Goal: Information Seeking & Learning: Find specific fact

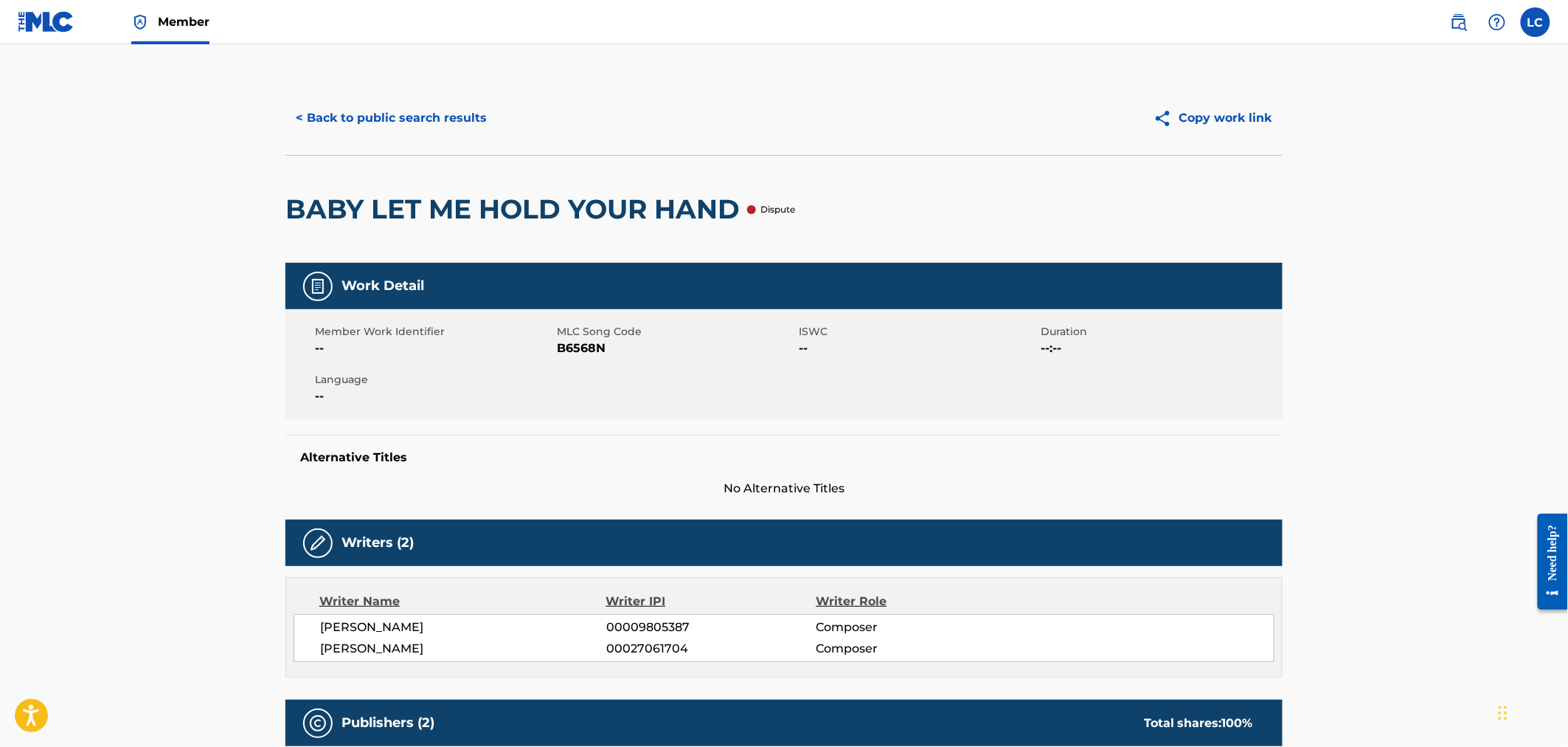
click at [422, 112] on button "< Back to public search results" at bounding box center [391, 118] width 212 height 37
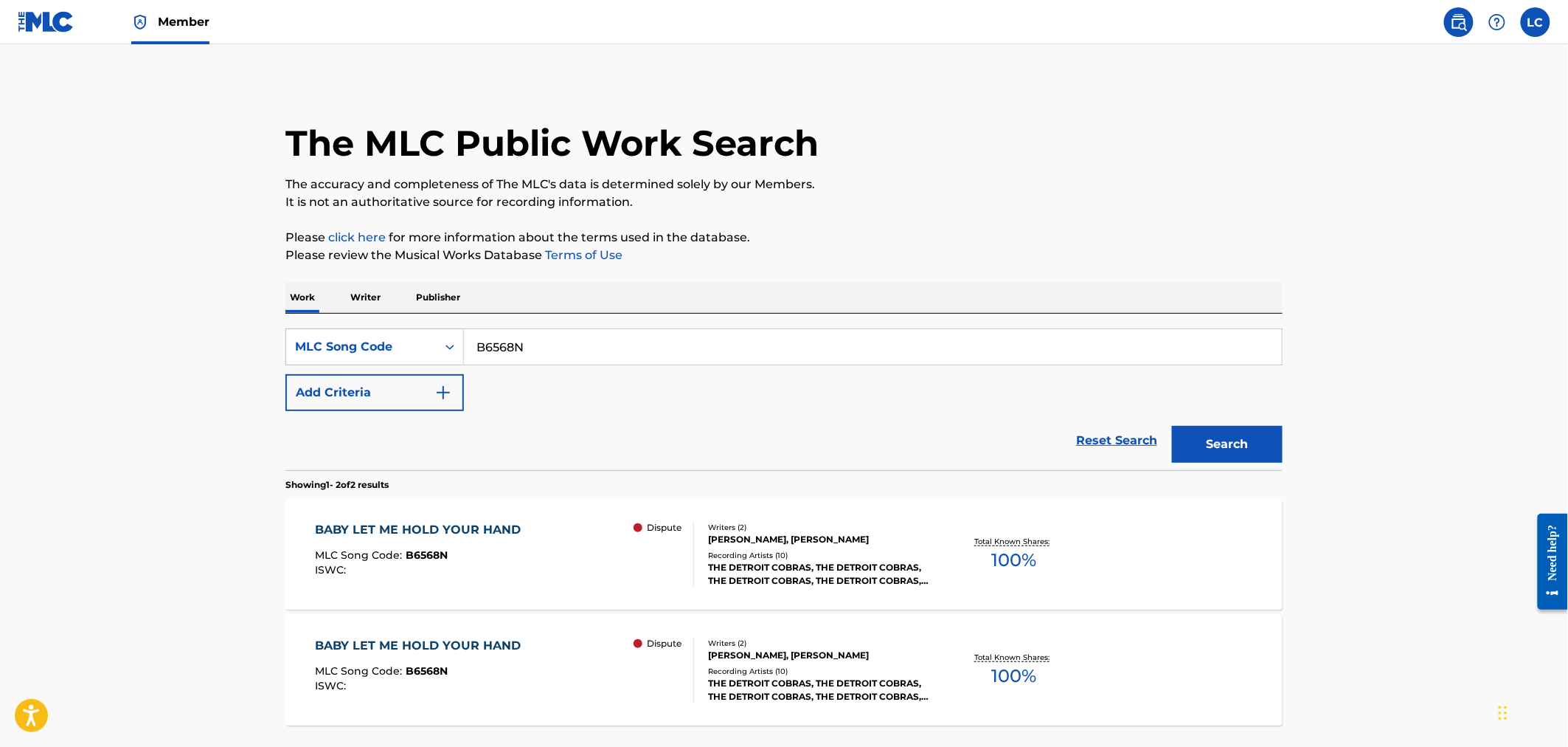
click at [565, 343] on input "B6568N" at bounding box center [873, 347] width 818 height 36
paste input "I00872"
type input "I00872"
click at [1263, 454] on button "Search" at bounding box center [1228, 444] width 111 height 37
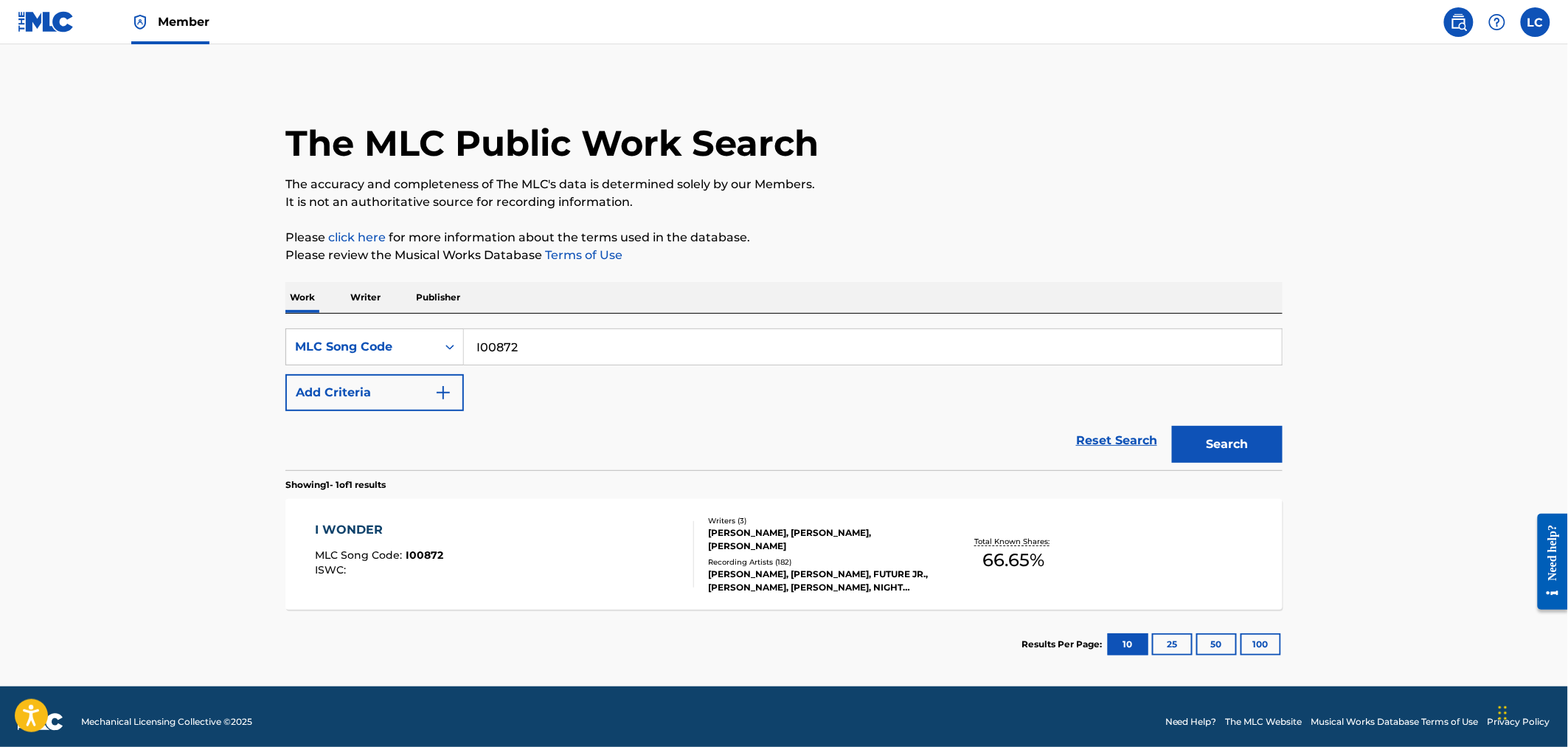
click at [747, 526] on div "Writers ( 3 )" at bounding box center [820, 520] width 223 height 11
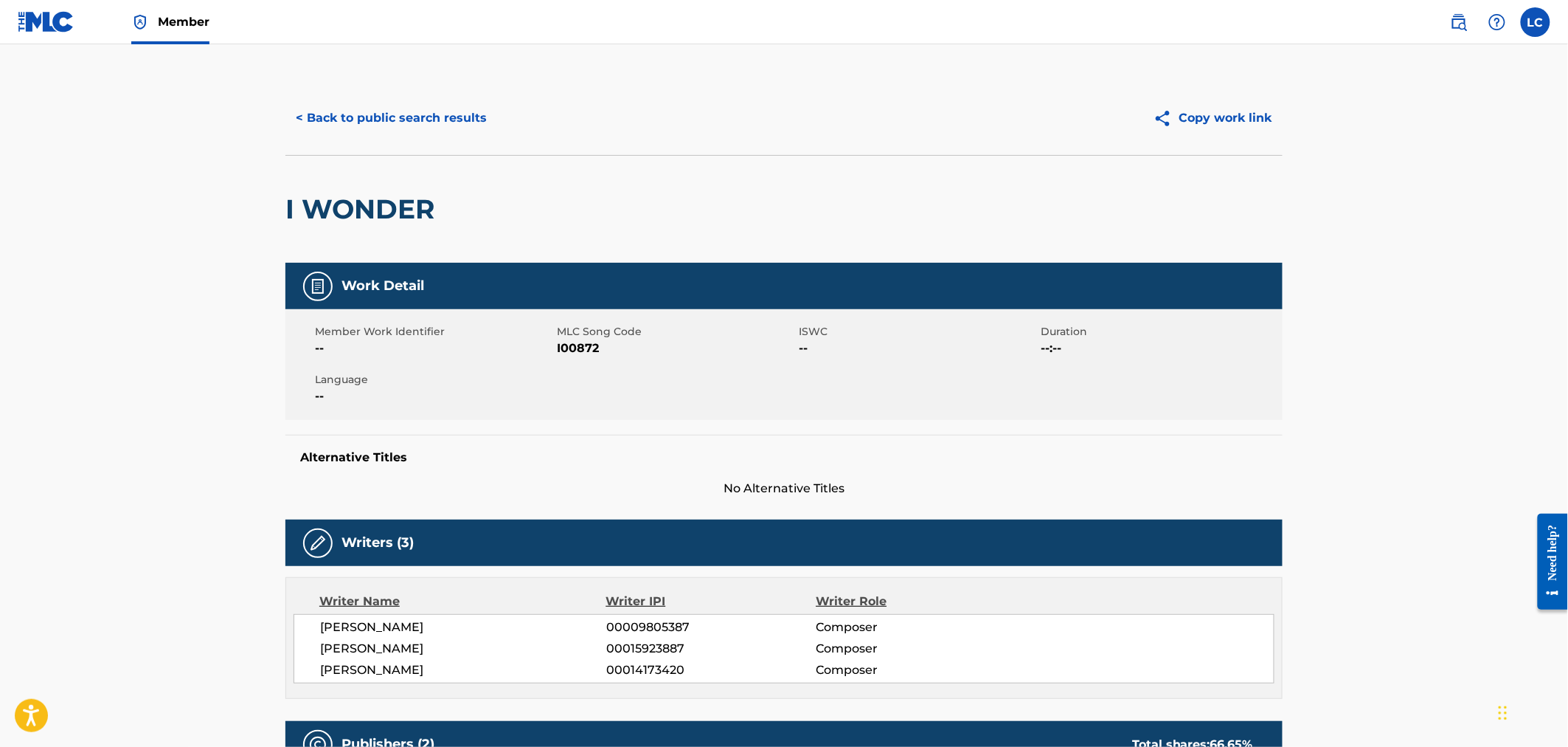
click at [415, 126] on button "< Back to public search results" at bounding box center [391, 118] width 212 height 37
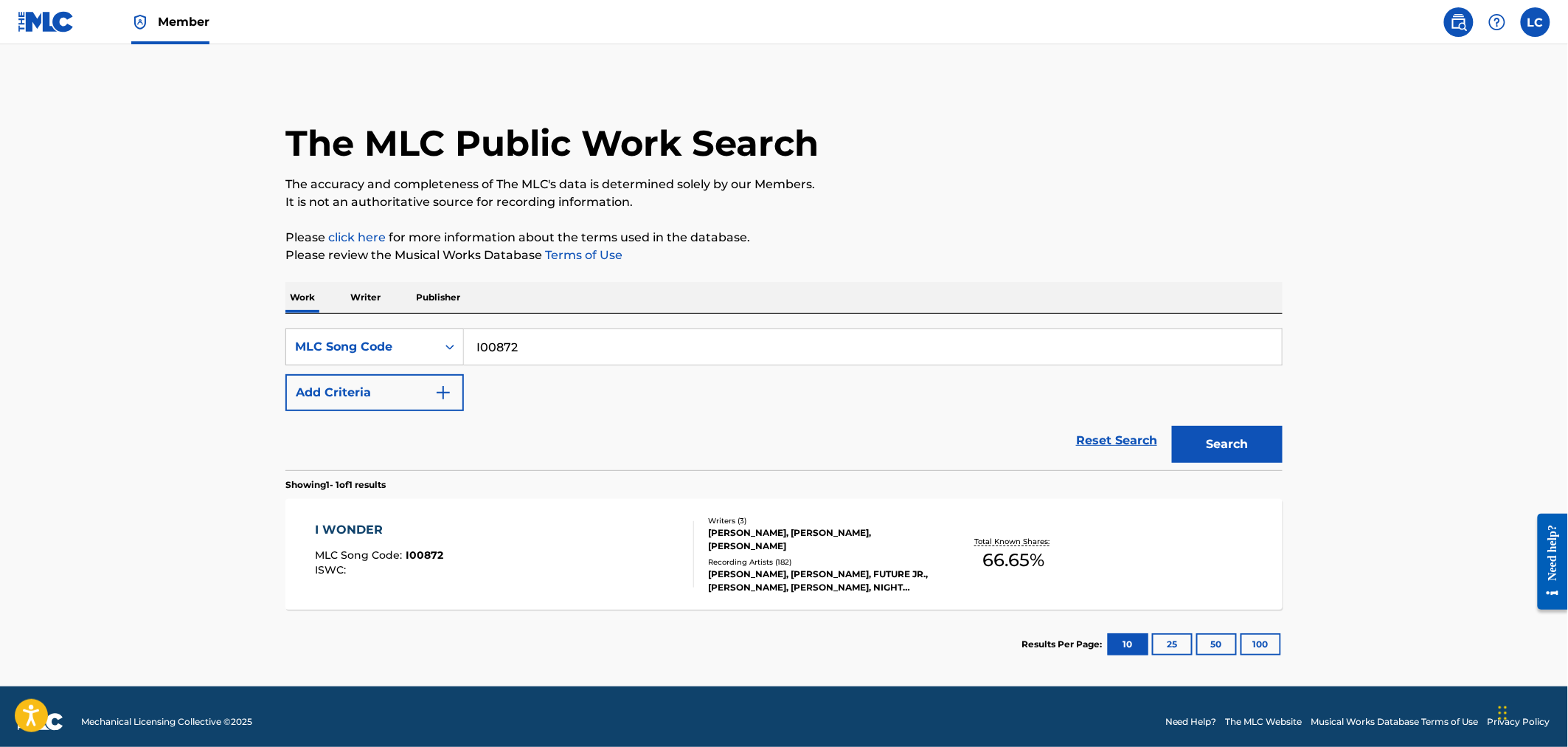
click at [579, 366] on div "SearchWithCriteria0547b8b6-2c46-4832-ba21-ea80d28e7194 MLC Song Code I00872 Add…" at bounding box center [783, 370] width 997 height 83
click at [573, 349] on input "I00872" at bounding box center [873, 347] width 818 height 36
paste input "B6568N"
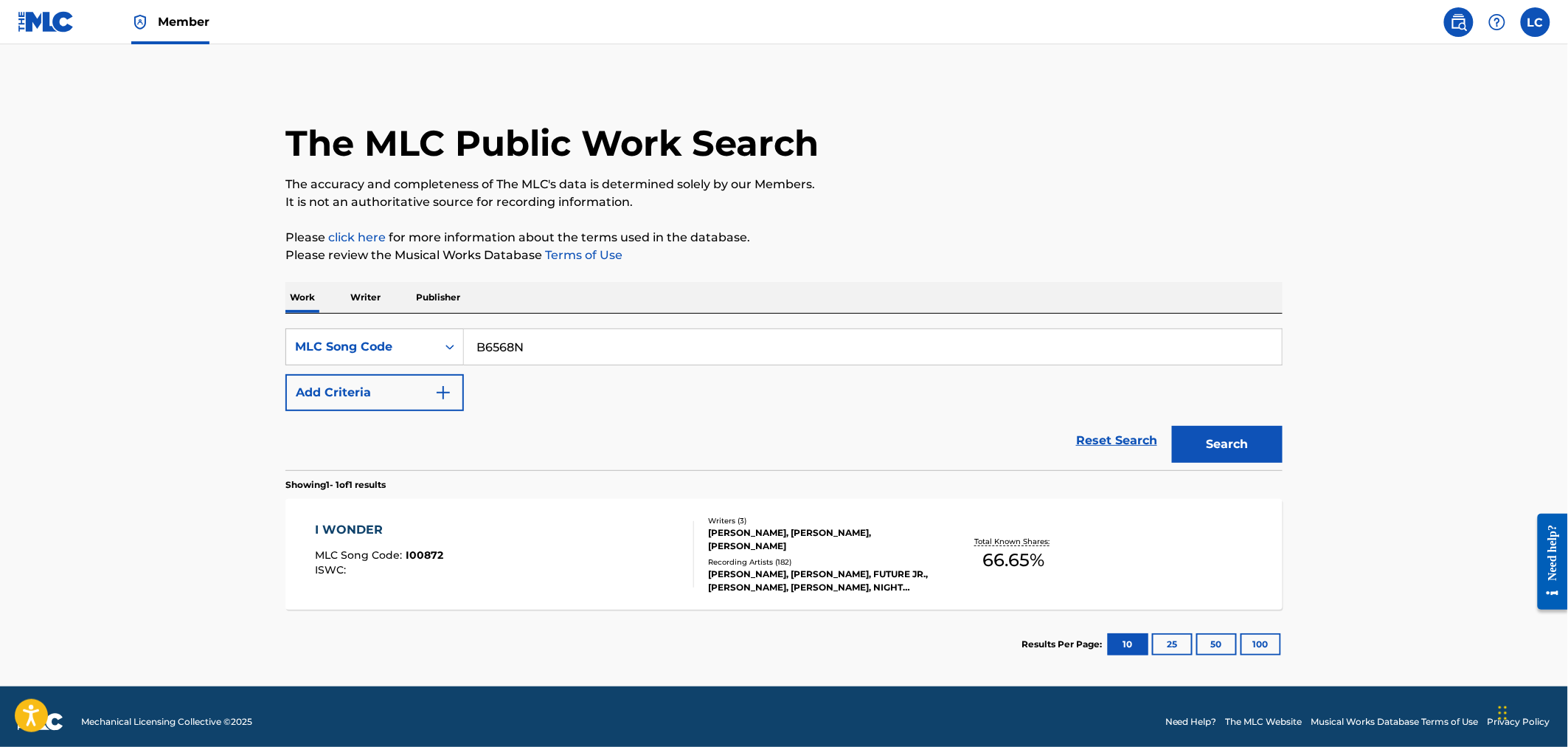
type input "B6568N"
click at [1228, 451] on button "Search" at bounding box center [1228, 444] width 111 height 37
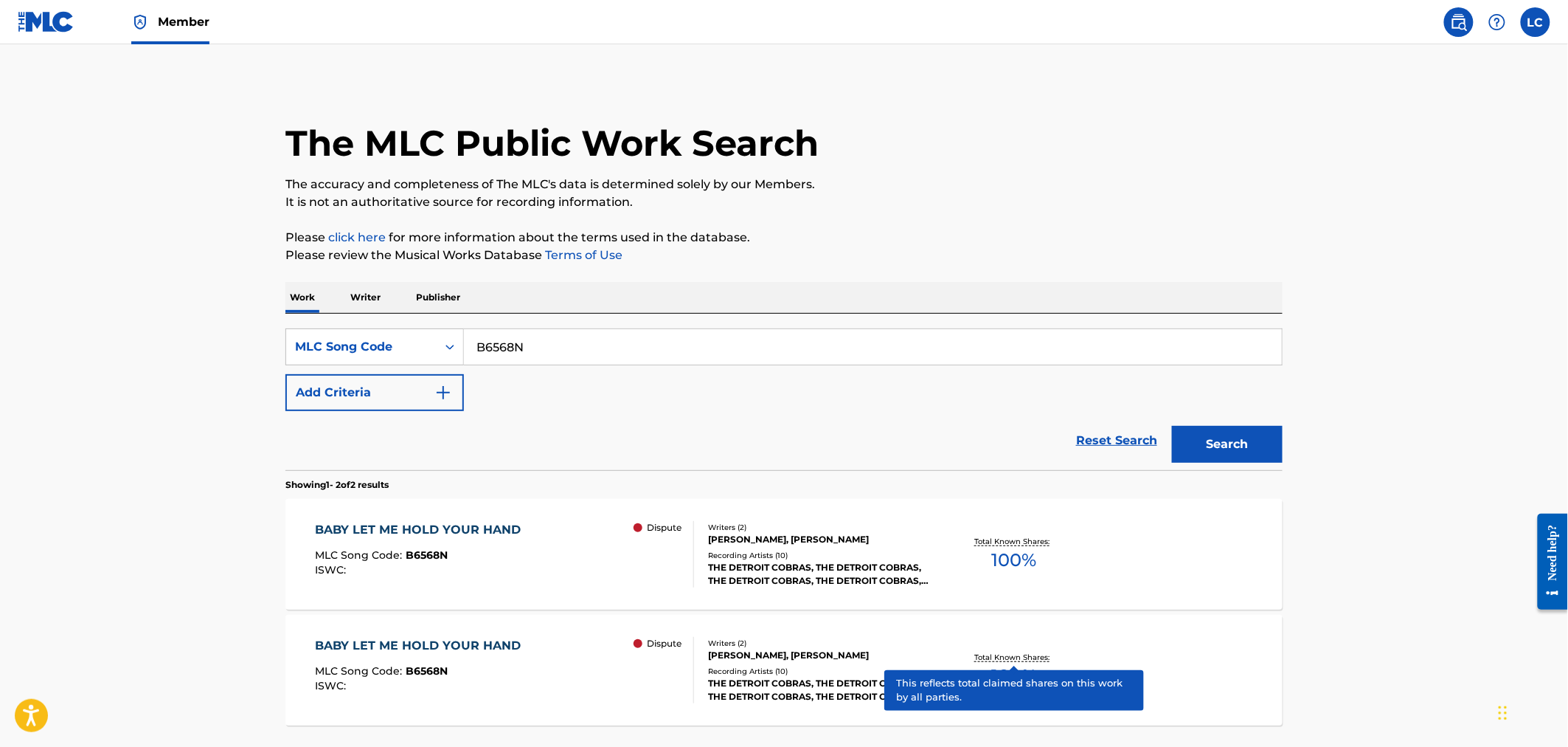
click at [1033, 657] on p "Total Known Shares:" at bounding box center [1013, 657] width 79 height 11
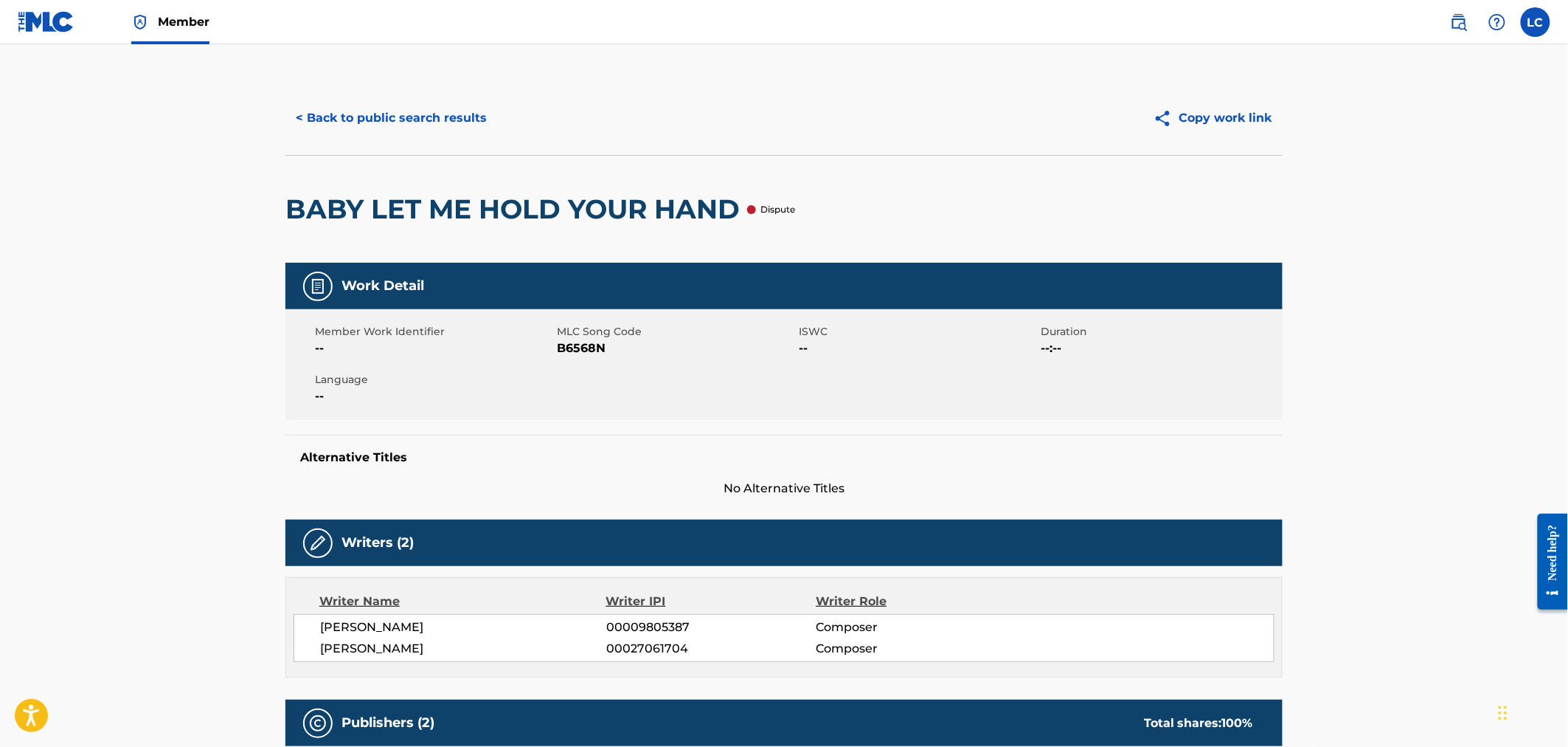
click at [425, 118] on button "< Back to public search results" at bounding box center [391, 118] width 212 height 37
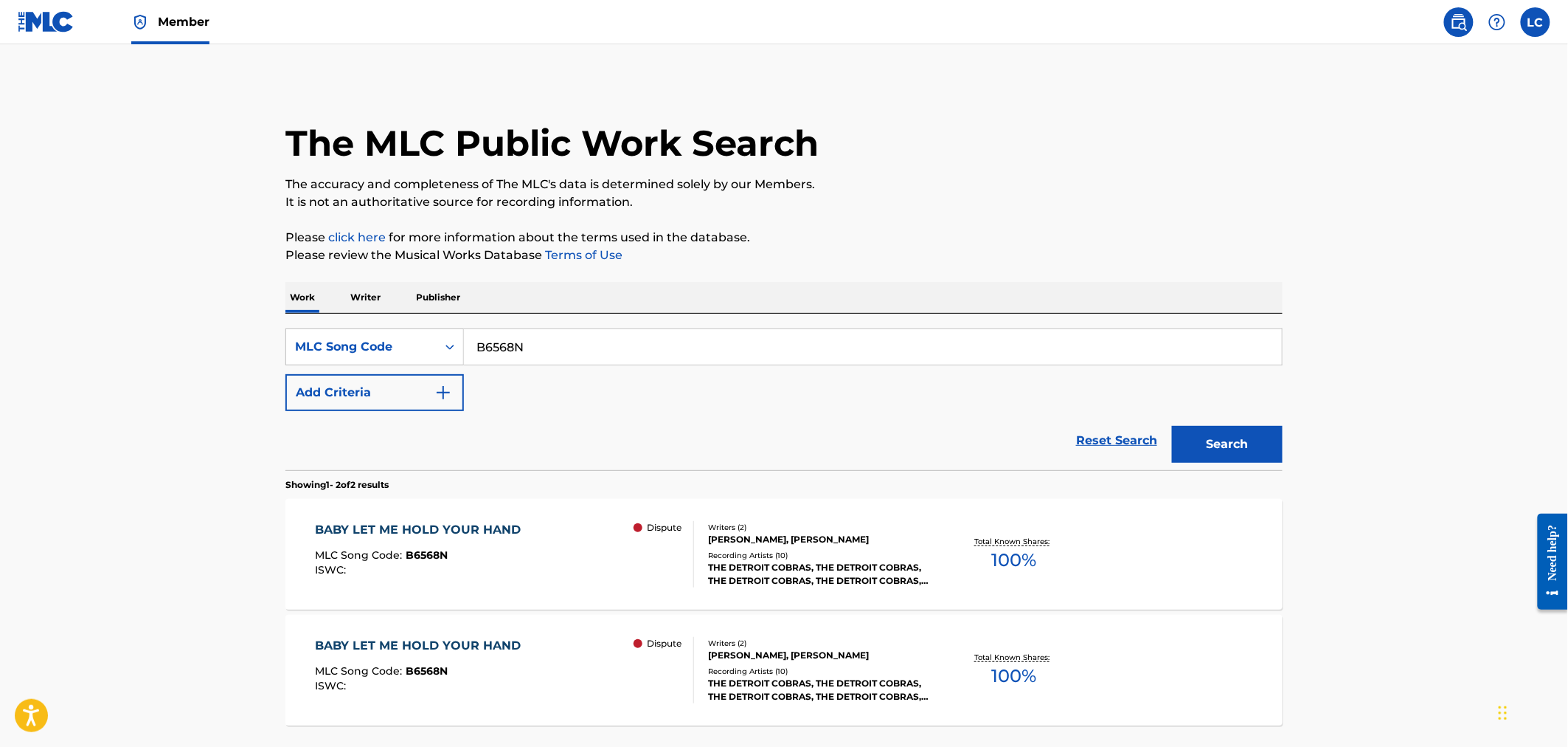
click at [559, 340] on input "B6568N" at bounding box center [873, 347] width 818 height 36
paste input "K22035"
type input "K22035"
click at [1226, 460] on button "Search" at bounding box center [1228, 444] width 111 height 37
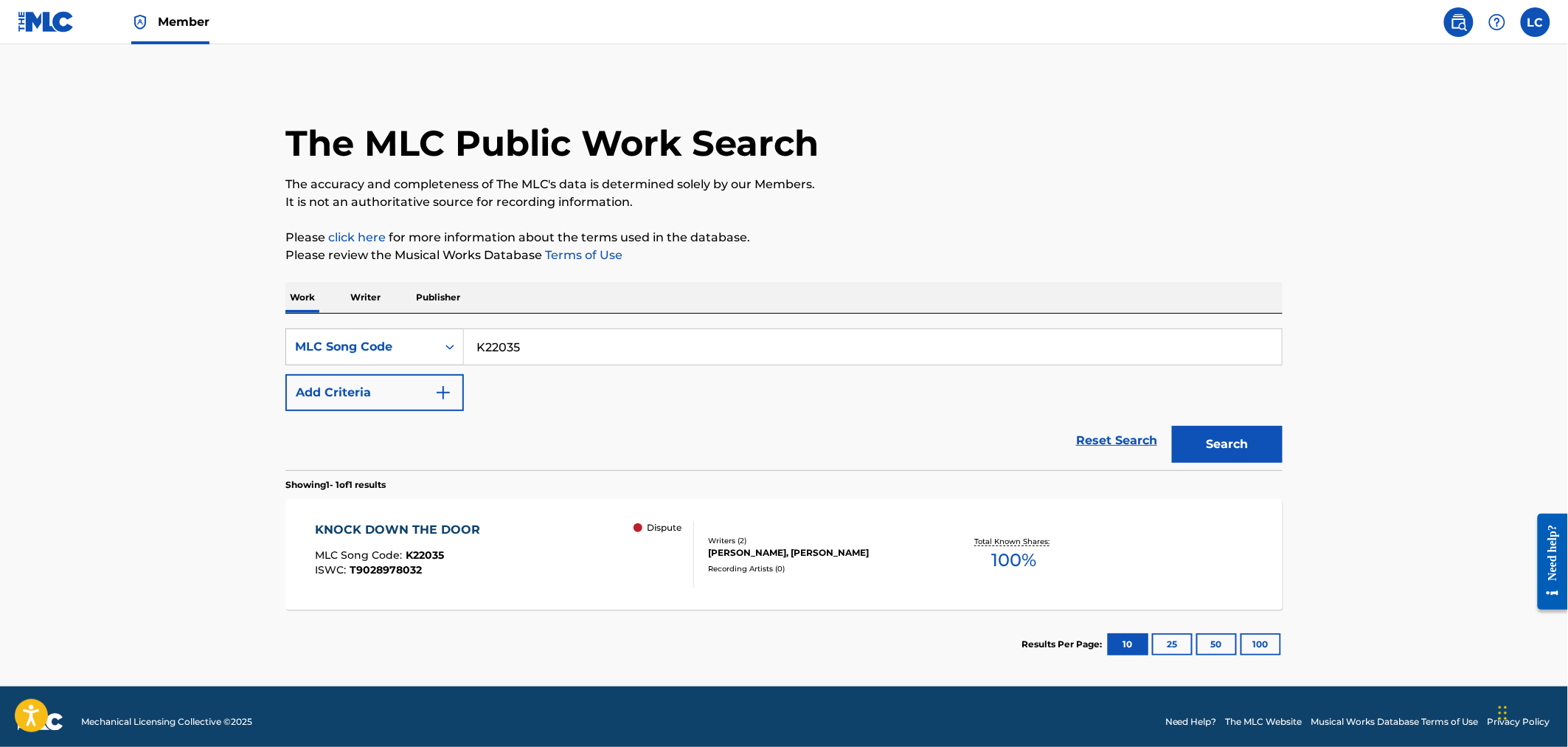
click at [918, 538] on div "Writers ( 2 )" at bounding box center [820, 540] width 223 height 11
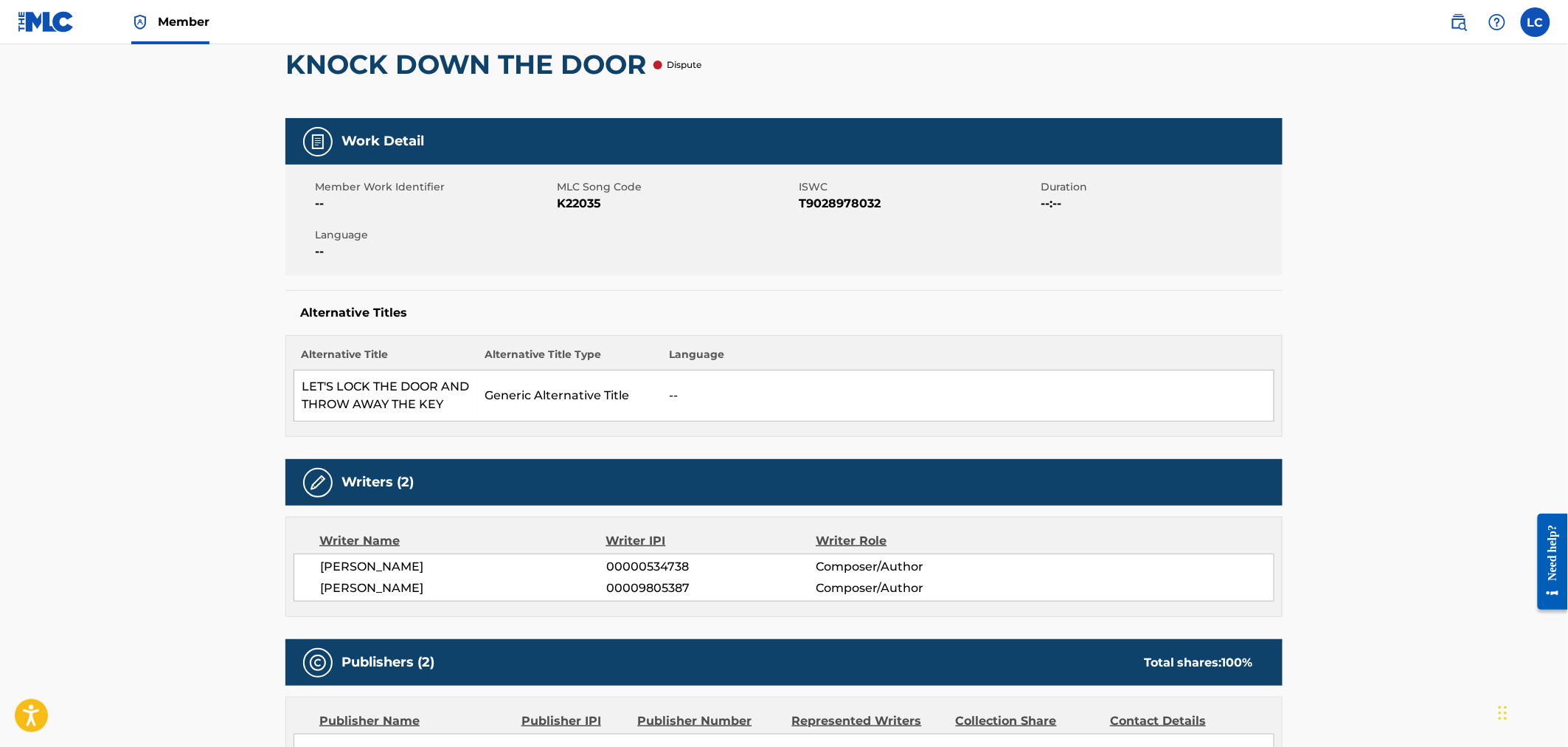
scroll to position [164, 0]
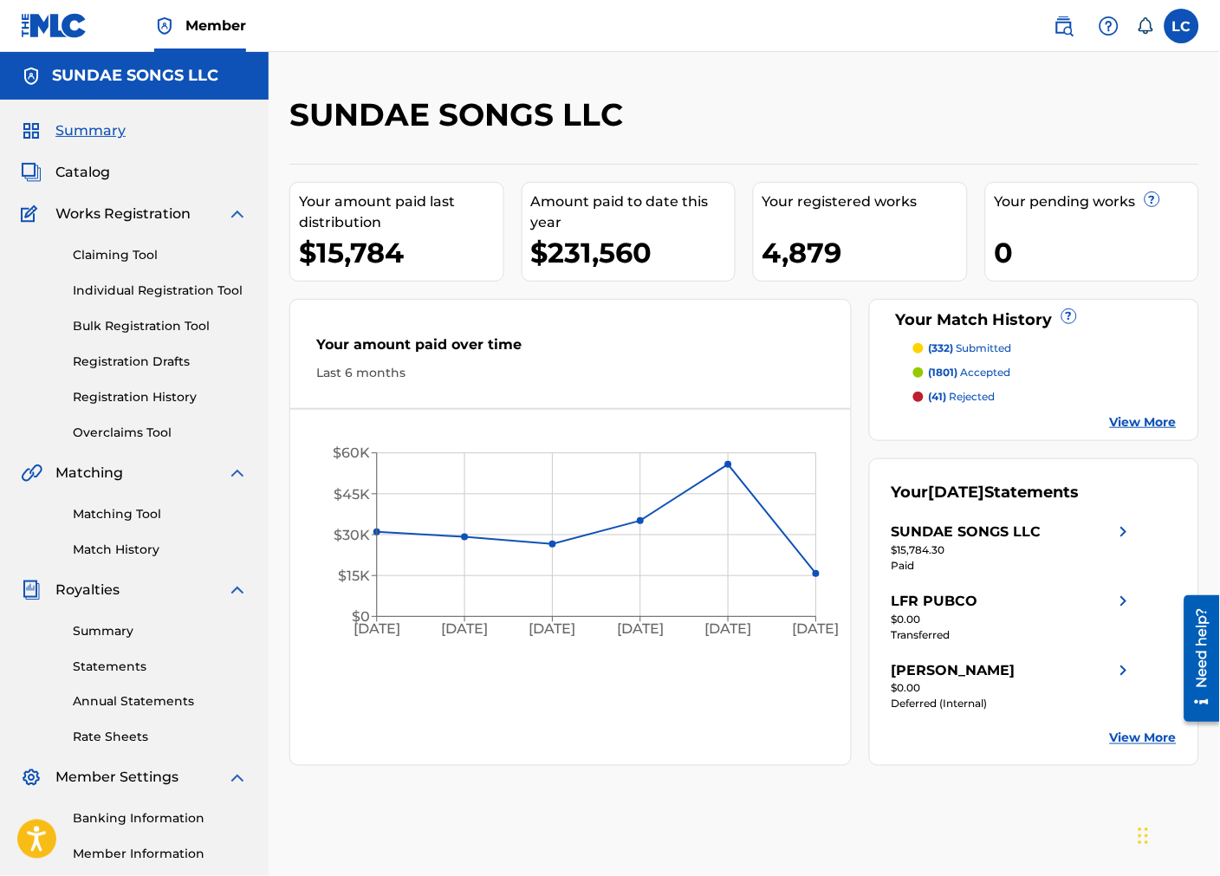
click at [148, 557] on link "Match History" at bounding box center [160, 550] width 175 height 18
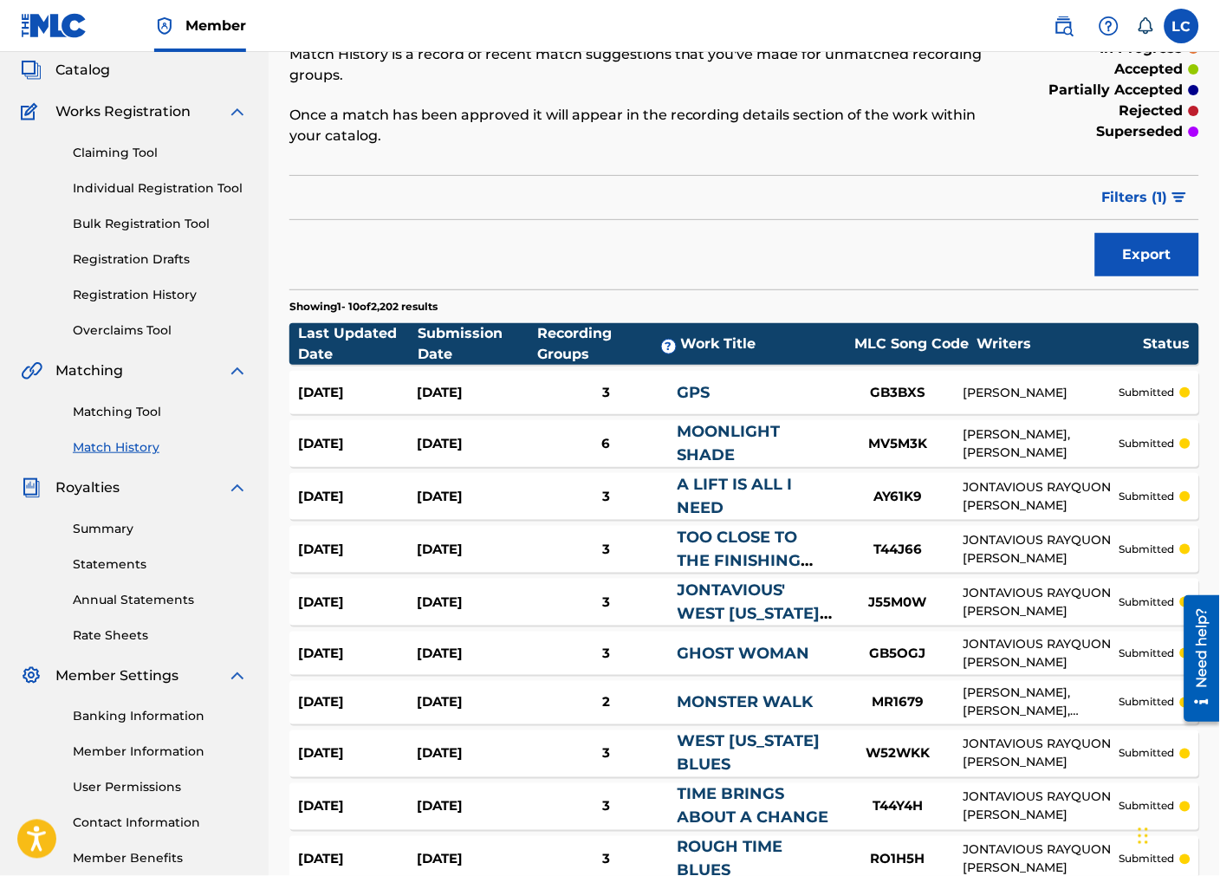
scroll to position [282, 0]
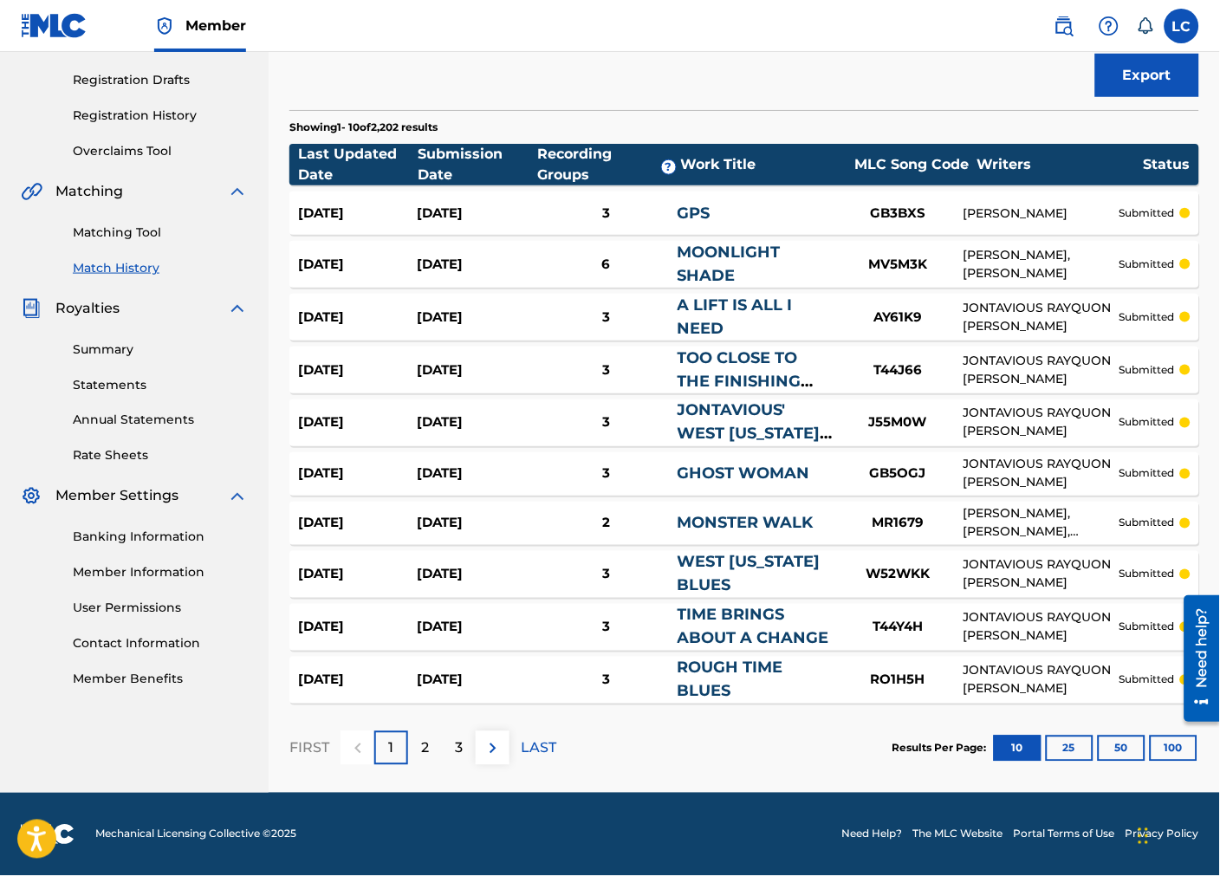
click at [1170, 743] on button "100" at bounding box center [1174, 749] width 48 height 26
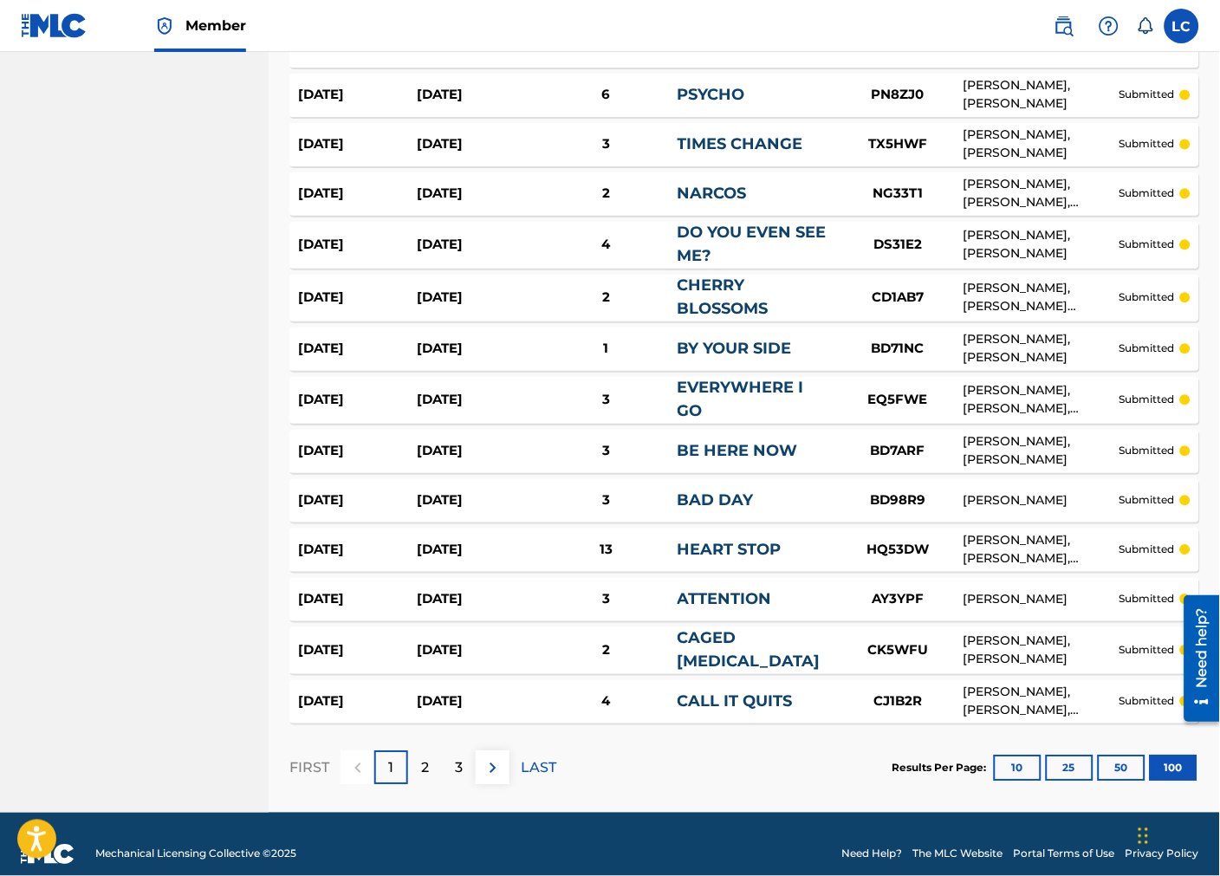
scroll to position [4801, 0]
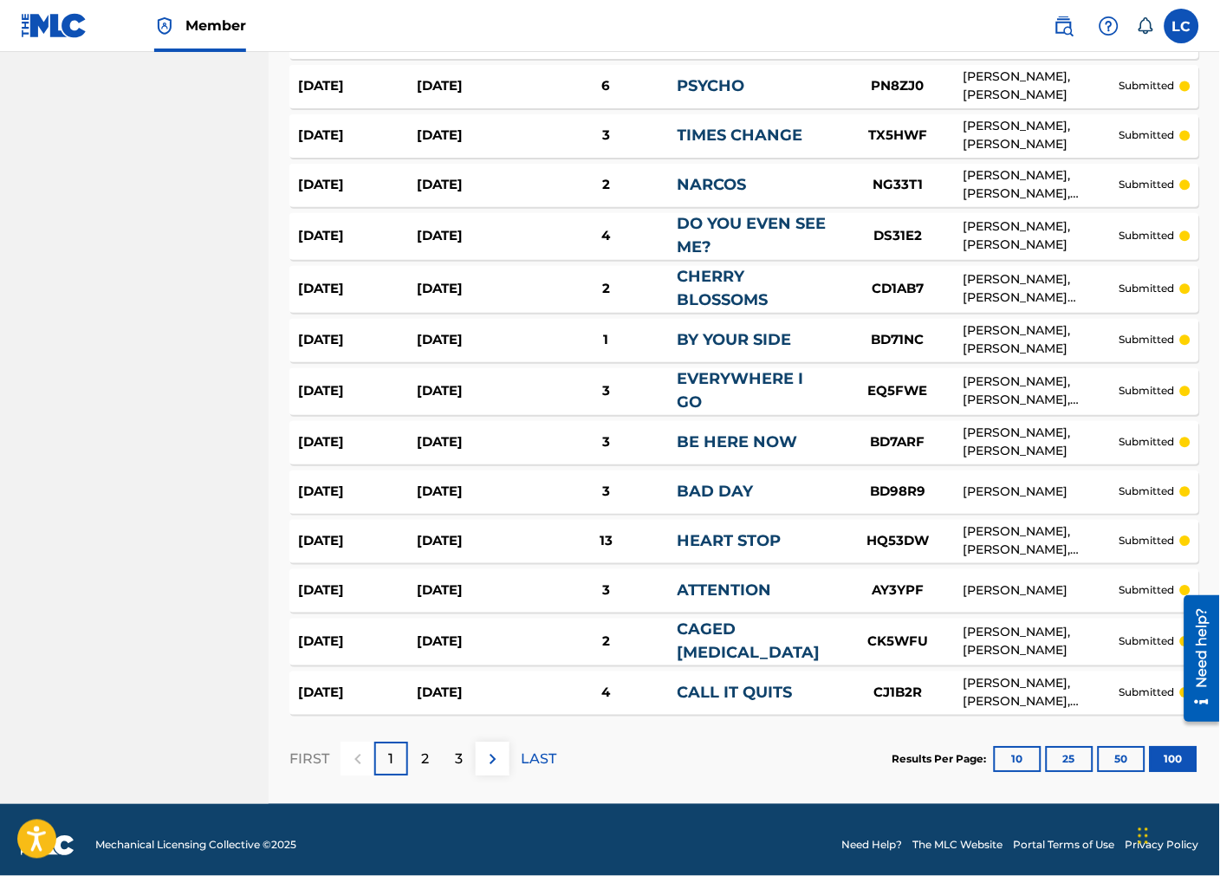
click at [498, 749] on img at bounding box center [493, 759] width 21 height 21
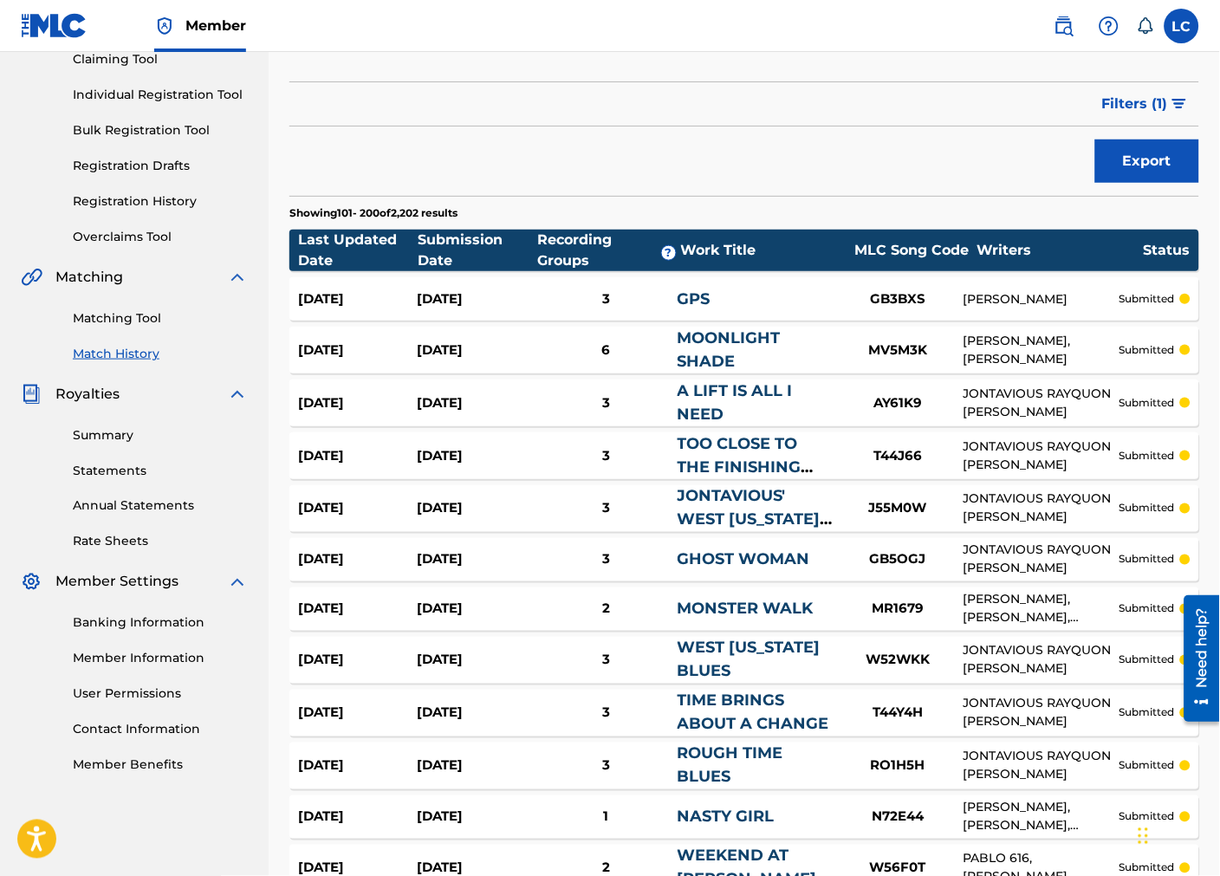
scroll to position [84, 0]
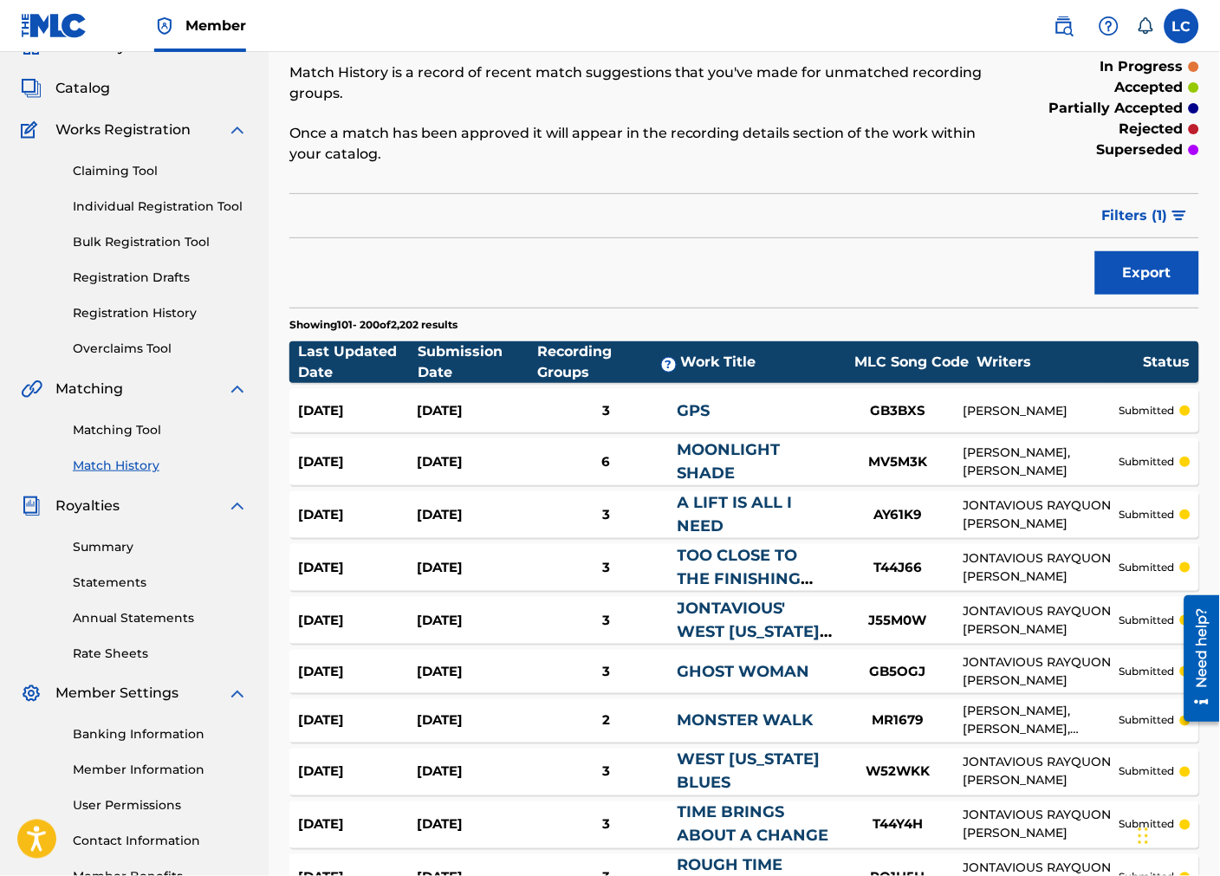
click at [1141, 210] on span "Filters ( 1 )" at bounding box center [1135, 215] width 66 height 21
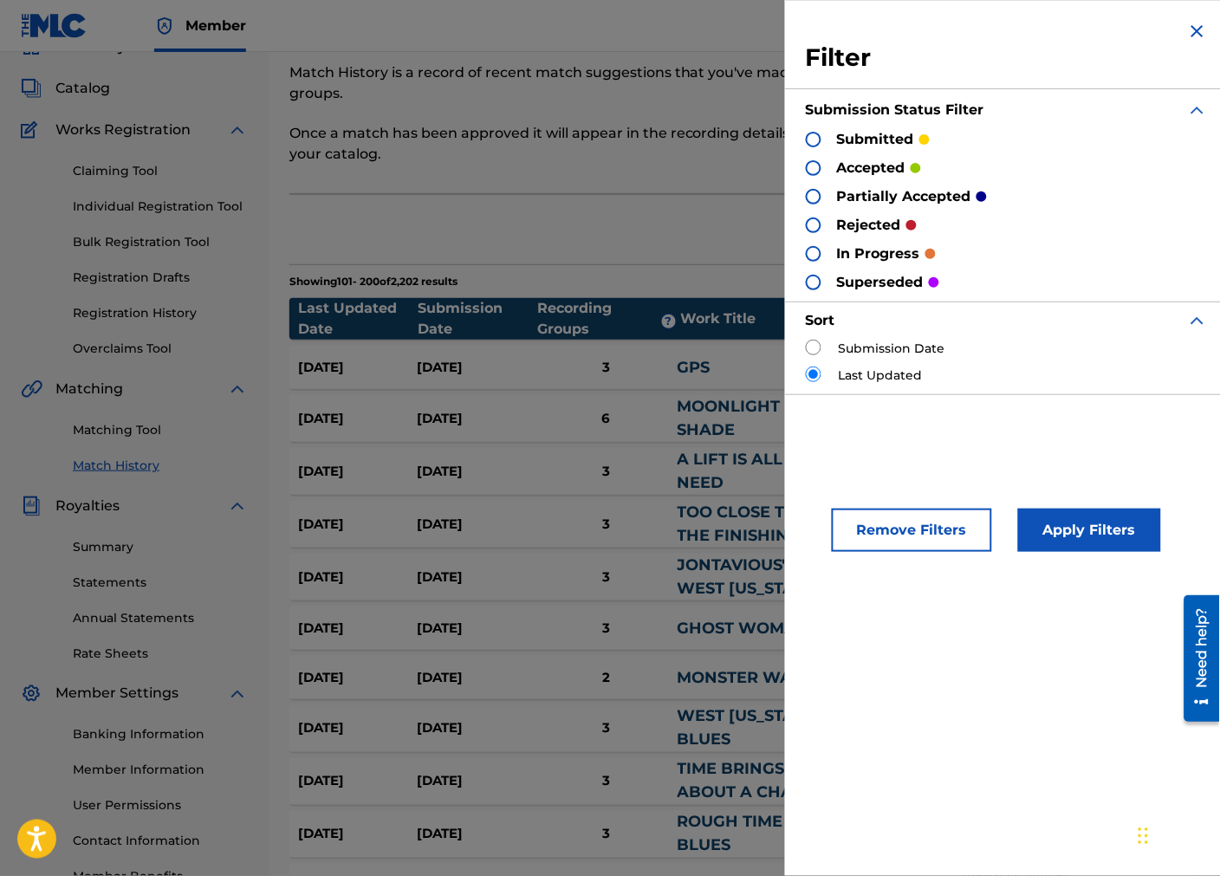
click at [820, 350] on input "radio" at bounding box center [814, 348] width 16 height 16
radio input "true"
click at [1092, 540] on button "Apply Filters" at bounding box center [1089, 530] width 143 height 43
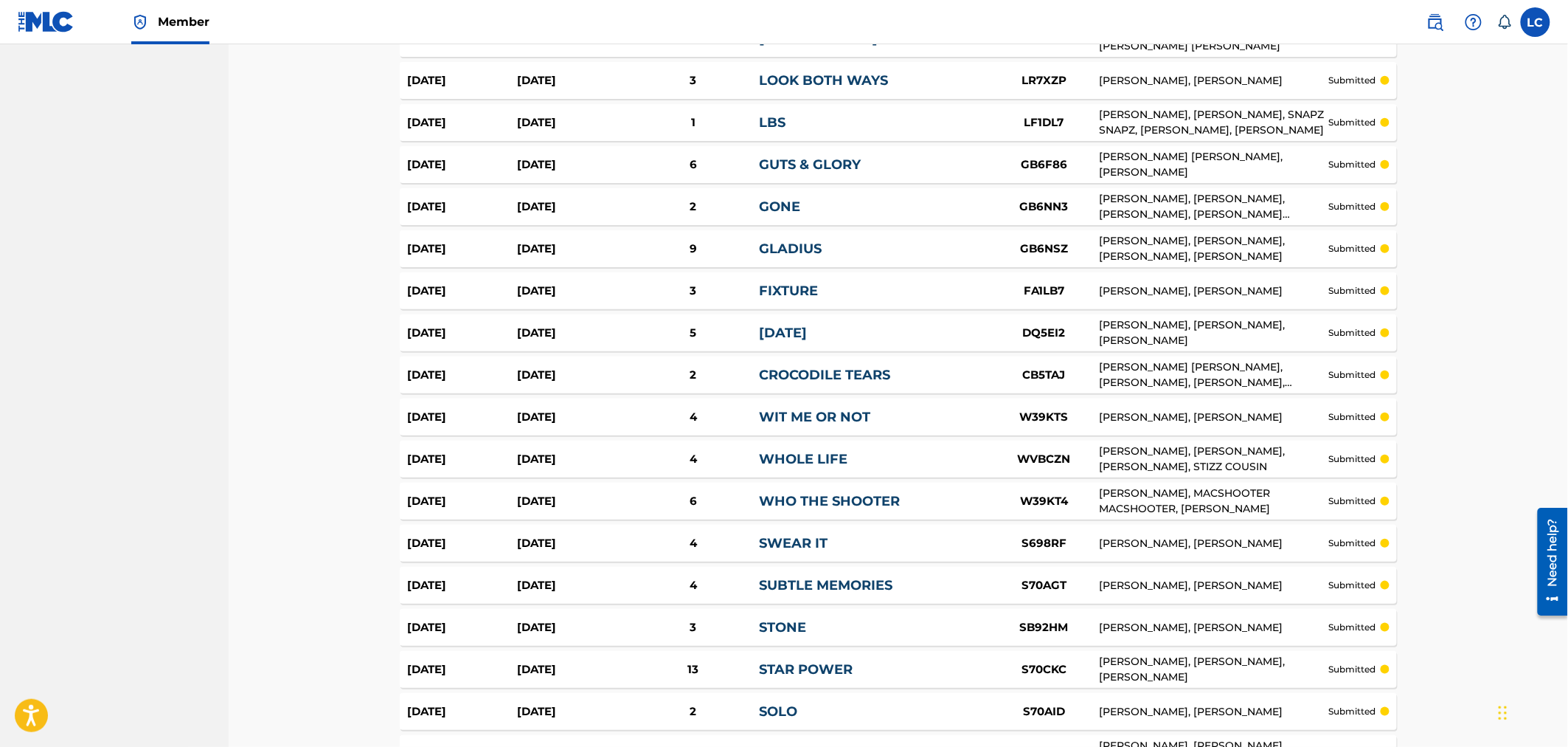
scroll to position [2675, 0]
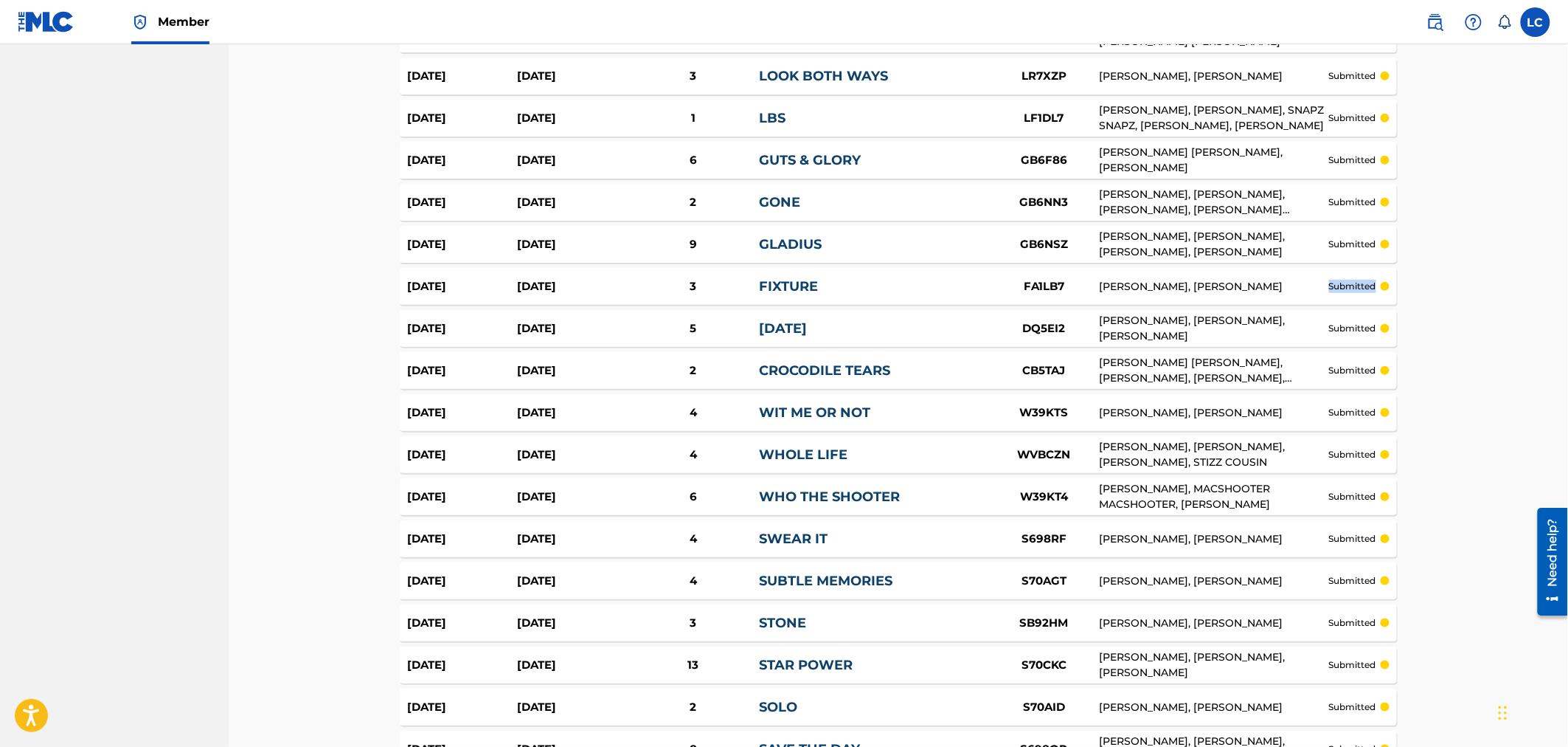
drag, startPoint x: 1303, startPoint y: 291, endPoint x: 1388, endPoint y: 291, distance: 85.0
click at [1038, 291] on div "[DATE] [DATE] 3 FIXTURE FA1LB7 [PERSON_NAME], [PERSON_NAME] submitted" at bounding box center [898, 285] width 997 height 37
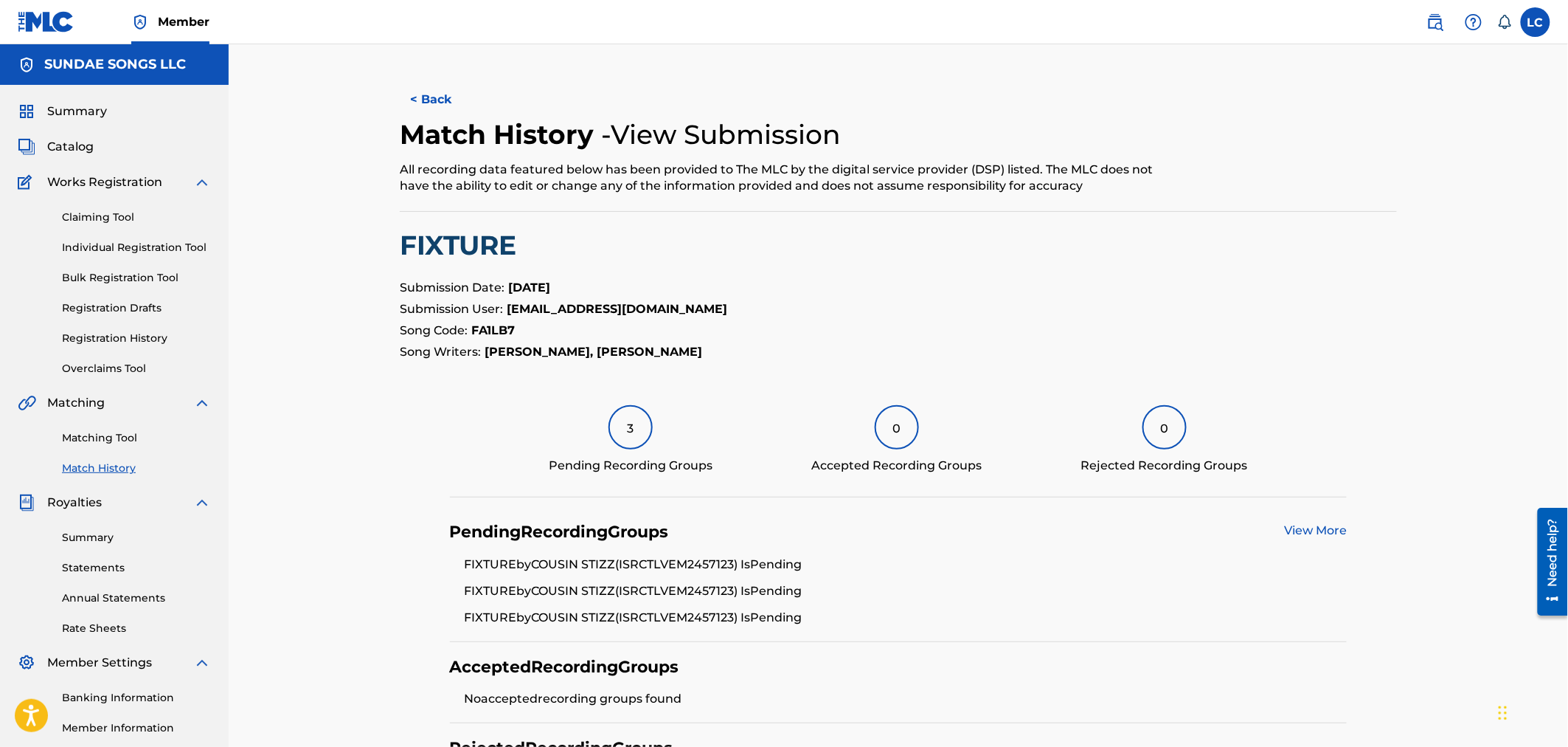
click at [440, 99] on button "< Back" at bounding box center [444, 99] width 89 height 37
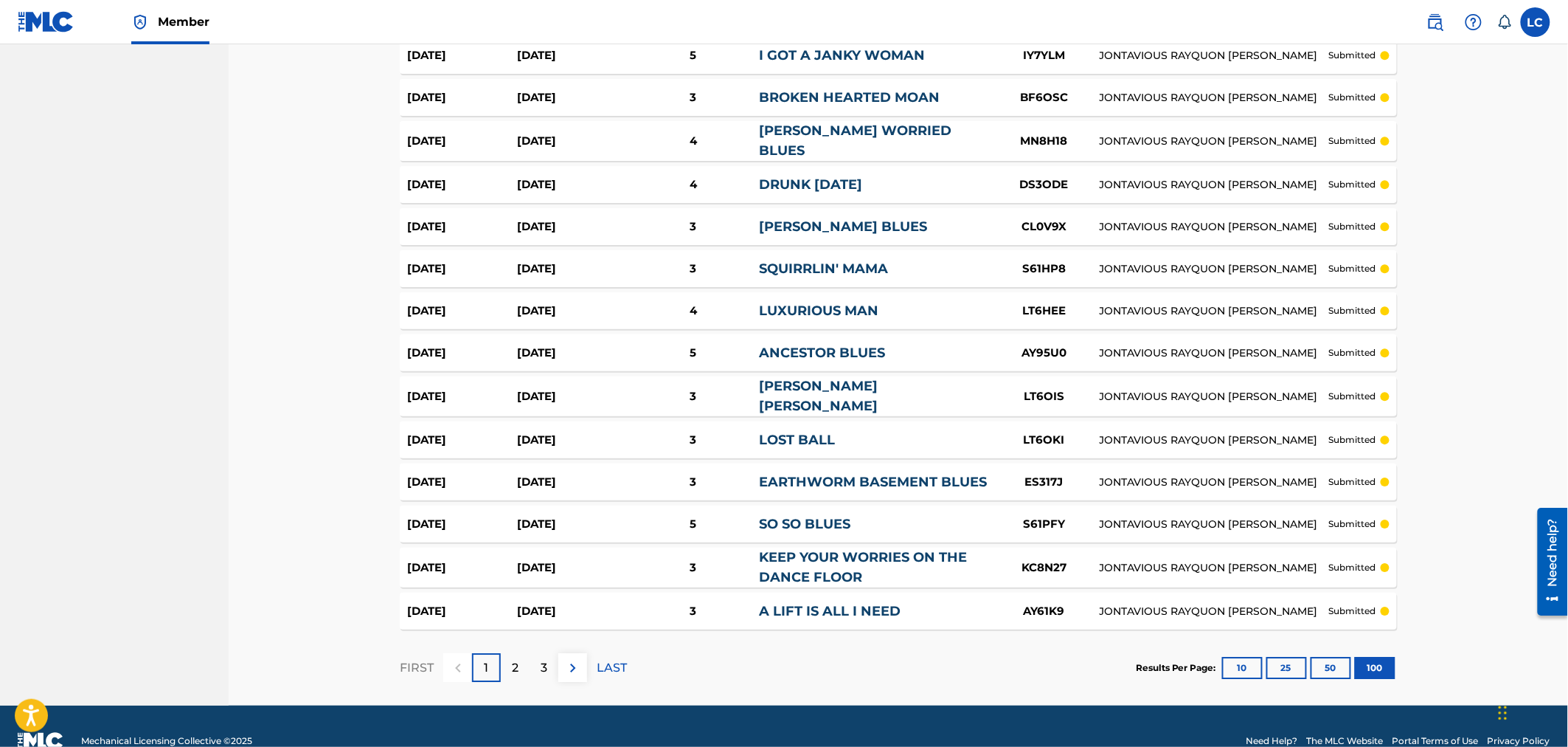
scroll to position [3986, 0]
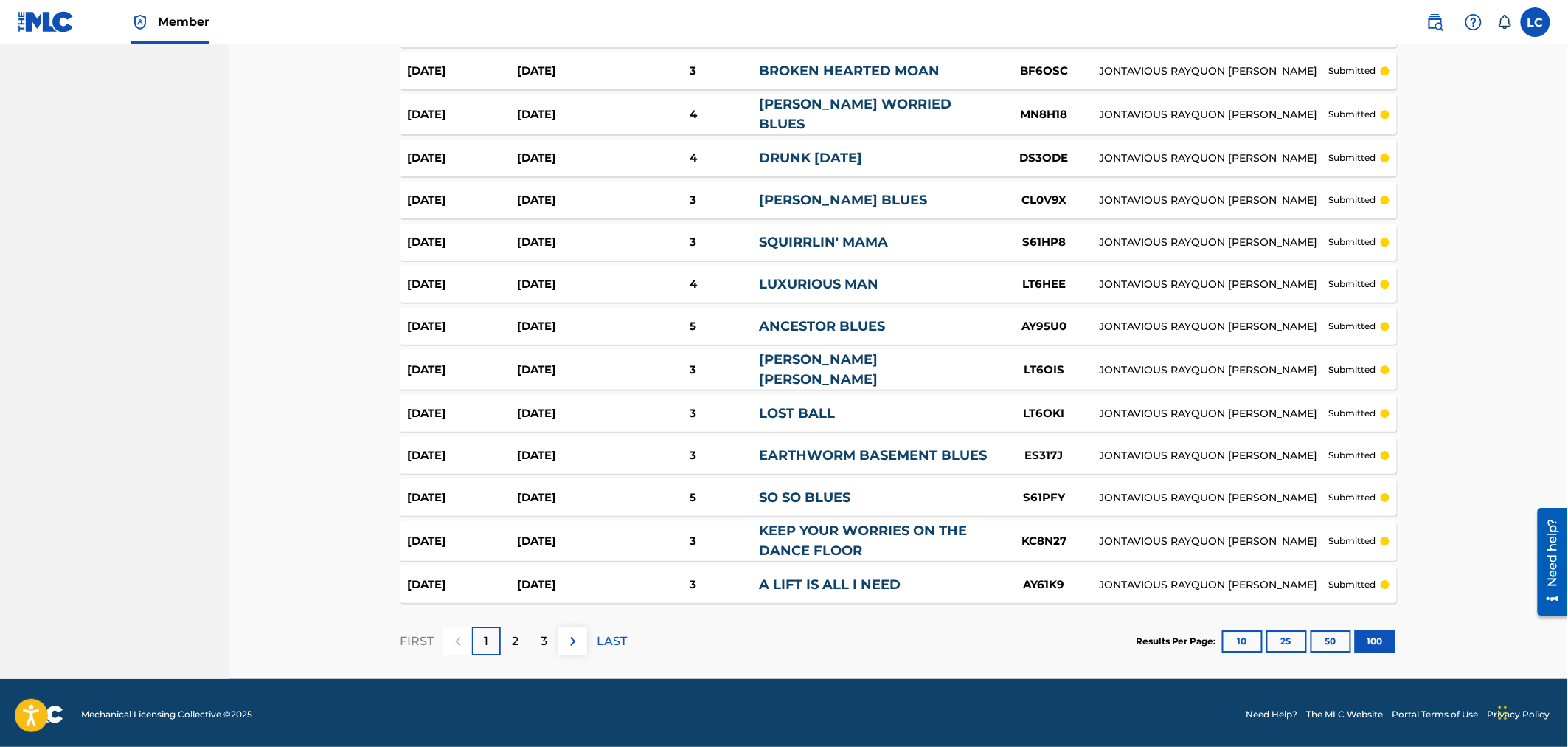
click at [569, 633] on img at bounding box center [573, 641] width 18 height 18
click at [570, 638] on img at bounding box center [573, 641] width 18 height 18
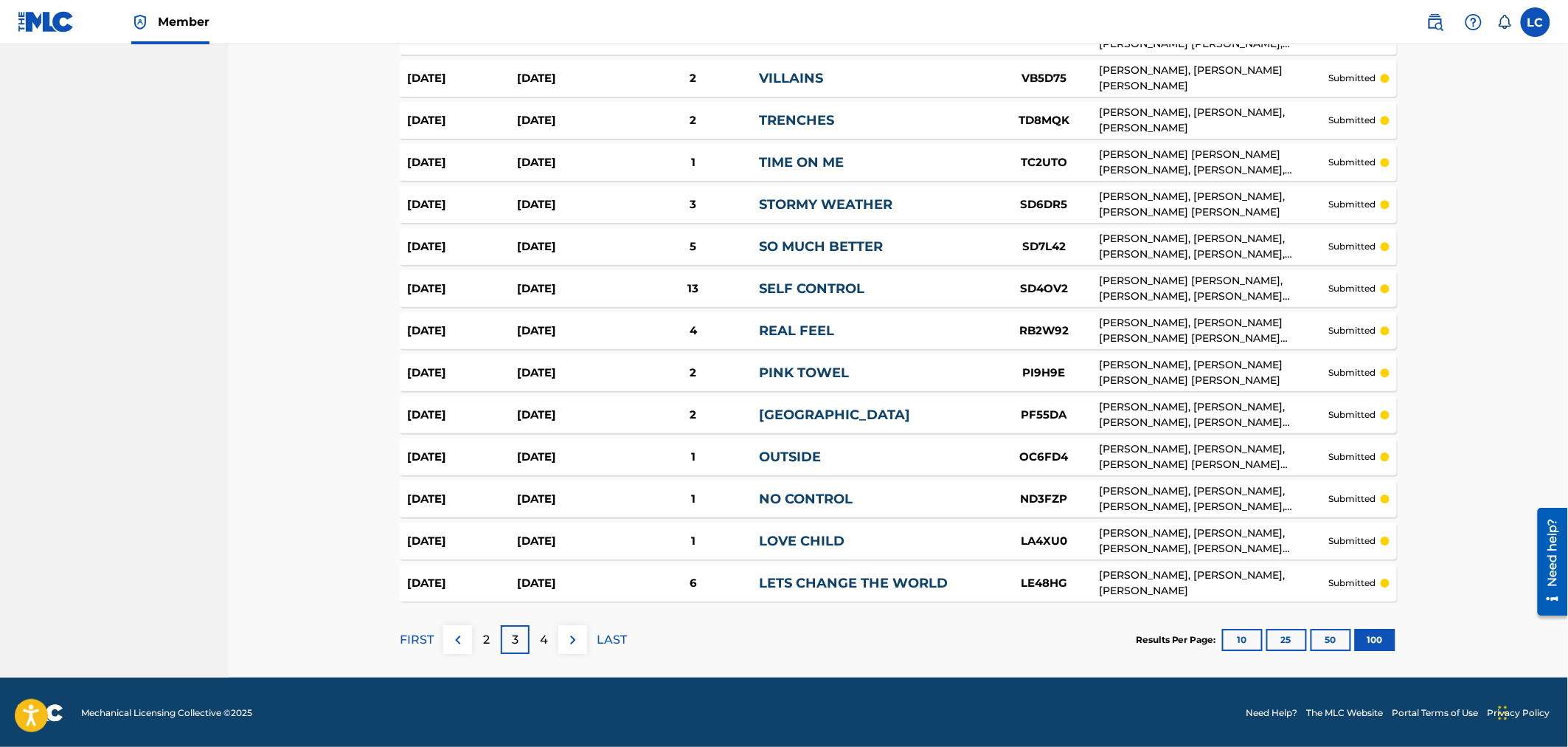
scroll to position [3973, 0]
click at [579, 638] on img at bounding box center [573, 639] width 18 height 18
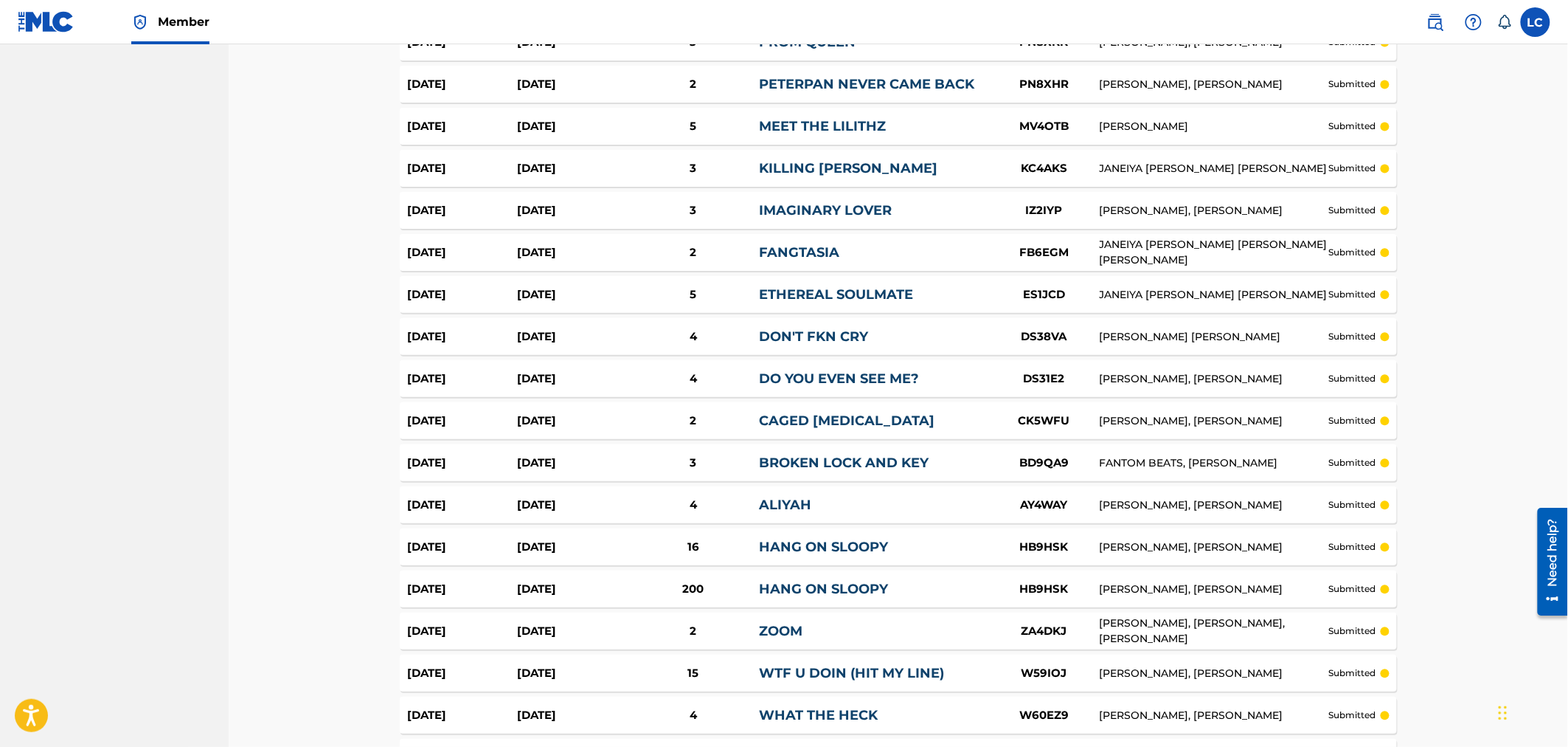
scroll to position [3318, 0]
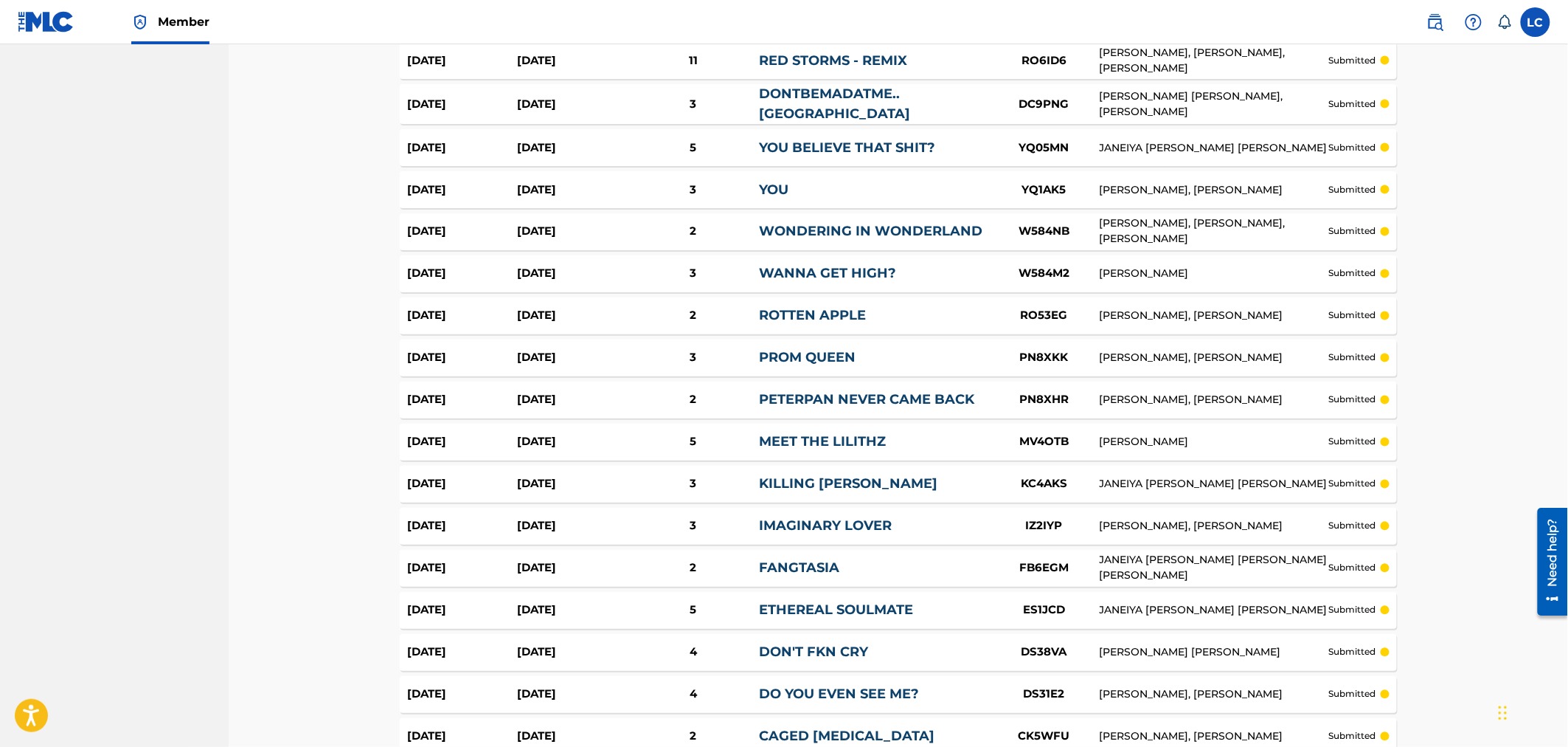
click at [1038, 30] on img at bounding box center [1435, 22] width 18 height 18
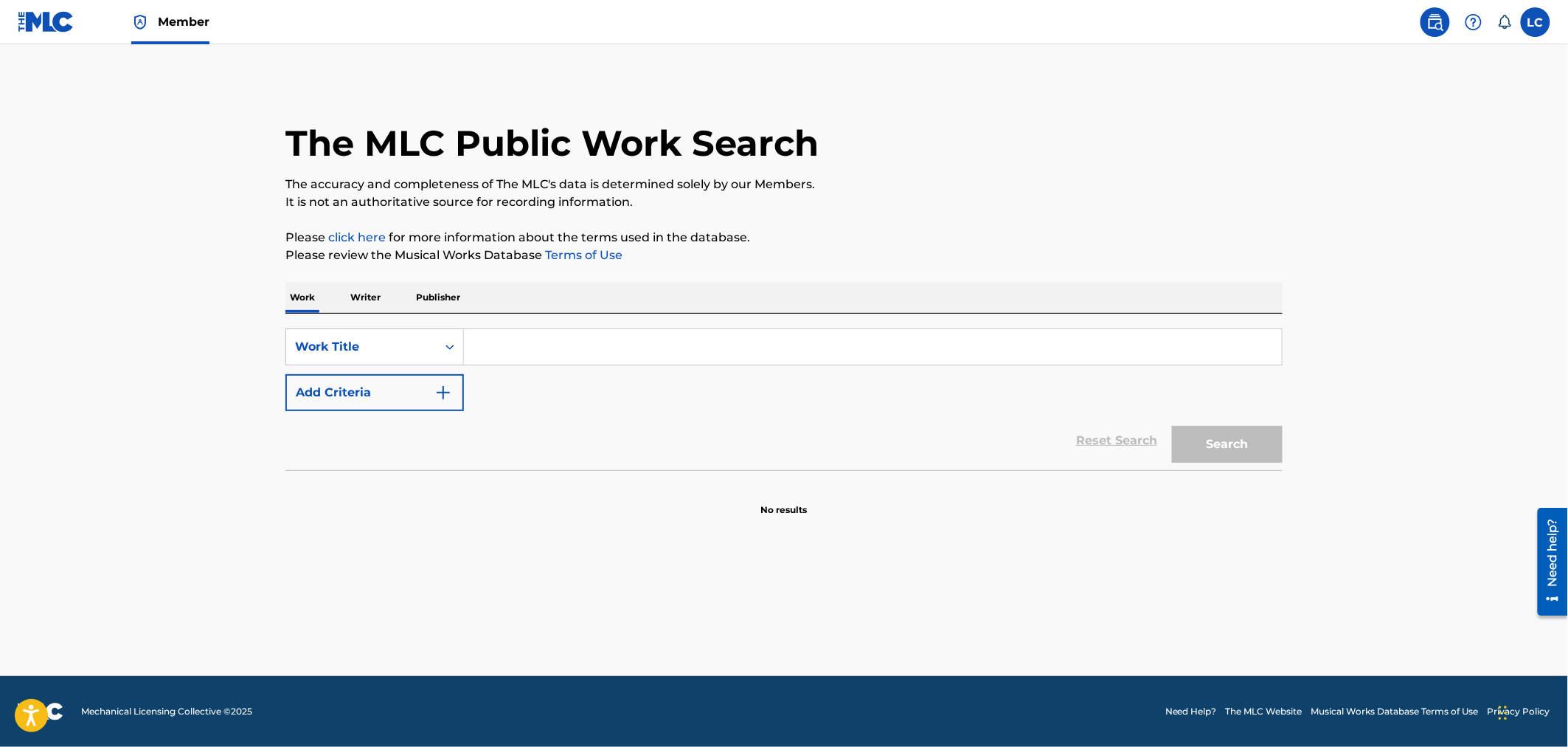
click at [528, 343] on input "Search Form" at bounding box center [873, 347] width 818 height 36
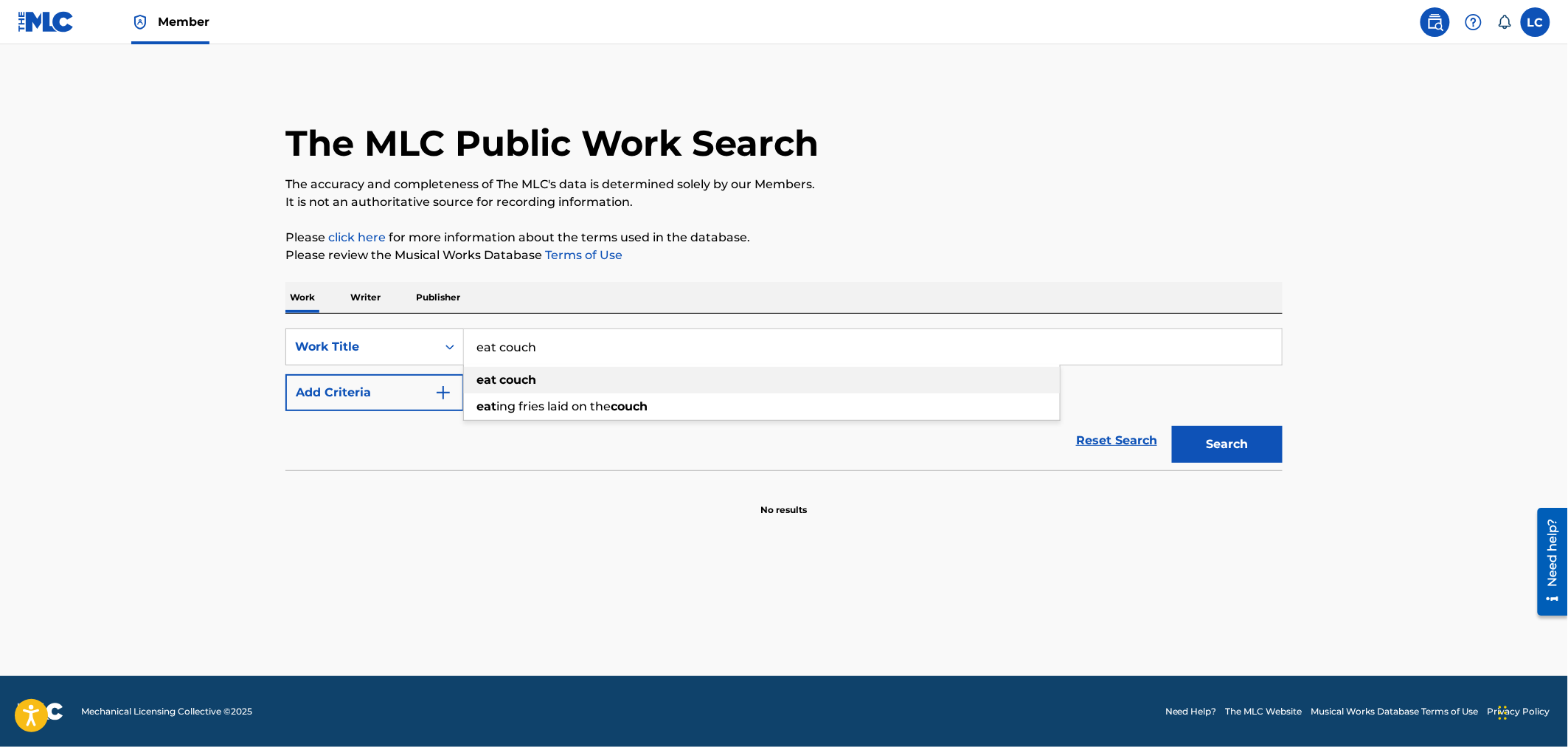
type input "eat couch"
click at [580, 371] on div "eat couch" at bounding box center [762, 380] width 596 height 26
click at [1038, 444] on button "Search" at bounding box center [1228, 444] width 111 height 37
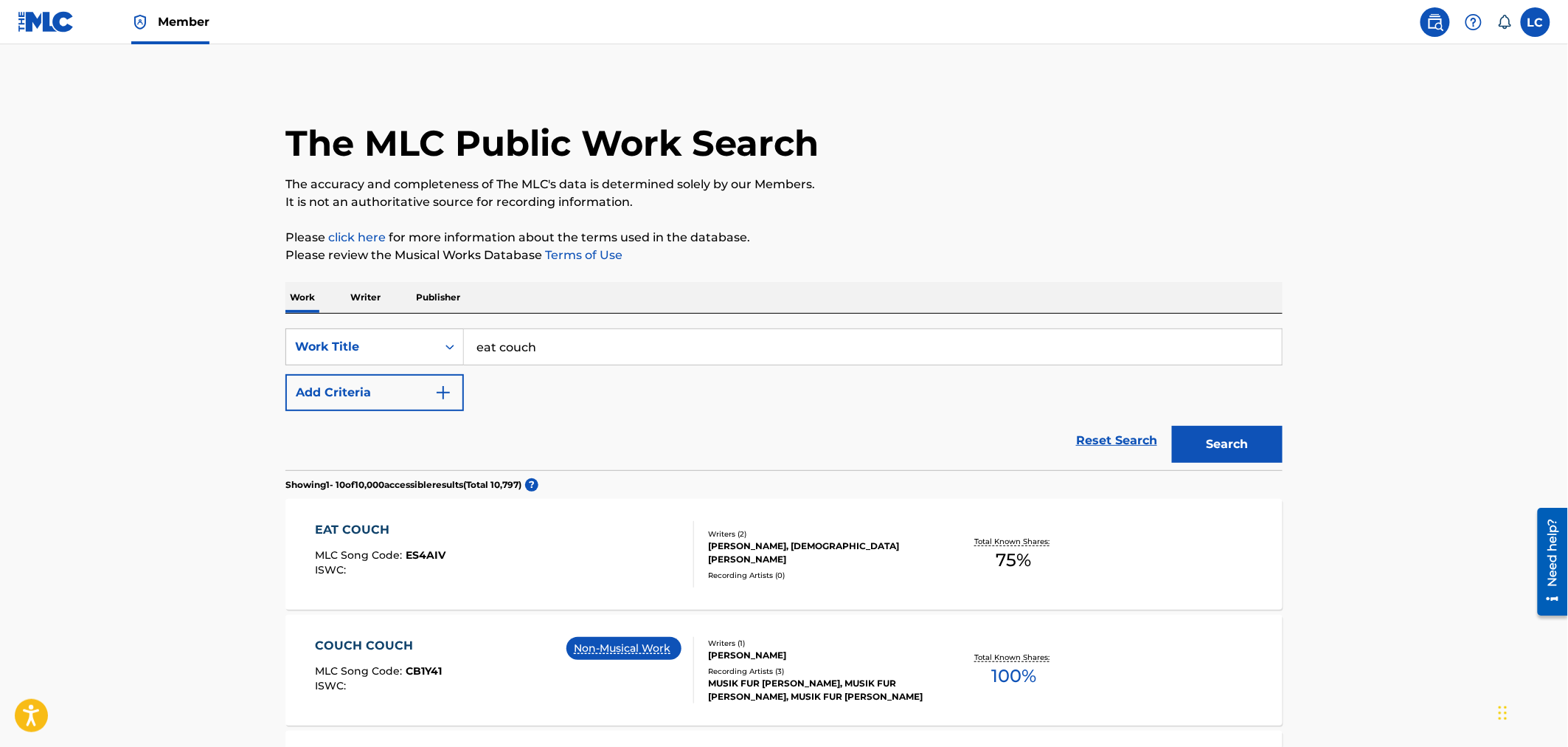
click at [815, 568] on div "Writers ( 2 ) CHAUNCEY ALEXANDER HOLLIS, SPANK NITTI JAMES Recording Artists ( …" at bounding box center [812, 555] width 237 height 53
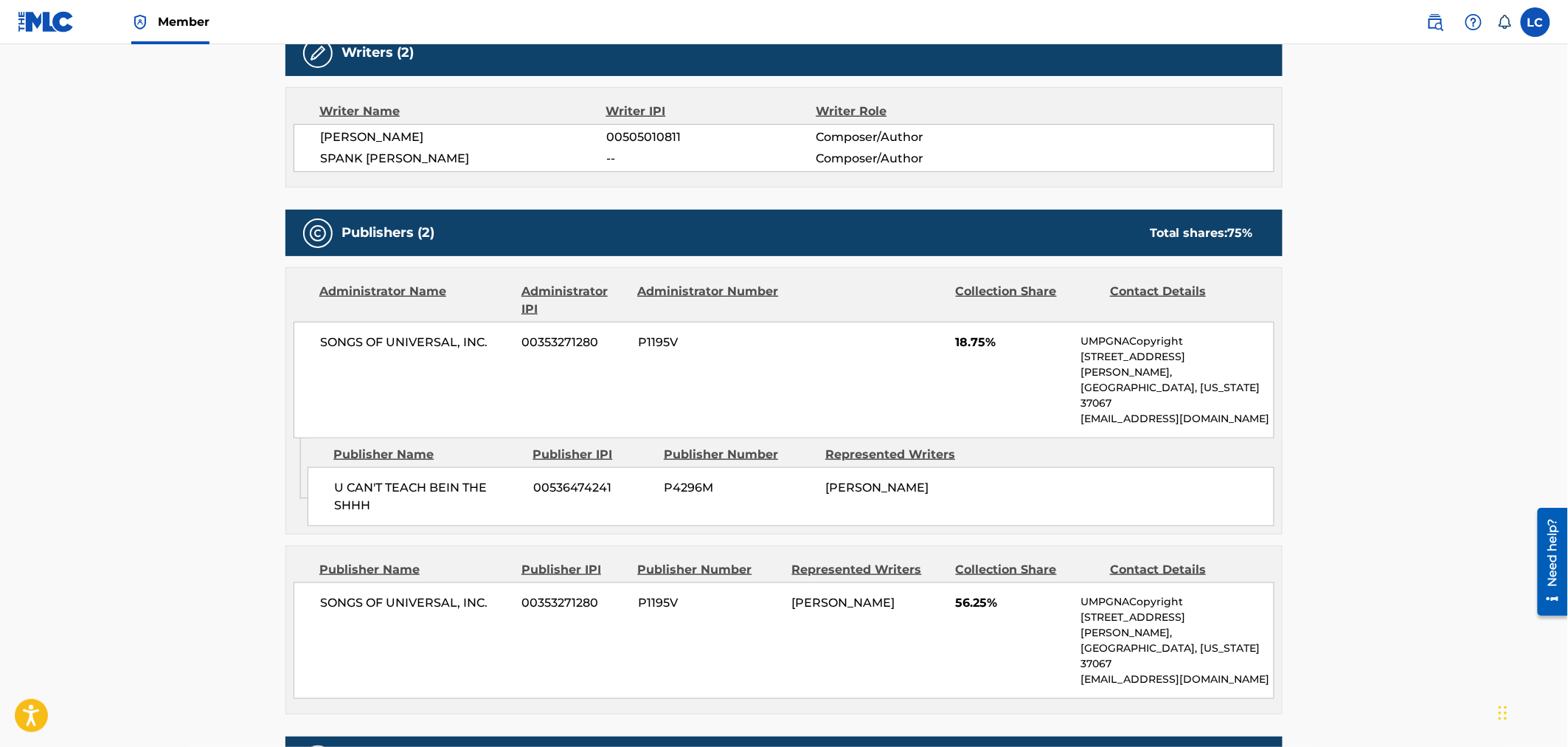
scroll to position [522, 0]
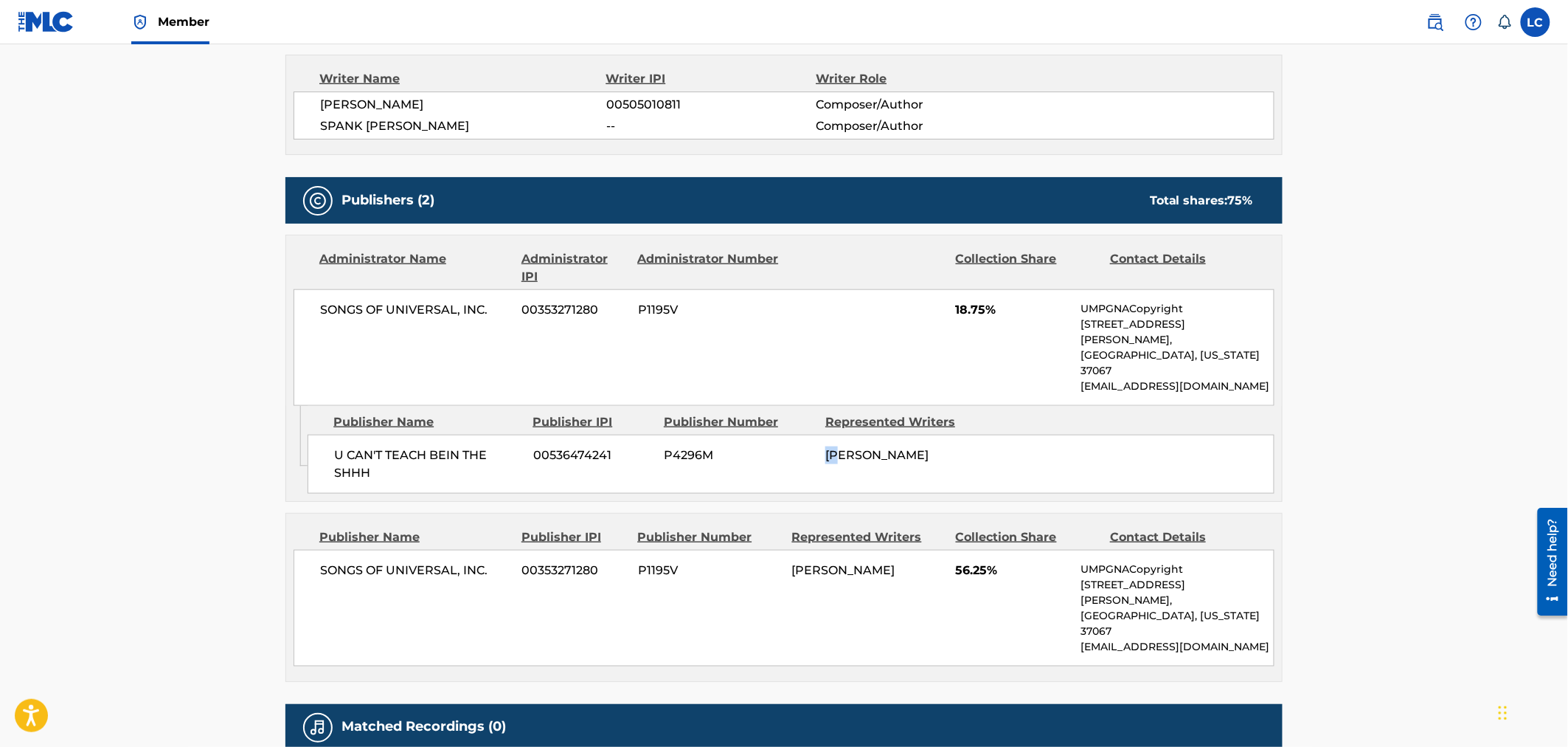
drag, startPoint x: 823, startPoint y: 426, endPoint x: 839, endPoint y: 426, distance: 16.0
click at [839, 434] on div "U CAN'T TEACH BEIN THE SHHH 00536474241 P4296M CHAUNCEY ALEXANDER HOLLIS" at bounding box center [791, 463] width 967 height 59
click at [837, 448] on span "CHAUNCEY ALEXANDER HOLLIS" at bounding box center [876, 455] width 103 height 14
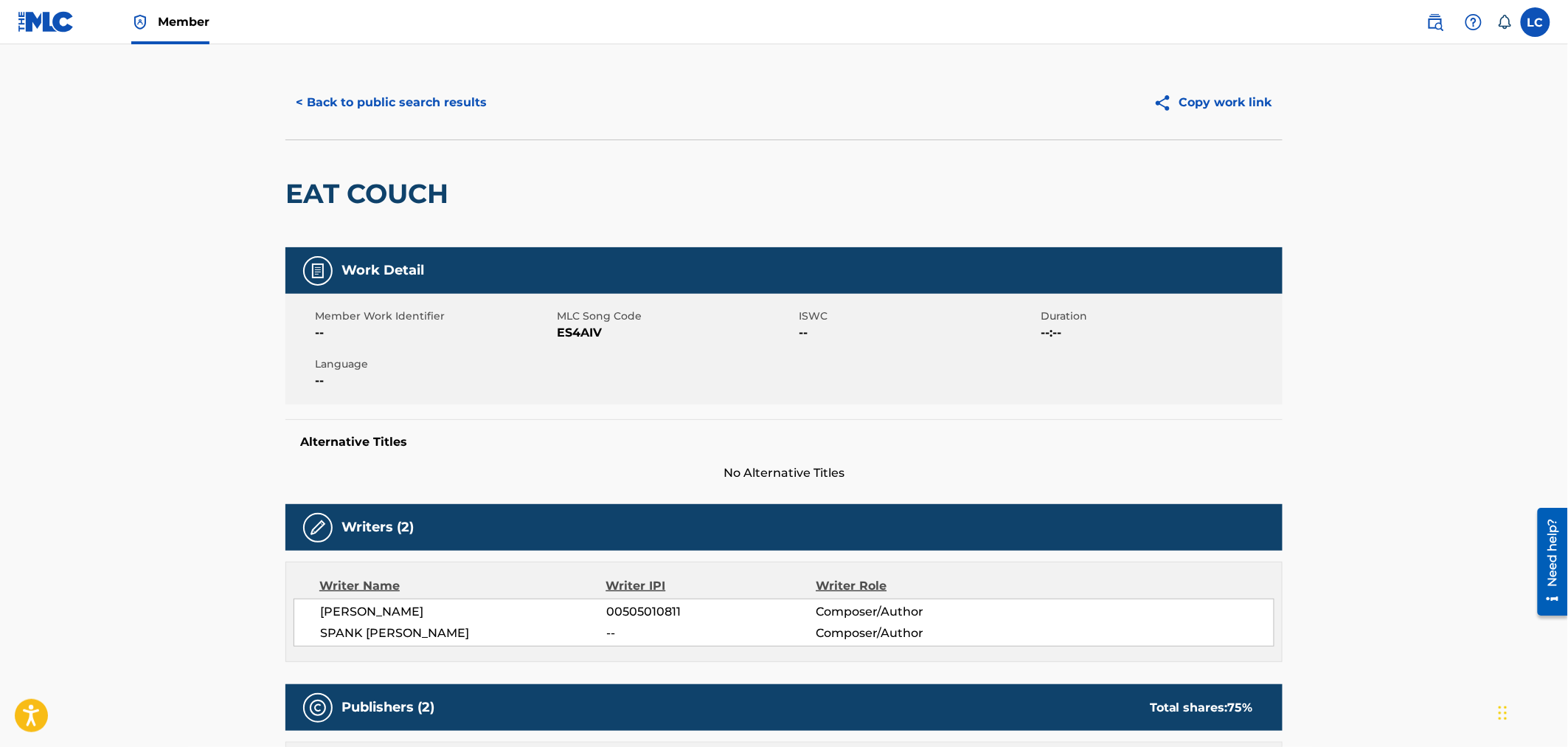
scroll to position [0, 0]
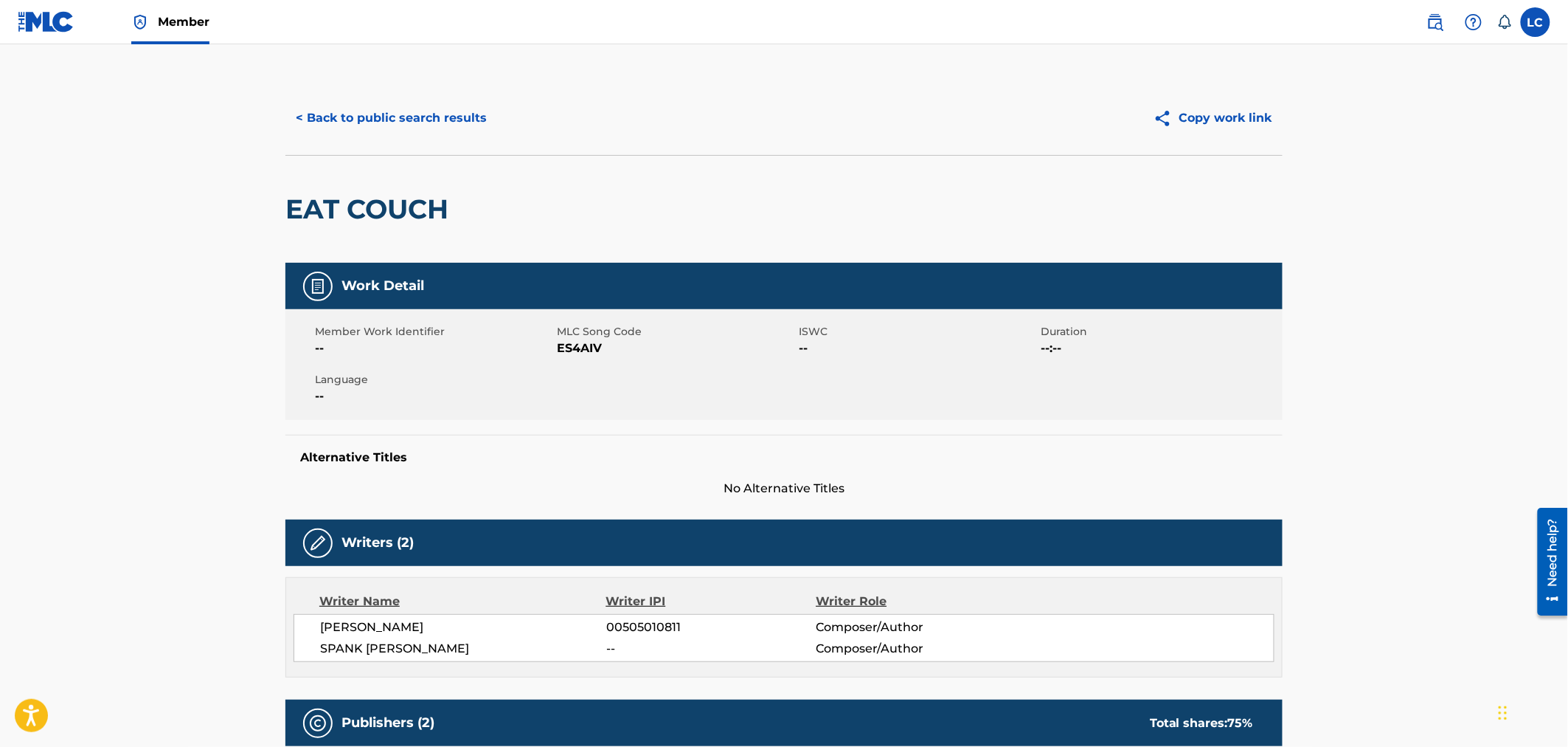
click at [414, 106] on button "< Back to public search results" at bounding box center [391, 118] width 212 height 37
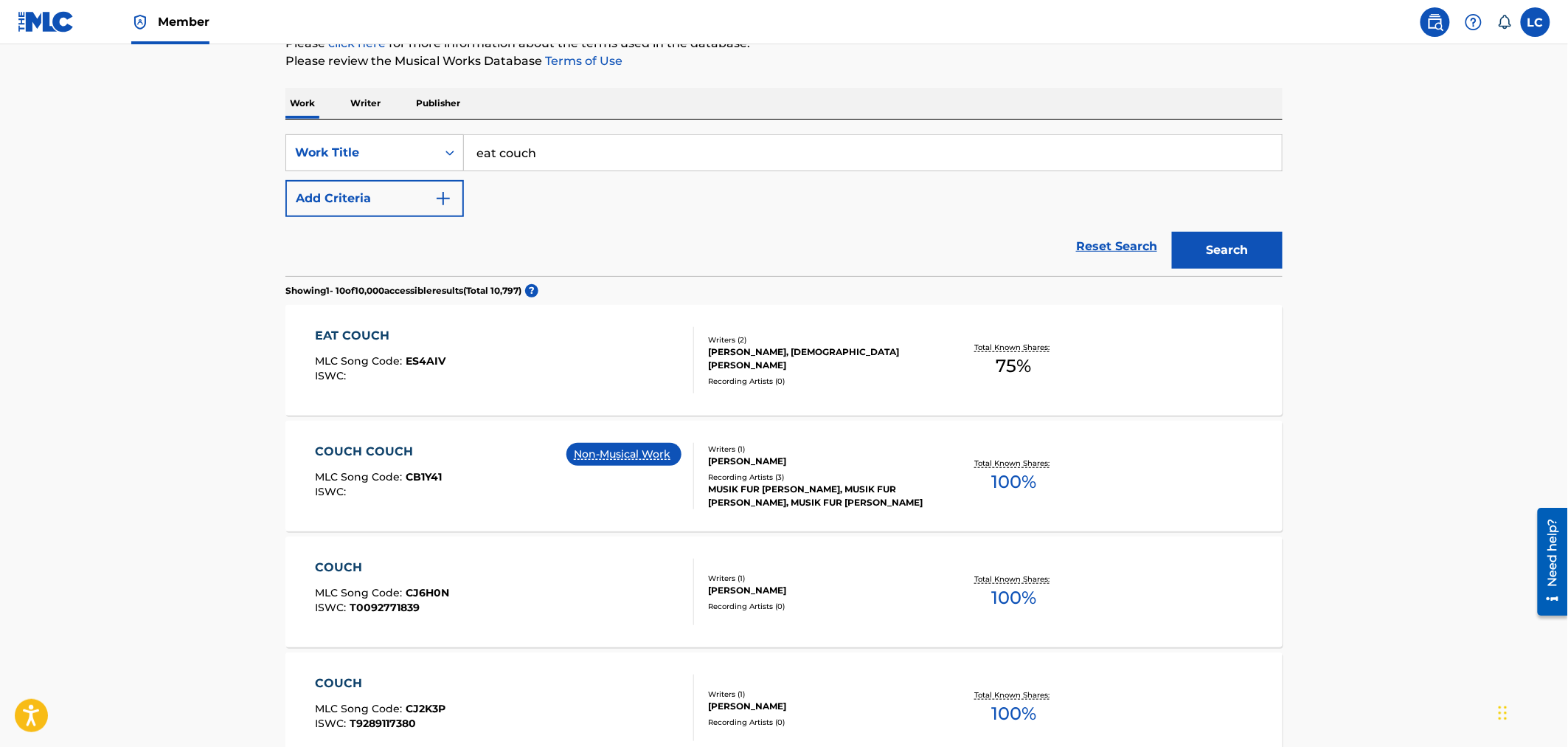
scroll to position [245, 0]
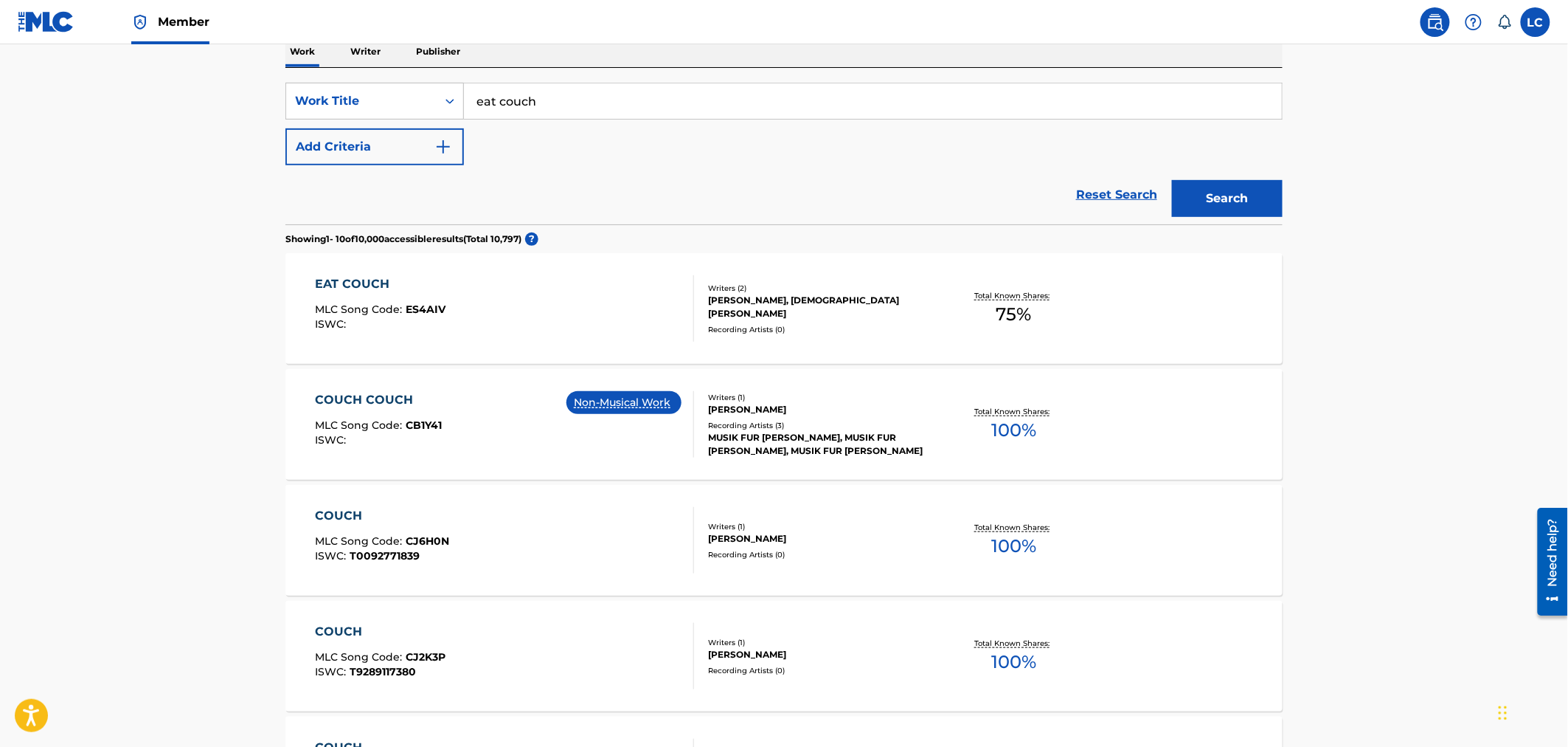
click at [822, 328] on div "Recording Artists ( 0 )" at bounding box center [820, 329] width 223 height 11
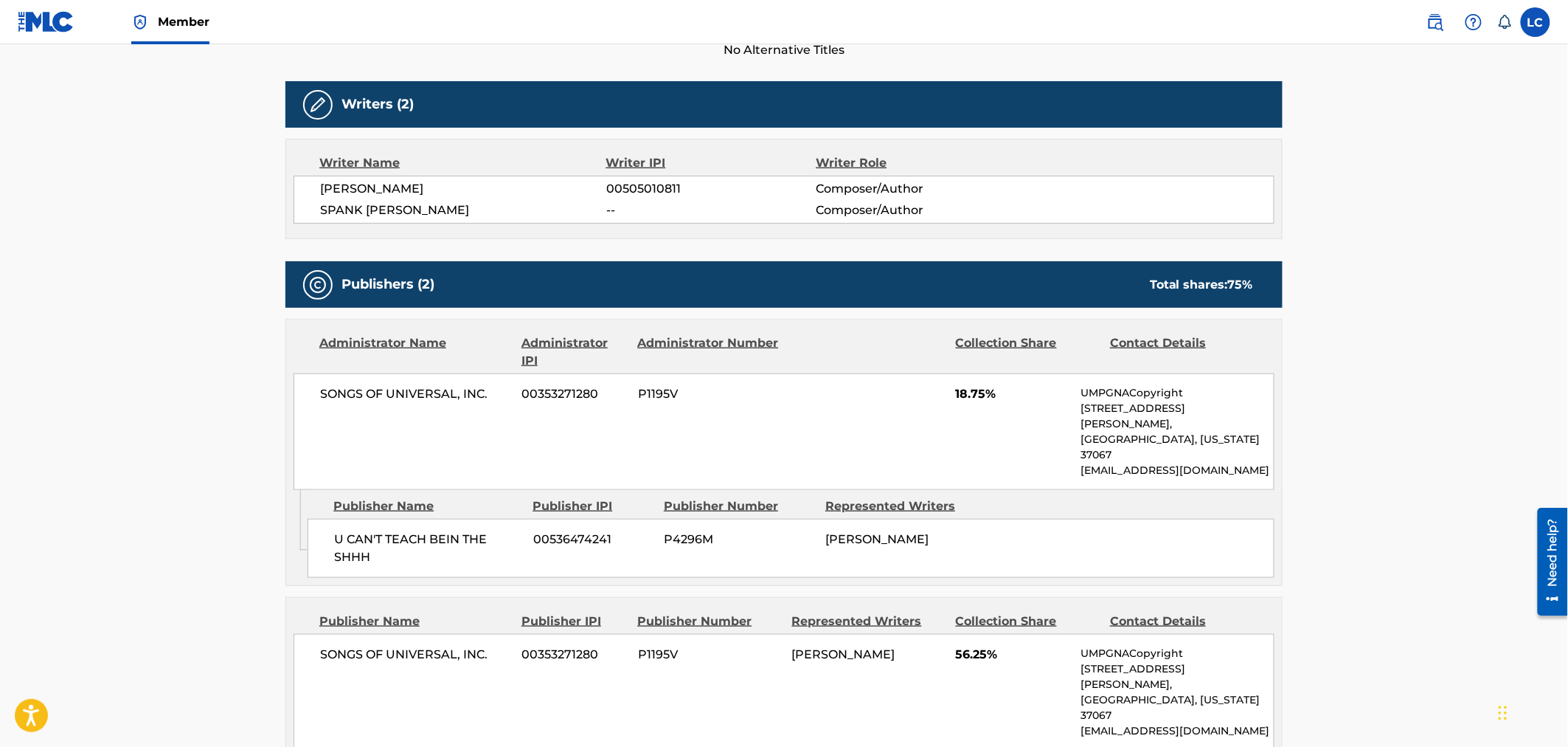
scroll to position [359, 0]
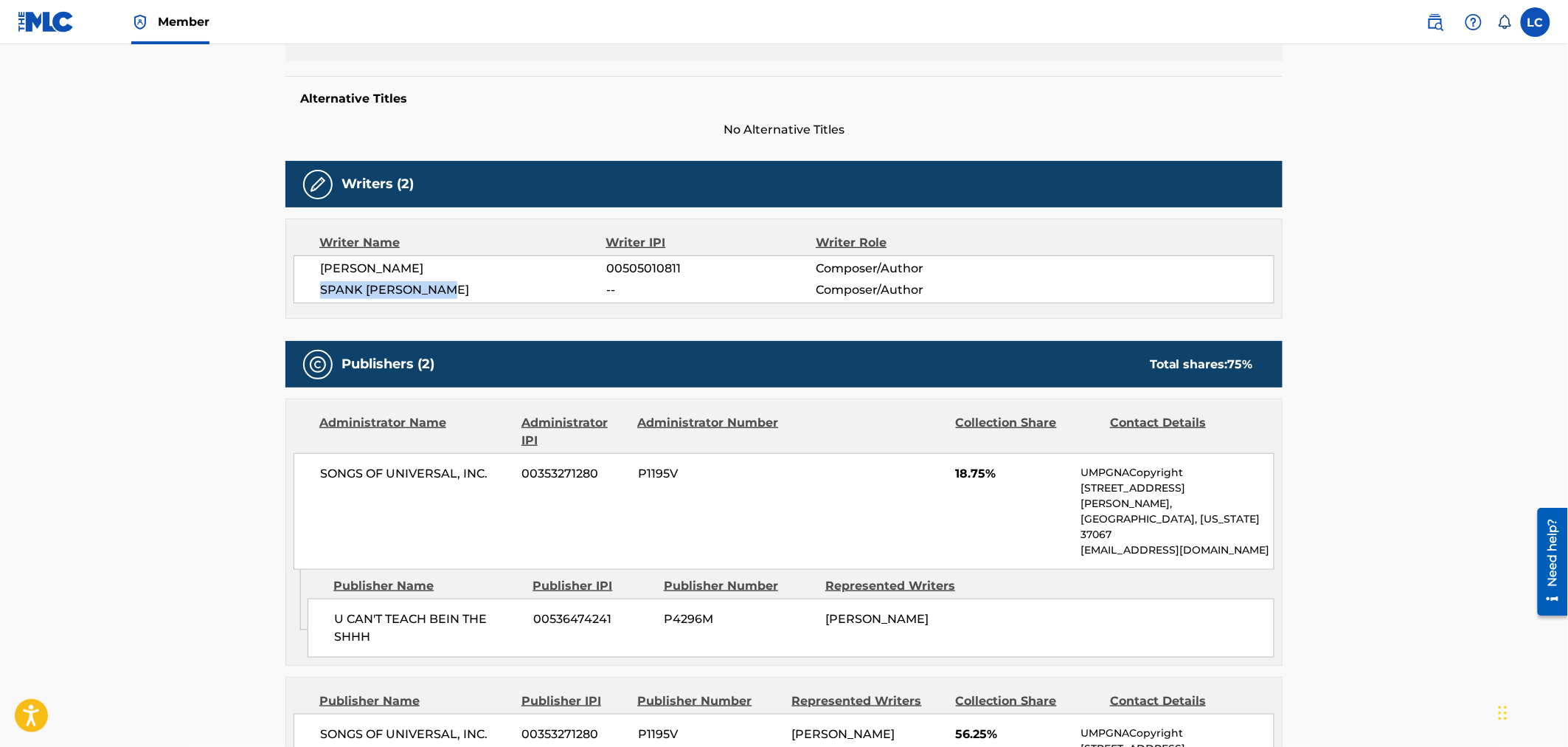
drag, startPoint x: 318, startPoint y: 296, endPoint x: 444, endPoint y: 296, distance: 126.0
click at [444, 296] on div "CHAUNCEY ALEXANDER HOLLIS 00505010811 Composer/Author SPANK NITTI JAMES -- Comp…" at bounding box center [784, 279] width 981 height 48
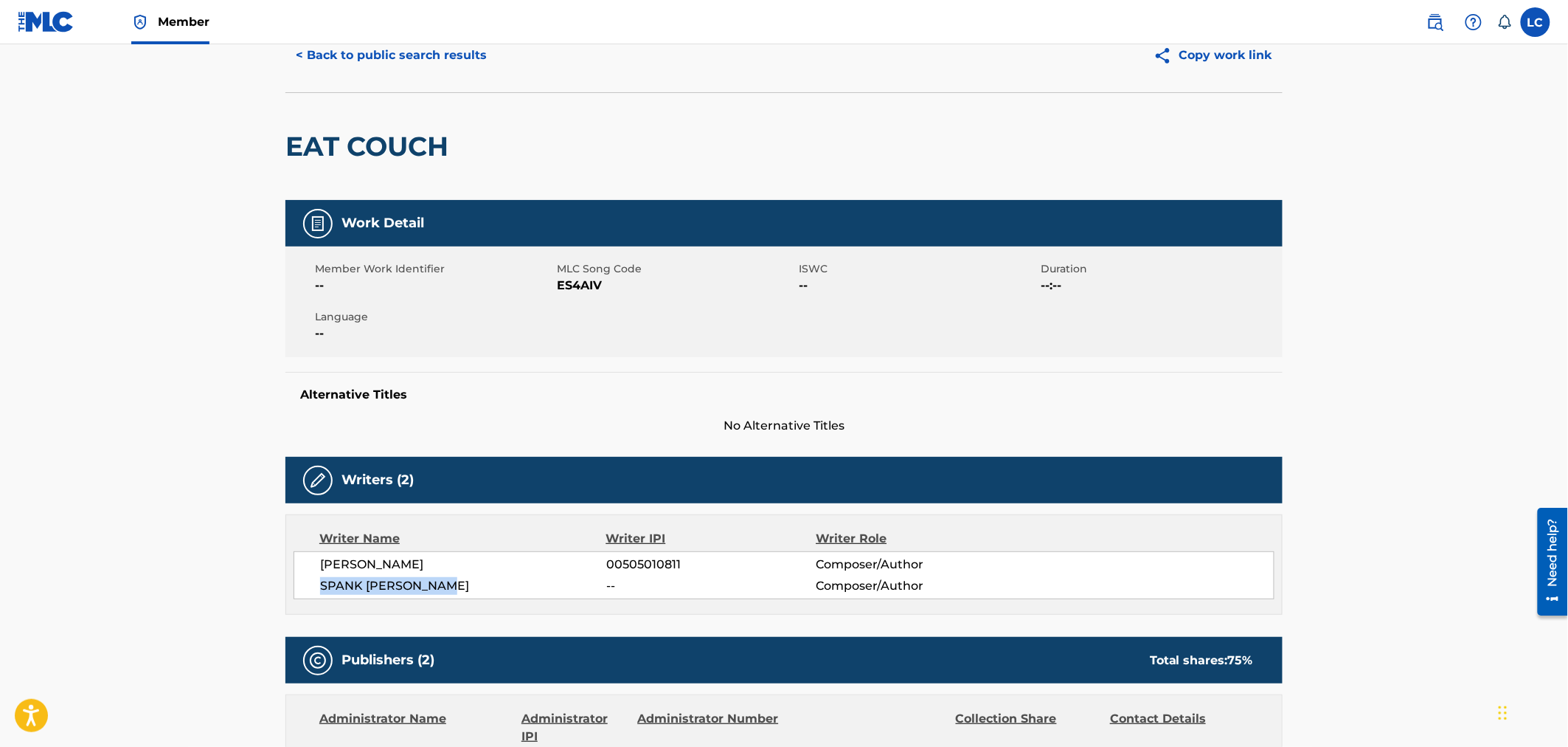
scroll to position [0, 0]
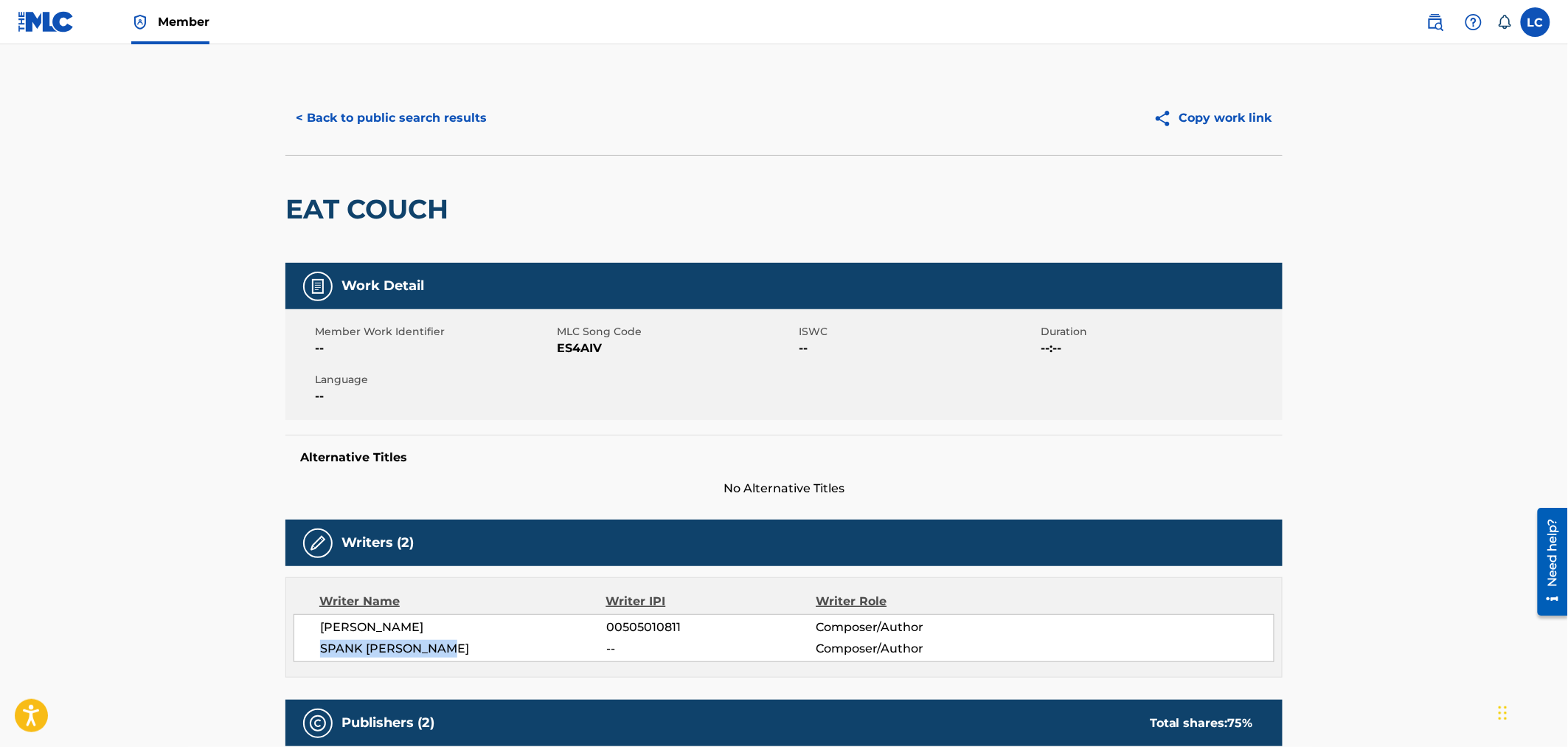
click at [415, 119] on button "< Back to public search results" at bounding box center [391, 118] width 212 height 37
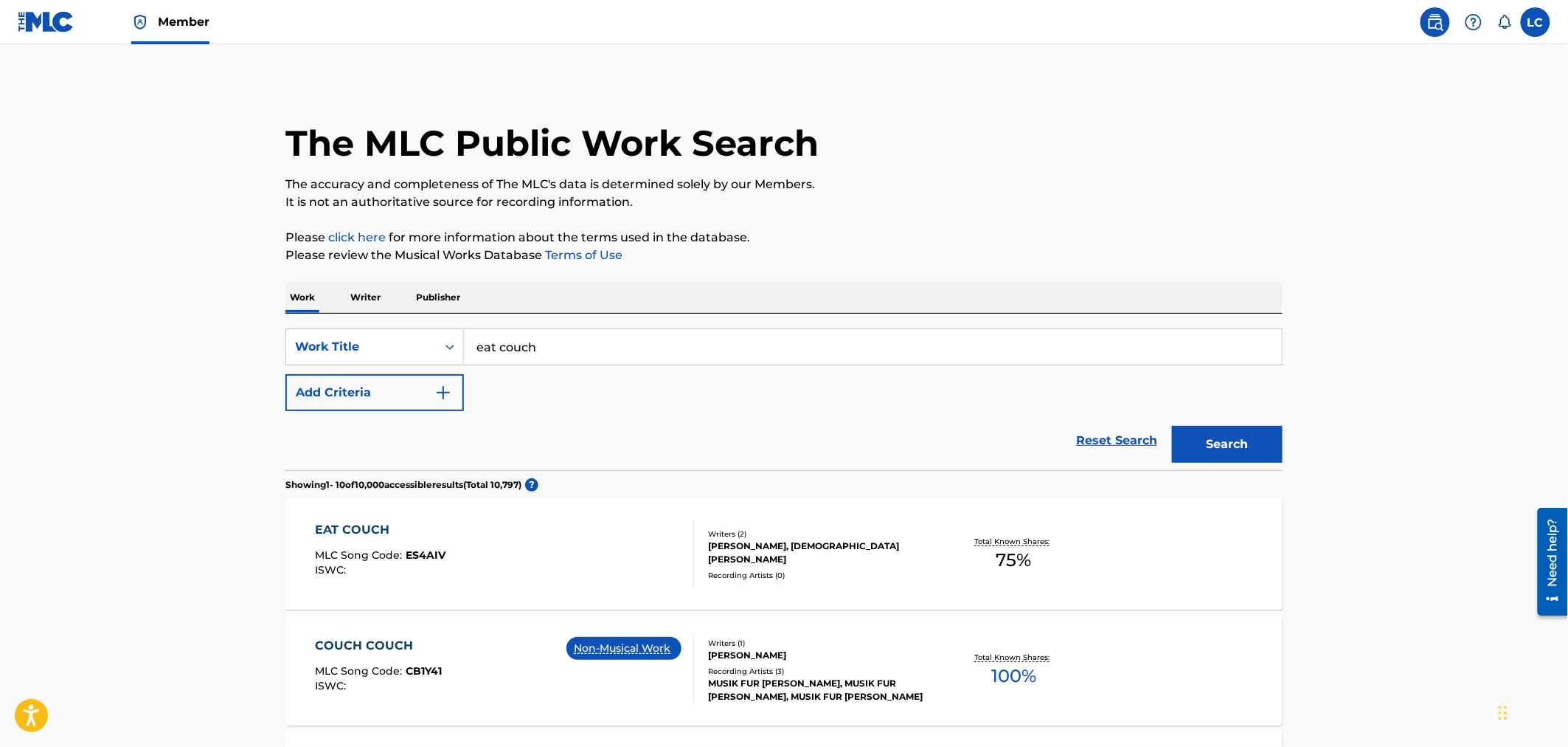
click at [158, 32] on link "Member" at bounding box center [170, 21] width 78 height 43
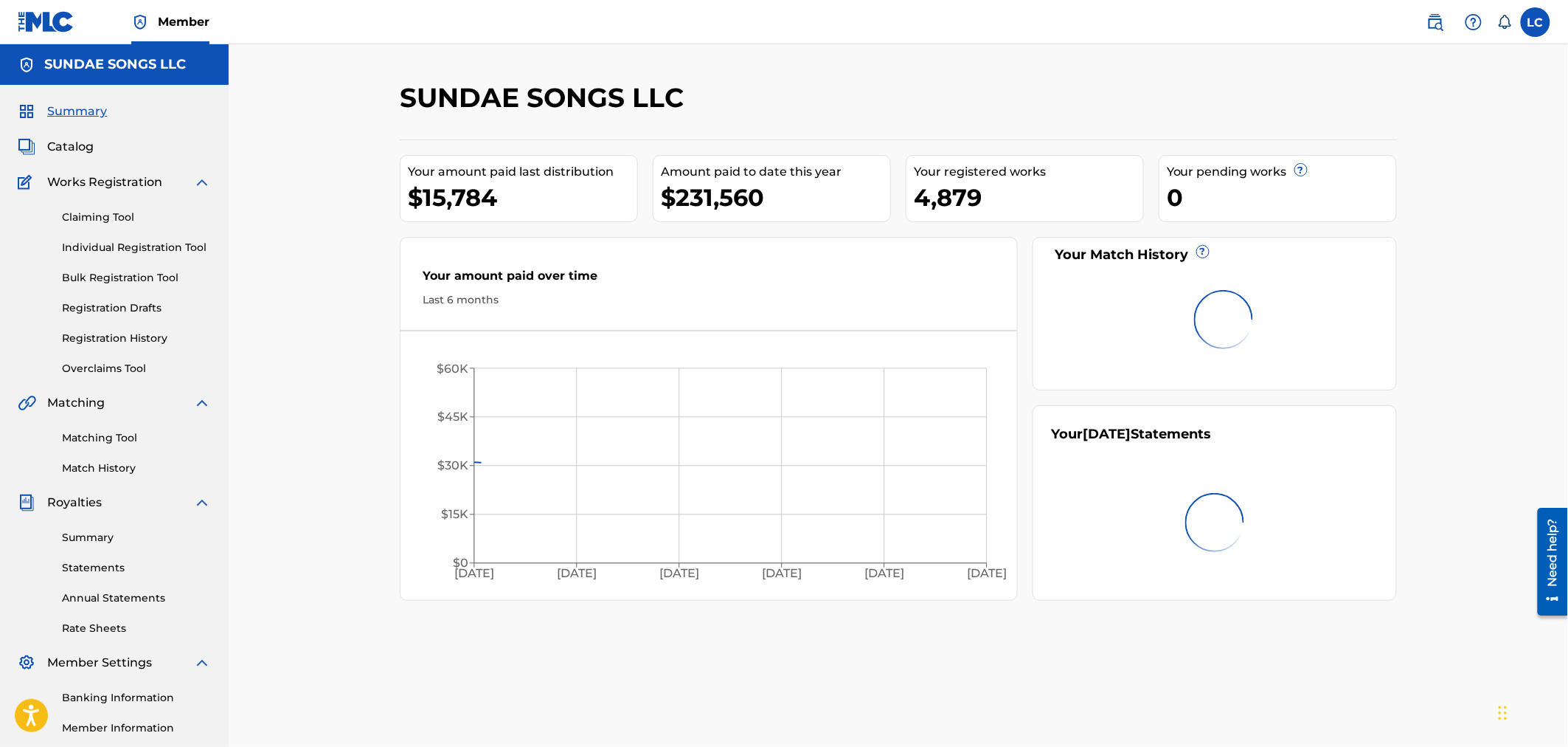
click at [46, 42] on link at bounding box center [46, 21] width 57 height 43
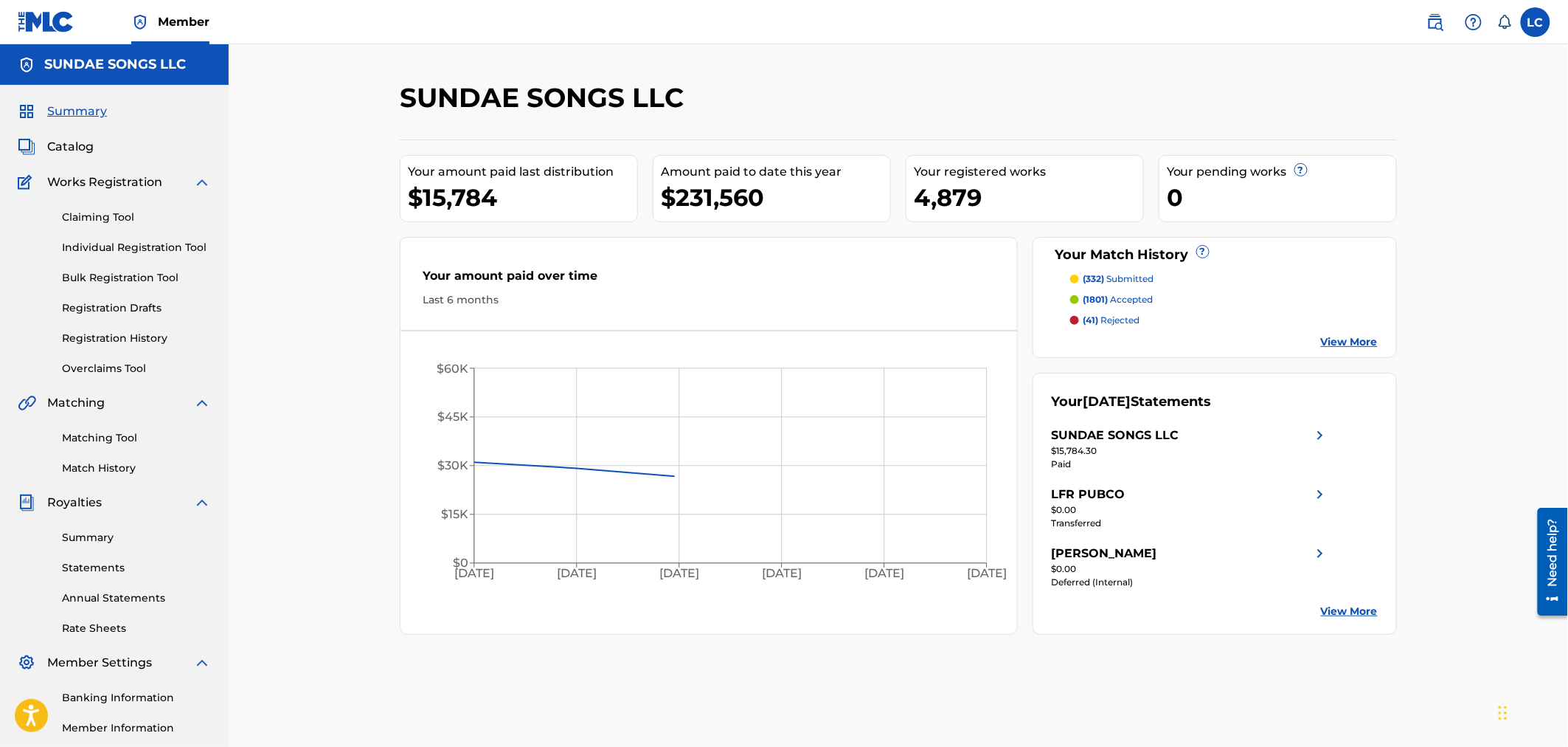
click at [89, 152] on span "Catalog" at bounding box center [70, 147] width 47 height 18
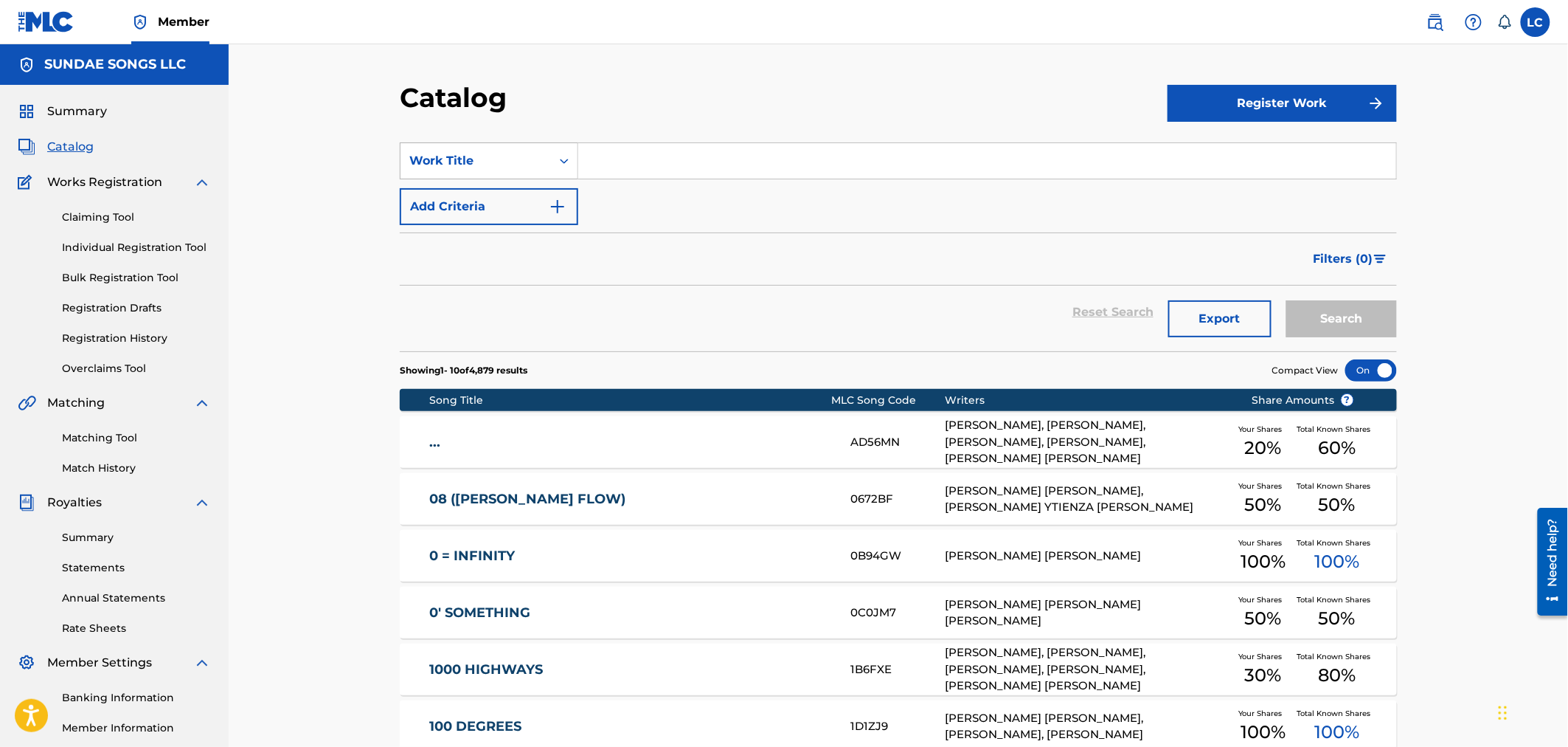
click at [511, 158] on div "Work Title" at bounding box center [476, 160] width 133 height 18
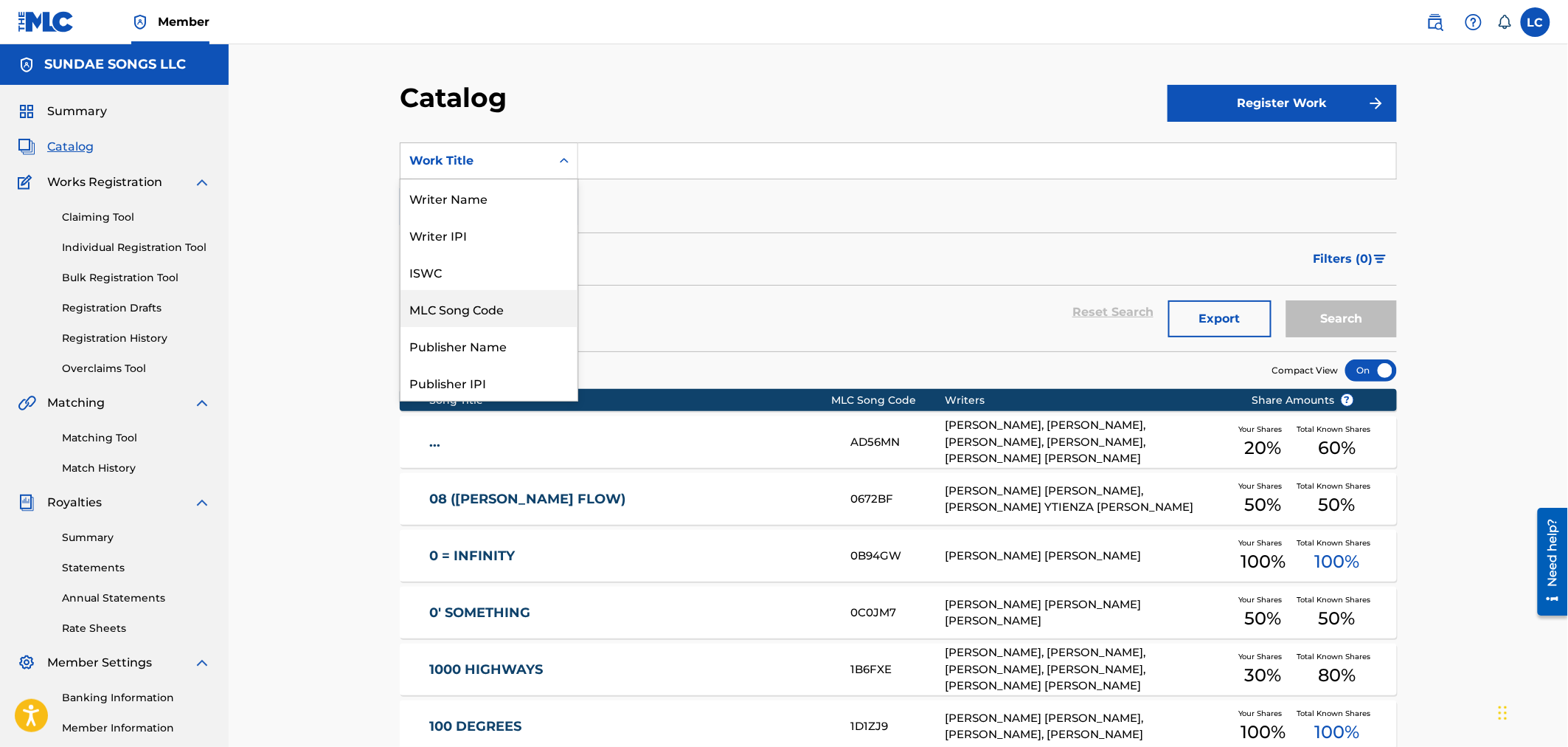
click at [520, 300] on div "MLC Song Code" at bounding box center [489, 307] width 177 height 37
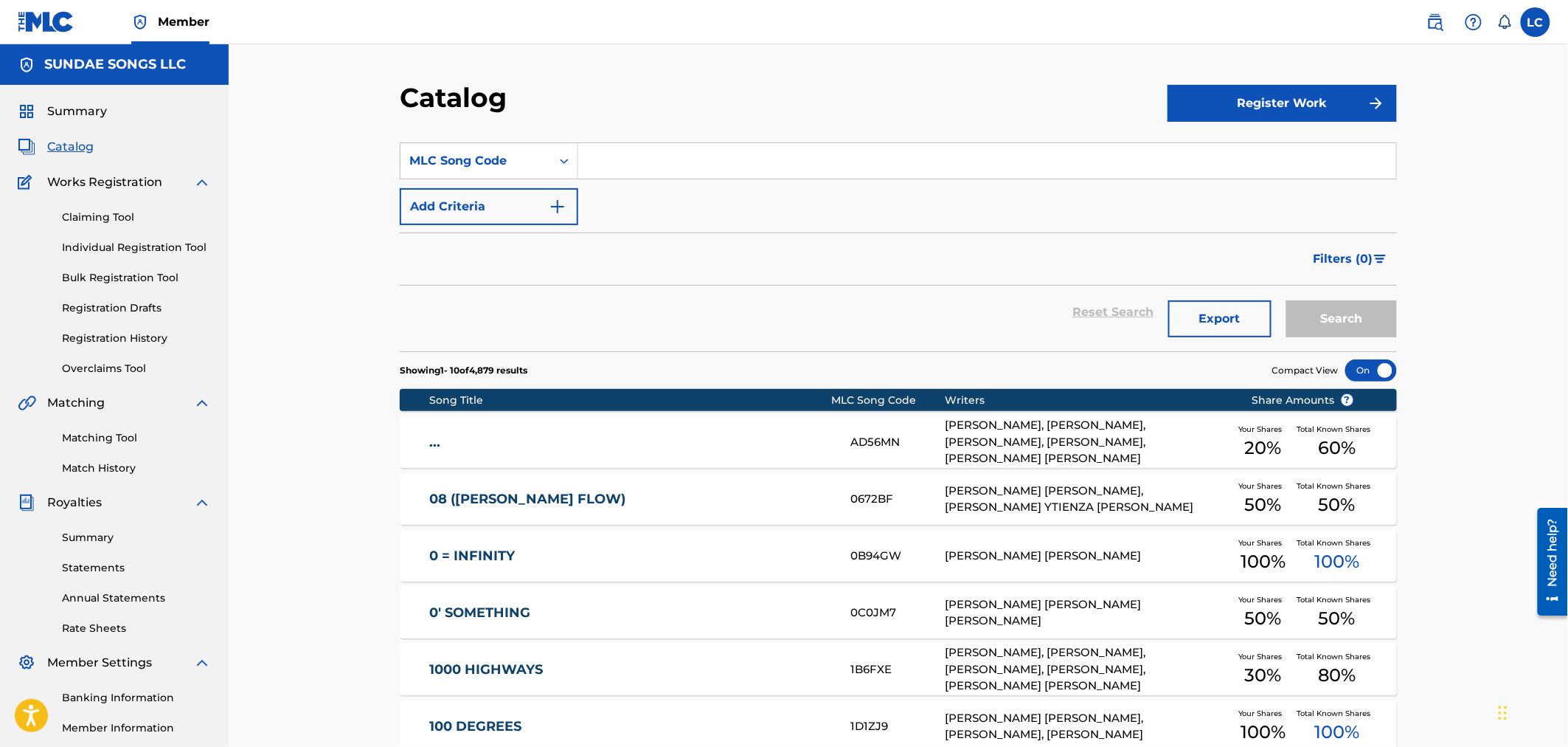
drag, startPoint x: 632, startPoint y: 179, endPoint x: 638, endPoint y: 165, distance: 15.2
paste input "RO7QM2"
type input "RO7QM2"
click at [1038, 336] on button "Search" at bounding box center [1342, 319] width 111 height 37
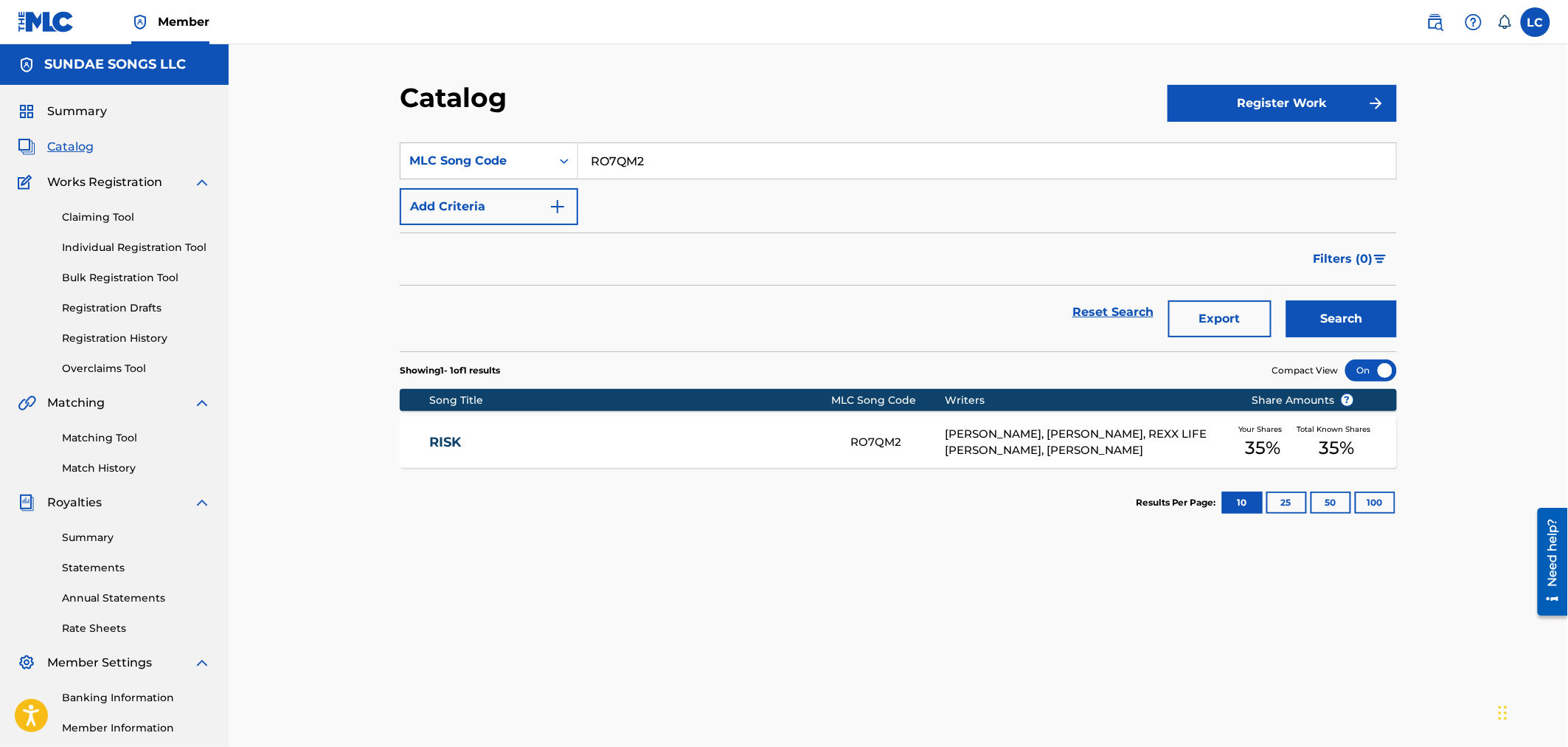
click at [1007, 456] on div "JOHN SPENGEMANN, JAVUNTE LENNEL WHEELER, REXX LIFE RAJ, MARTIN W ANDERSON JR" at bounding box center [1088, 442] width 284 height 33
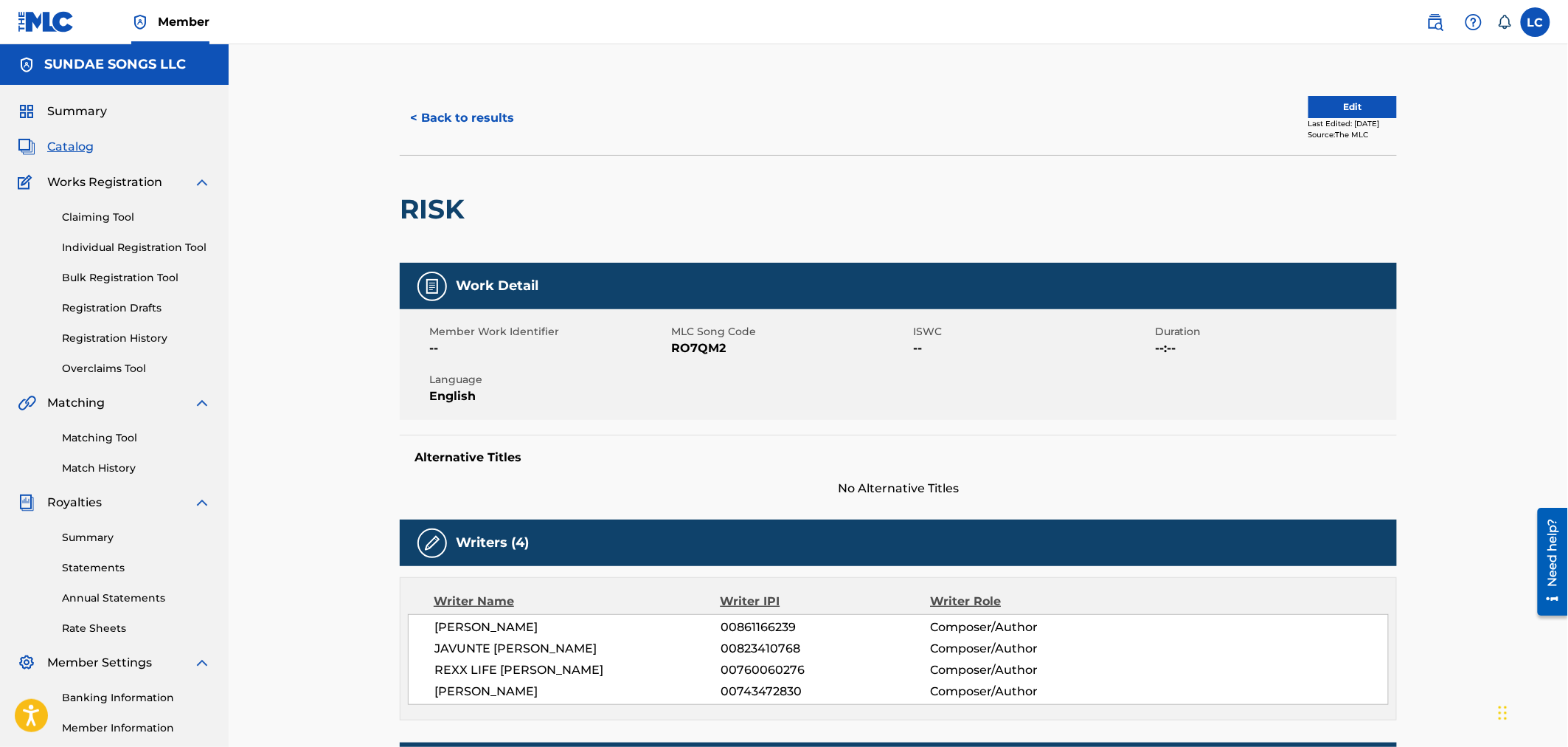
click at [483, 147] on div "< Back to results Edit Last Edited: April 22, 2025 Source: The MLC" at bounding box center [898, 118] width 997 height 74
click at [481, 129] on button "< Back to results" at bounding box center [462, 118] width 124 height 37
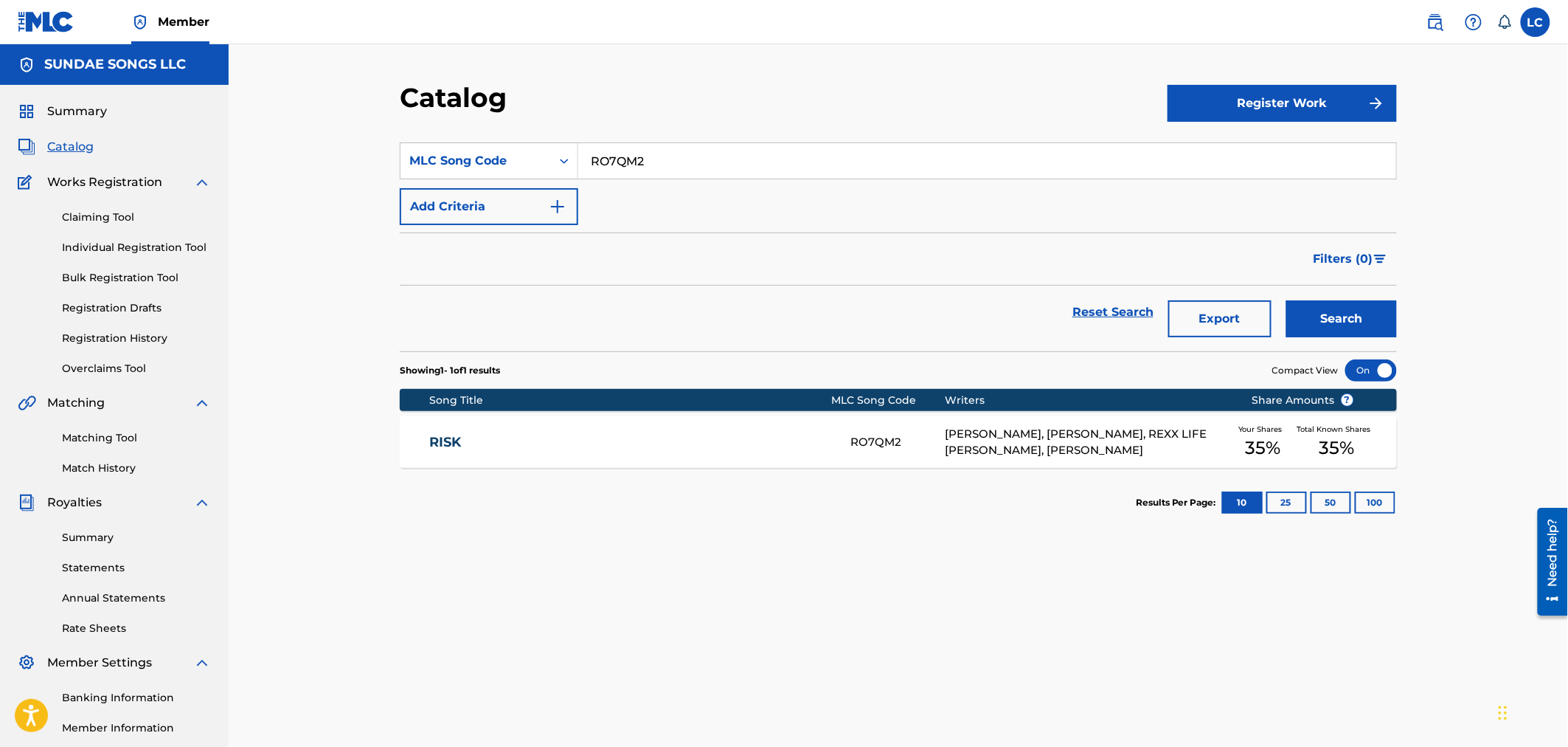
click at [654, 159] on input "RO7QM2" at bounding box center [987, 161] width 818 height 36
paste input "LT7A1M"
type input "LT7A1M"
click at [1038, 322] on button "Search" at bounding box center [1342, 319] width 111 height 37
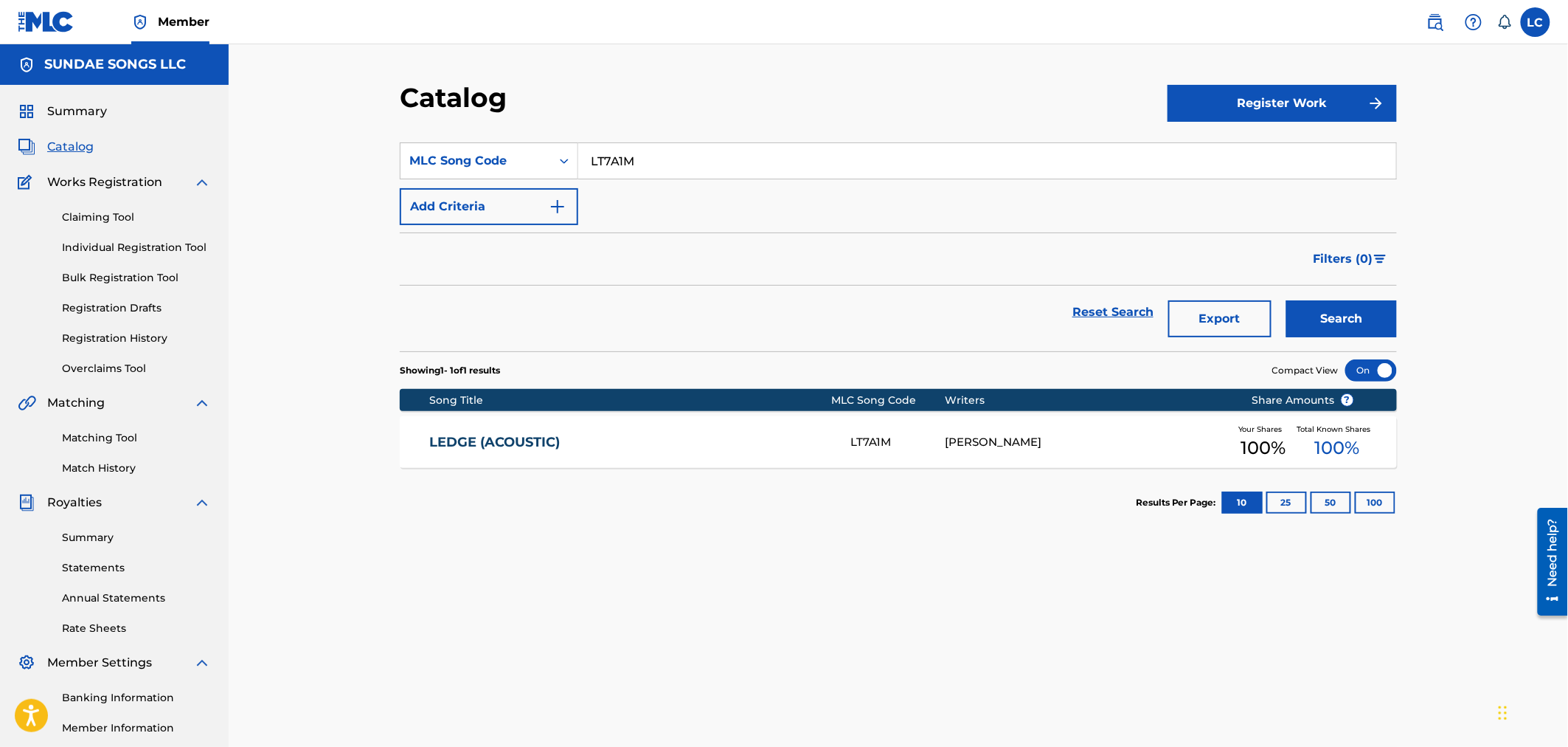
click at [974, 407] on div "Writers" at bounding box center [1088, 400] width 284 height 15
click at [1013, 457] on div "LEDGE (ACOUSTIC) LT7A1M SAMUEL HARRISON RASH Your Shares 100 % Total Known Shar…" at bounding box center [898, 442] width 997 height 52
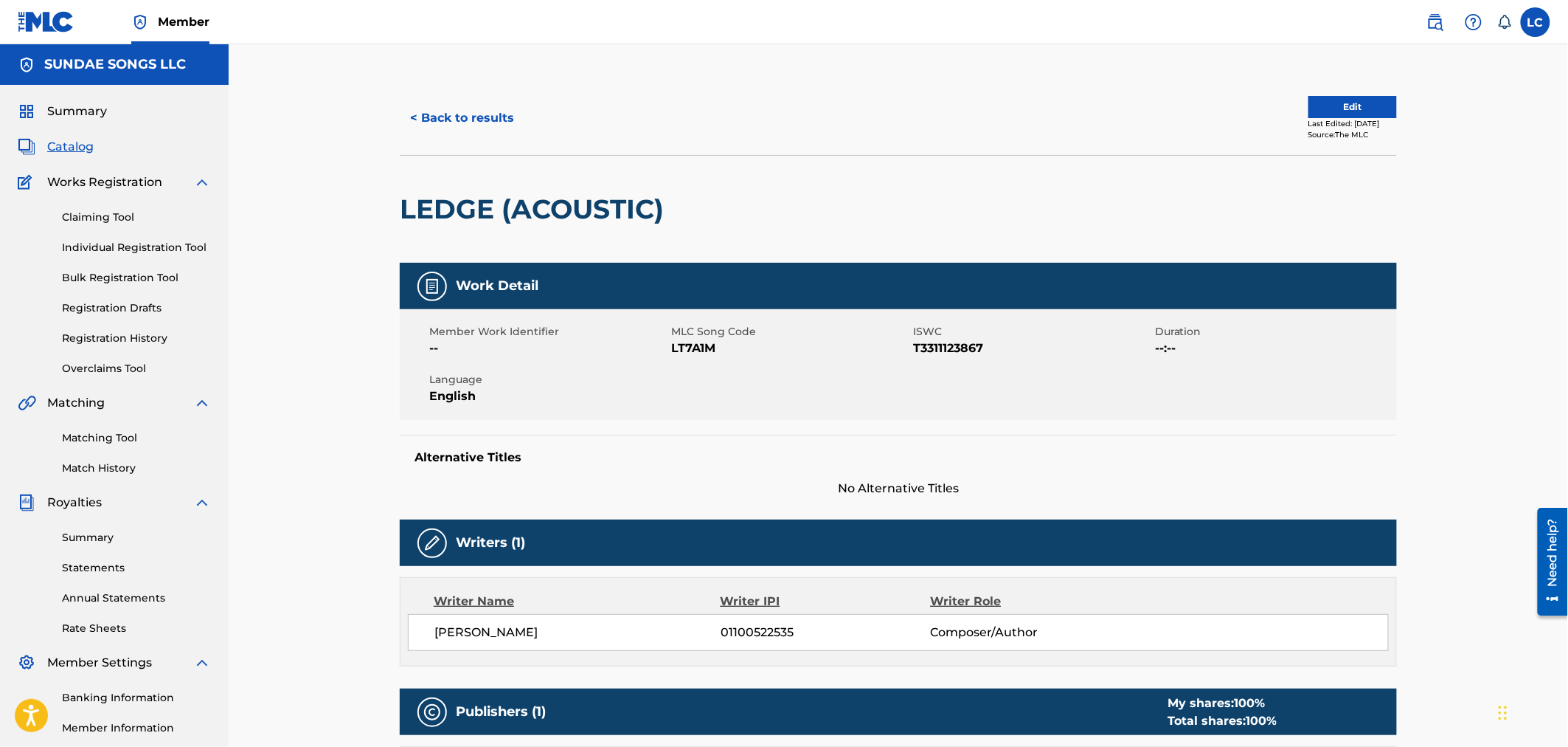
click at [127, 436] on link "Matching Tool" at bounding box center [136, 438] width 149 height 15
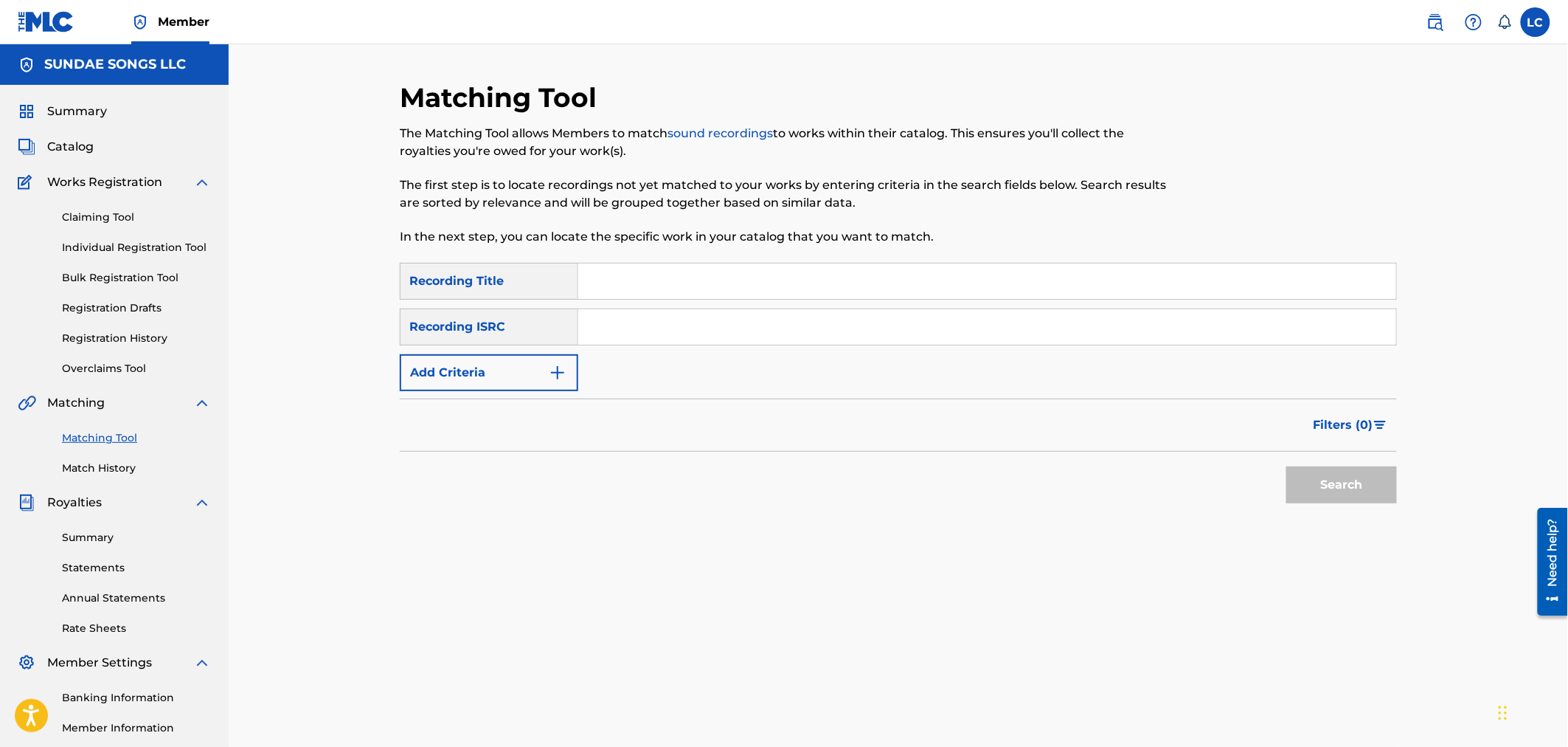
click at [111, 473] on link "Match History" at bounding box center [136, 468] width 149 height 15
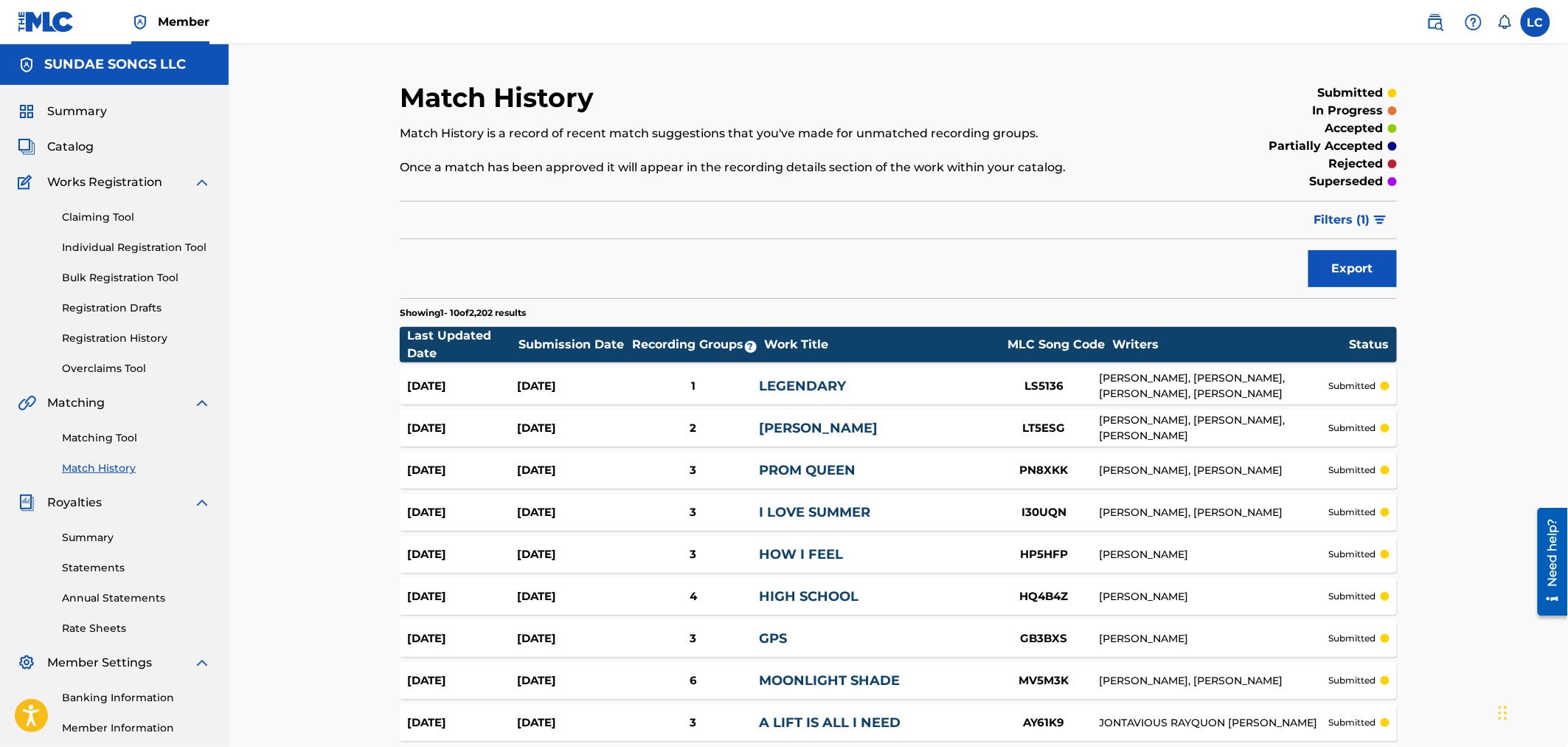
click at [1038, 223] on span "Filters ( 1 )" at bounding box center [1342, 220] width 56 height 18
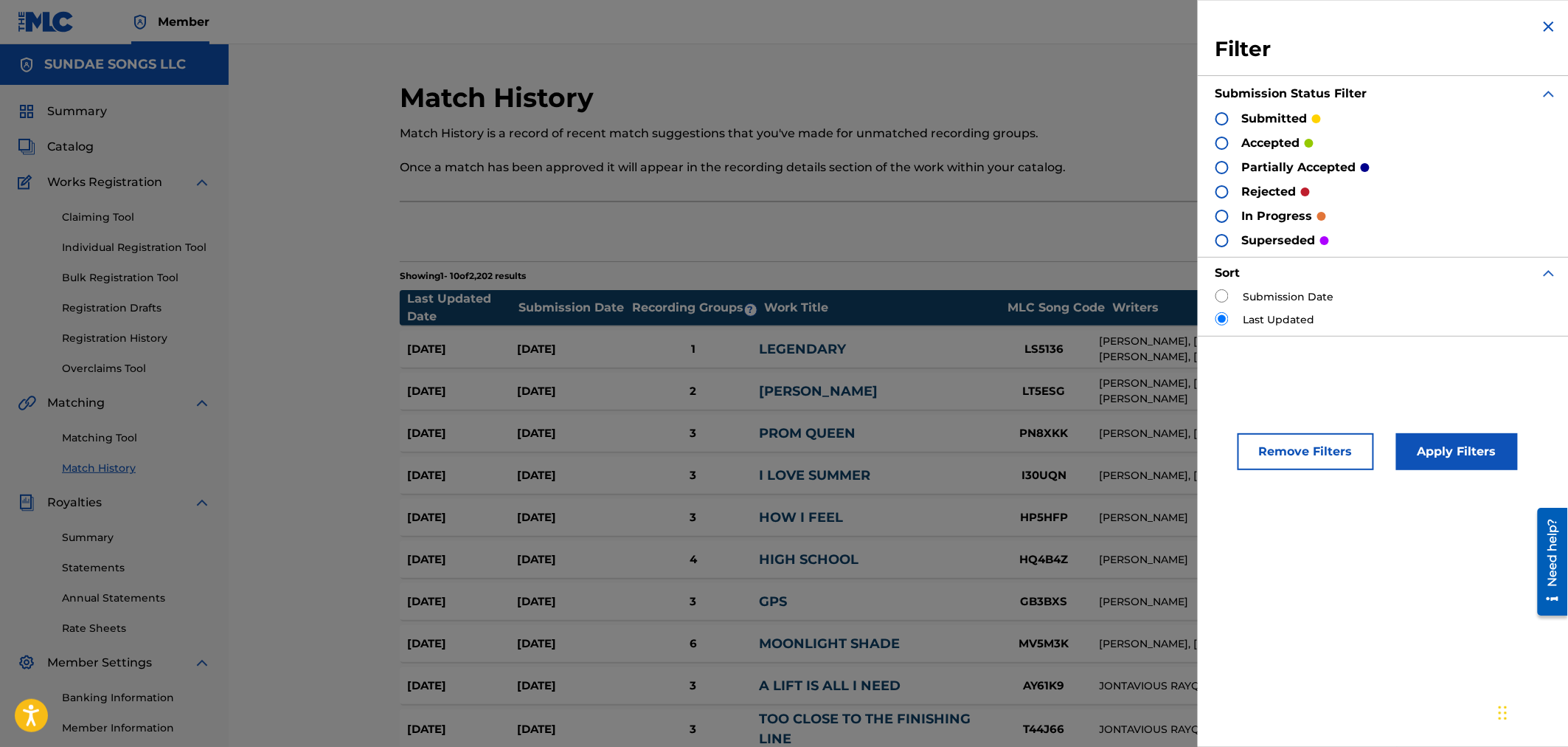
click at [1038, 297] on input "radio" at bounding box center [1222, 296] width 14 height 14
radio input "true"
click at [1038, 461] on button "Apply Filters" at bounding box center [1456, 451] width 122 height 37
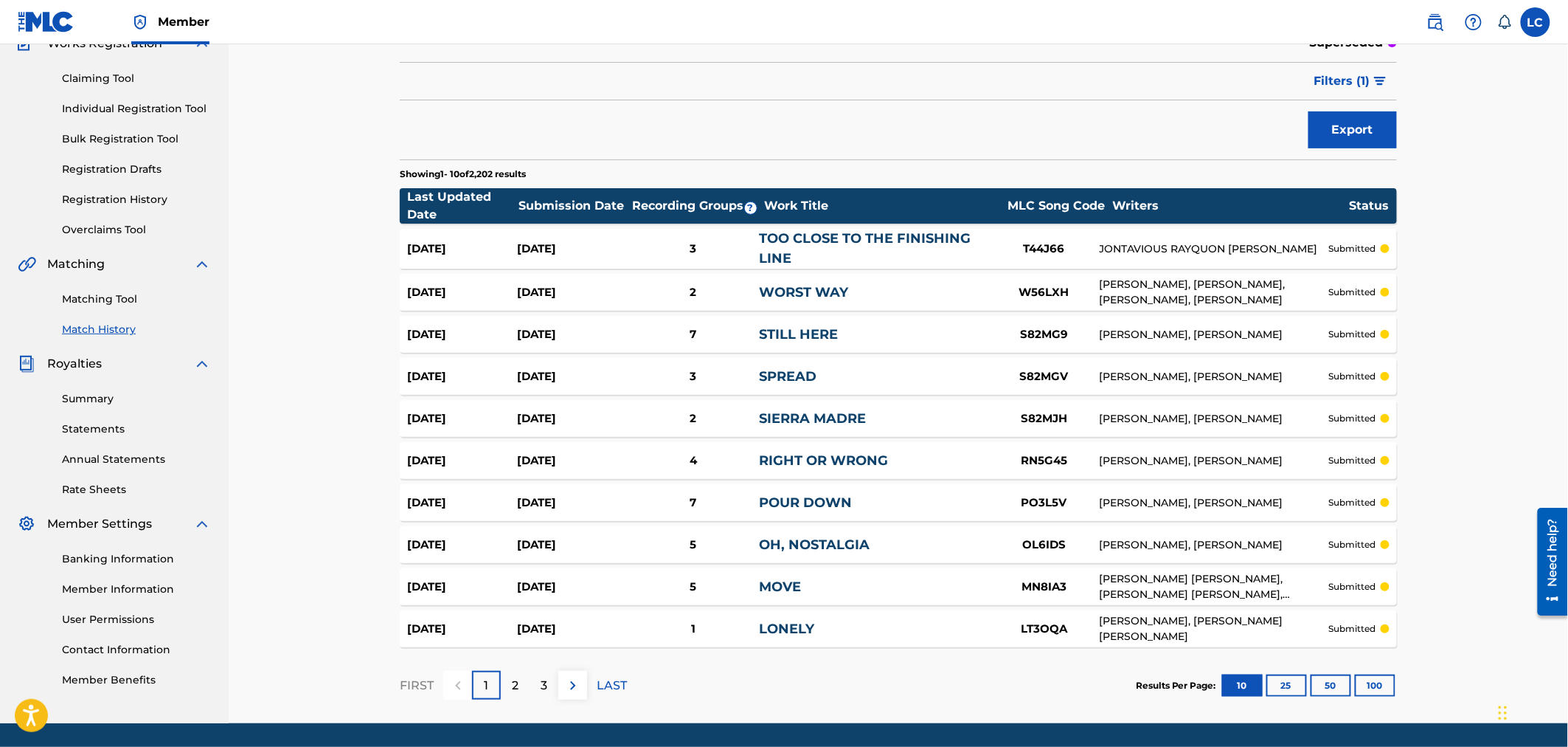
scroll to position [186, 0]
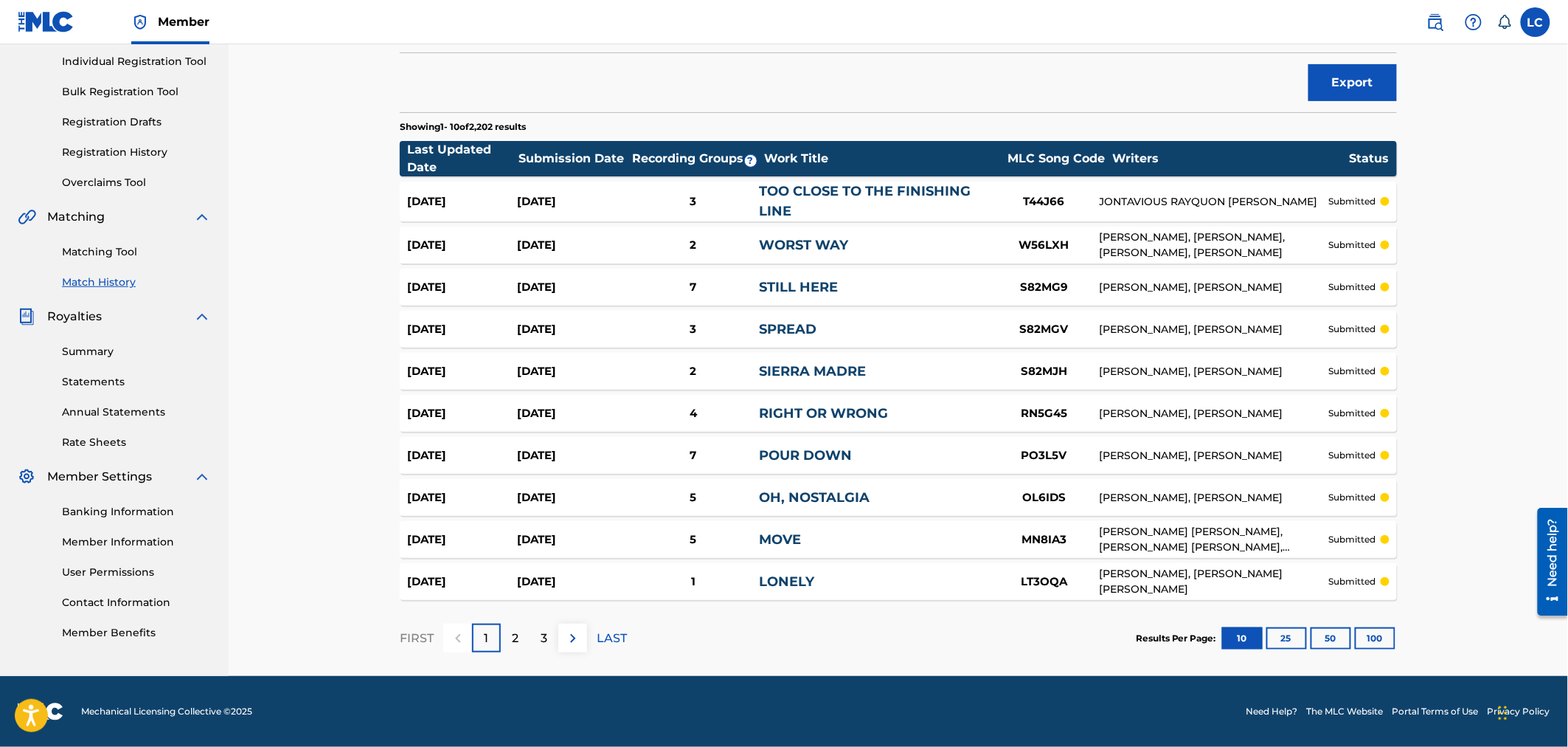
click at [1038, 637] on button "100" at bounding box center [1375, 638] width 41 height 22
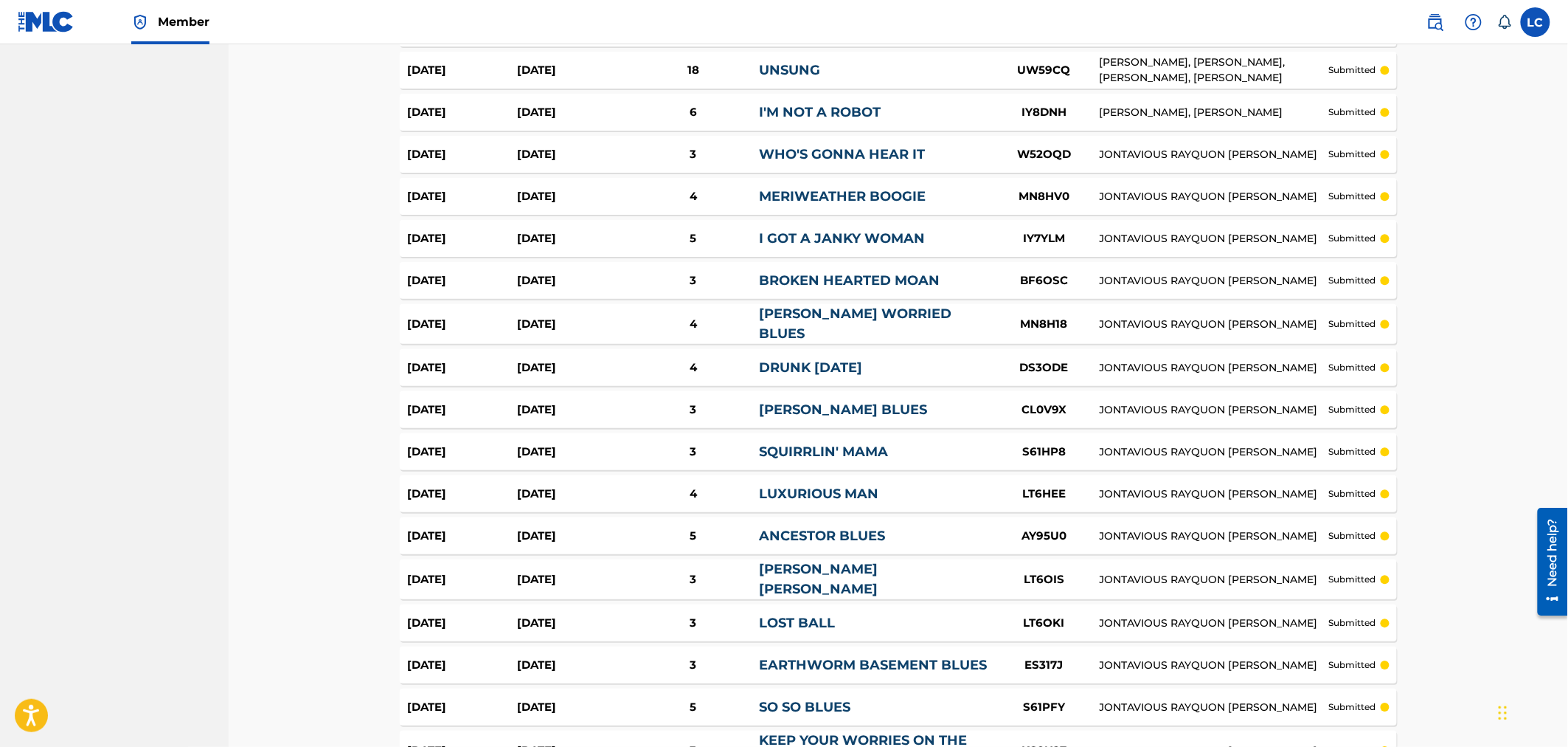
scroll to position [3986, 0]
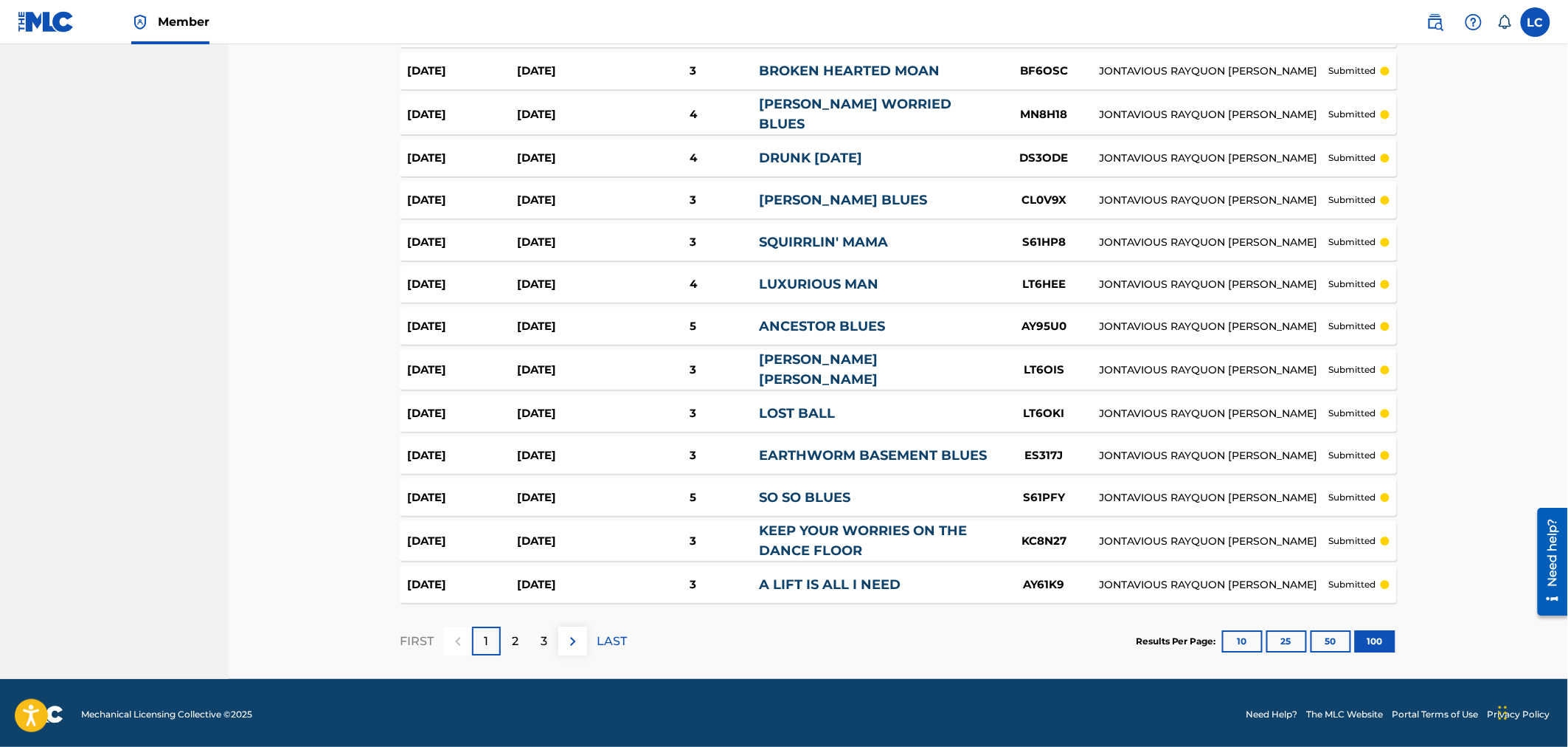
click at [571, 635] on img at bounding box center [573, 641] width 18 height 18
click at [571, 644] on img at bounding box center [573, 641] width 18 height 18
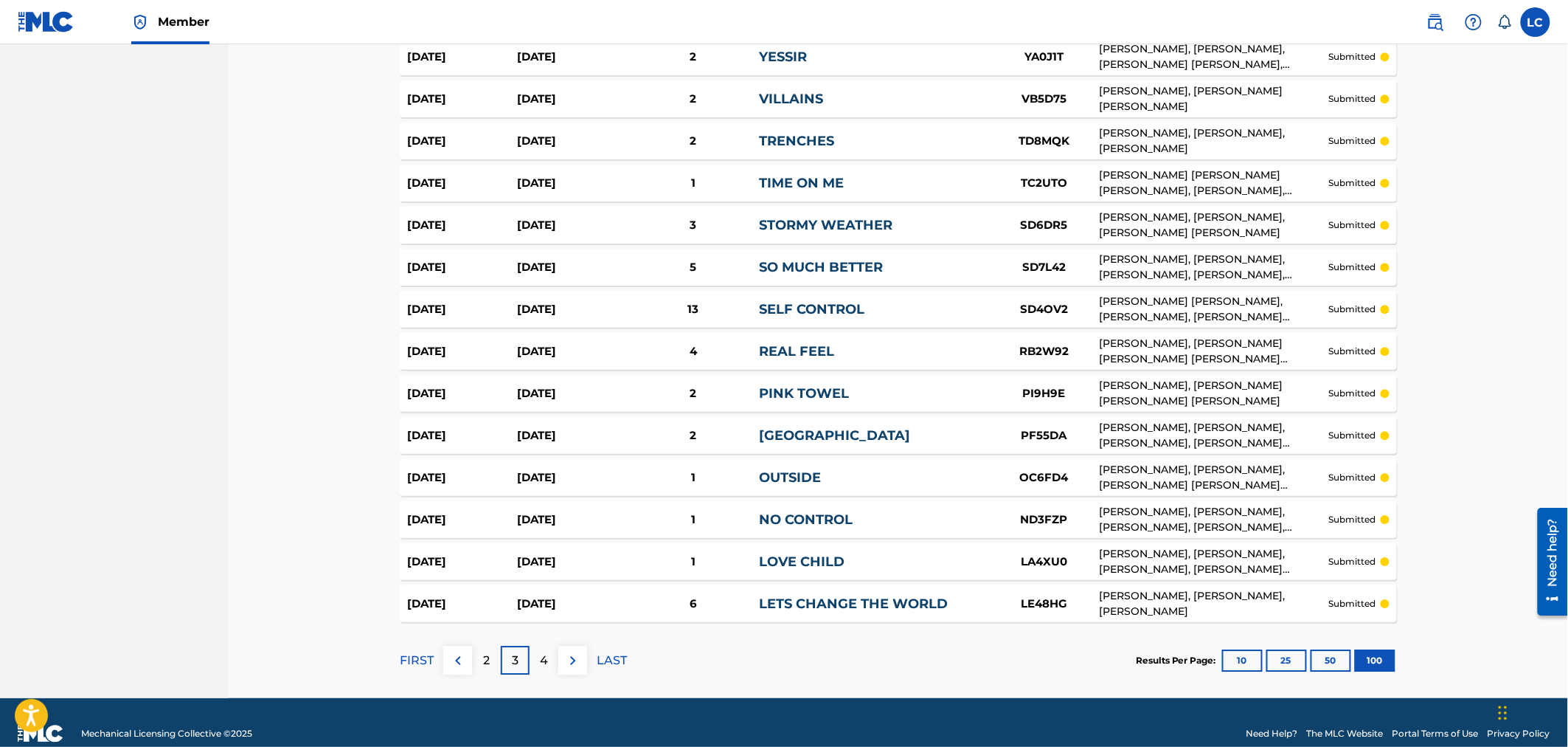
scroll to position [3973, 0]
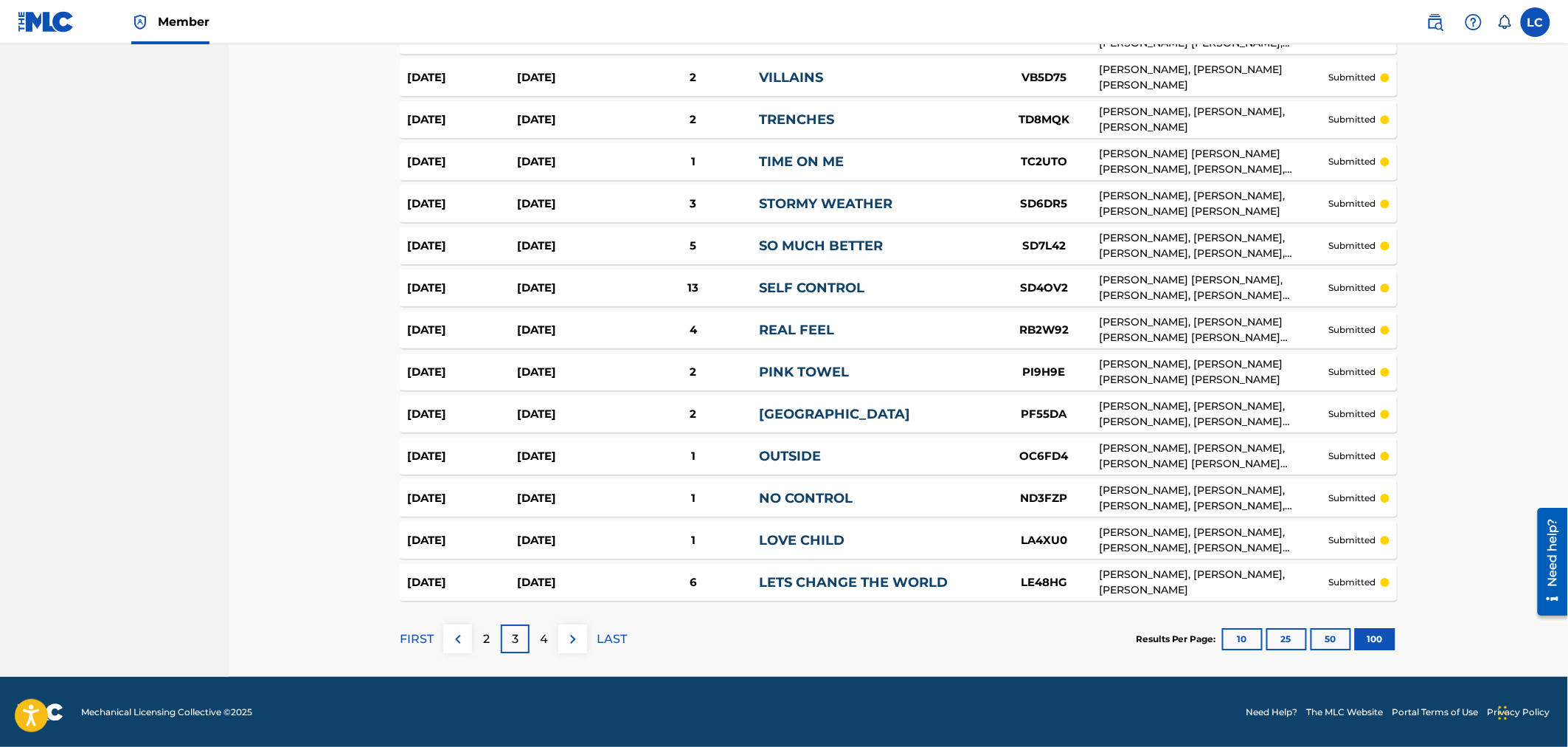
click at [538, 640] on div "4" at bounding box center [544, 639] width 29 height 29
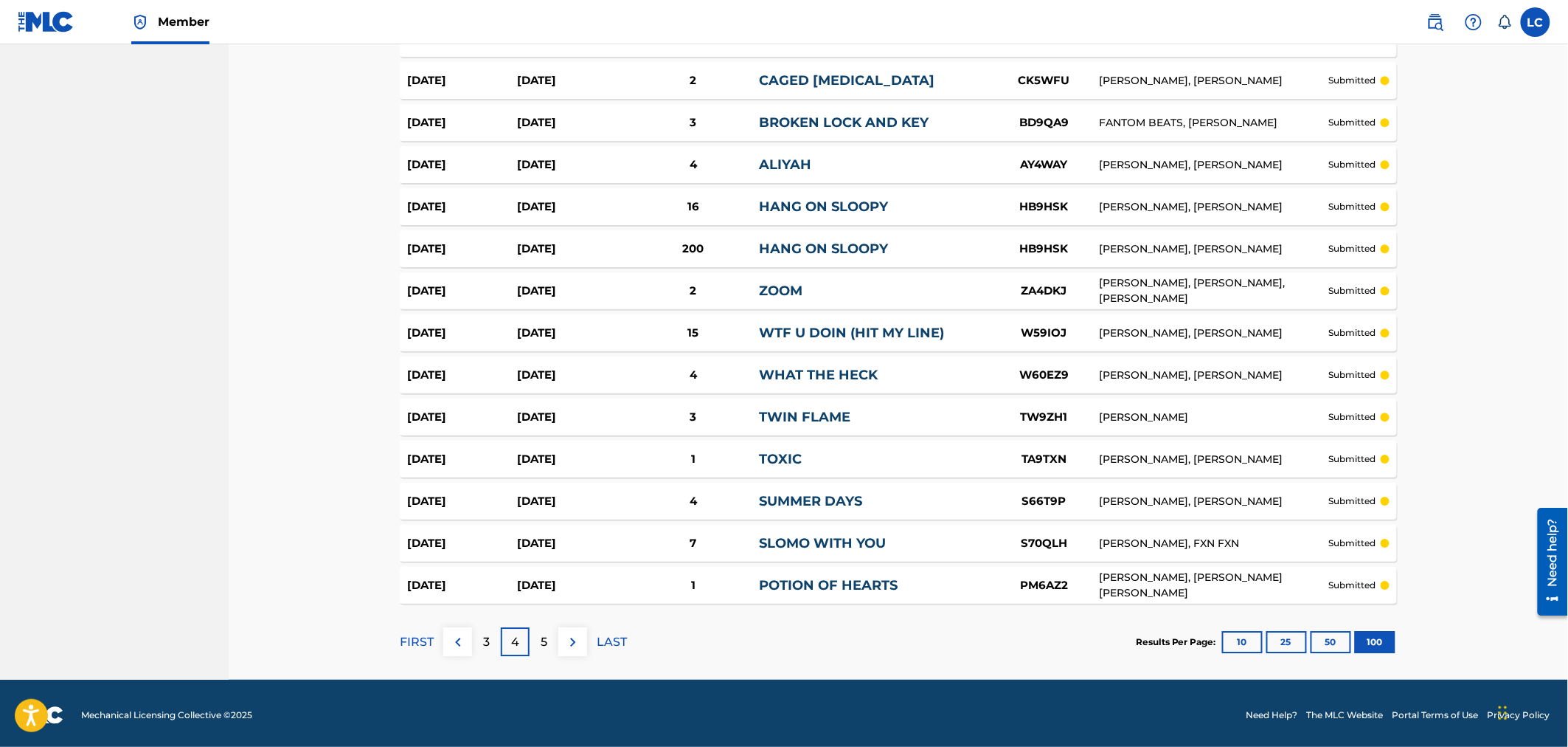
click at [547, 646] on p "5" at bounding box center [544, 641] width 7 height 18
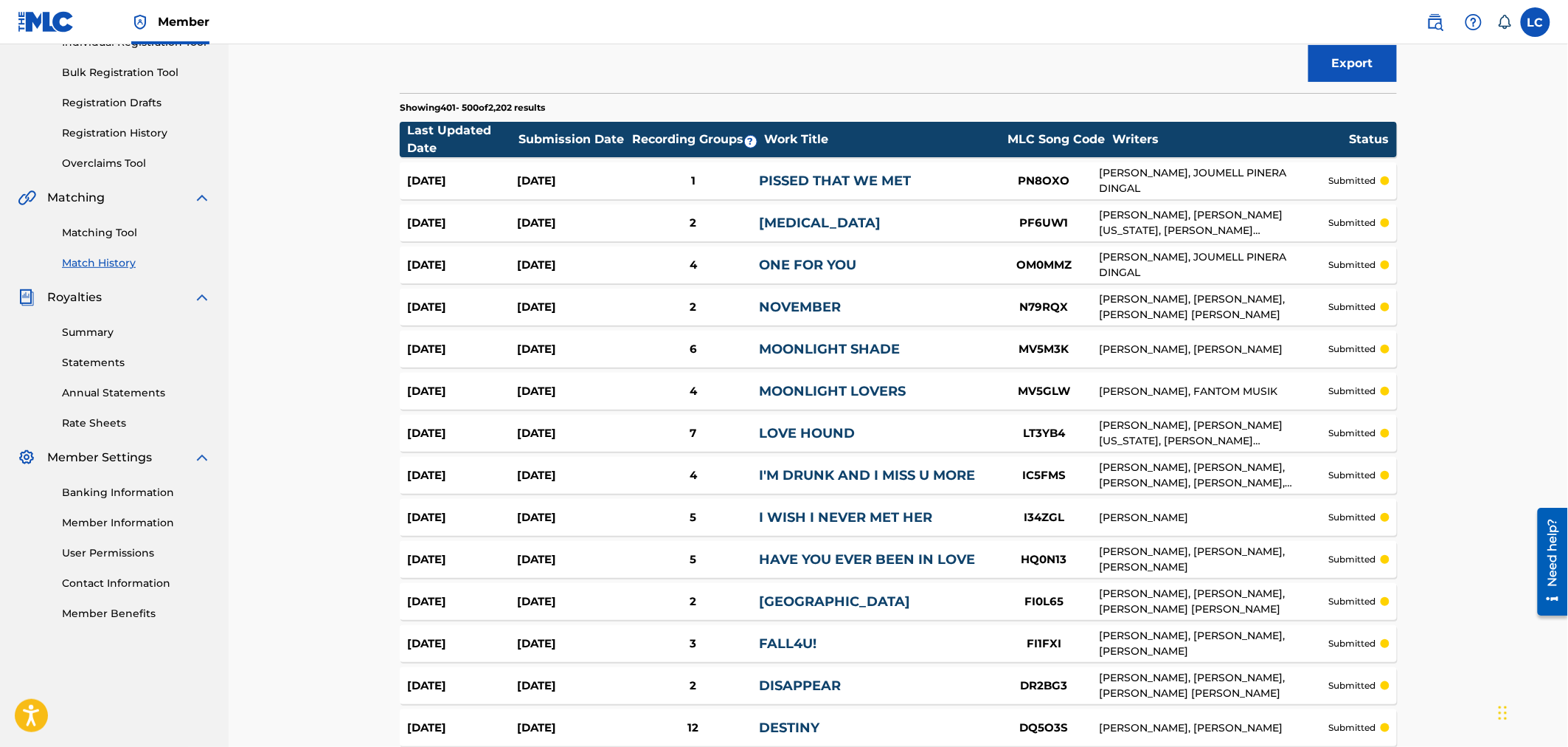
scroll to position [200, 0]
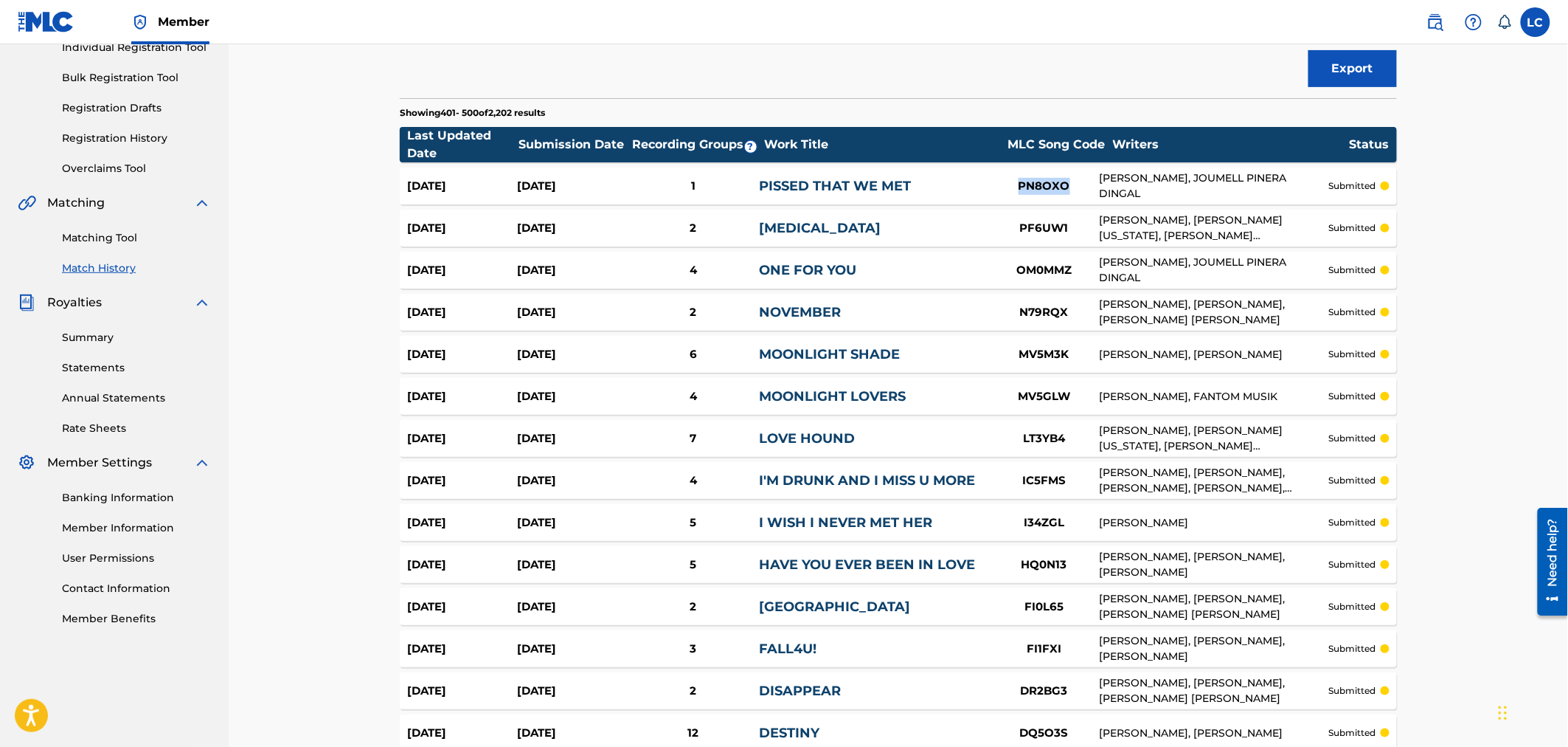
drag, startPoint x: 1013, startPoint y: 186, endPoint x: 1066, endPoint y: 185, distance: 53.0
click at [1038, 185] on div "PN8OXO" at bounding box center [1044, 187] width 111 height 17
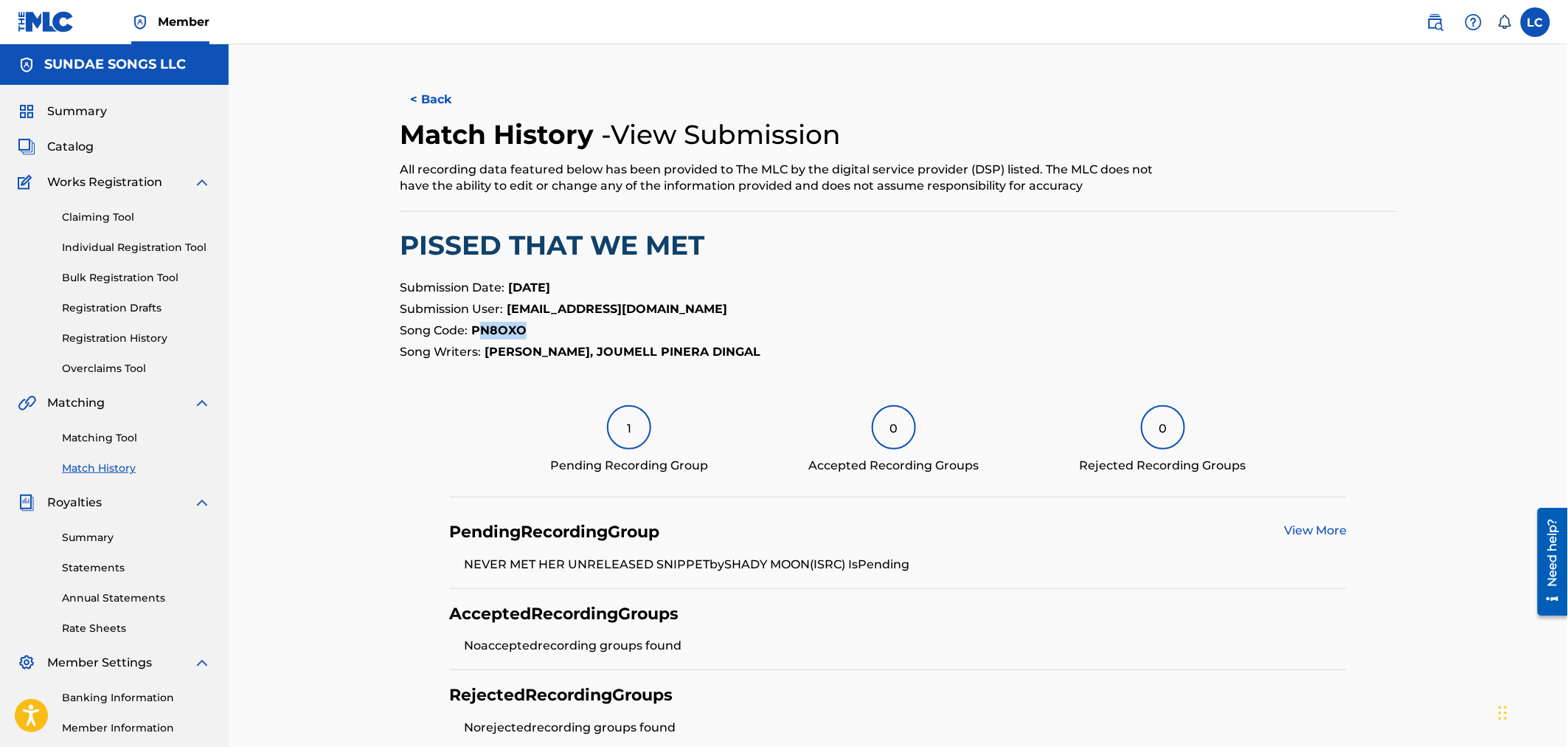
drag, startPoint x: 538, startPoint y: 328, endPoint x: 476, endPoint y: 329, distance: 62.0
click at [476, 329] on p "Song Code: PN8OXO" at bounding box center [898, 330] width 997 height 18
click at [475, 329] on strong "PN8OXO" at bounding box center [499, 330] width 55 height 14
click at [551, 338] on p "Song Code: PN8OXO" at bounding box center [898, 330] width 997 height 18
drag, startPoint x: 549, startPoint y: 330, endPoint x: 471, endPoint y: 332, distance: 78.0
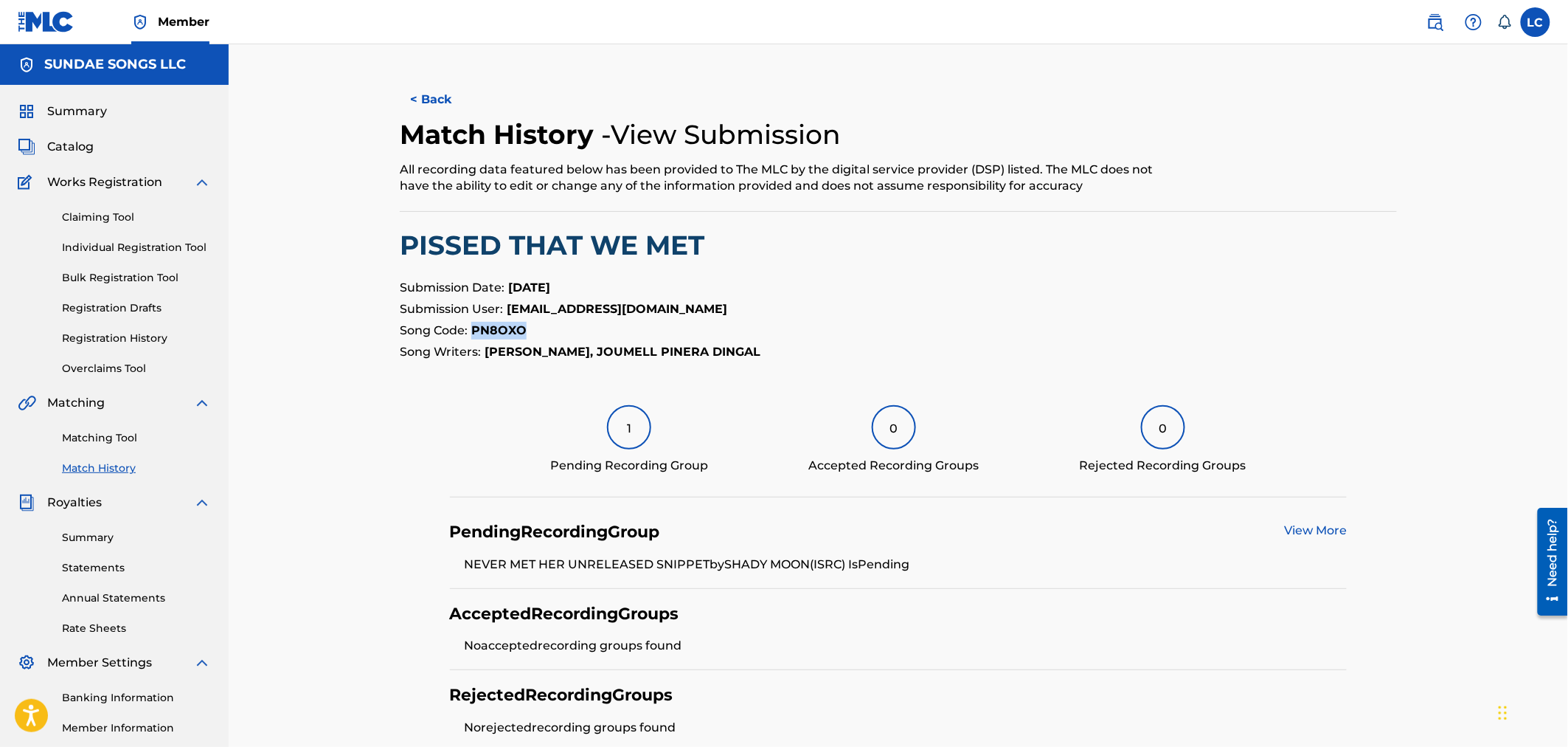
click at [471, 332] on p "Song Code: PN8OXO" at bounding box center [898, 330] width 997 height 18
copy strong "PN8OXO"
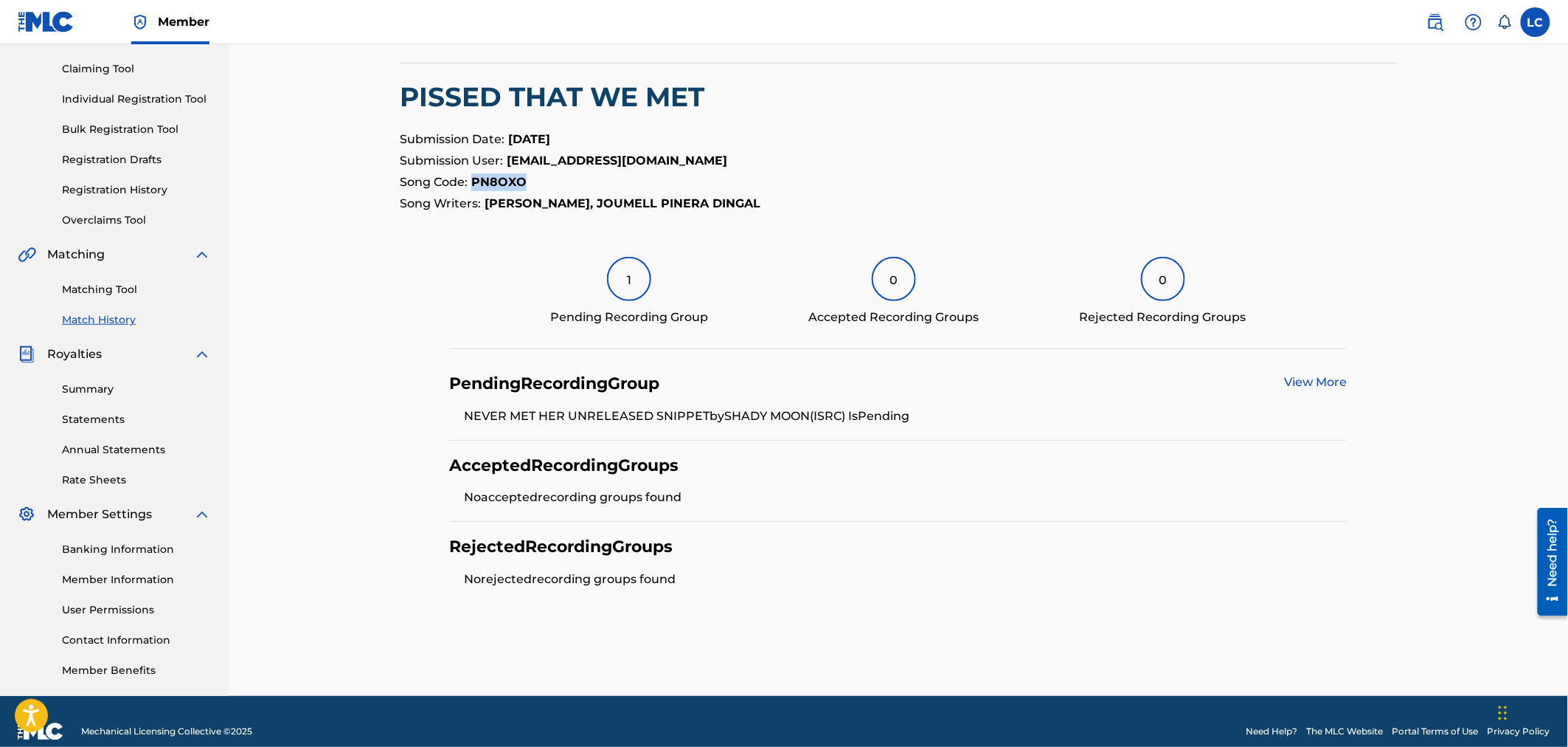
scroll to position [168, 0]
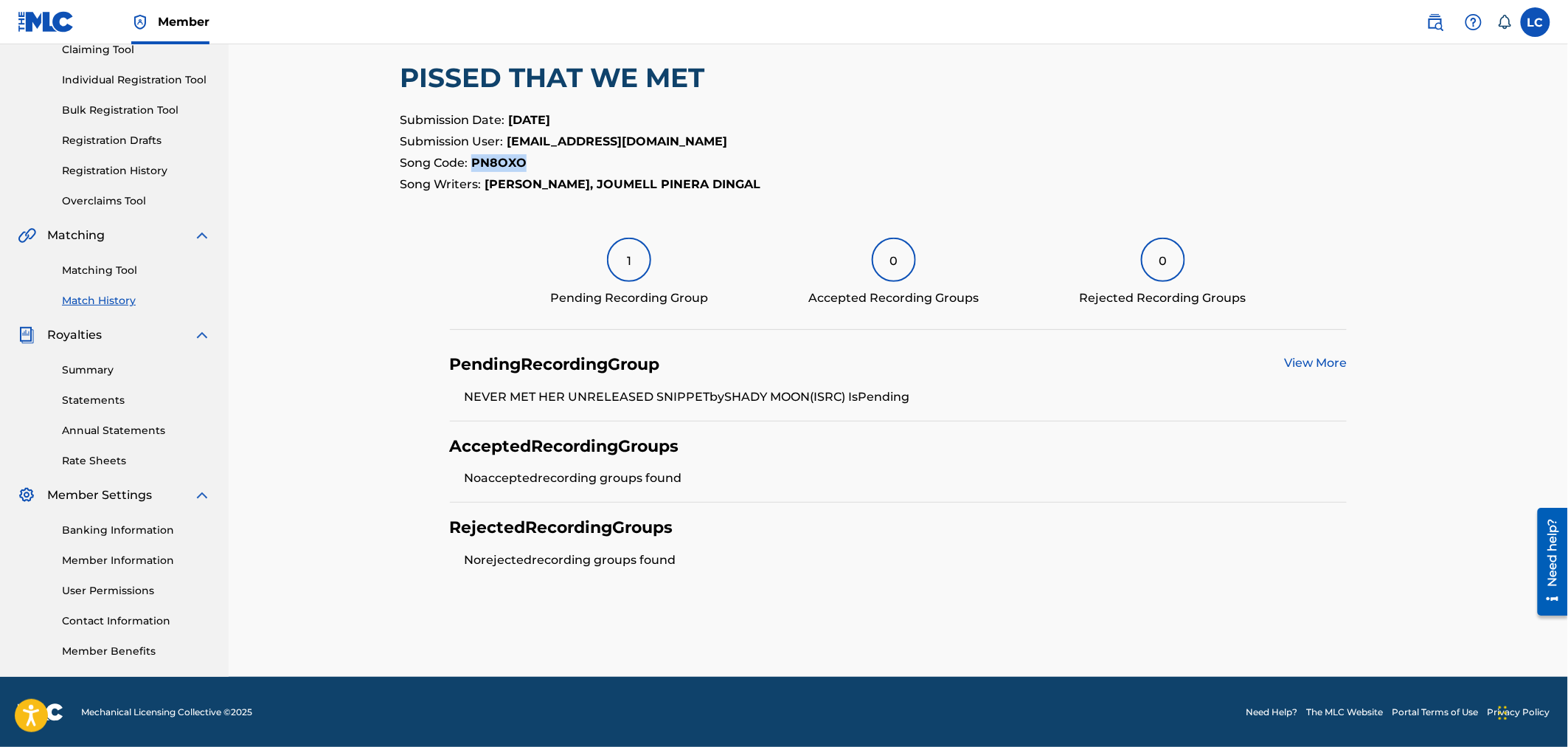
click at [1038, 357] on link "View More" at bounding box center [1315, 363] width 63 height 14
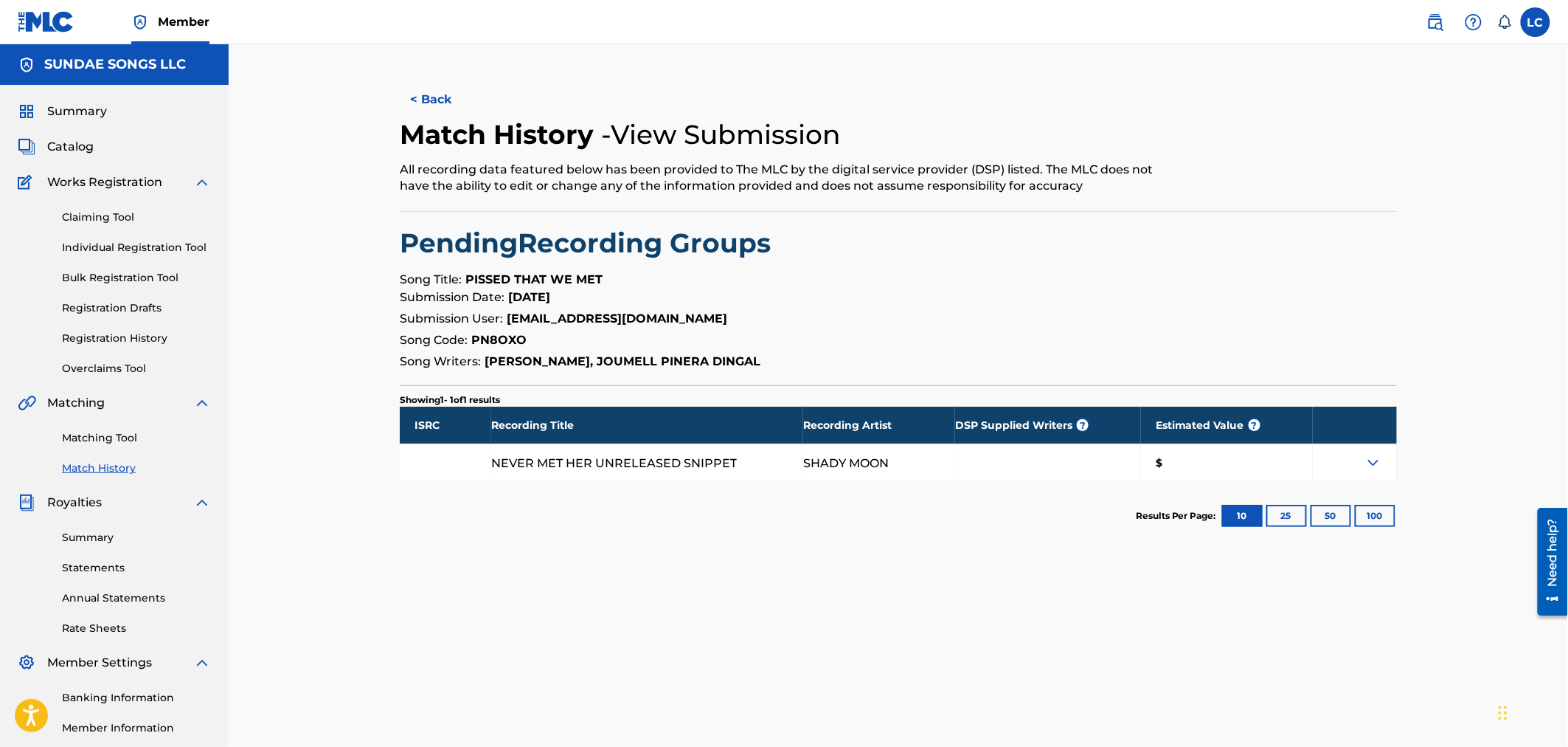
click at [1038, 466] on img at bounding box center [1373, 463] width 18 height 18
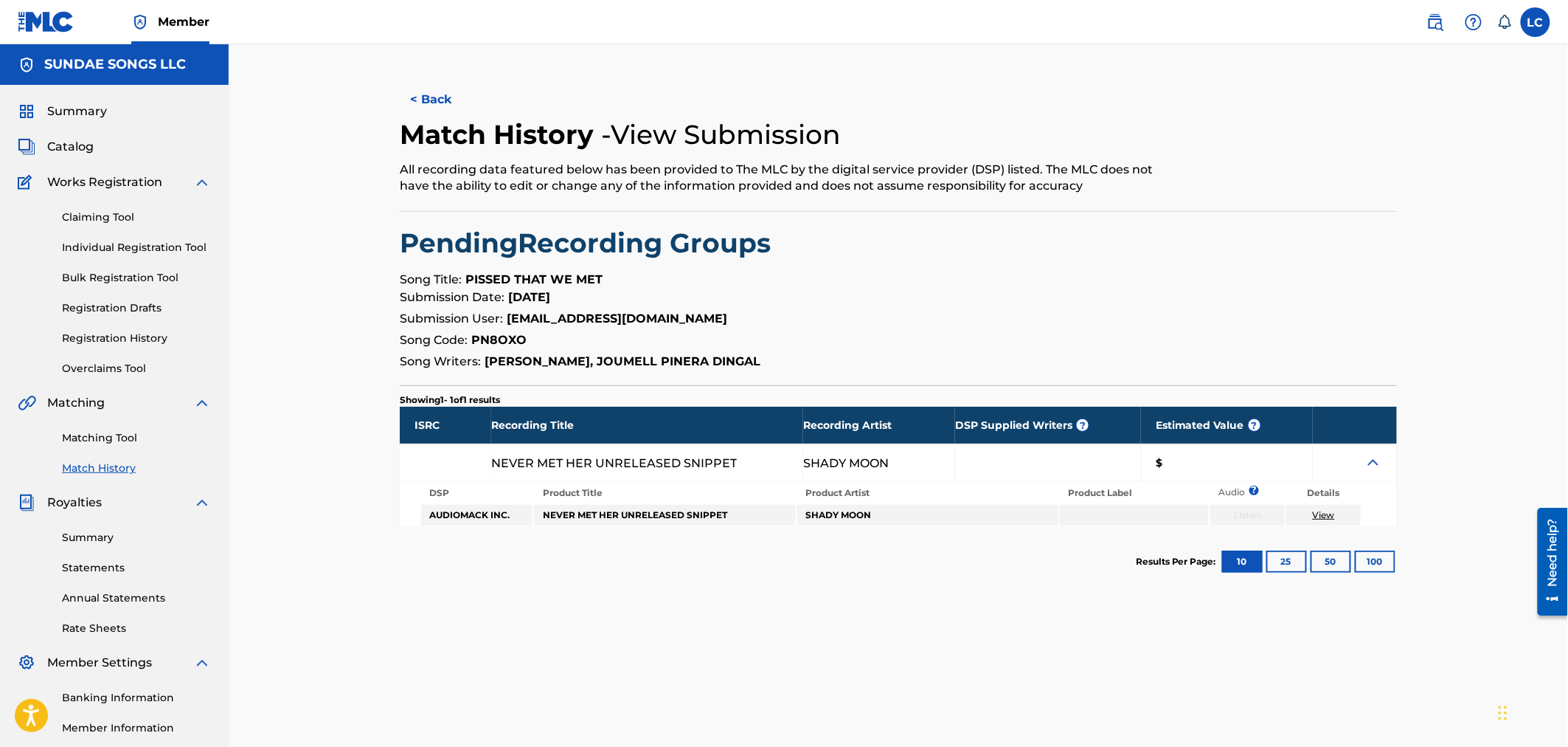
click at [425, 102] on button "< Back" at bounding box center [444, 99] width 89 height 37
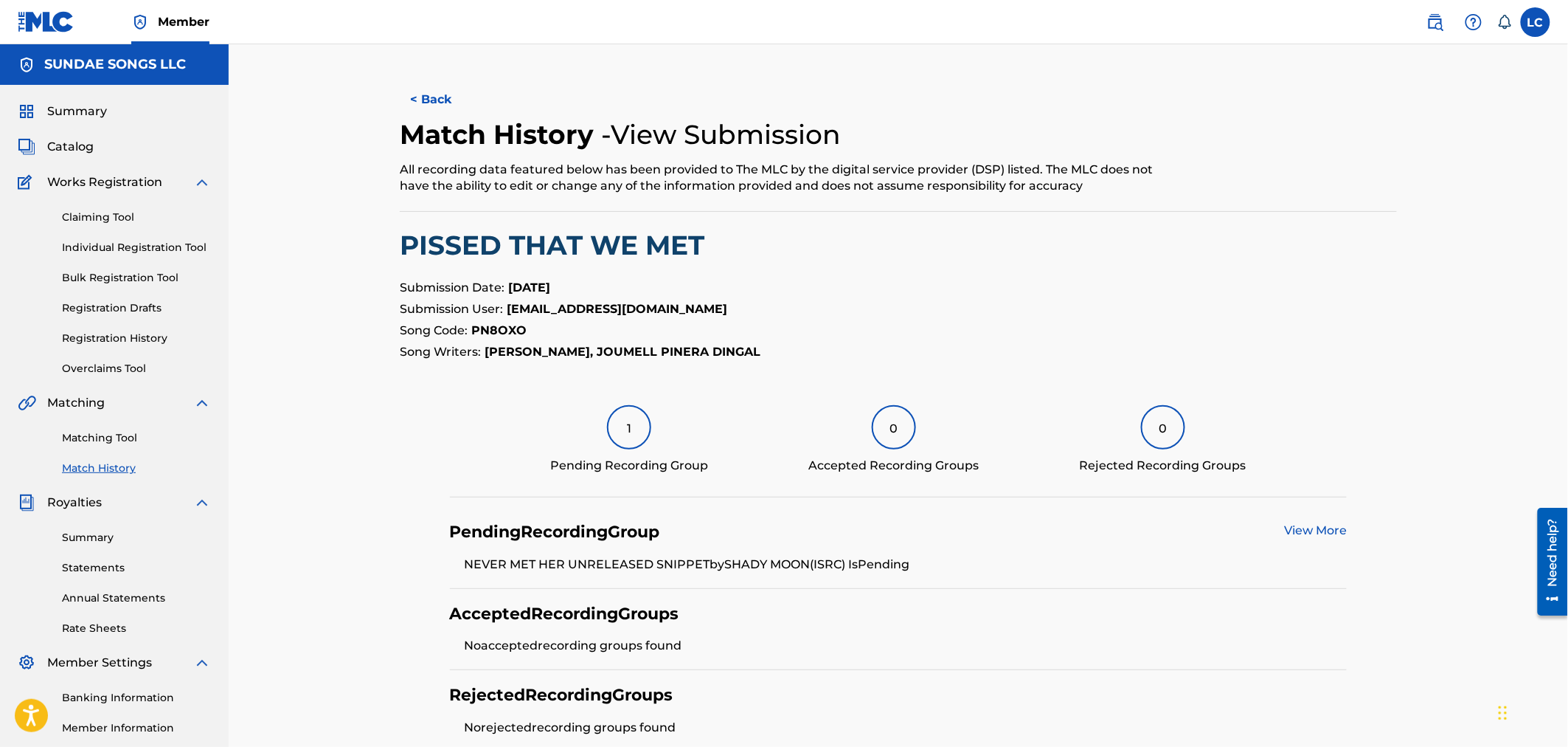
click at [432, 111] on button "< Back" at bounding box center [444, 99] width 89 height 37
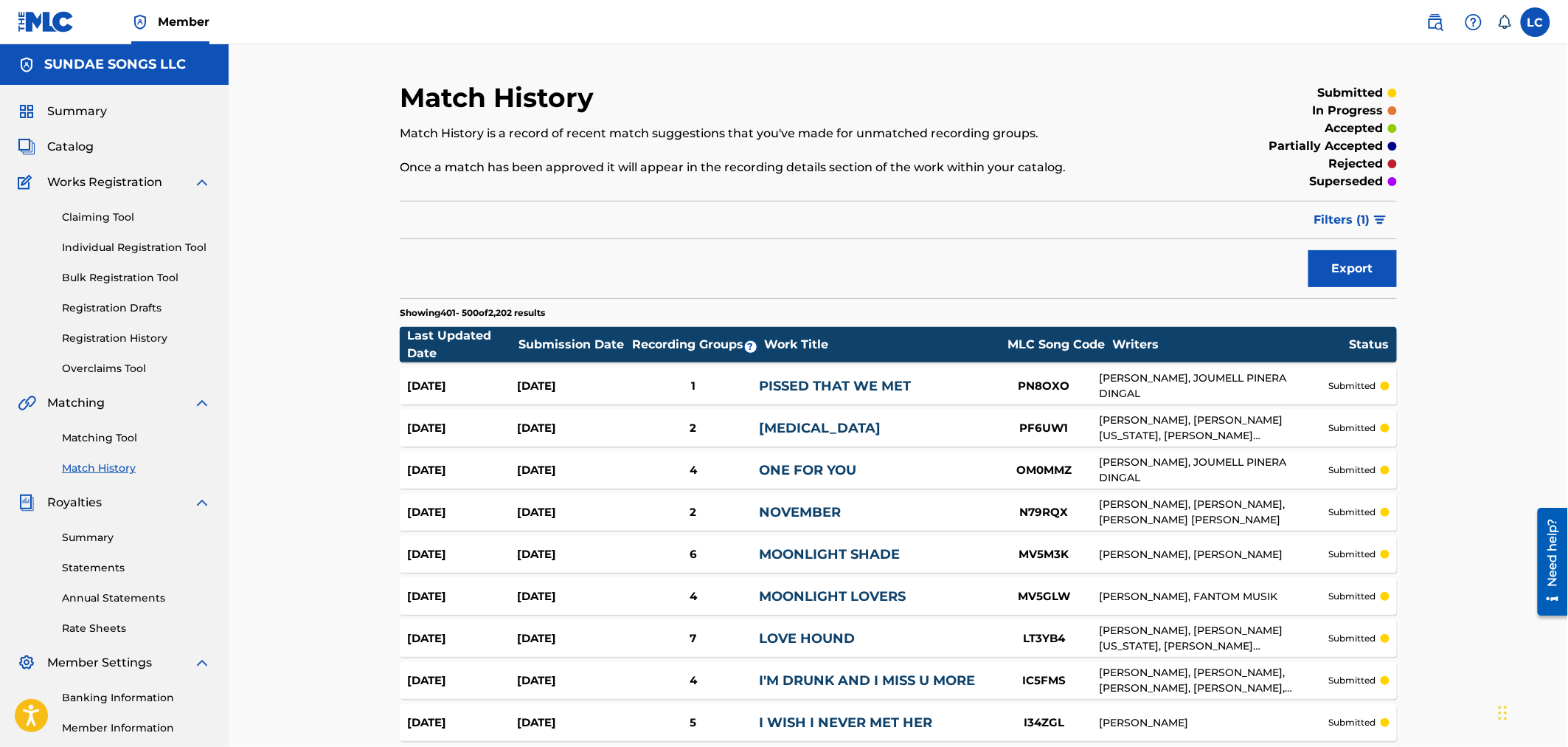
scroll to position [200, 0]
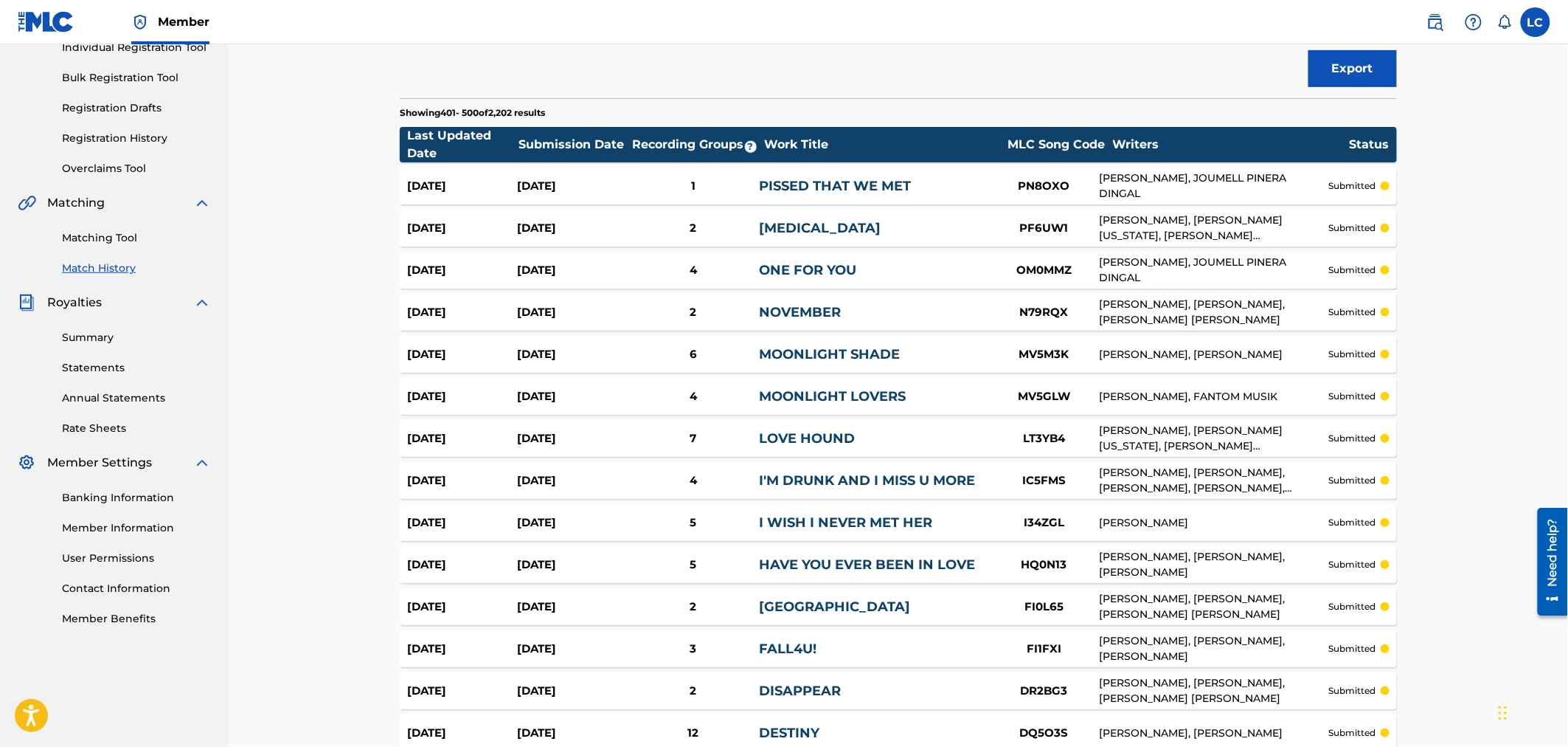
click at [1038, 224] on div "ALLAN JIMENEZ, ARTHANIAN MONTANA, JAGGER KRUSEN" at bounding box center [1214, 228] width 229 height 31
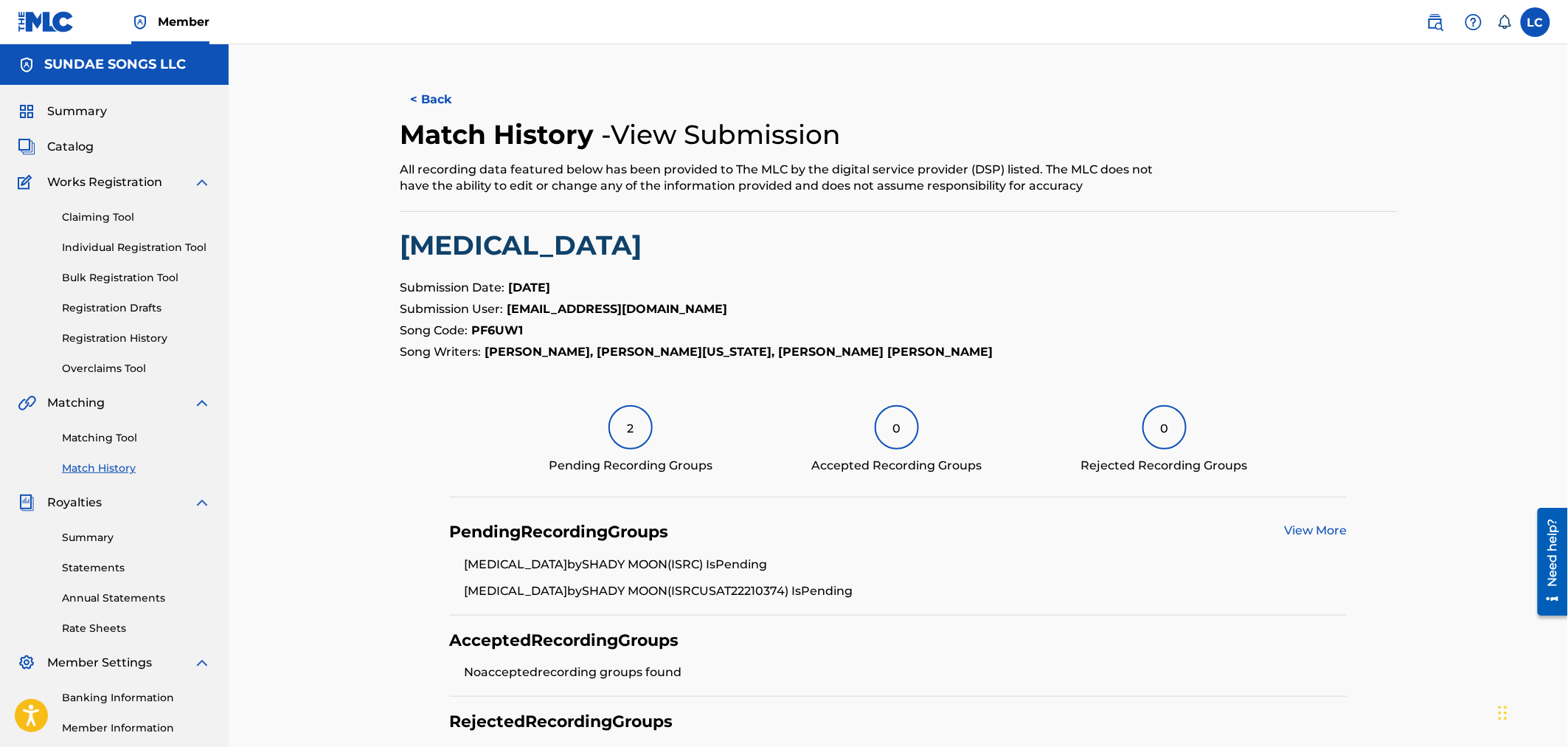
click at [491, 325] on strong "PF6UW1" at bounding box center [497, 330] width 52 height 14
copy strong "PF6UW1"
click at [409, 91] on button "< Back" at bounding box center [444, 99] width 89 height 37
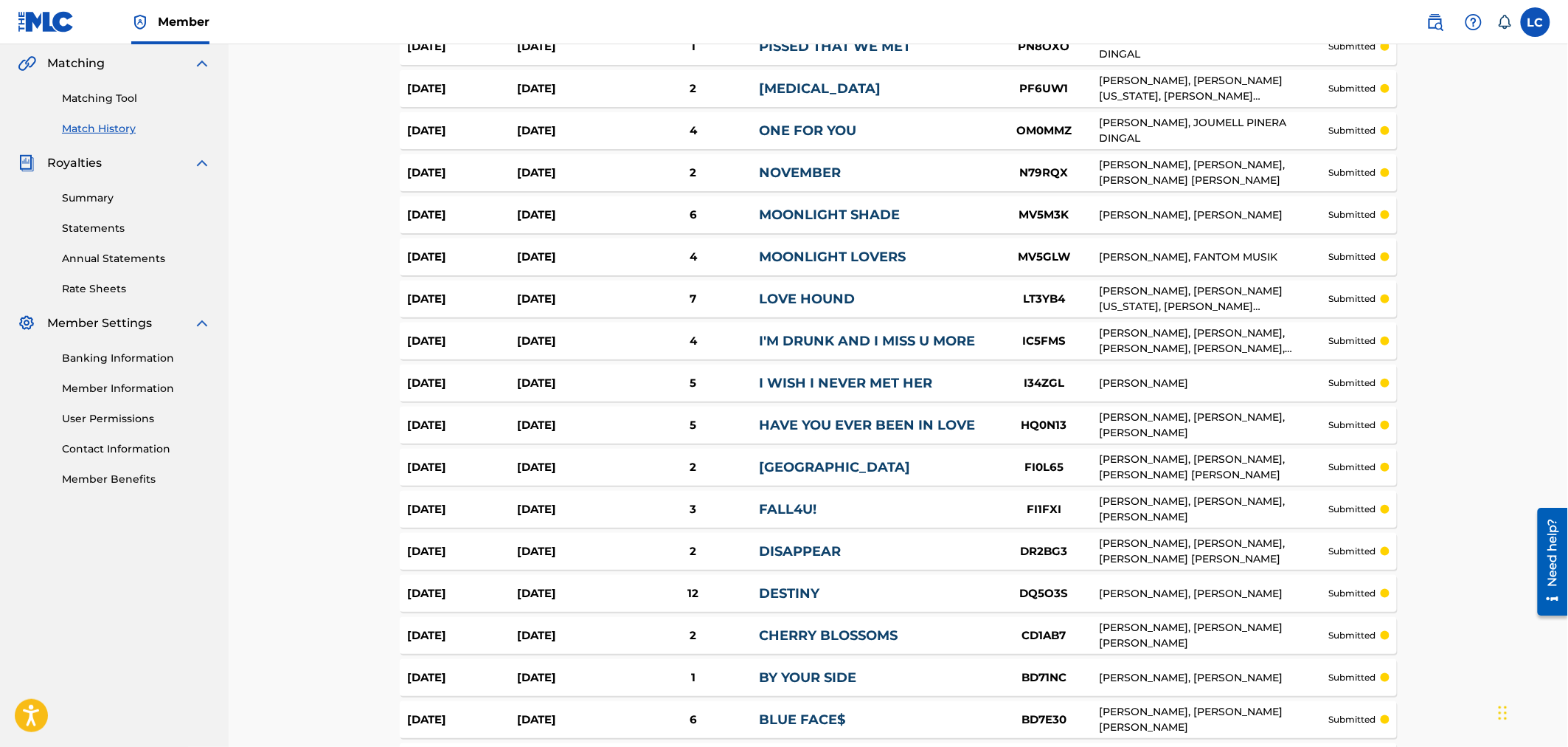
scroll to position [282, 0]
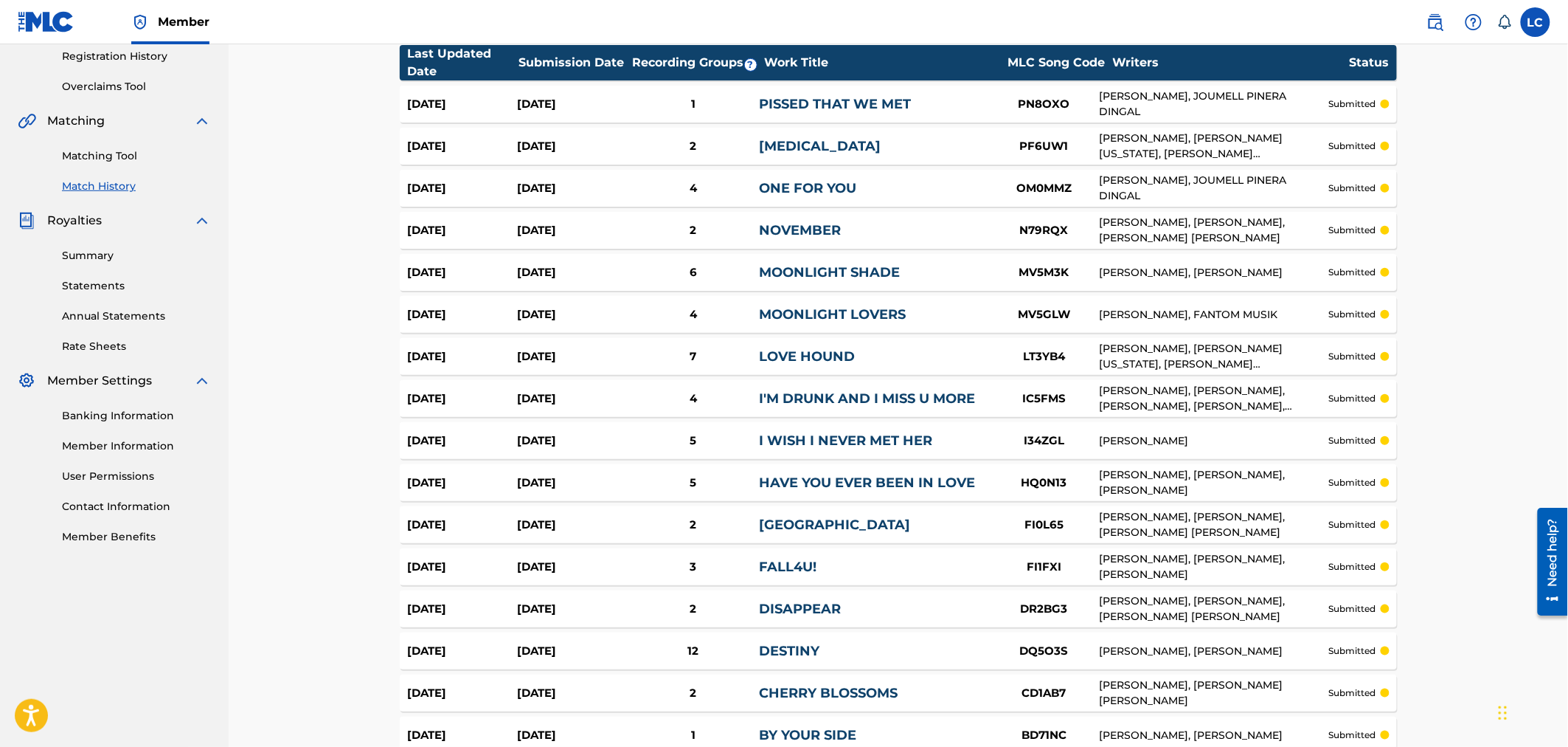
click at [58, 14] on img at bounding box center [46, 21] width 57 height 21
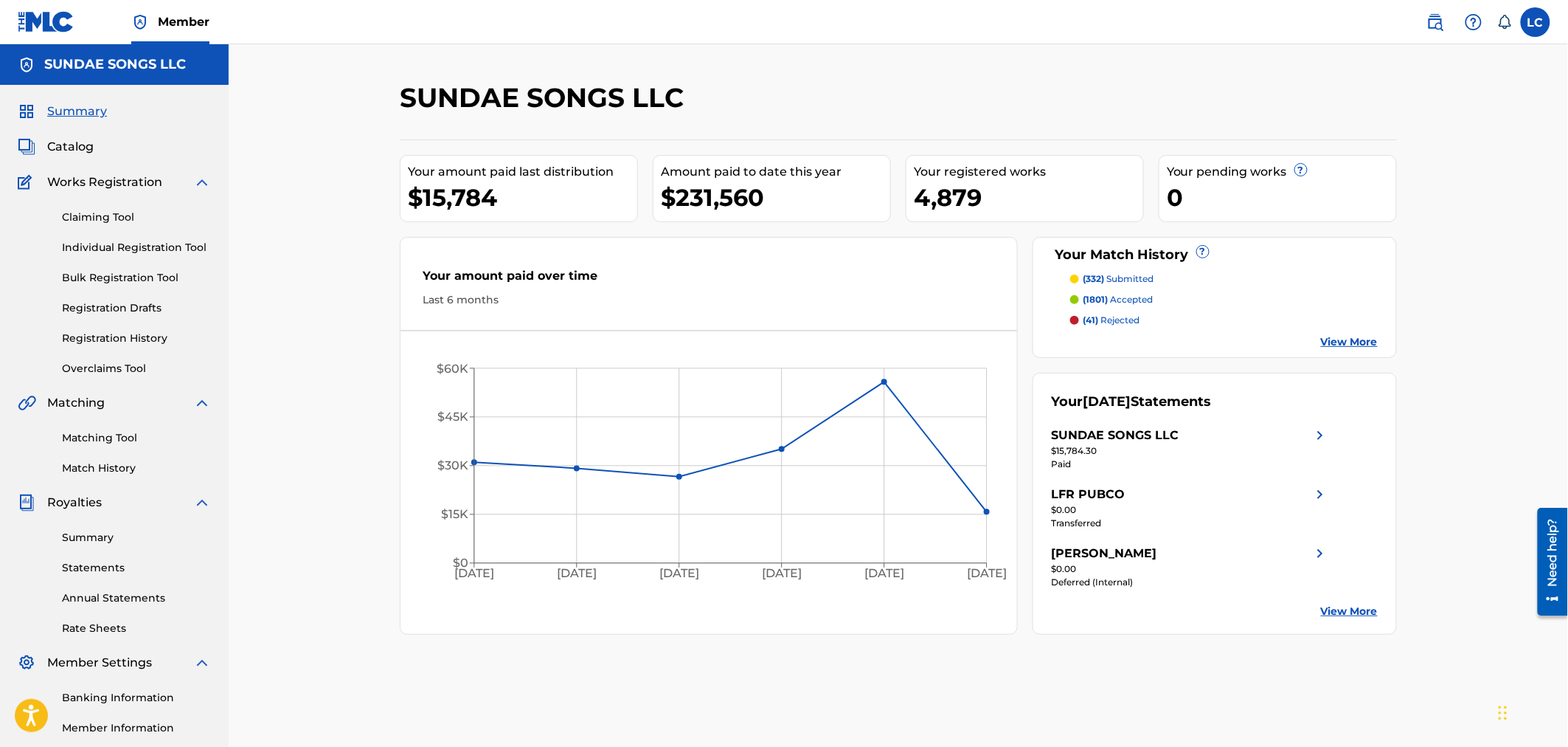
click at [1038, 318] on p "(41) rejected" at bounding box center [1112, 320] width 57 height 14
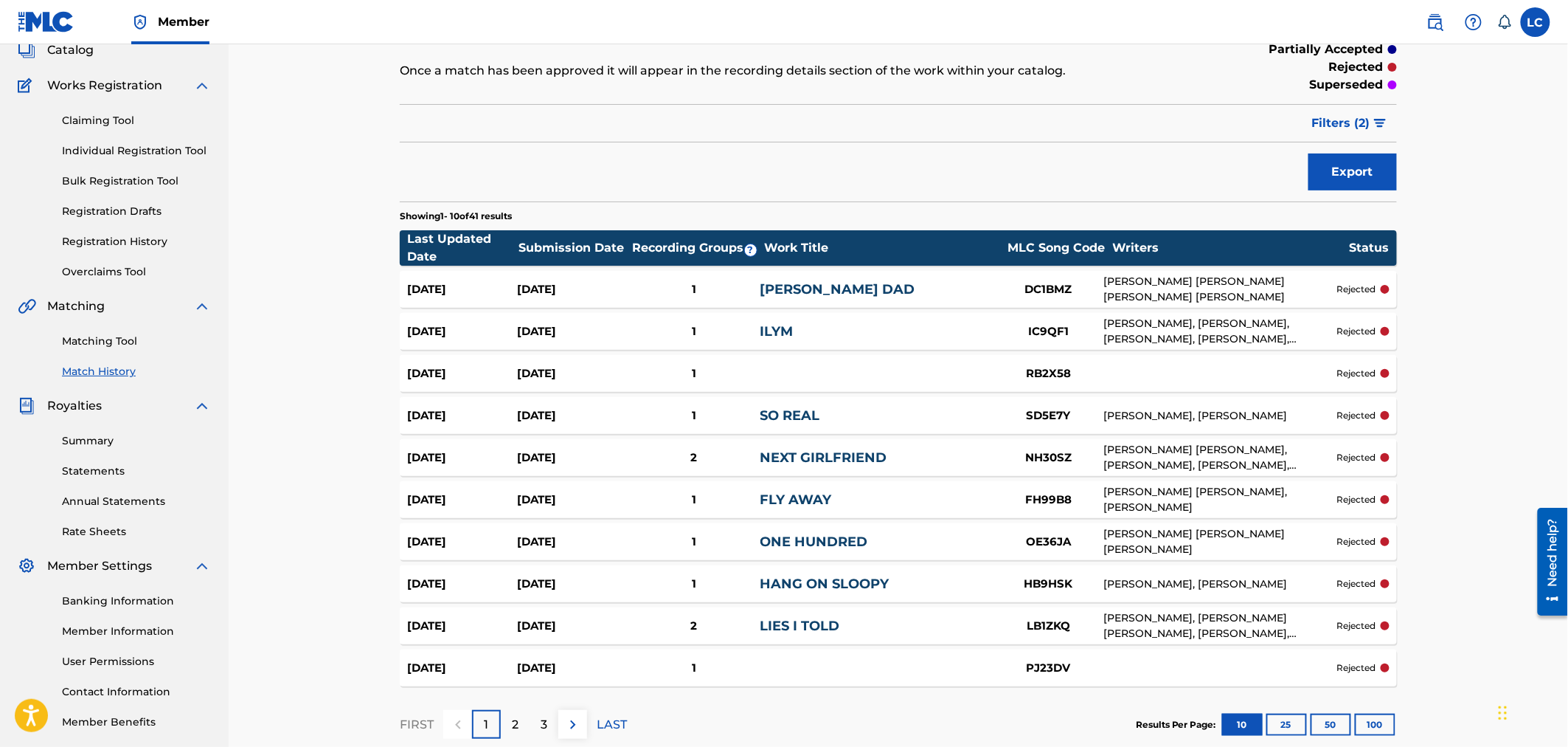
scroll to position [164, 0]
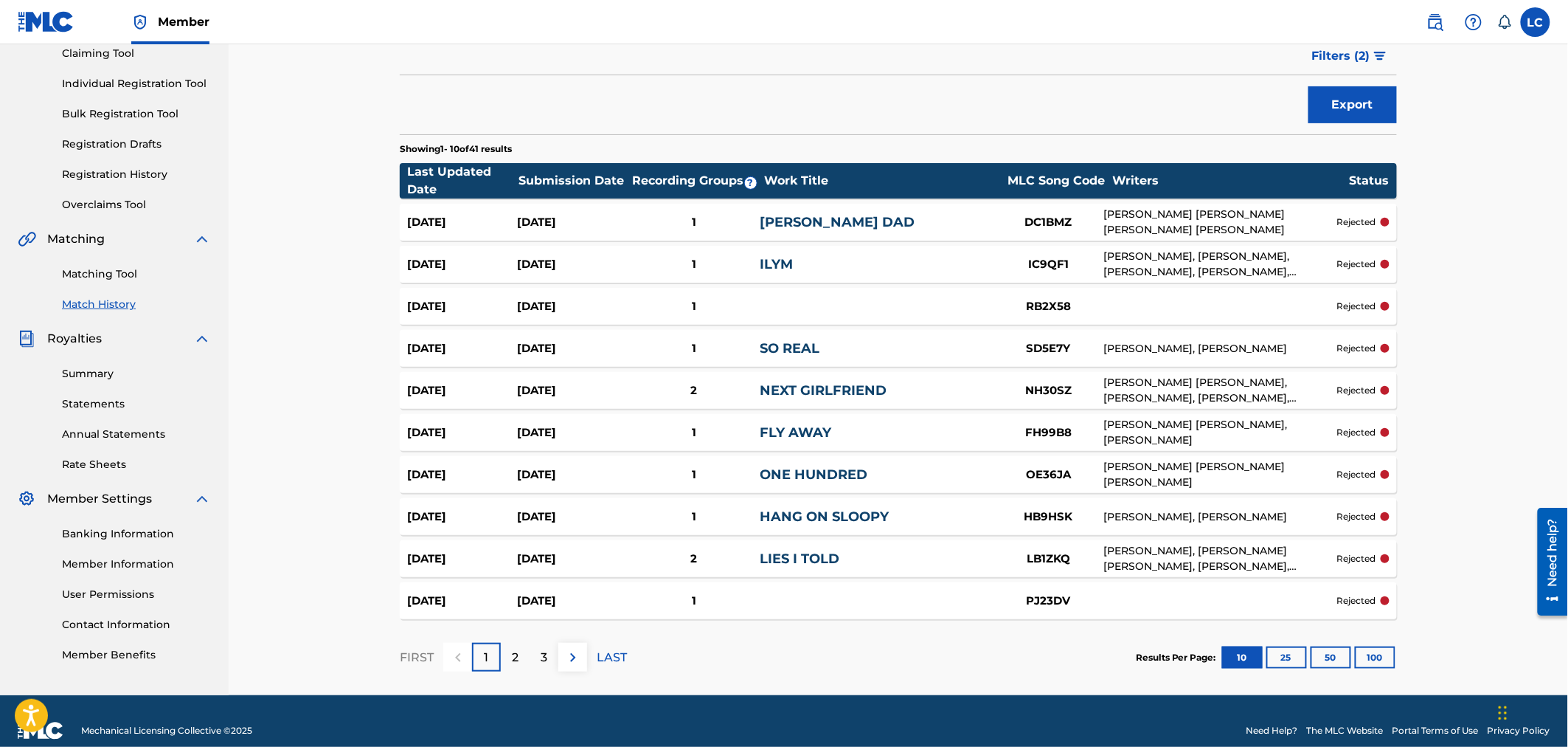
click at [1038, 652] on button "100" at bounding box center [1375, 658] width 41 height 22
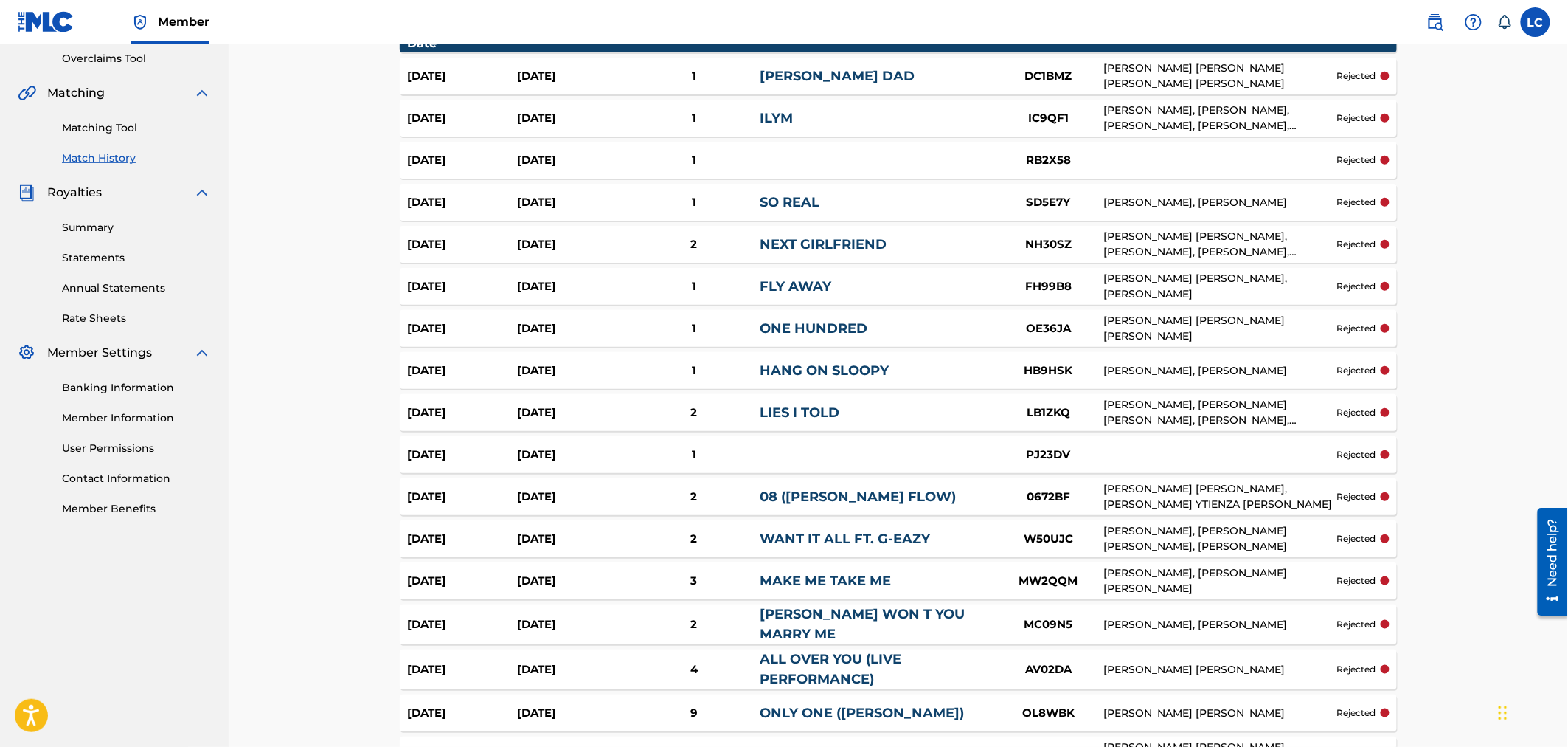
scroll to position [0, 0]
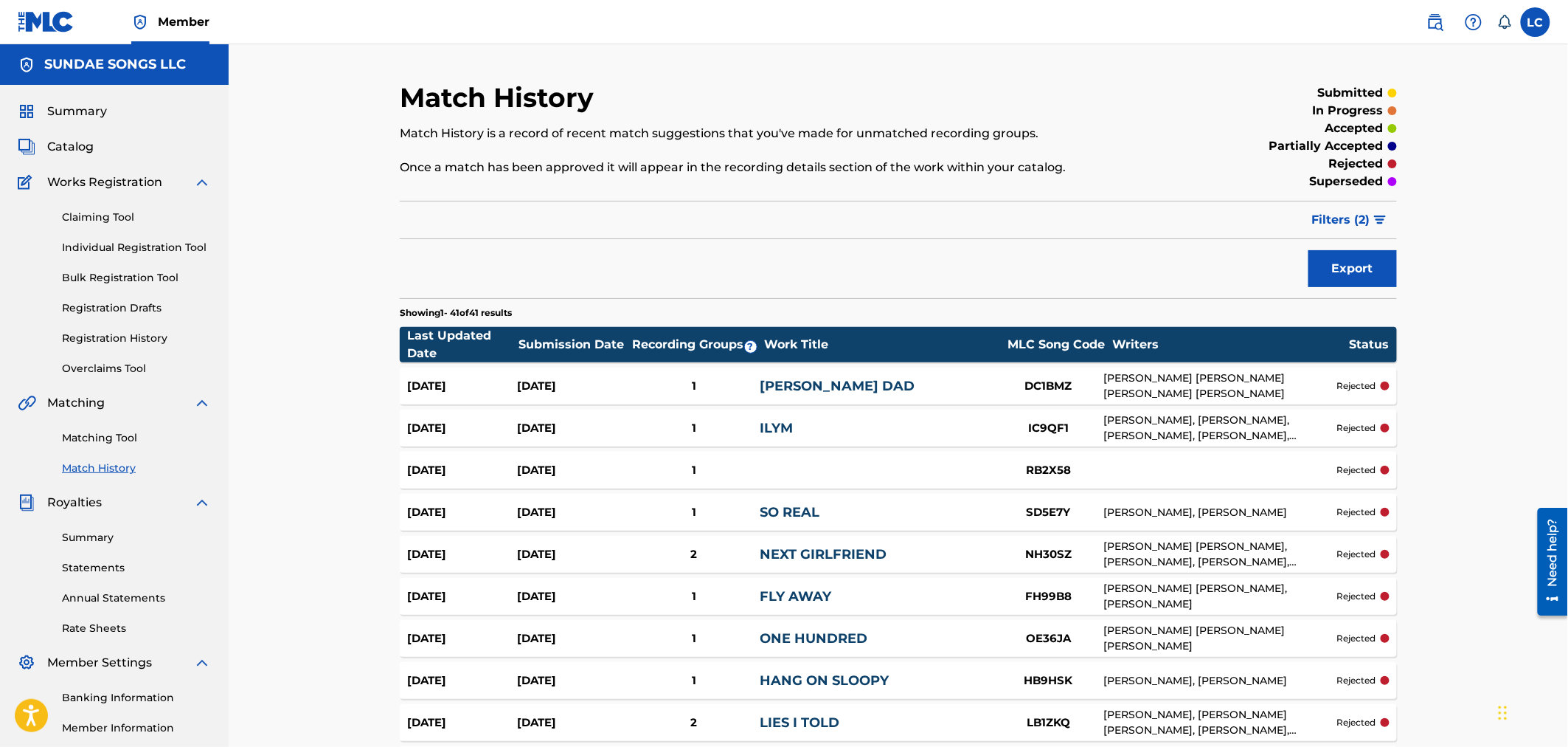
click at [109, 461] on link "Match History" at bounding box center [136, 468] width 149 height 15
click at [100, 471] on link "Match History" at bounding box center [136, 468] width 149 height 15
click at [98, 439] on link "Matching Tool" at bounding box center [136, 438] width 149 height 15
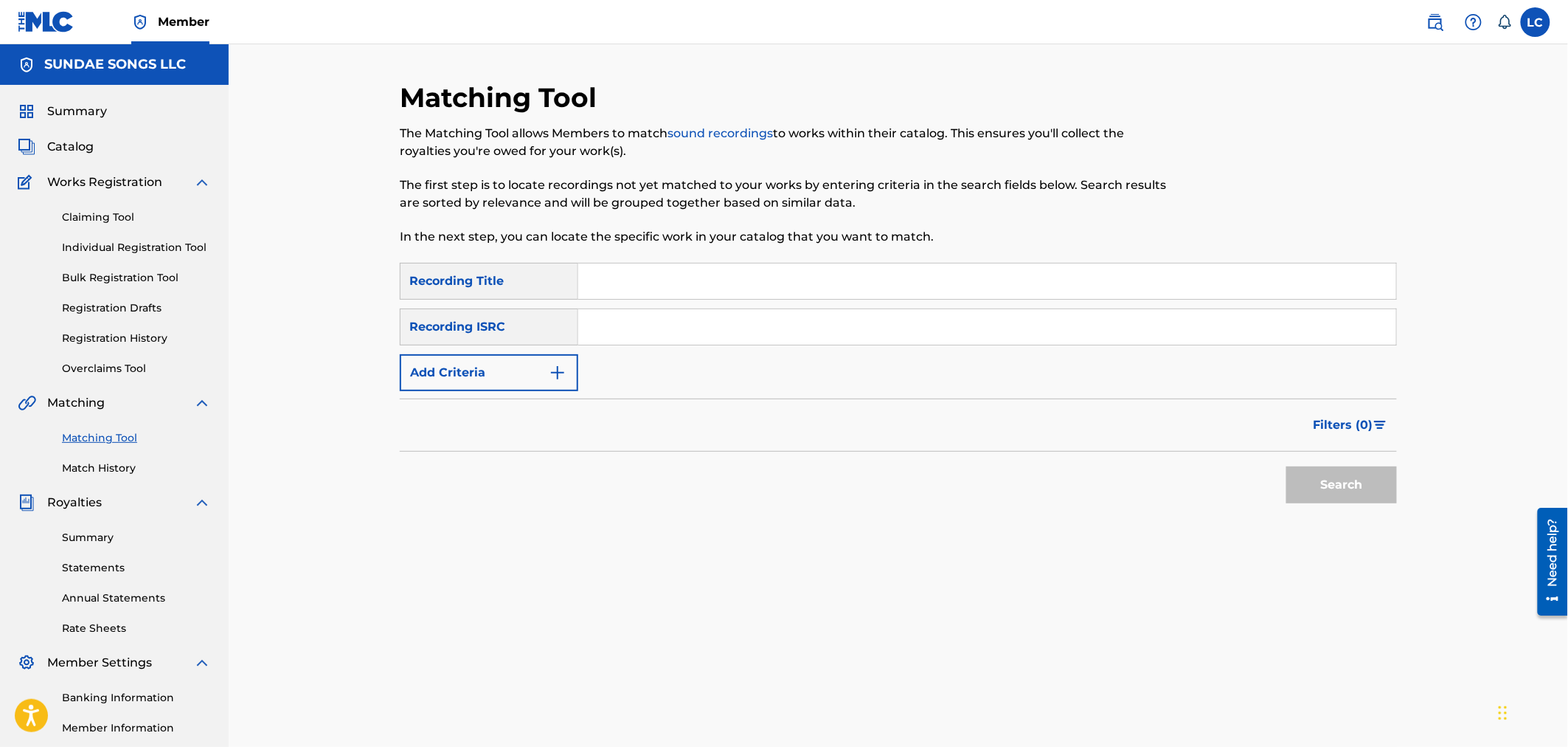
click at [109, 472] on link "Match History" at bounding box center [136, 468] width 149 height 15
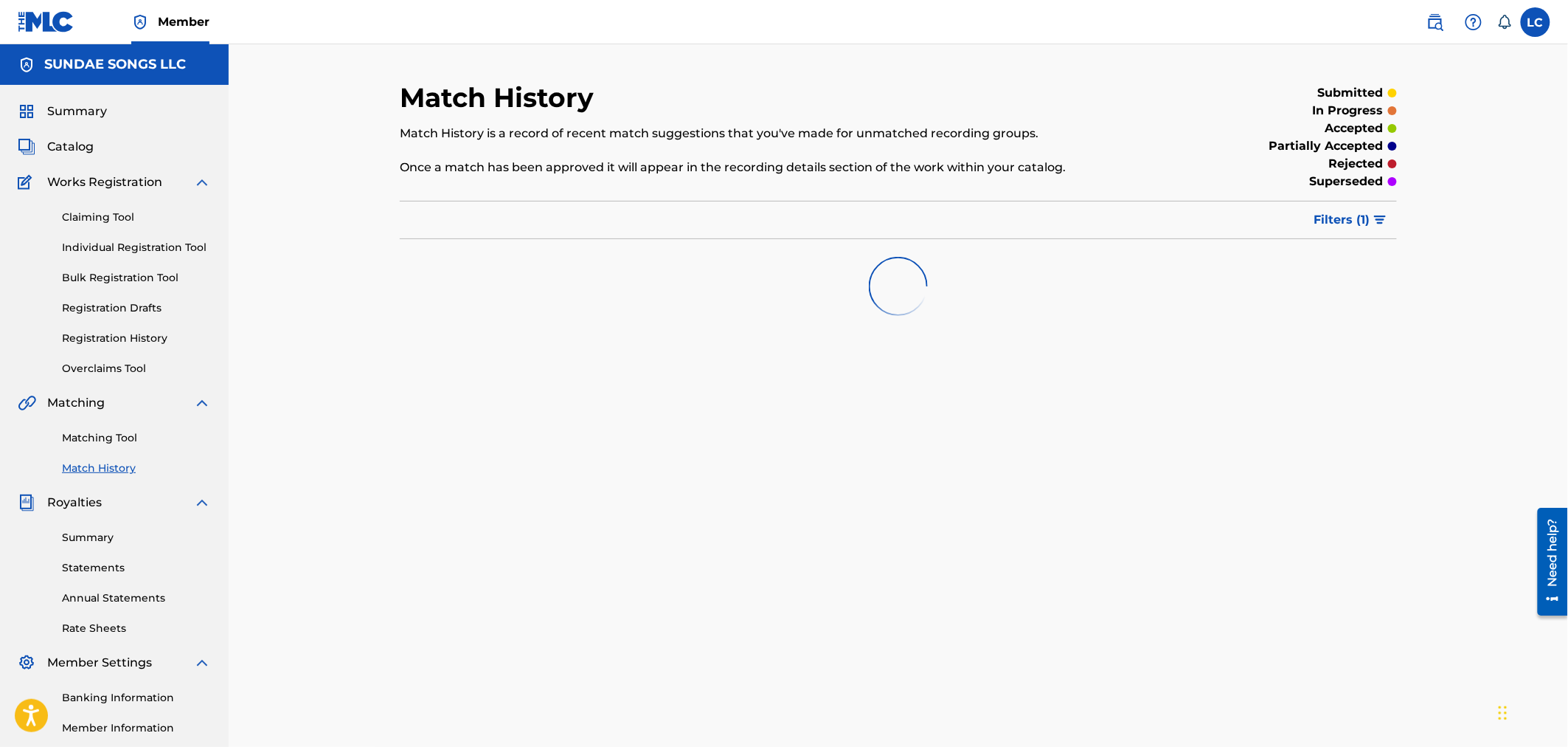
click at [1038, 227] on button "Filters ( 1 )" at bounding box center [1350, 220] width 91 height 37
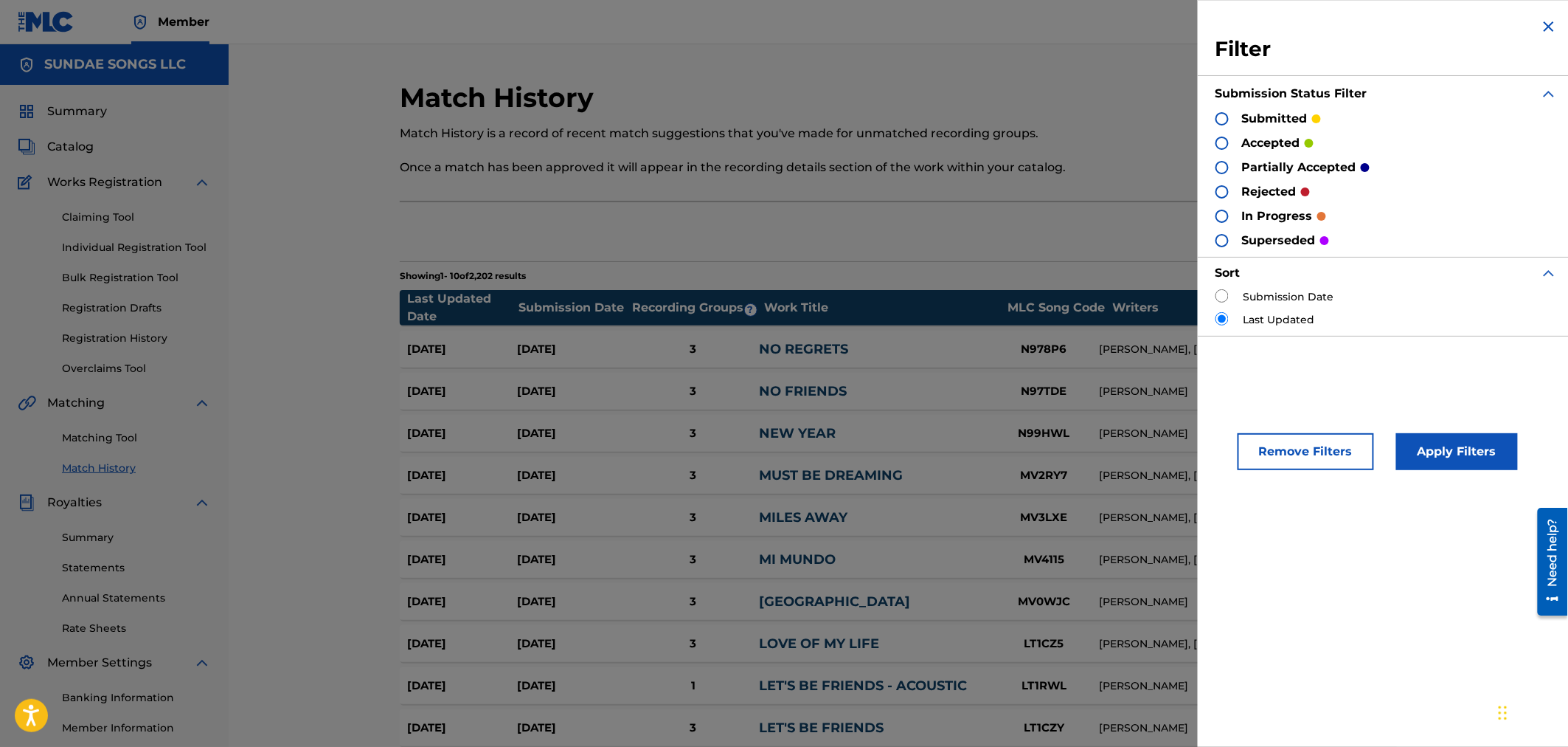
click at [1038, 298] on input "radio" at bounding box center [1222, 296] width 14 height 14
radio input "true"
click at [1038, 434] on button "Apply Filters" at bounding box center [1456, 451] width 122 height 37
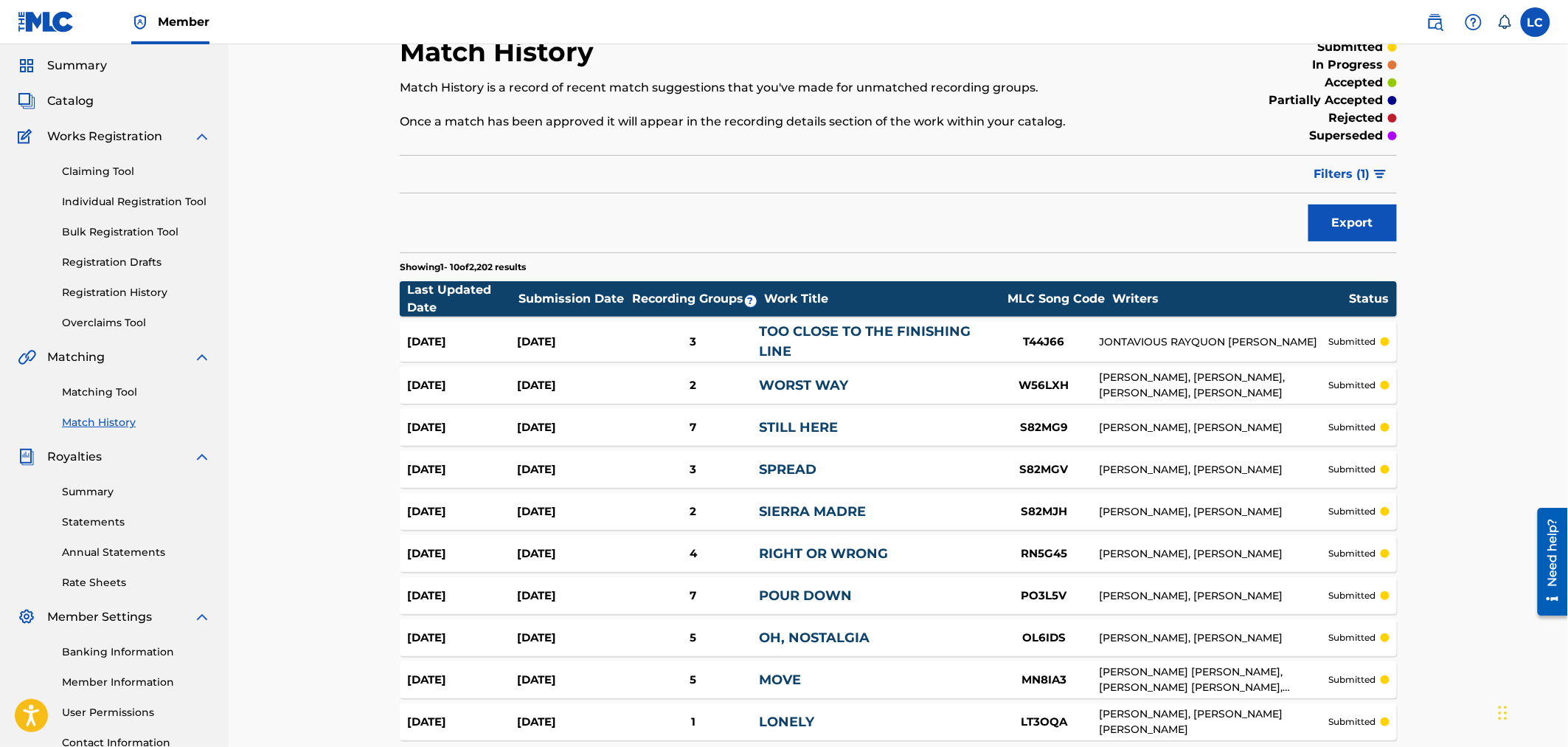
scroll to position [186, 0]
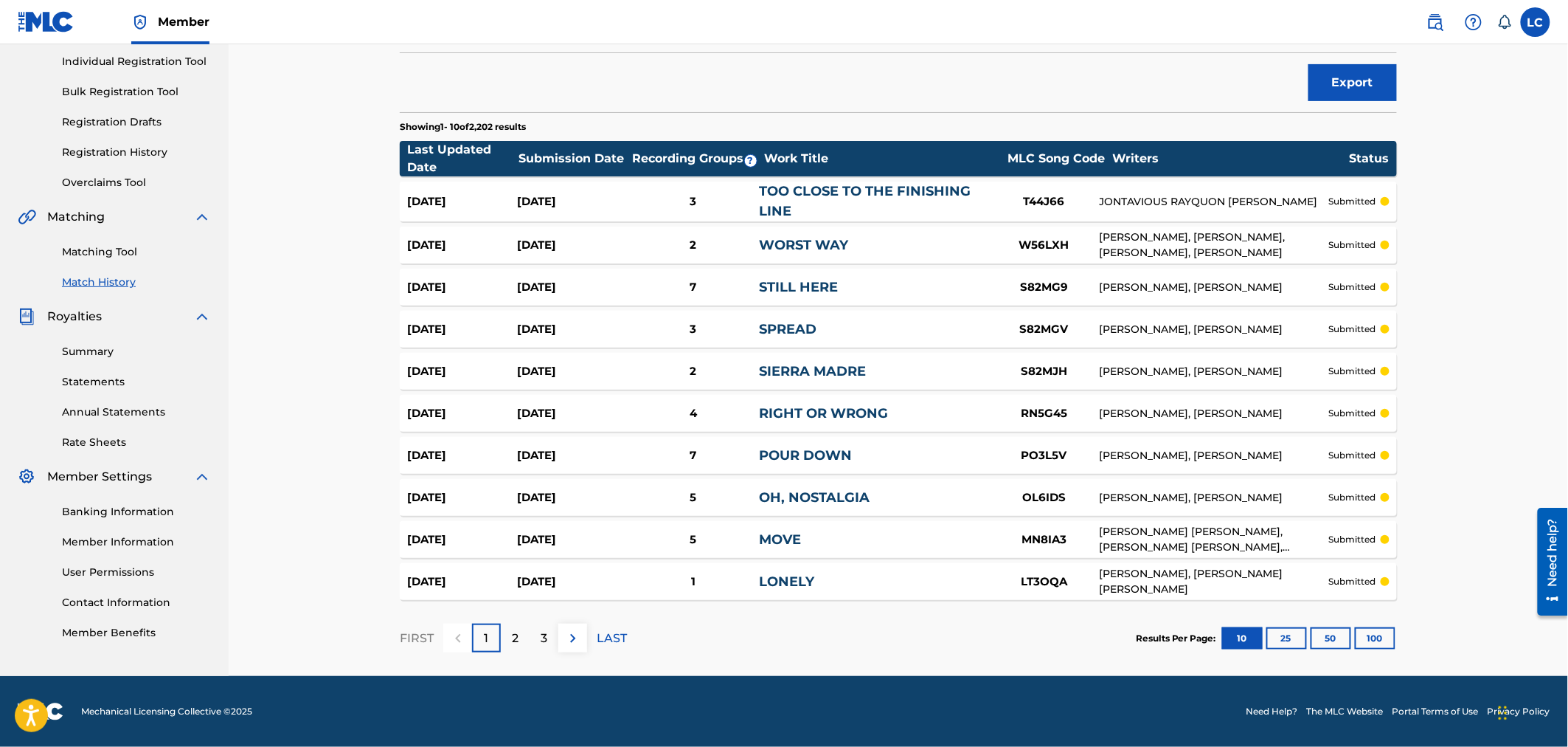
click at [1038, 635] on button "100" at bounding box center [1375, 638] width 41 height 22
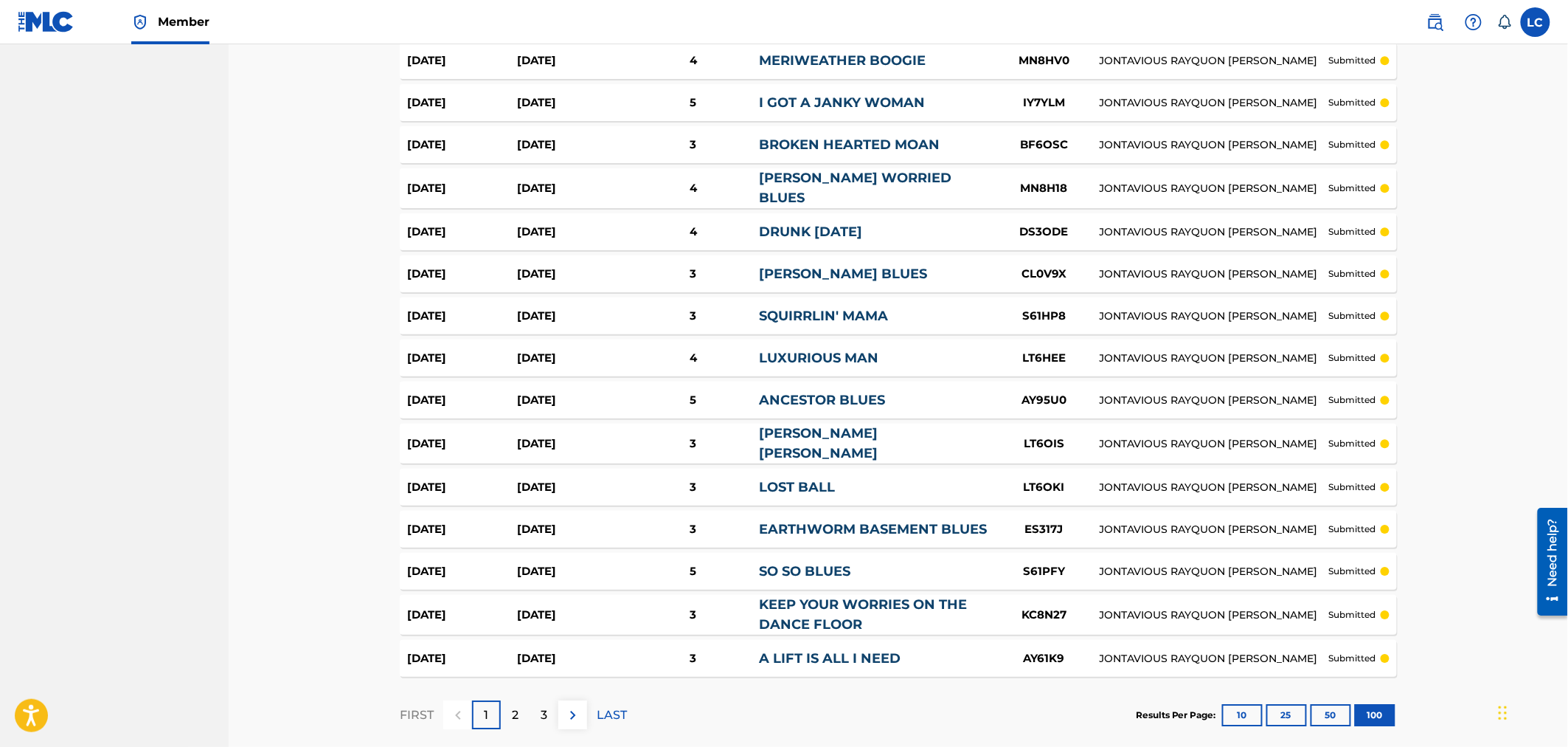
scroll to position [3986, 0]
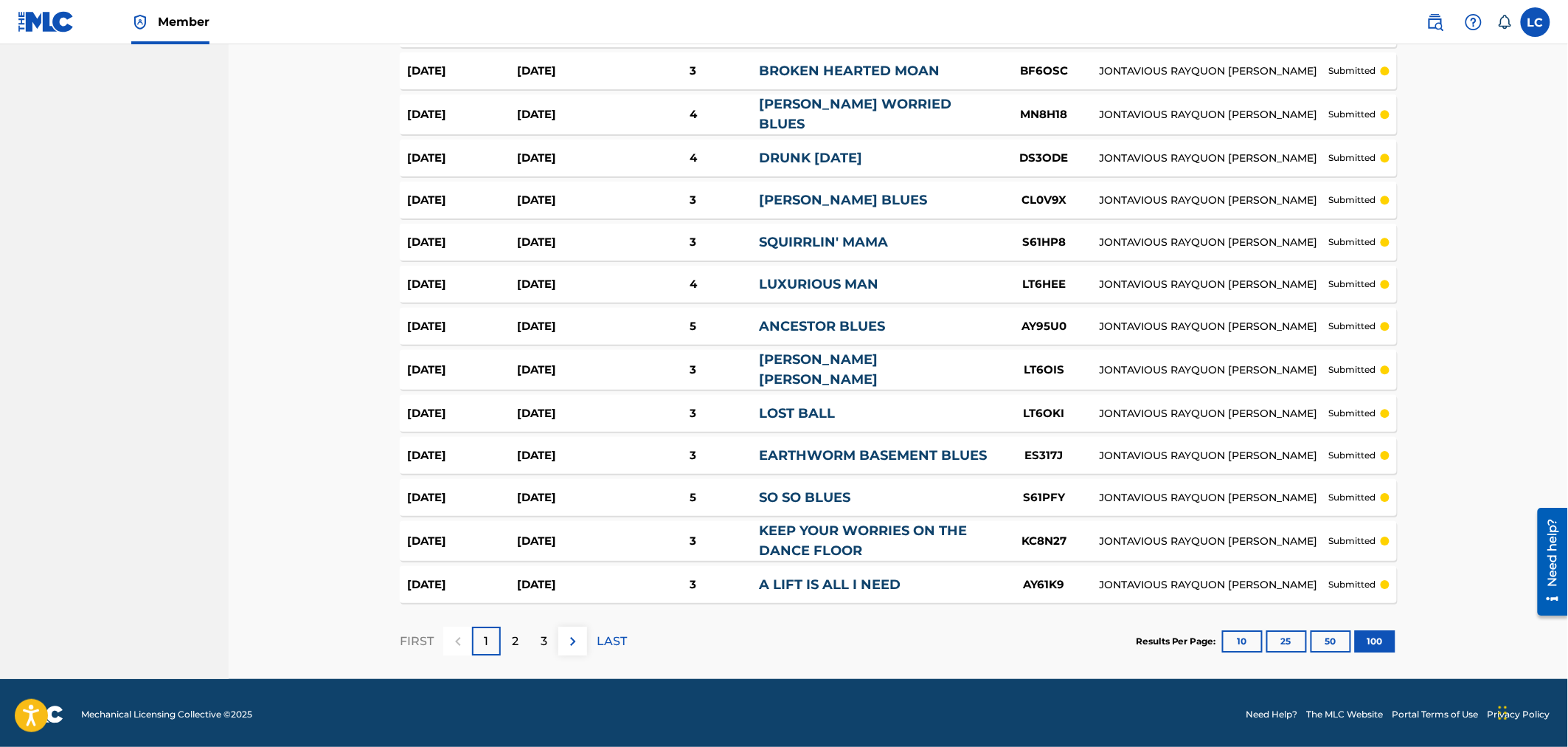
click at [576, 638] on img at bounding box center [573, 641] width 18 height 18
click at [539, 649] on div "3" at bounding box center [544, 641] width 29 height 29
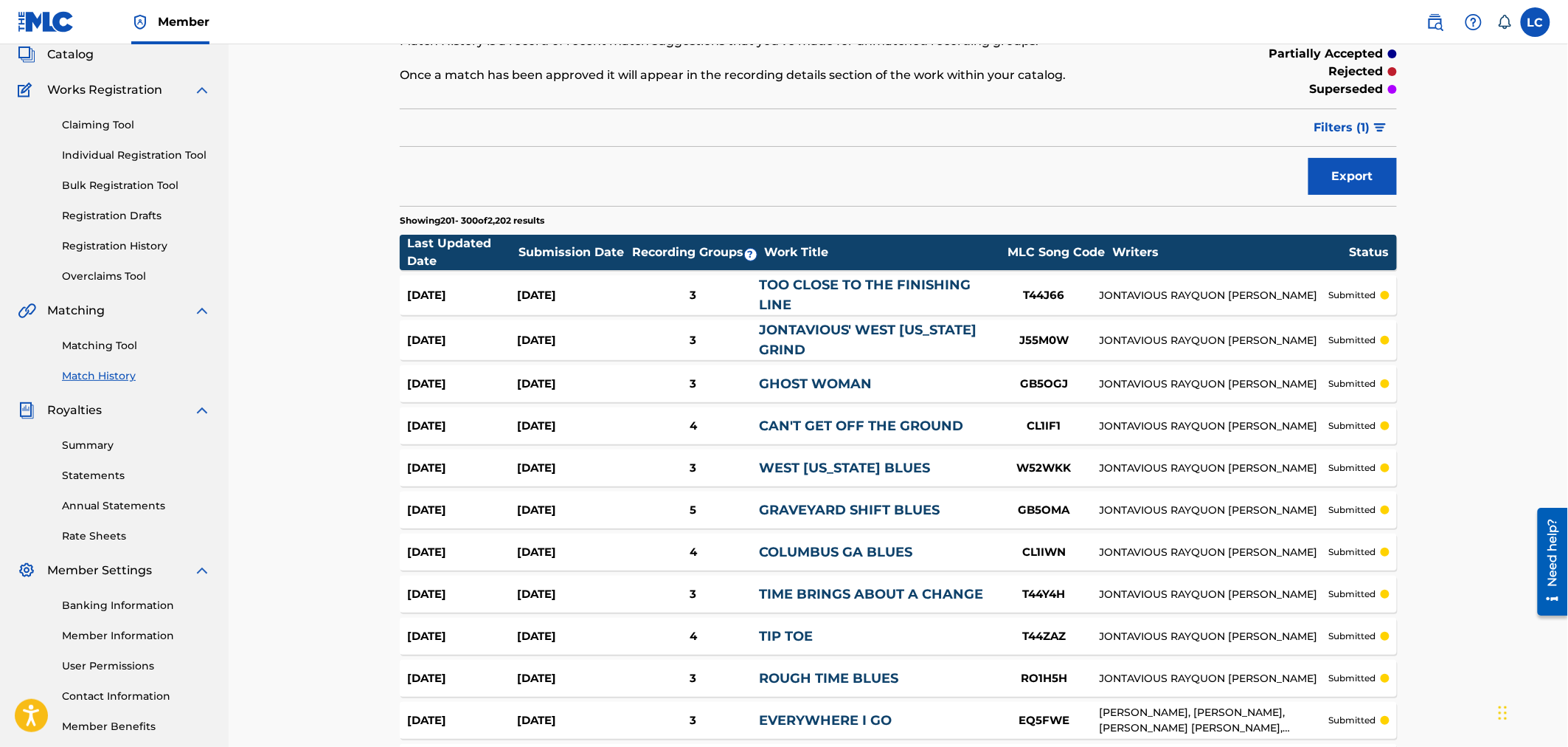
scroll to position [38, 0]
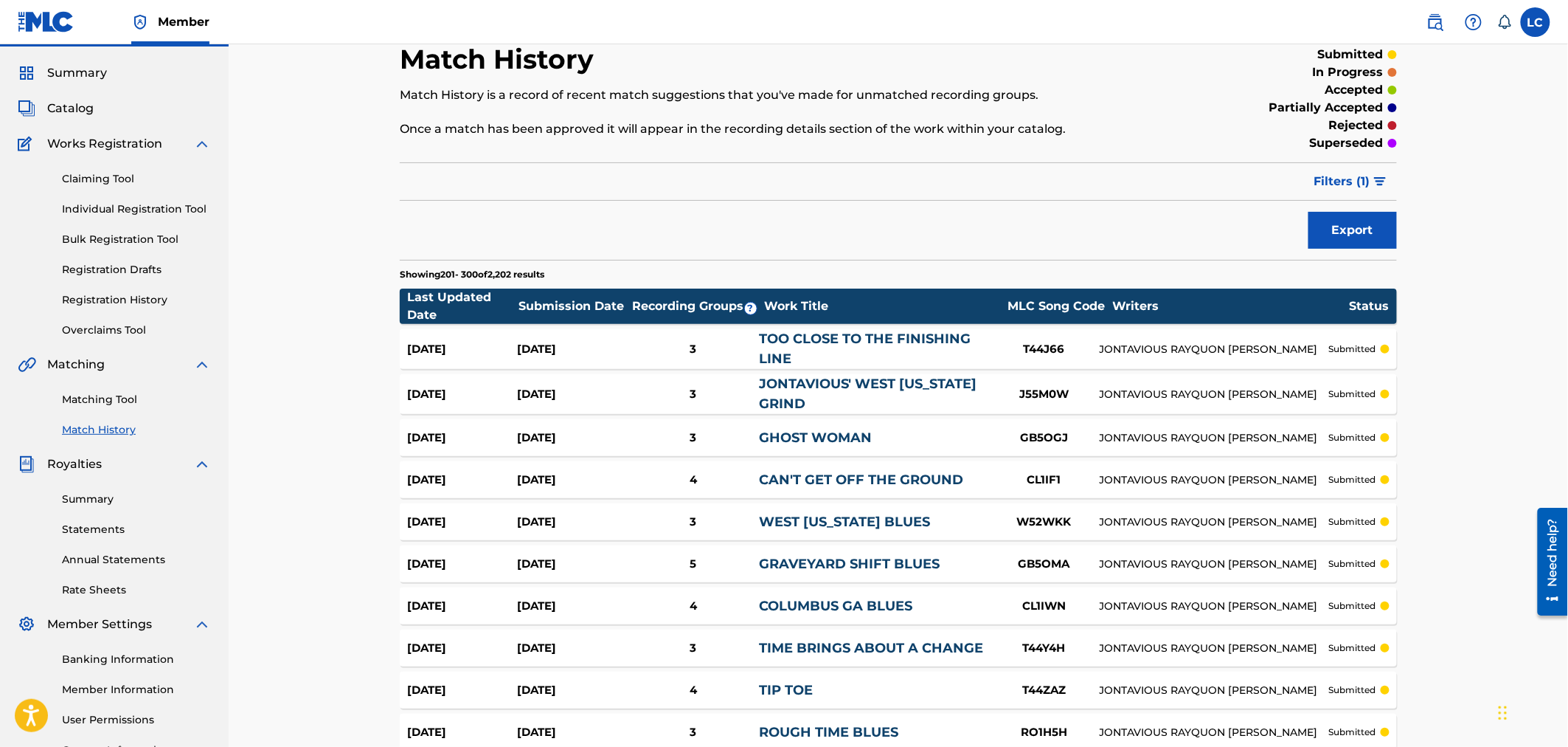
click at [1038, 185] on img "submit" at bounding box center [1380, 181] width 13 height 9
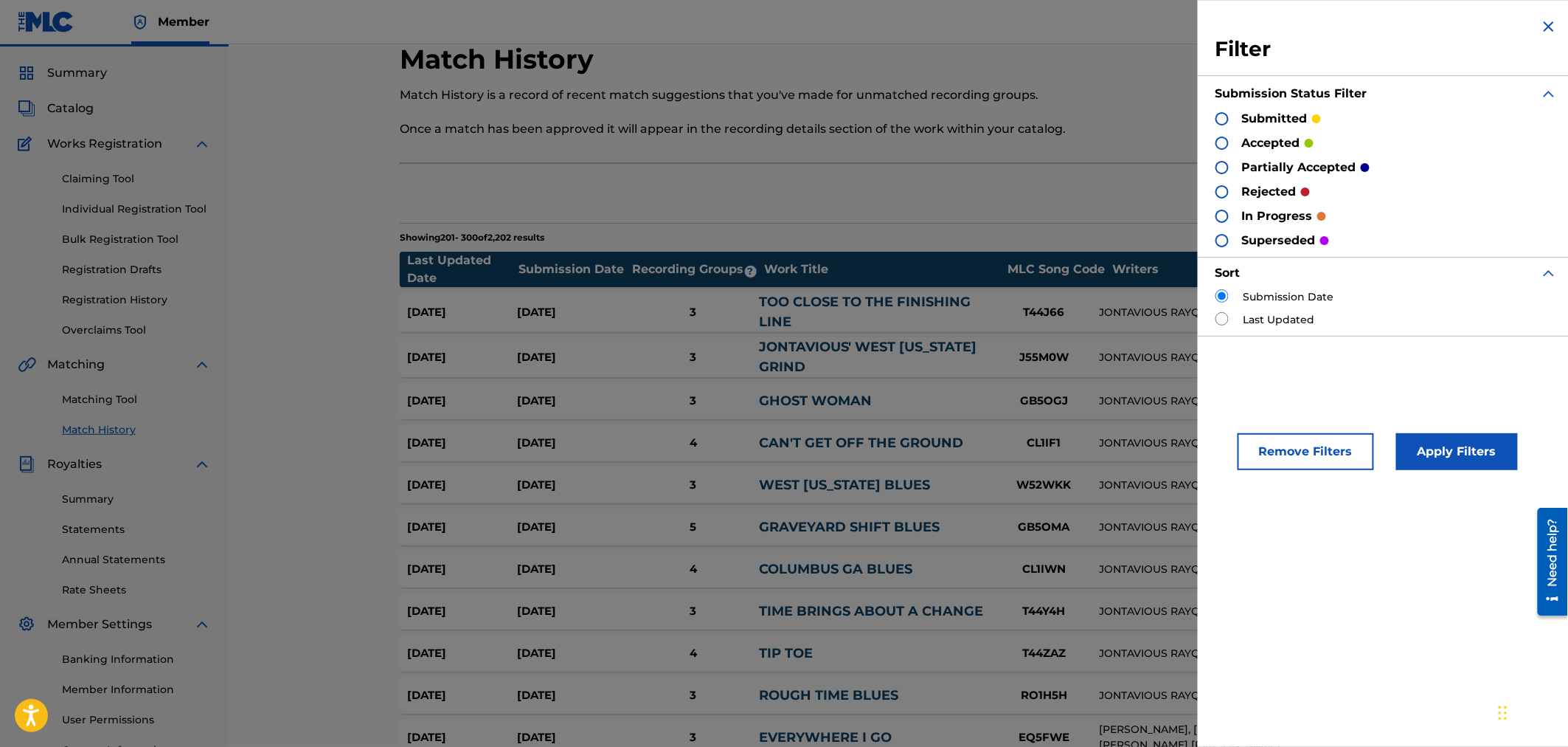
click at [1038, 20] on img at bounding box center [1548, 26] width 18 height 18
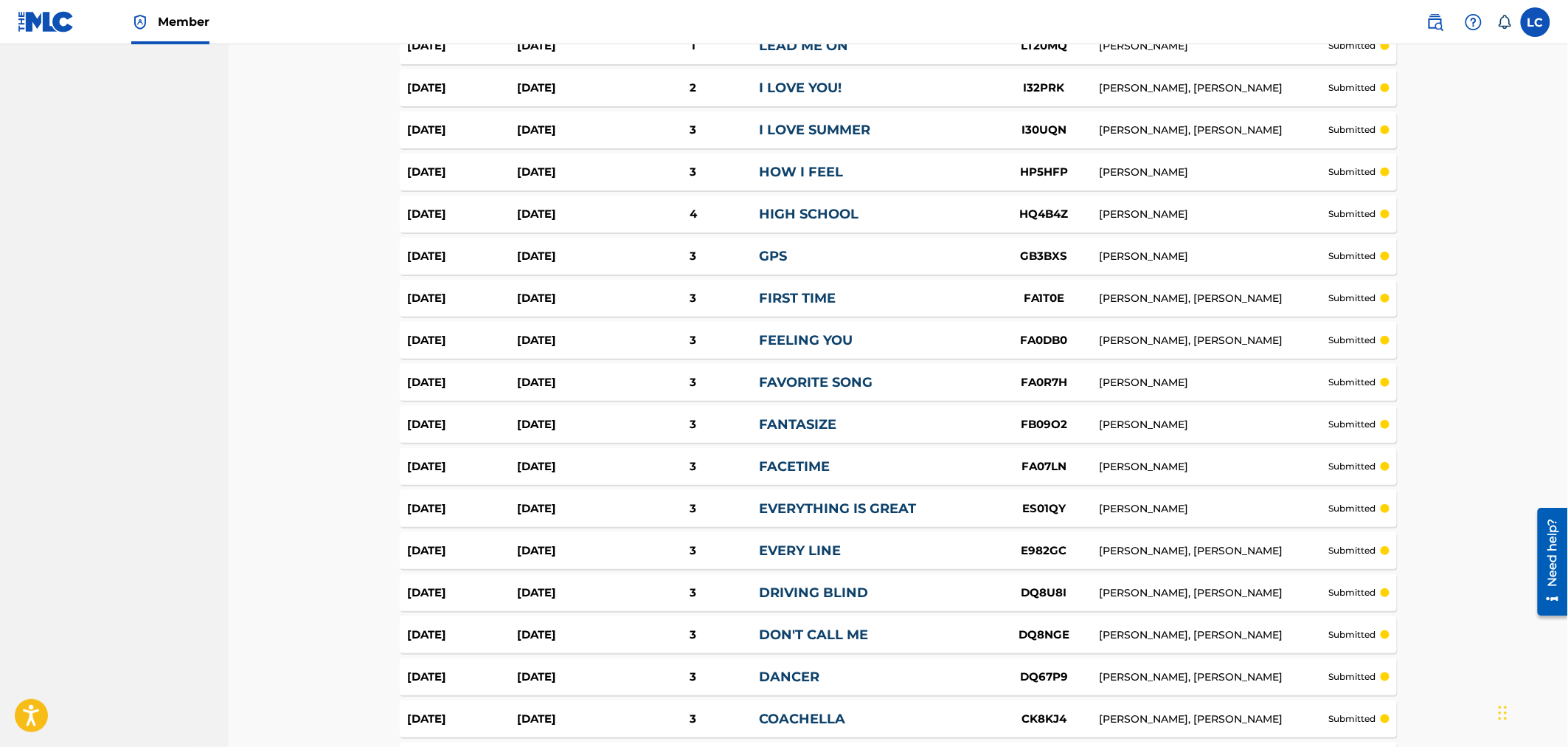
scroll to position [2744, 0]
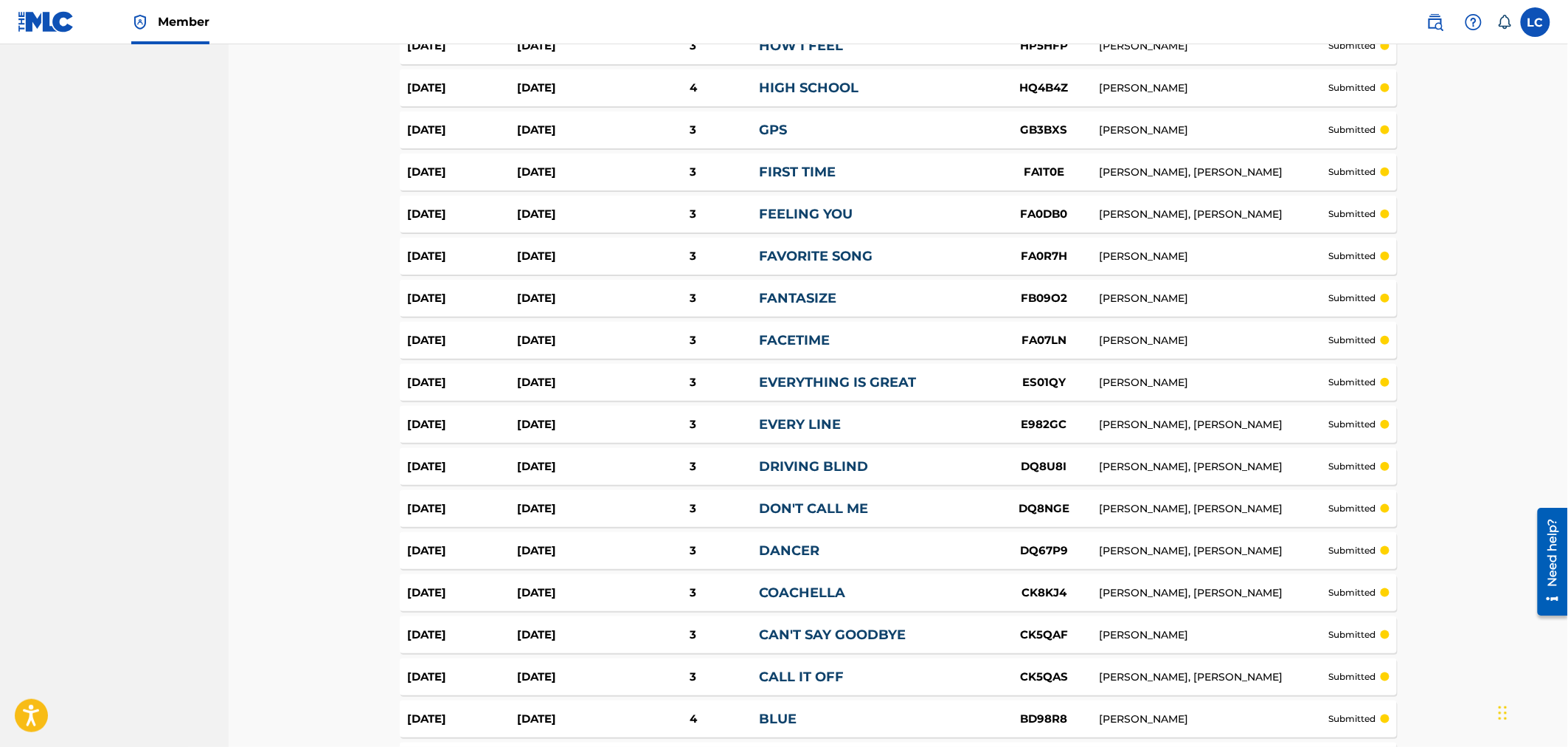
drag, startPoint x: 1327, startPoint y: 304, endPoint x: 1359, endPoint y: 385, distance: 87.1
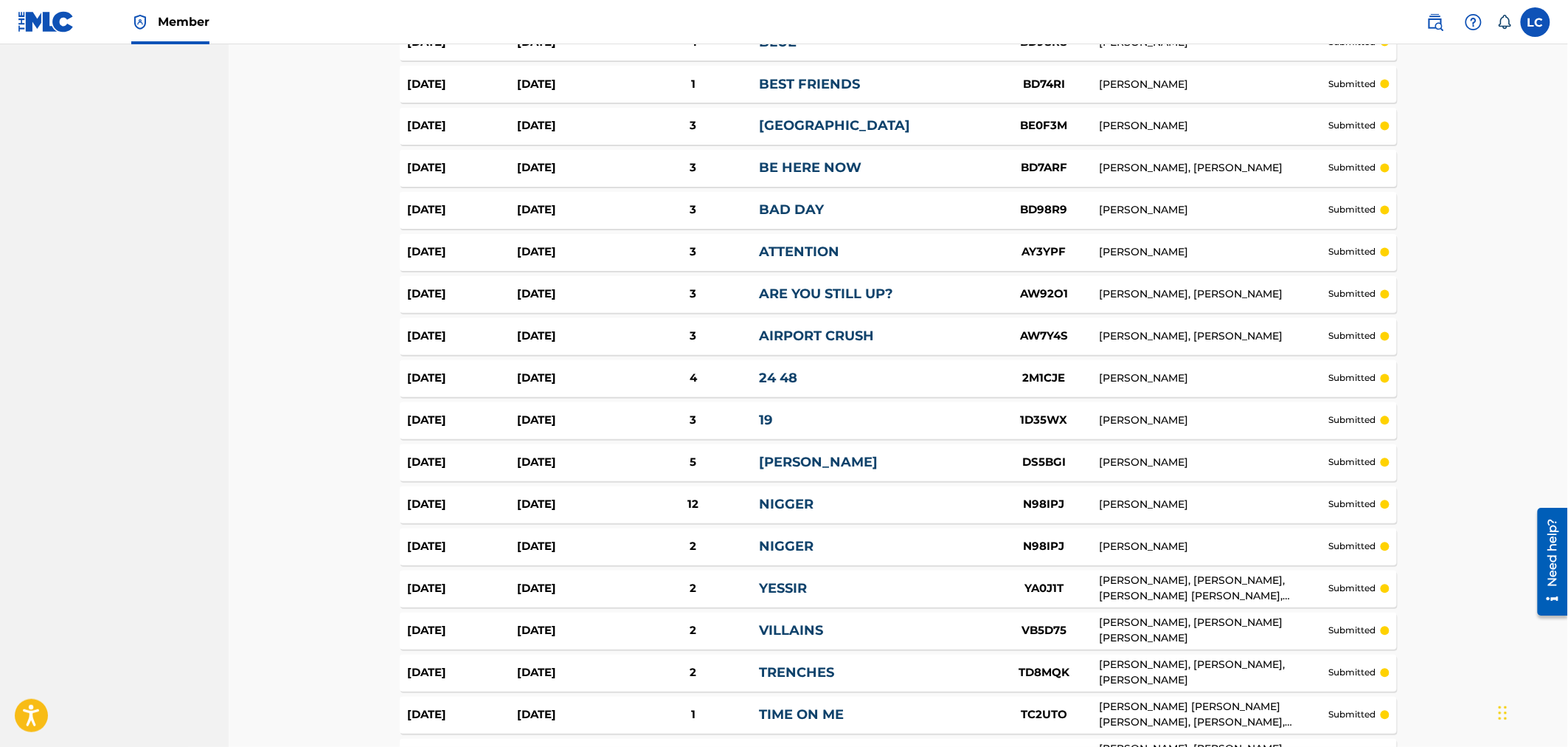
scroll to position [3973, 0]
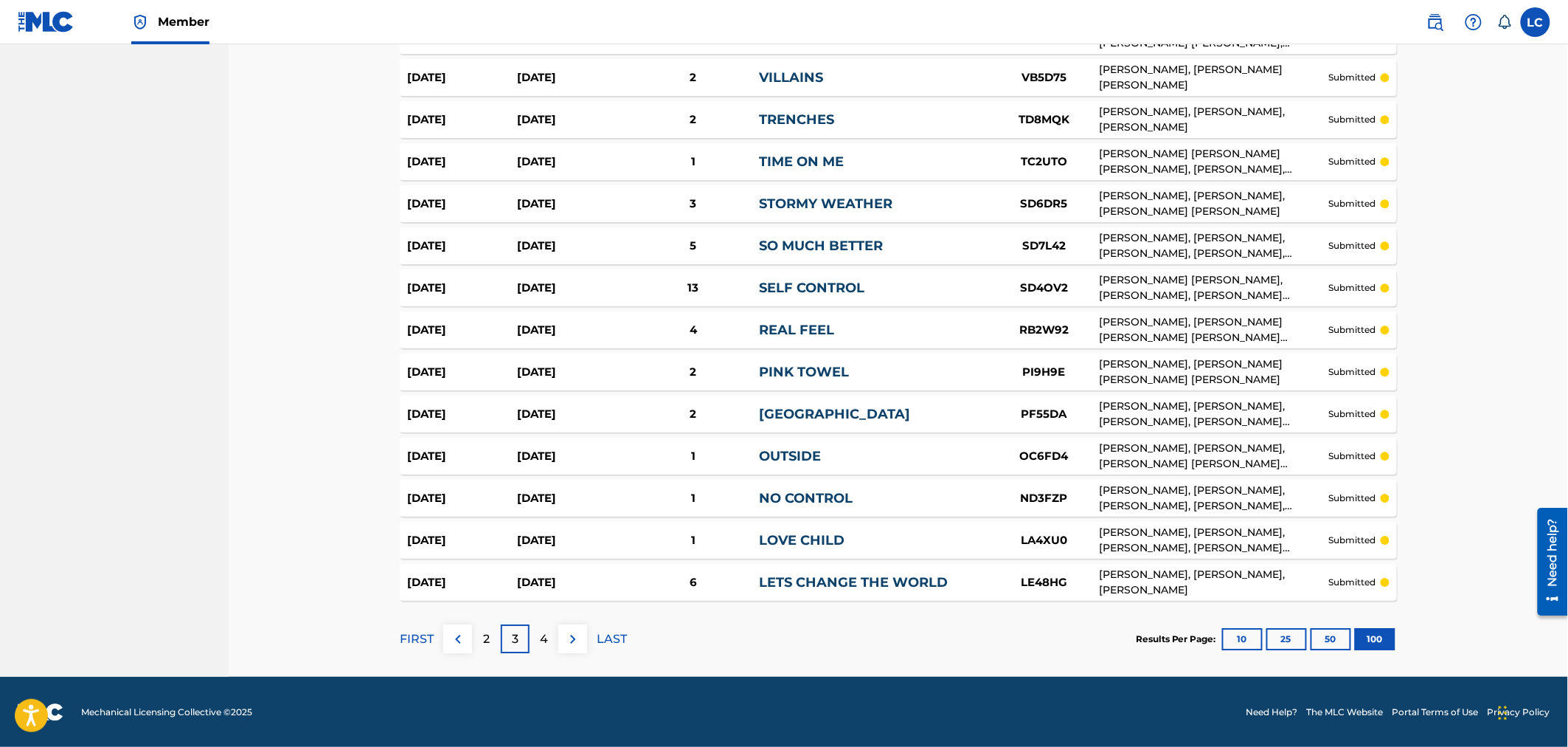
click at [529, 641] on div "4" at bounding box center [544, 639] width 29 height 29
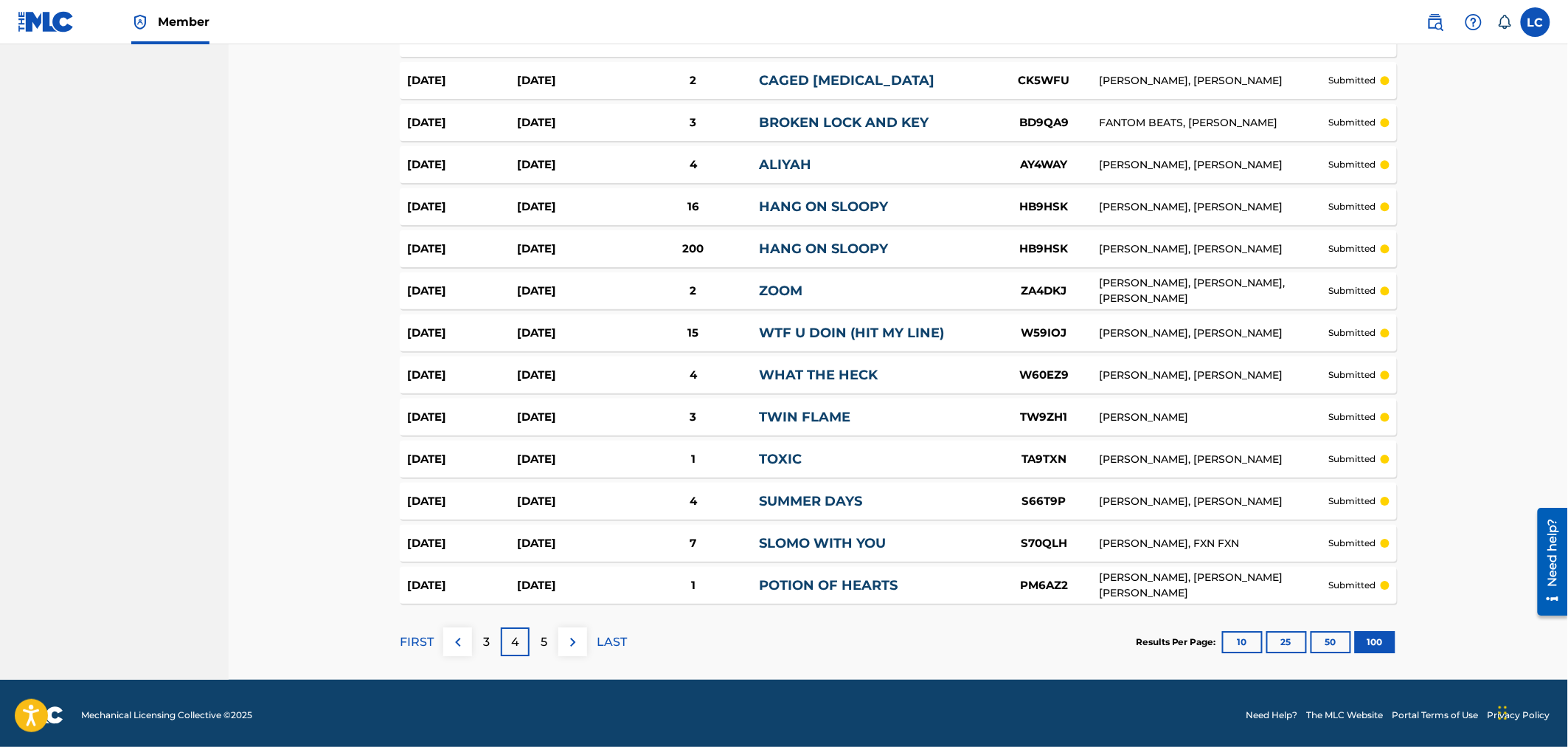
click at [542, 641] on p "5" at bounding box center [544, 641] width 7 height 18
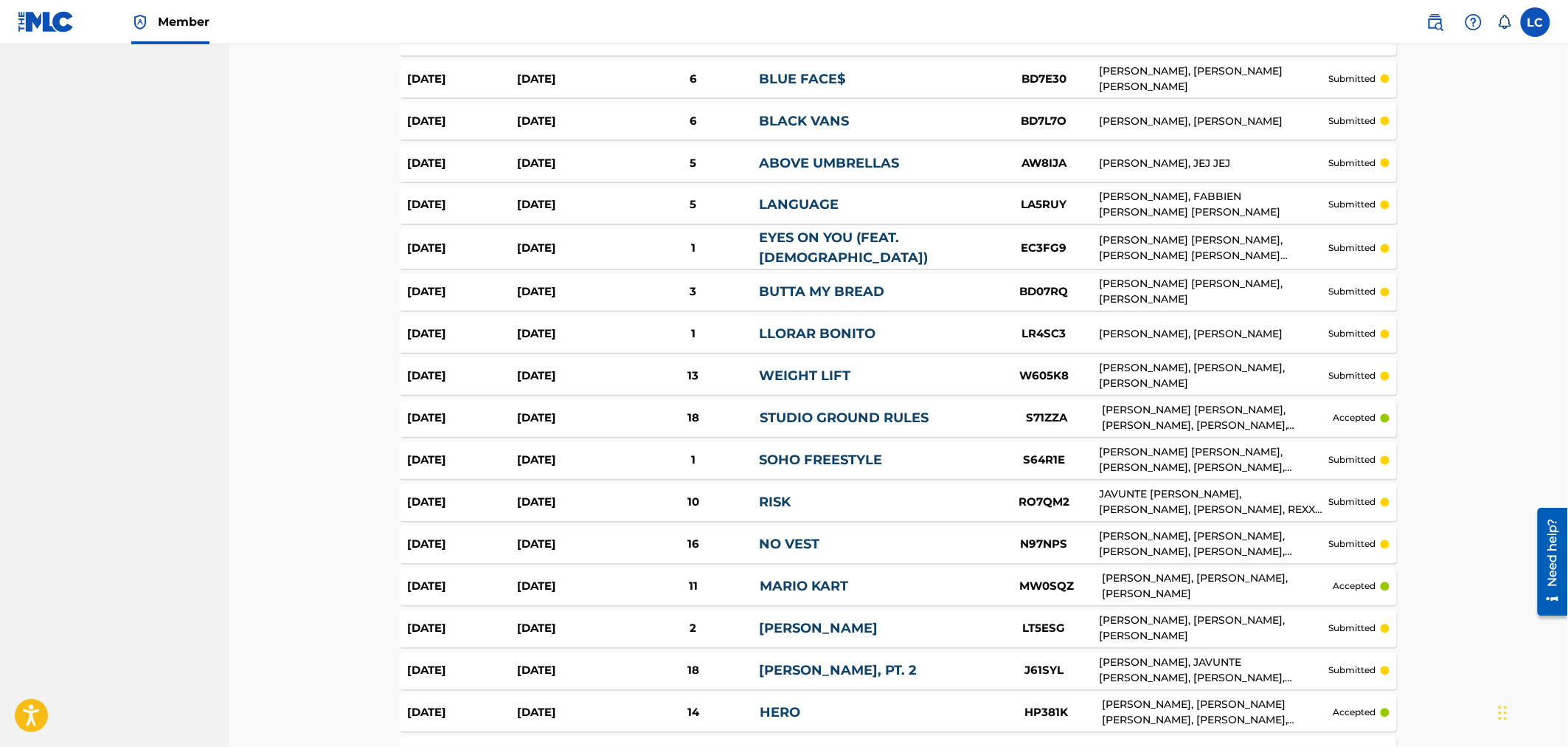
scroll to position [984, 0]
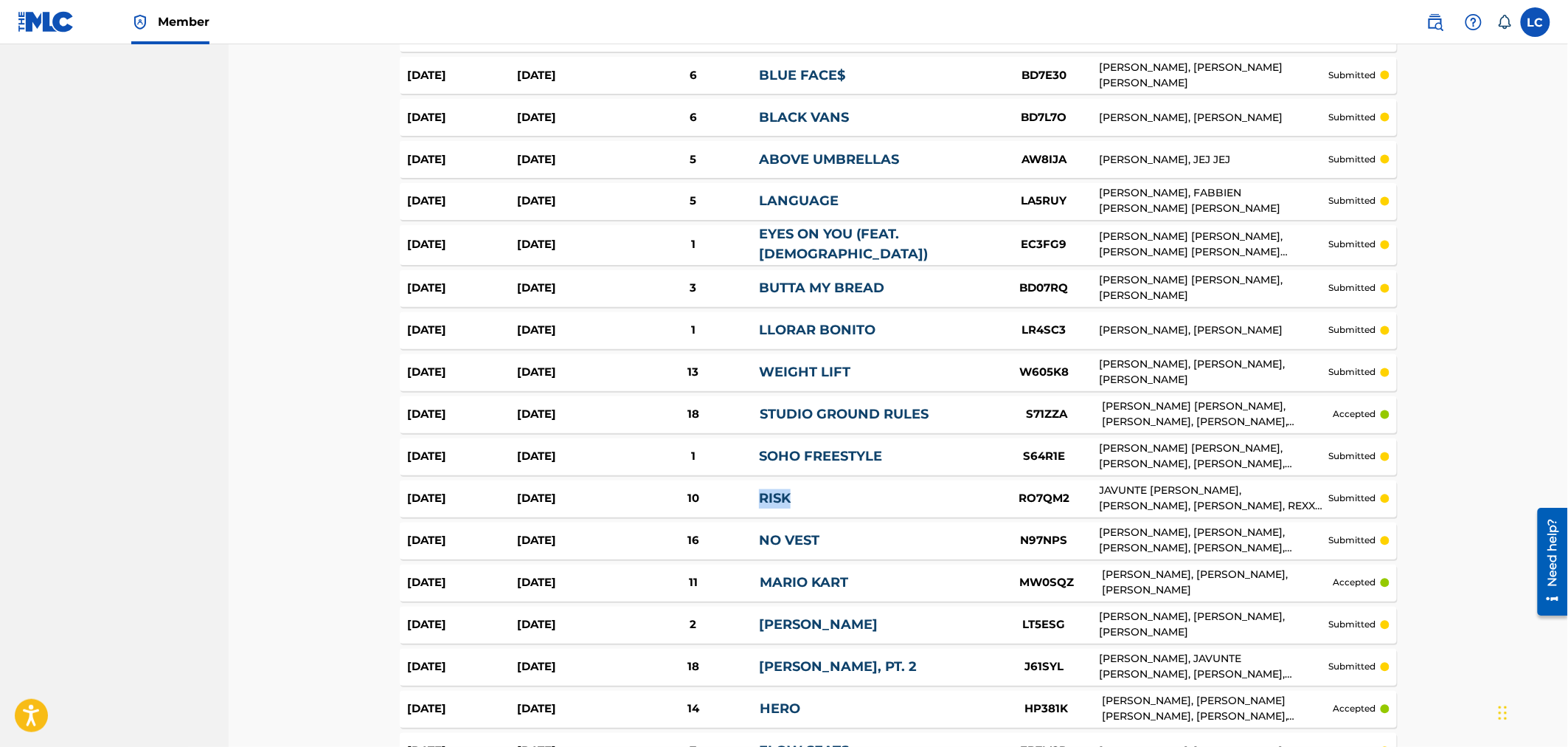
drag, startPoint x: 757, startPoint y: 488, endPoint x: 836, endPoint y: 489, distance: 79.0
click at [836, 489] on div "Aug 21, 2025 May 20, 2025 10 RISK RO7QM2 JAVUNTE LENNEL WHEELER, JOHN SPENGEMAN…" at bounding box center [898, 498] width 997 height 37
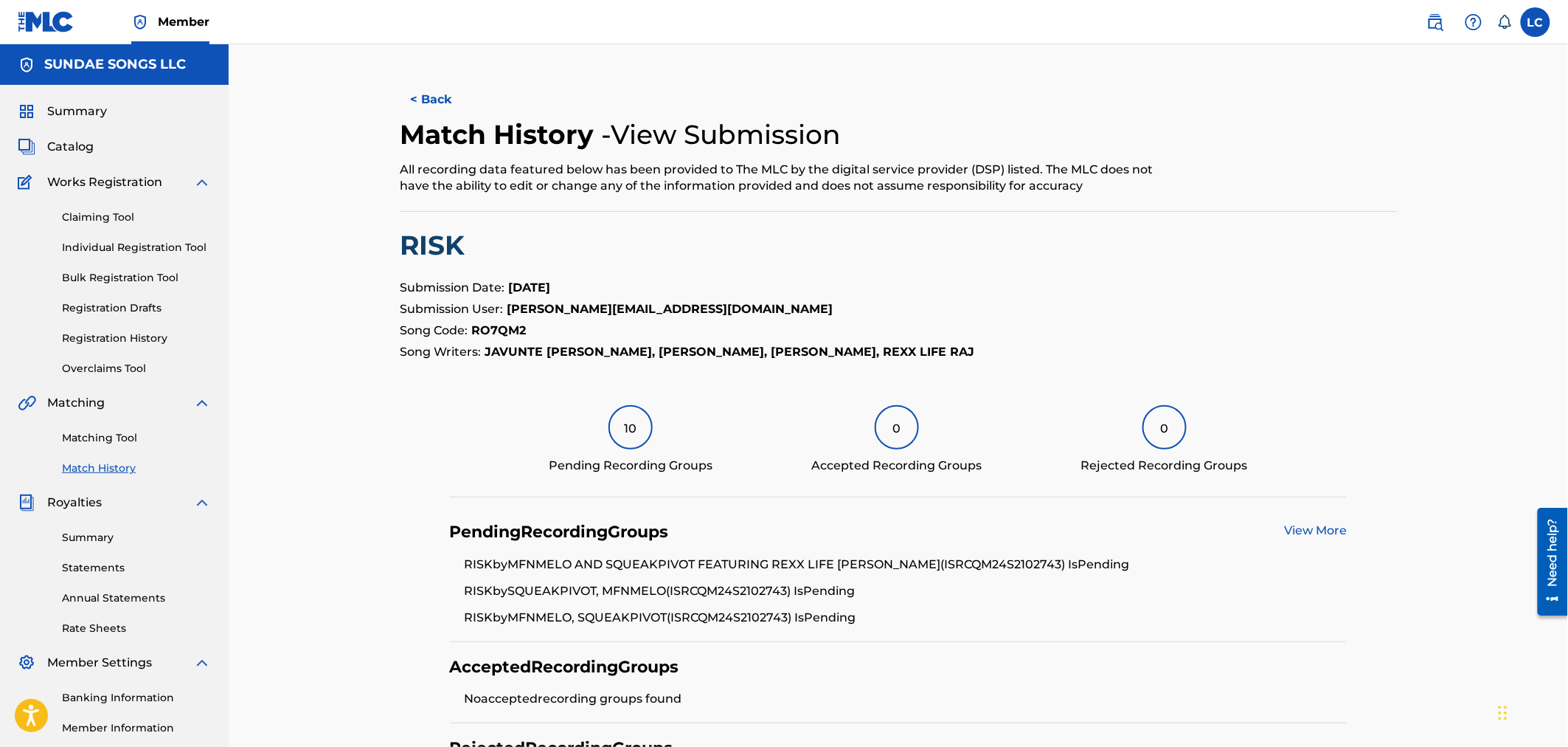
click at [507, 327] on strong "RO7QM2" at bounding box center [499, 330] width 54 height 14
copy strong "RO7QM2"
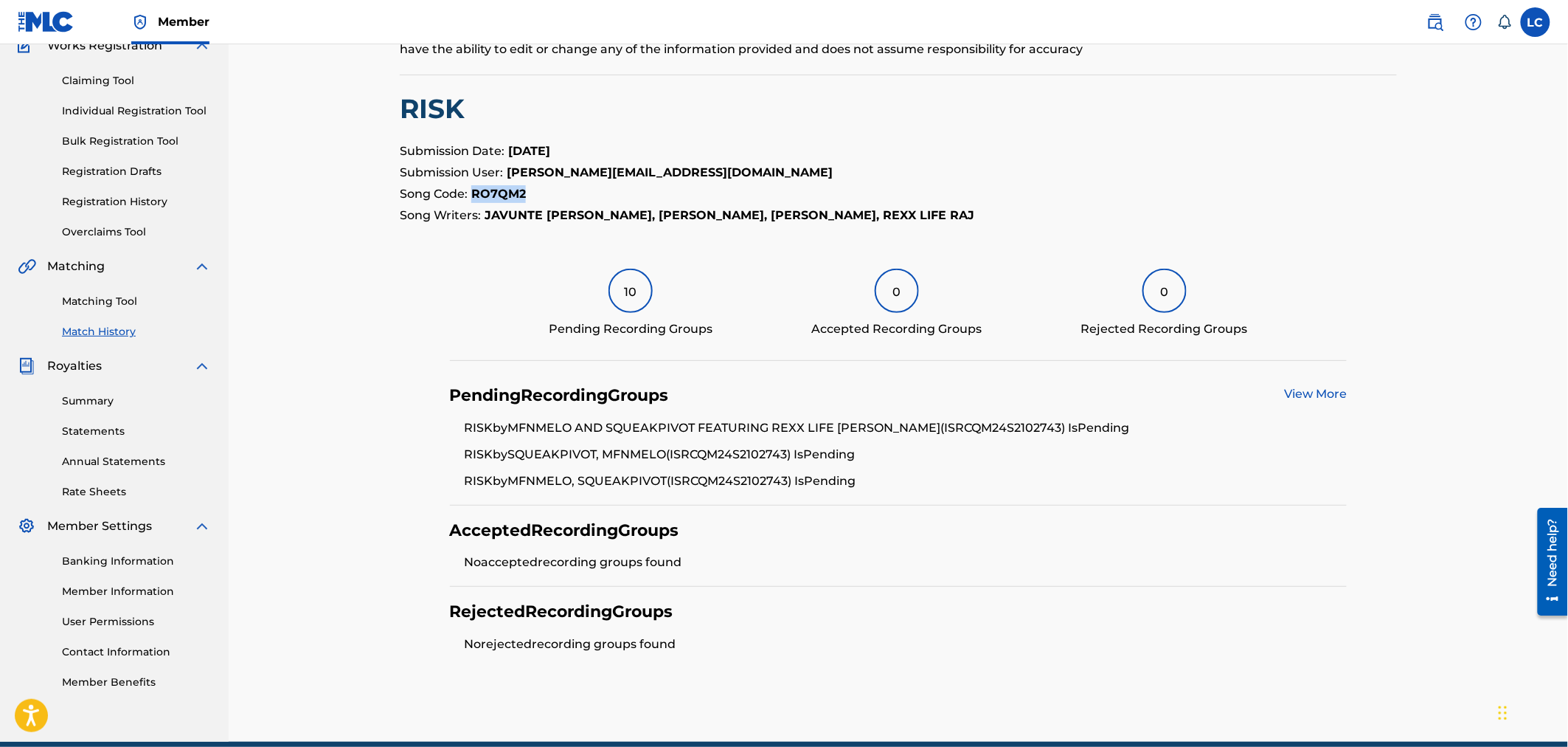
scroll to position [202, 0]
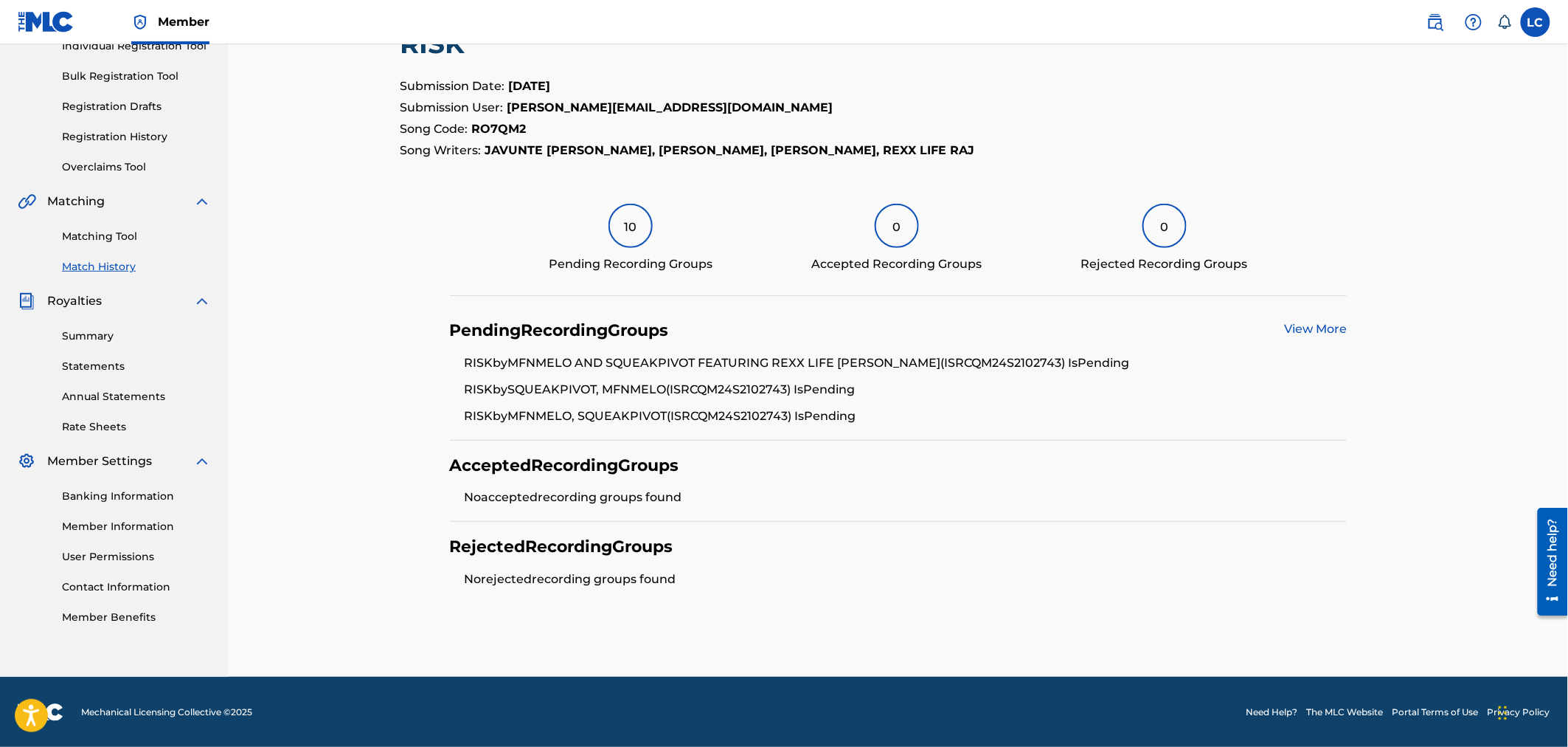
click at [1038, 319] on div "Pending Recording Groups View More RISK by MFNMELO AND SQUEAKPIVOT FEATURING RE…" at bounding box center [898, 373] width 897 height 135
click at [1038, 334] on link "View More" at bounding box center [1315, 329] width 63 height 14
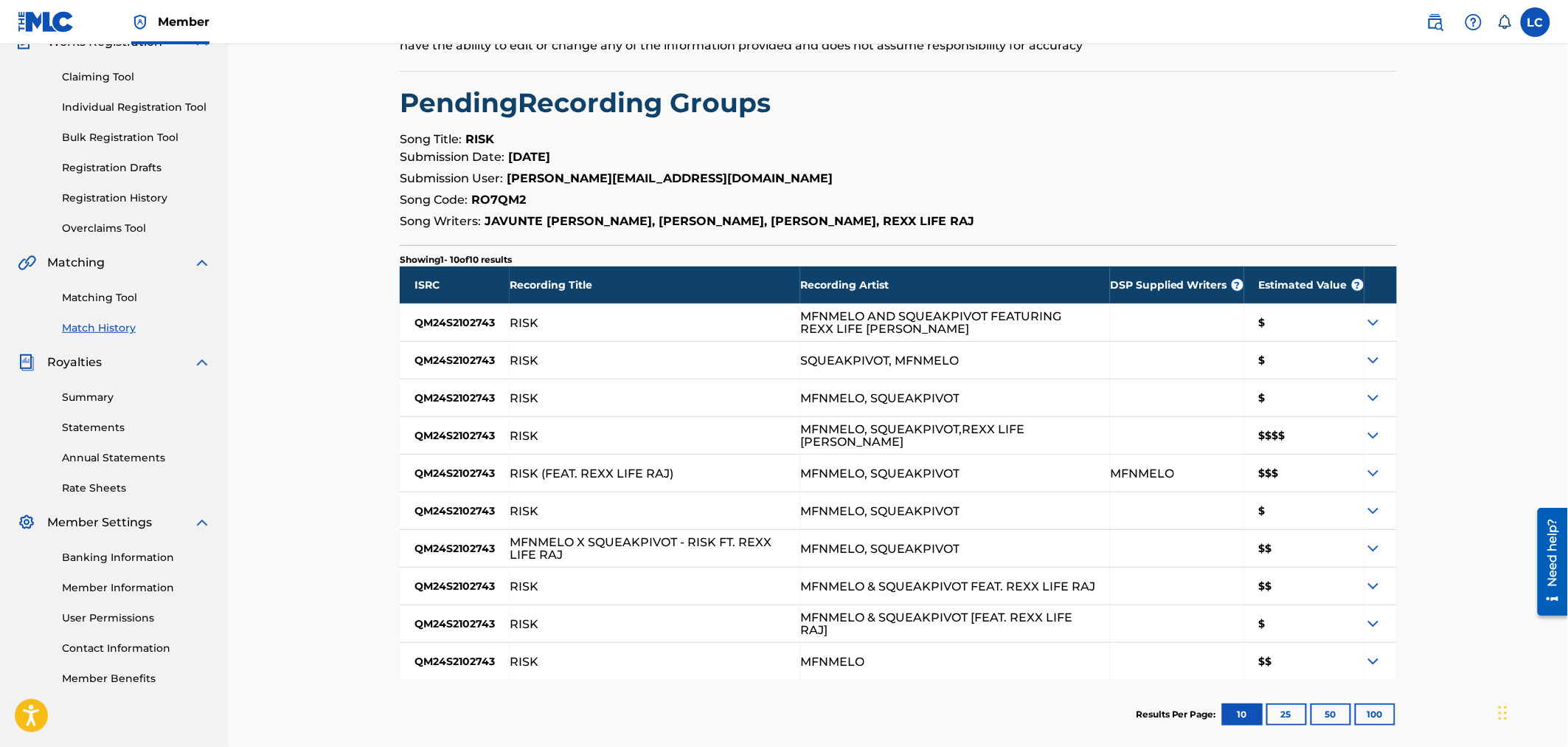
scroll to position [164, 0]
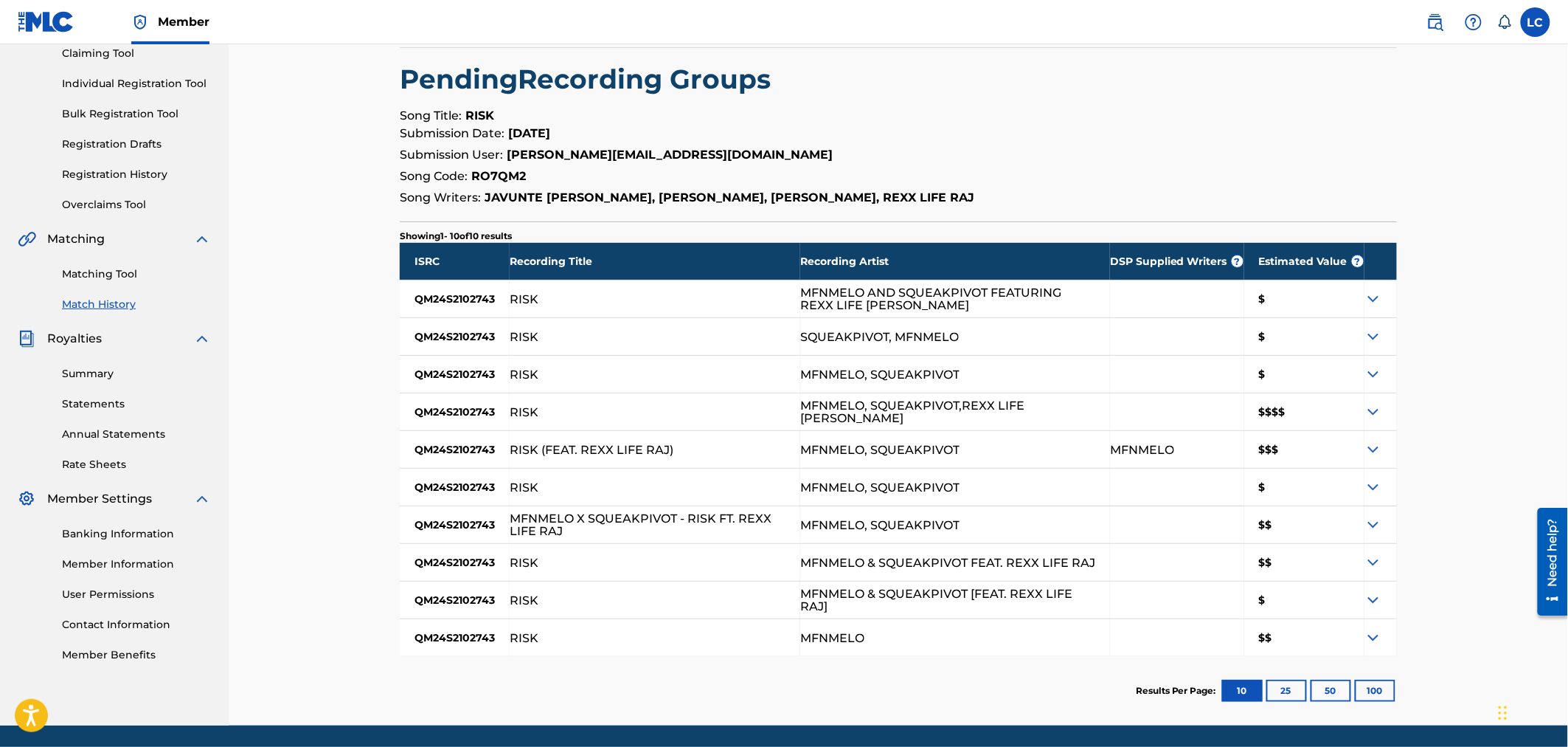
click at [1038, 410] on img at bounding box center [1373, 411] width 18 height 18
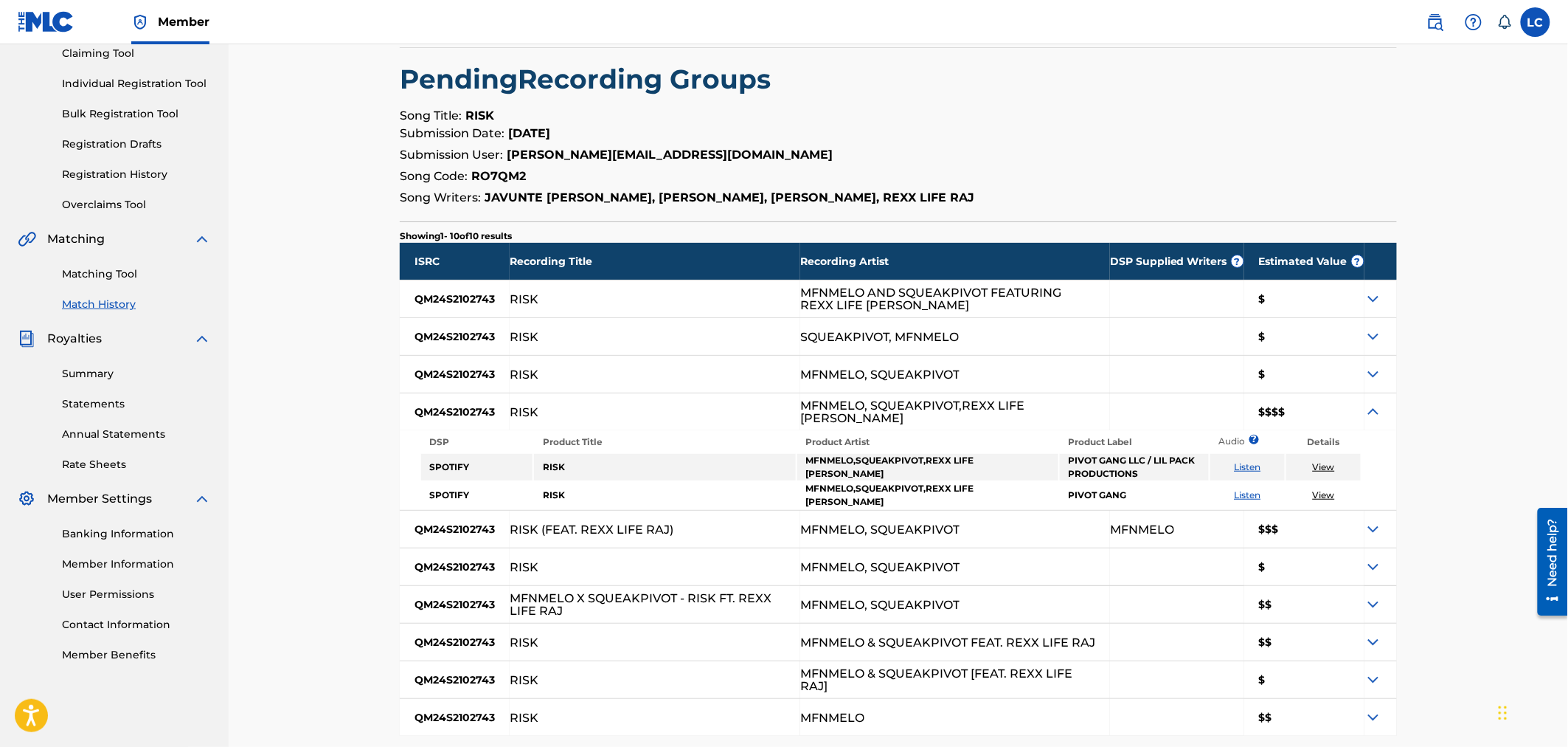
click at [1038, 521] on img at bounding box center [1373, 529] width 18 height 18
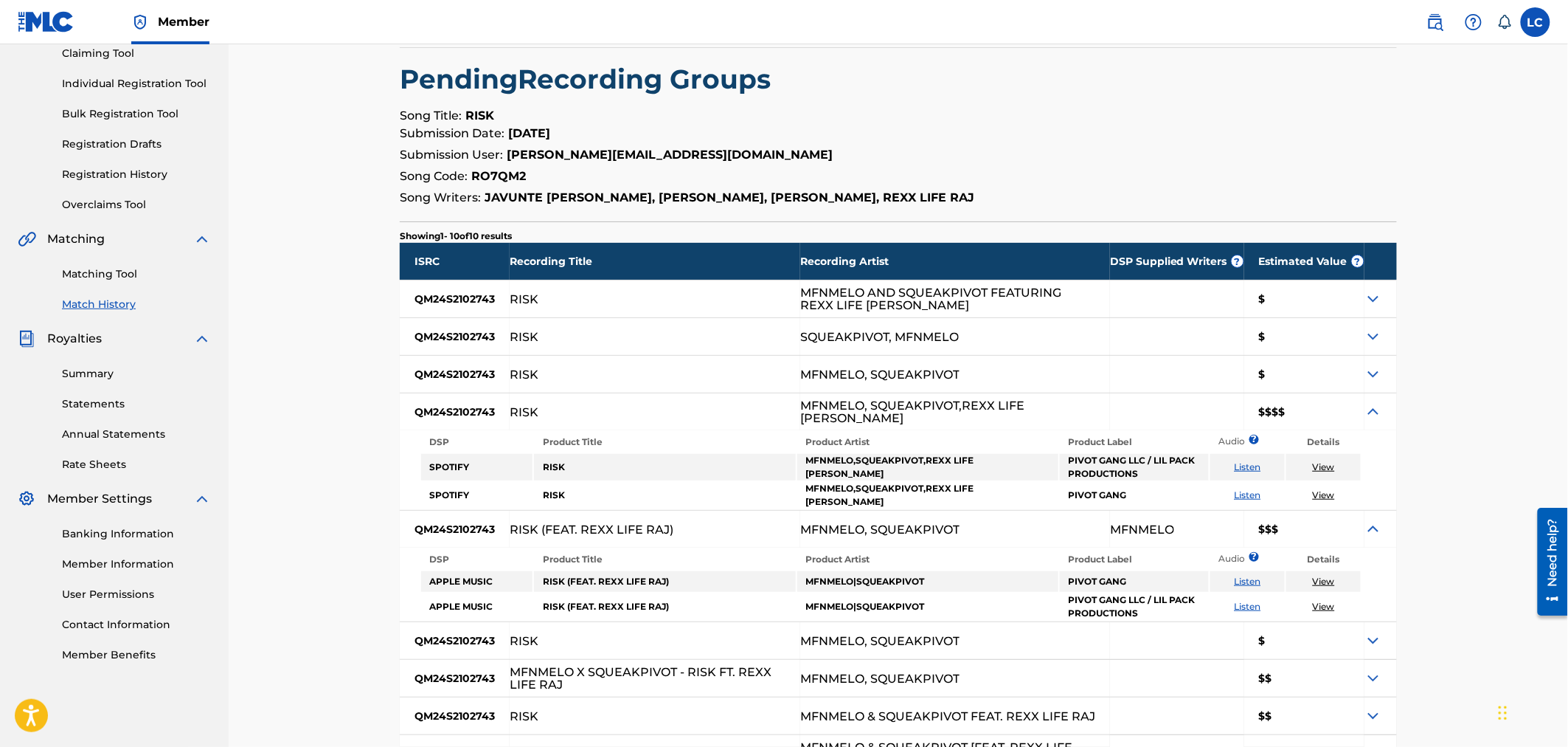
click at [511, 181] on strong "RO7QM2" at bounding box center [499, 175] width 54 height 14
copy strong "RO7QM2"
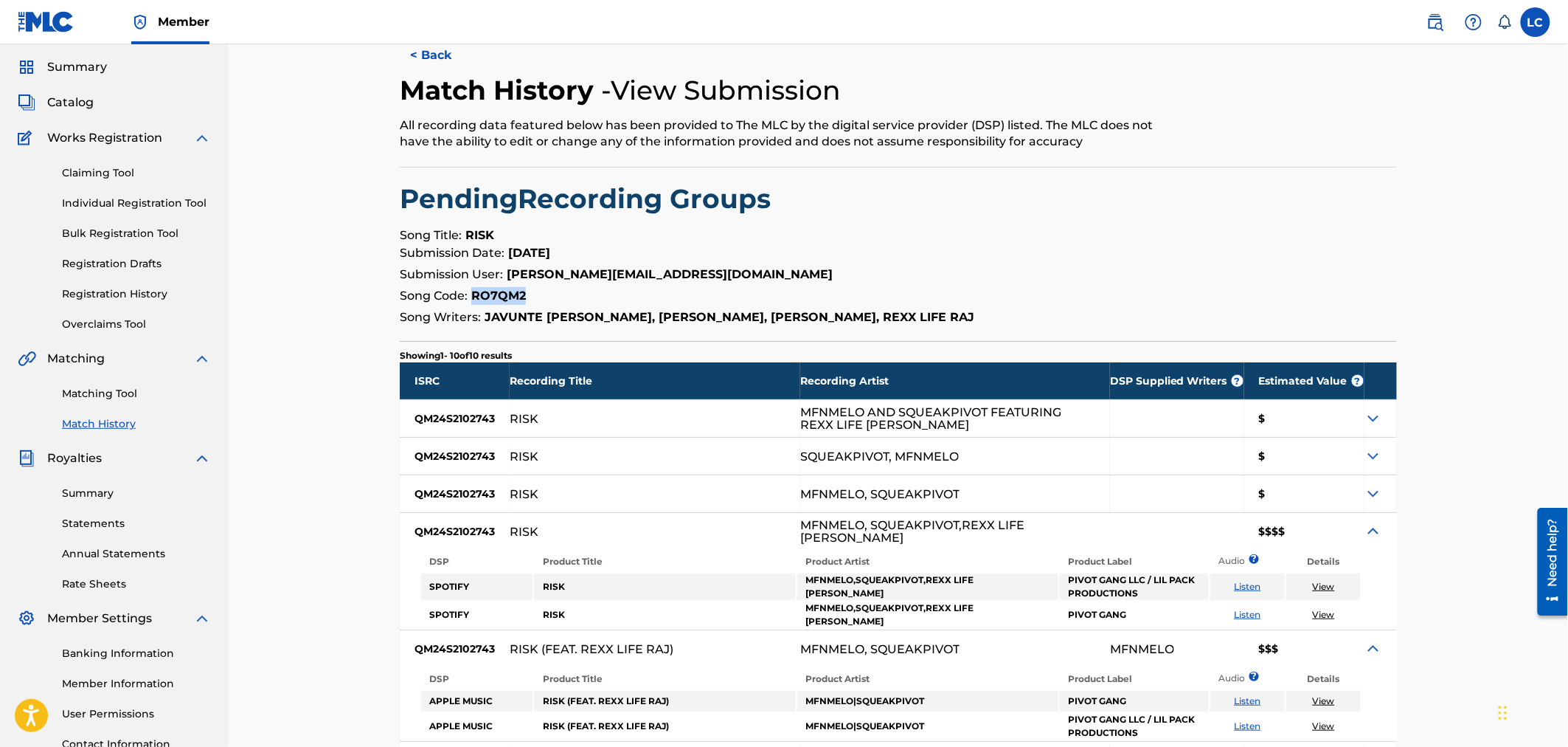
scroll to position [0, 0]
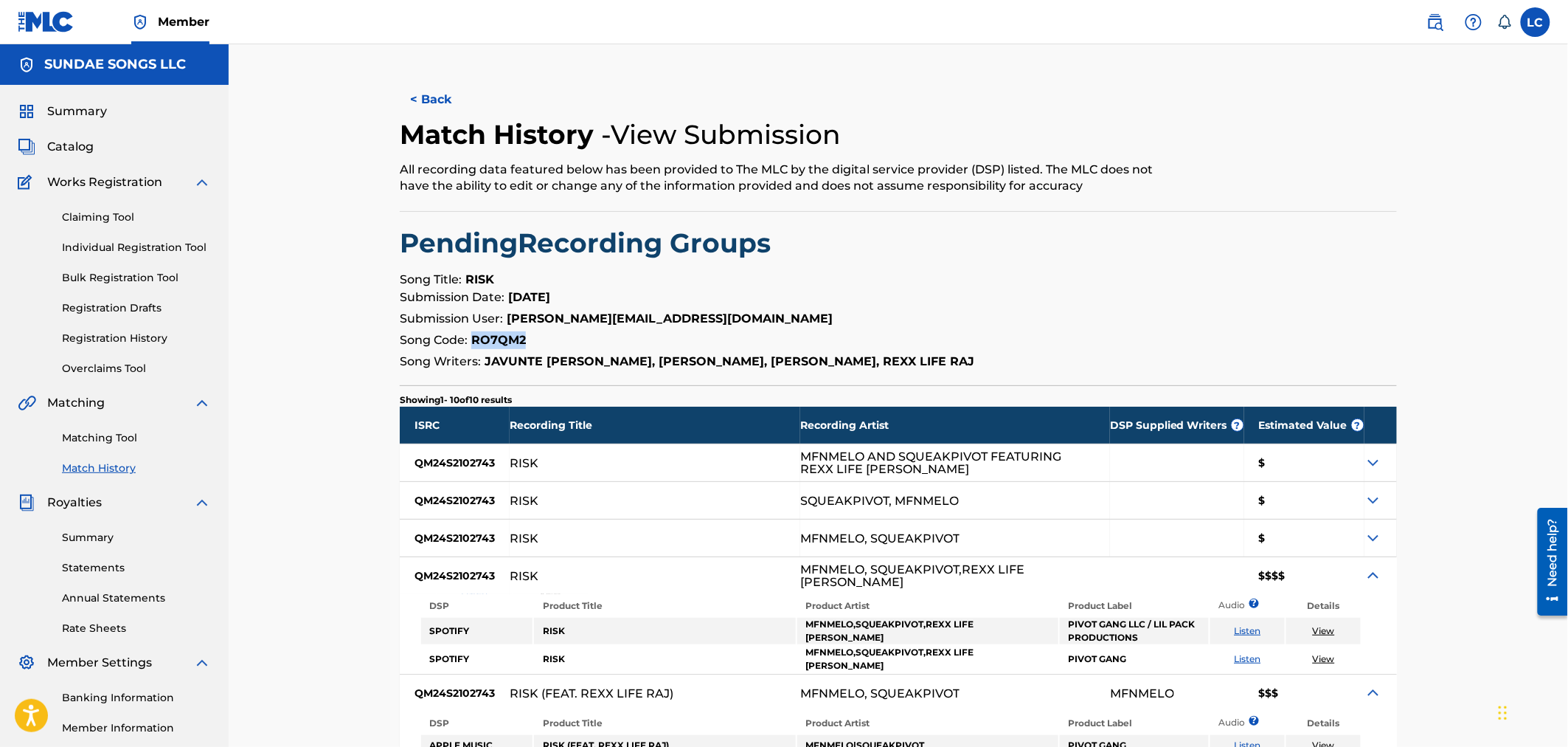
click at [418, 106] on button "< Back" at bounding box center [444, 99] width 89 height 37
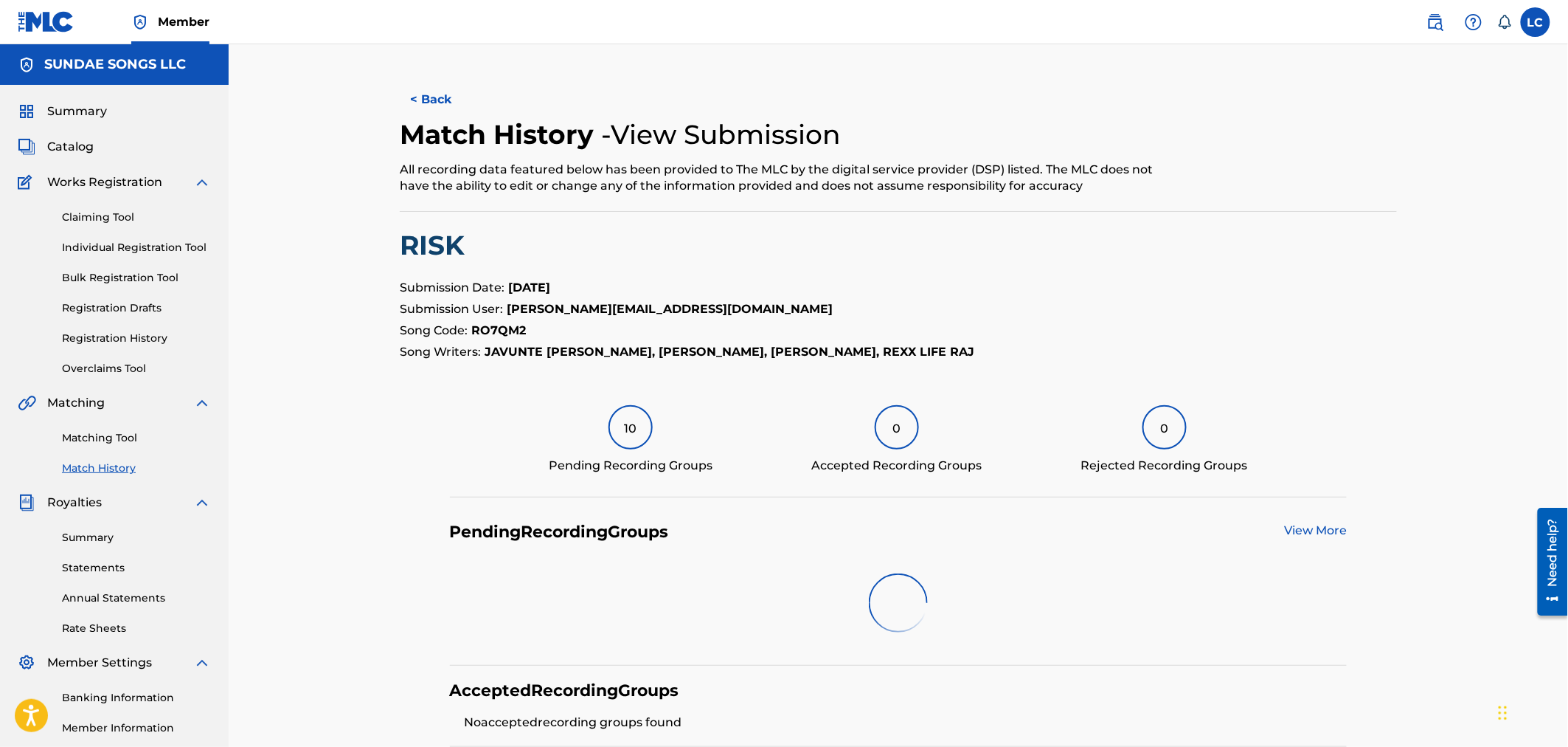
click at [1038, 11] on link at bounding box center [1435, 22] width 30 height 30
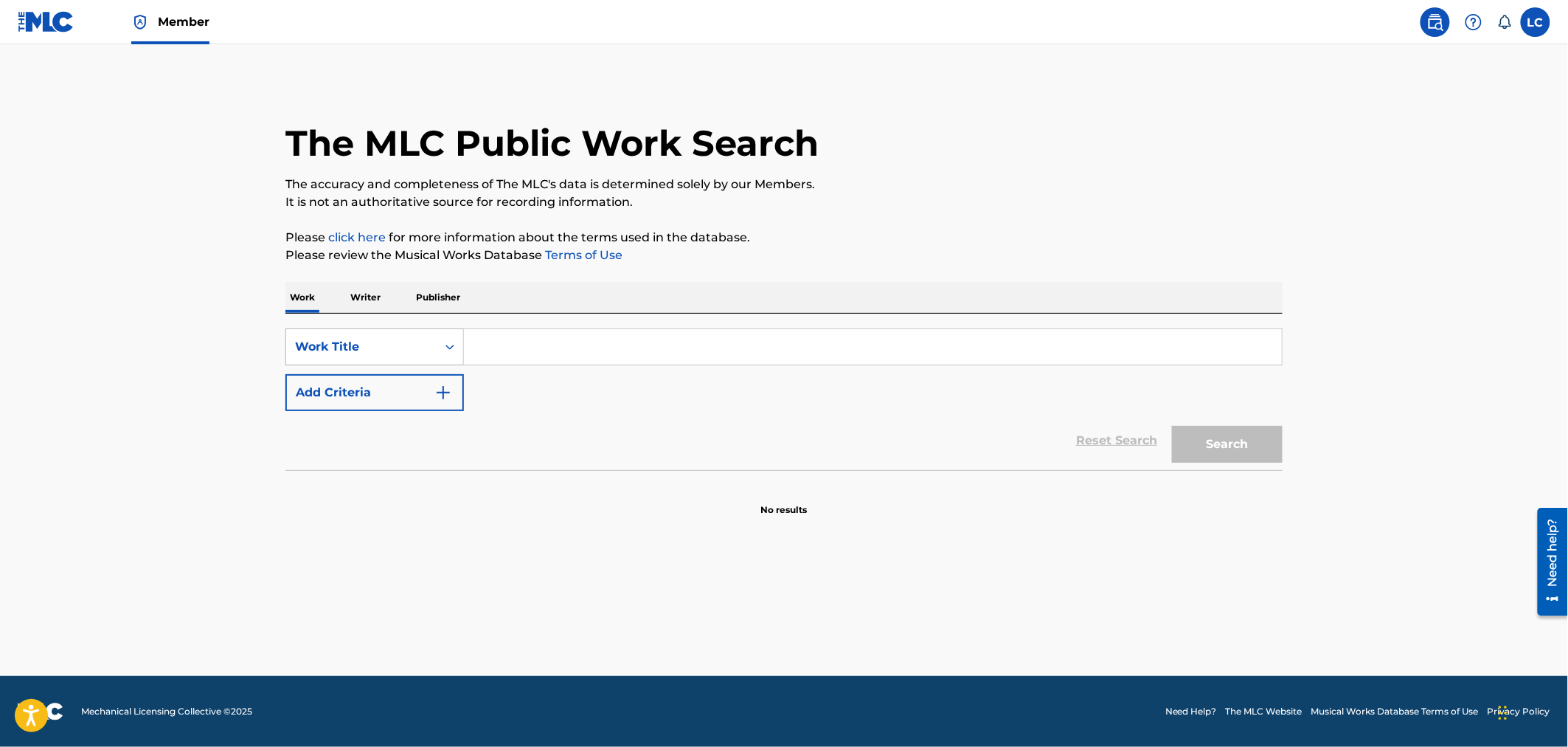
click at [444, 340] on icon "Search Form" at bounding box center [449, 347] width 14 height 14
click at [427, 385] on div "MLC Song Code" at bounding box center [375, 383] width 177 height 37
paste input "RO7QM2"
type input "RO7QM2"
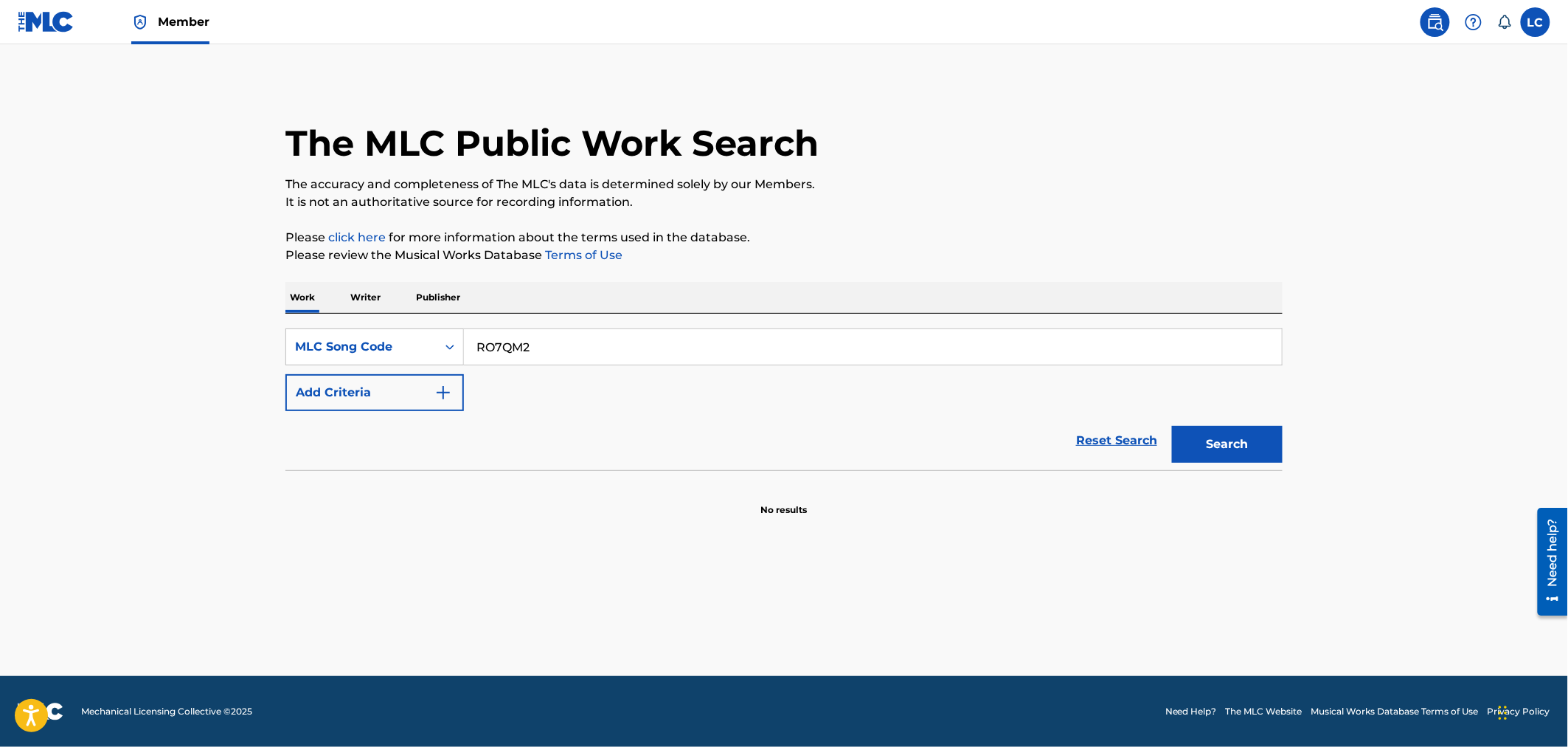
click at [1038, 450] on button "Search" at bounding box center [1228, 444] width 111 height 37
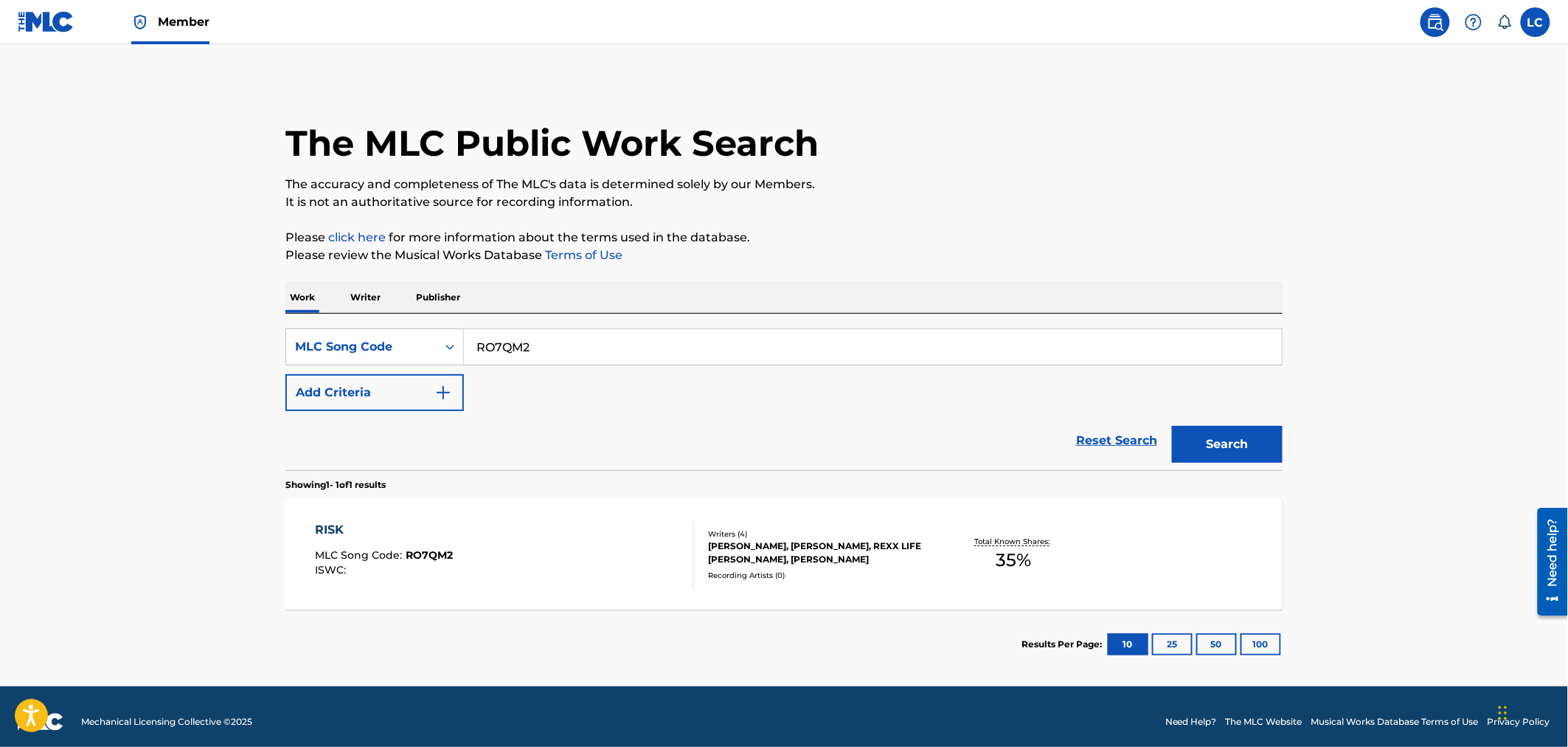
click at [1038, 558] on div "Total Known Shares: 35 %" at bounding box center [1013, 555] width 166 height 45
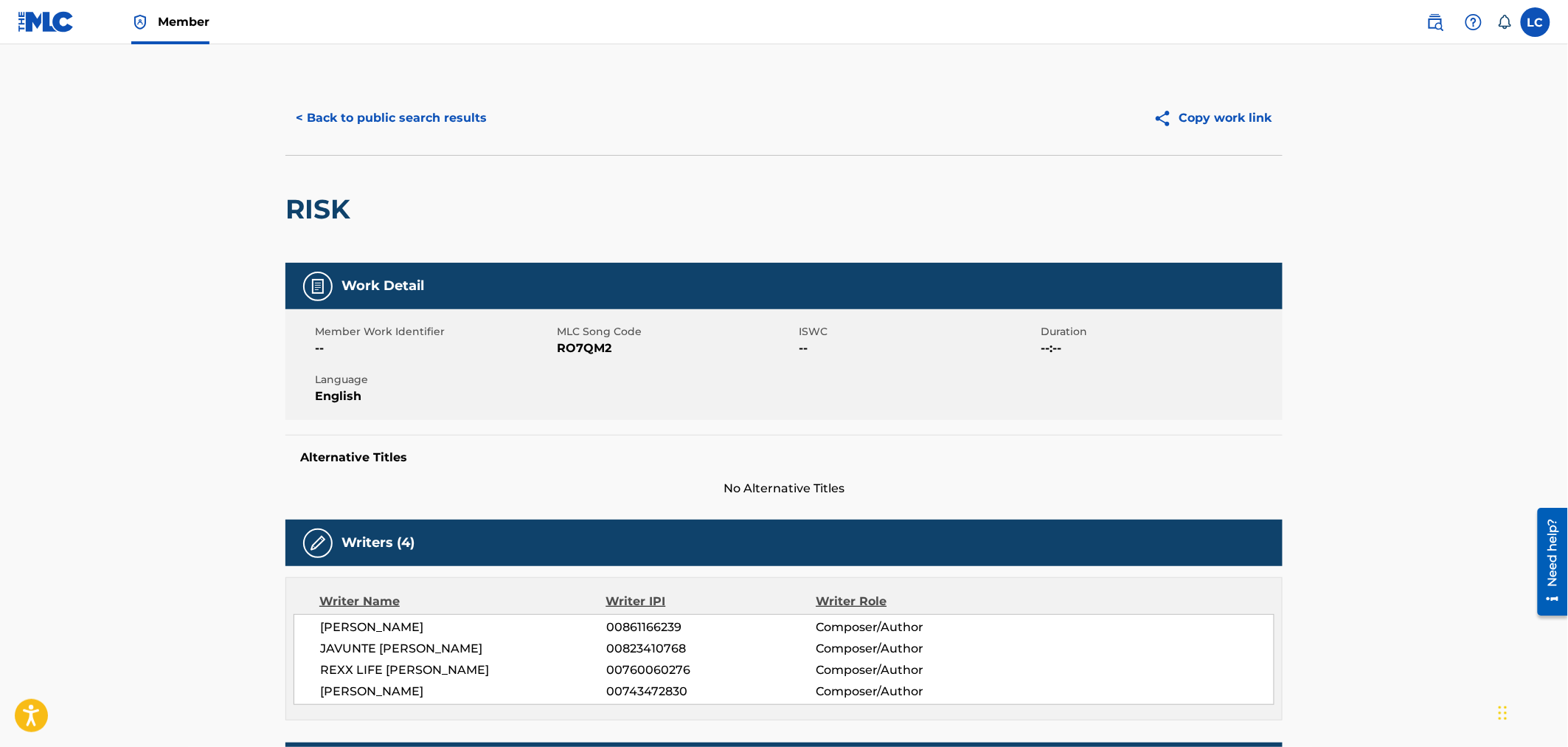
click at [423, 129] on button "< Back to public search results" at bounding box center [391, 118] width 212 height 37
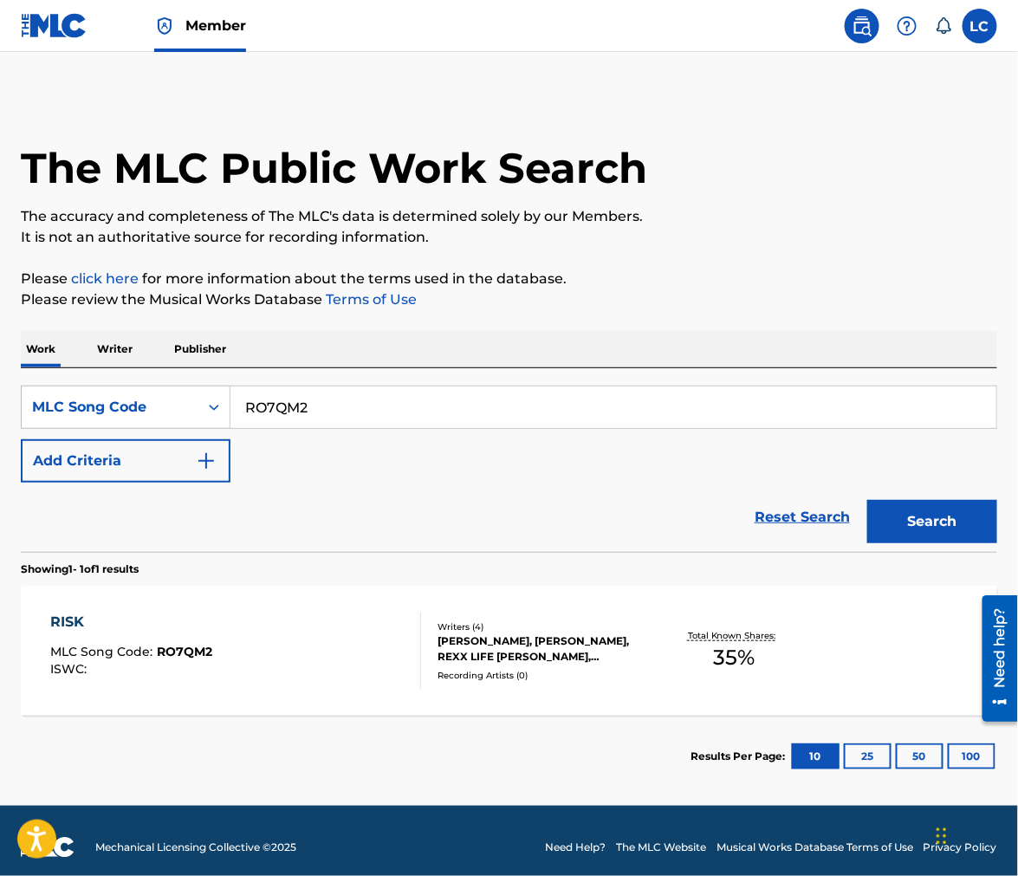
click at [57, 15] on img at bounding box center [54, 25] width 67 height 25
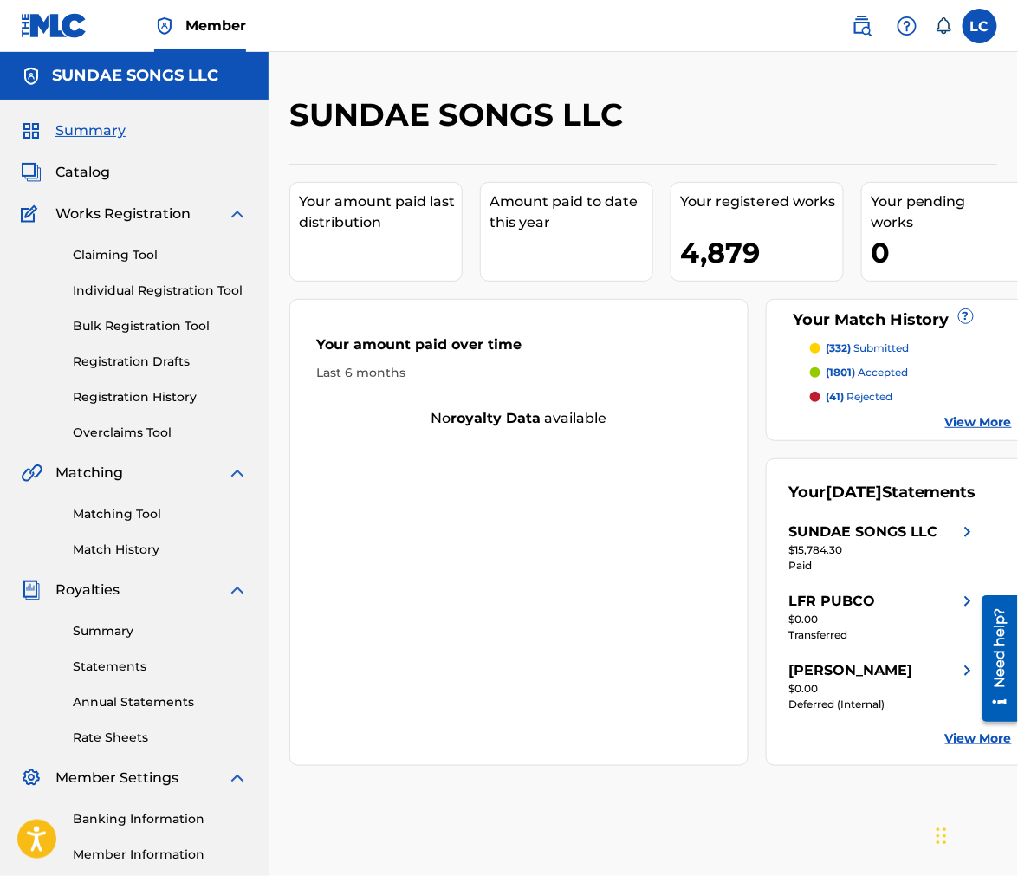
click at [135, 513] on link "Matching Tool" at bounding box center [160, 514] width 175 height 18
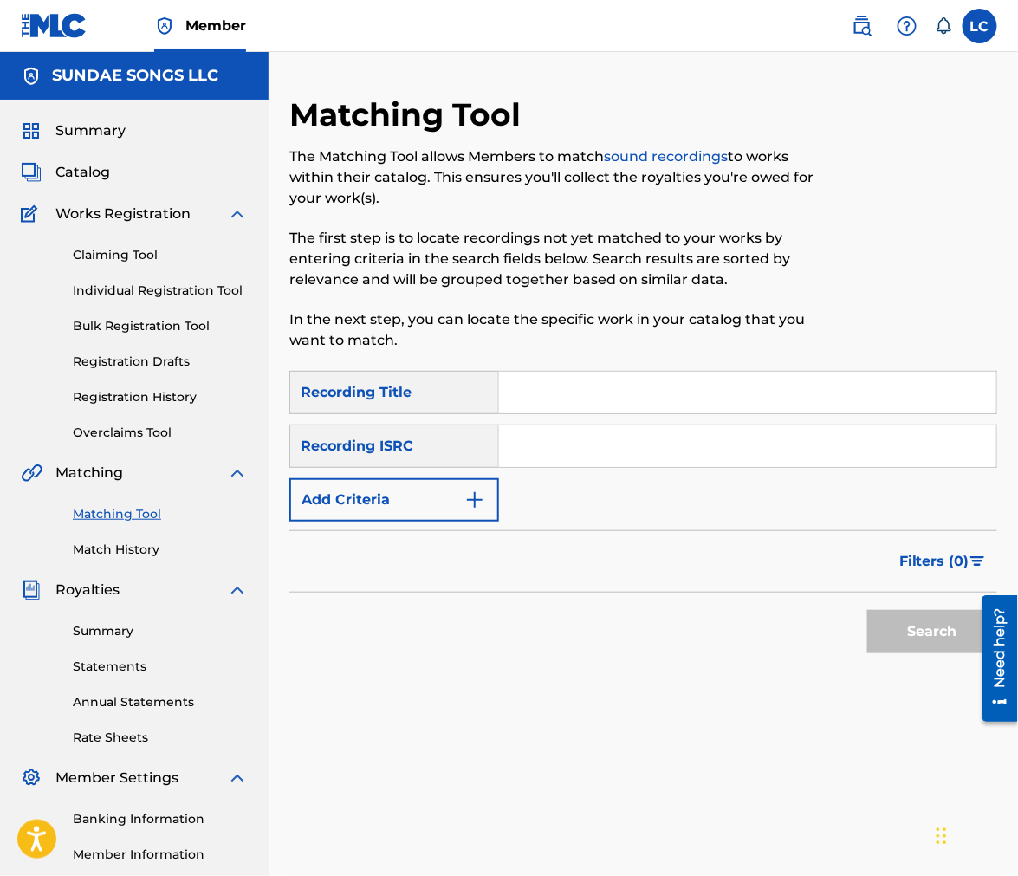
drag, startPoint x: 116, startPoint y: 575, endPoint x: 131, endPoint y: 561, distance: 20.8
click at [117, 575] on div "Summary Catalog Works Registration Claiming Tool Individual Registration Tool B…" at bounding box center [134, 545] width 269 height 891
drag, startPoint x: 131, startPoint y: 561, endPoint x: 125, endPoint y: 299, distance: 261.7
click at [132, 554] on div "Summary Catalog Works Registration Claiming Tool Individual Registration Tool B…" at bounding box center [134, 545] width 269 height 891
click at [88, 170] on span "Catalog" at bounding box center [82, 172] width 55 height 21
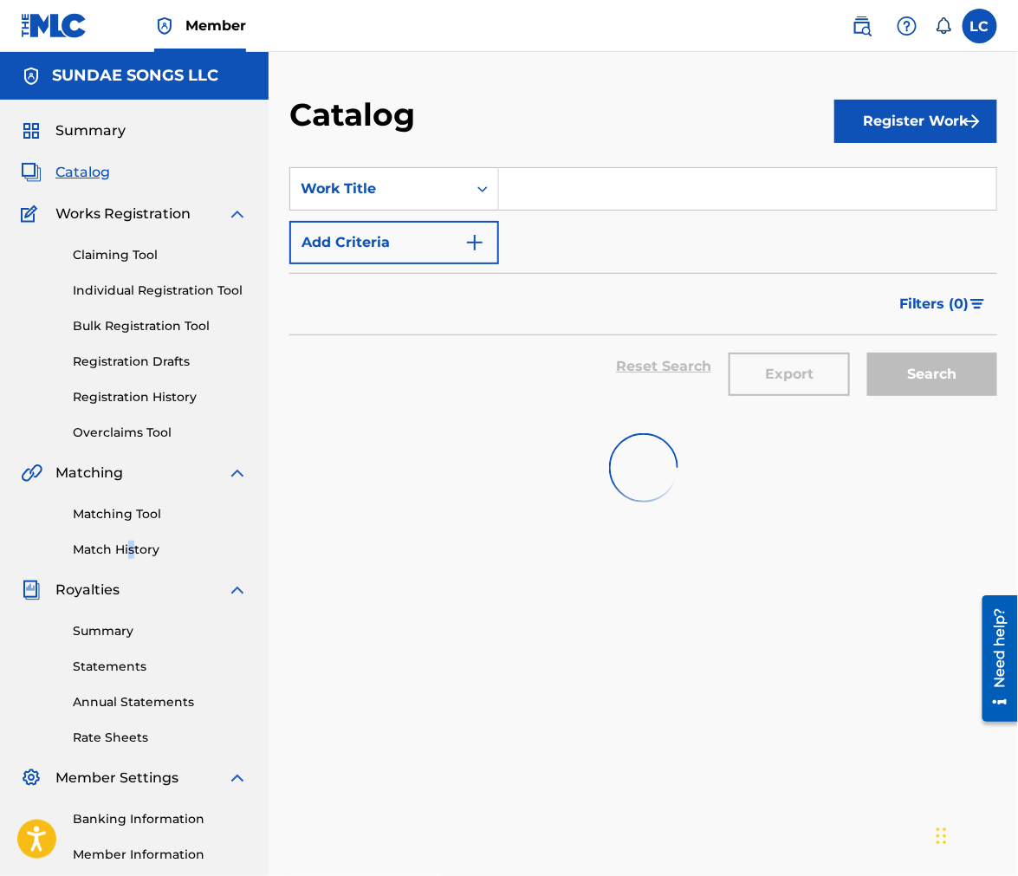
click at [100, 123] on span "Summary" at bounding box center [90, 130] width 70 height 21
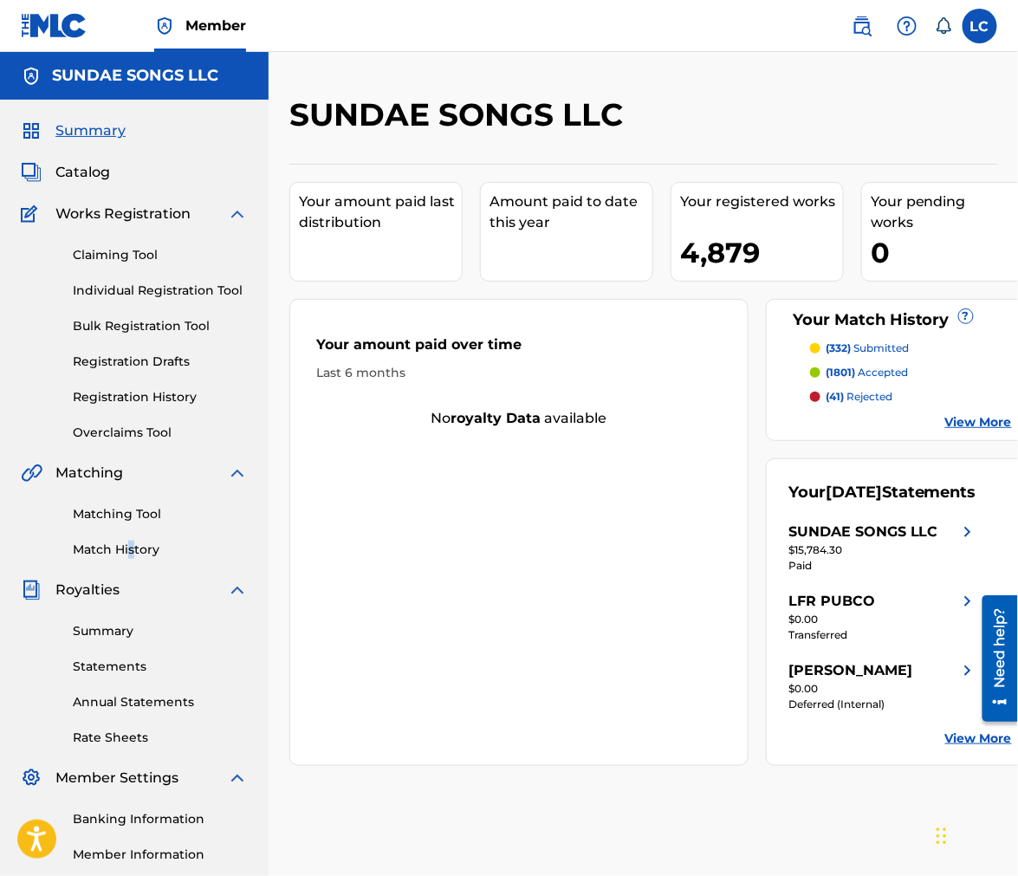
click at [858, 396] on p "(41) rejected" at bounding box center [859, 397] width 67 height 16
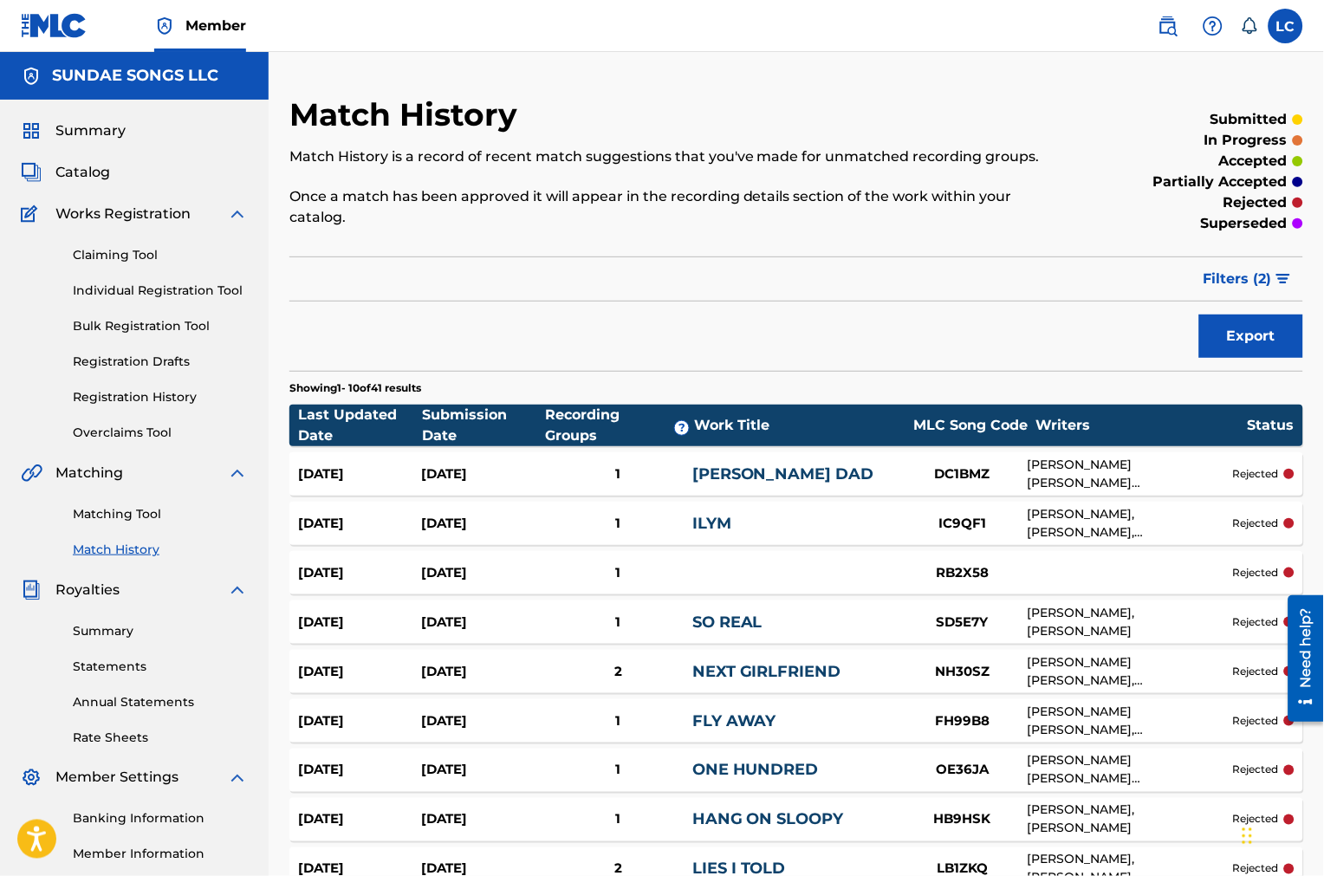
click at [63, 180] on span "Catalog" at bounding box center [82, 172] width 55 height 21
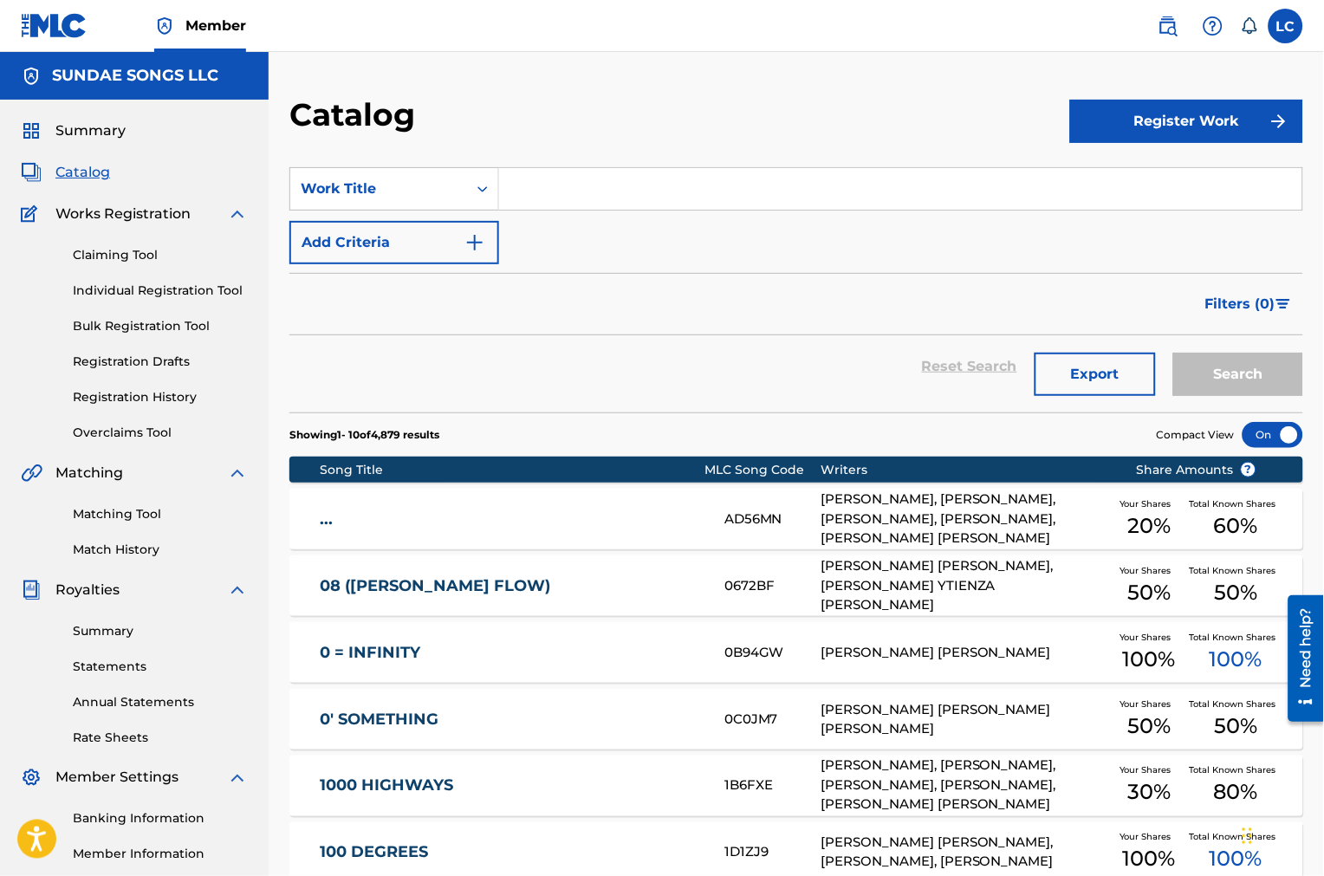
click at [535, 184] on input "Search Form" at bounding box center [900, 189] width 803 height 42
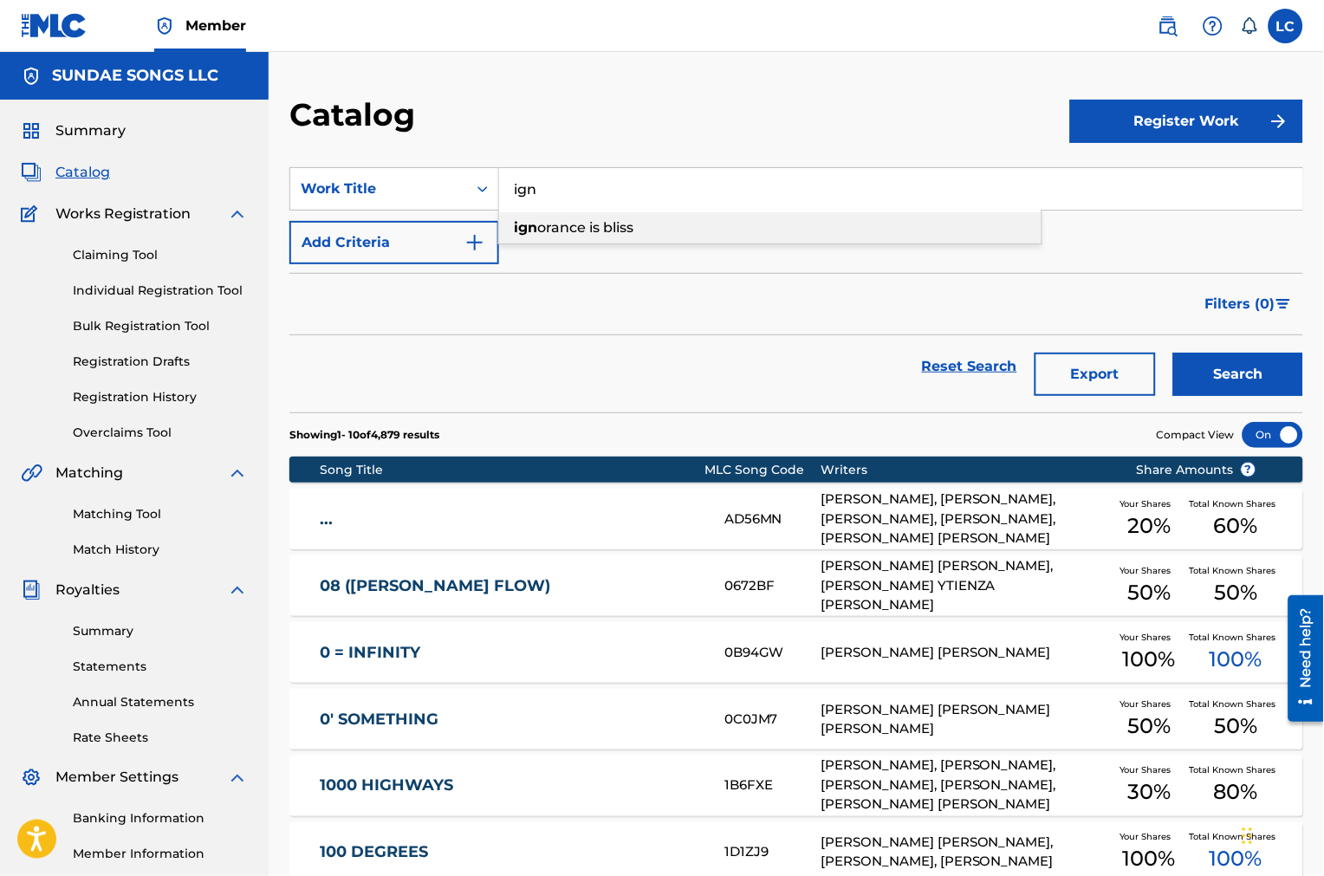
click at [579, 222] on span "orance is bliss" at bounding box center [585, 227] width 96 height 16
type input "ignorance is bliss"
click at [1219, 391] on button "Search" at bounding box center [1238, 374] width 130 height 43
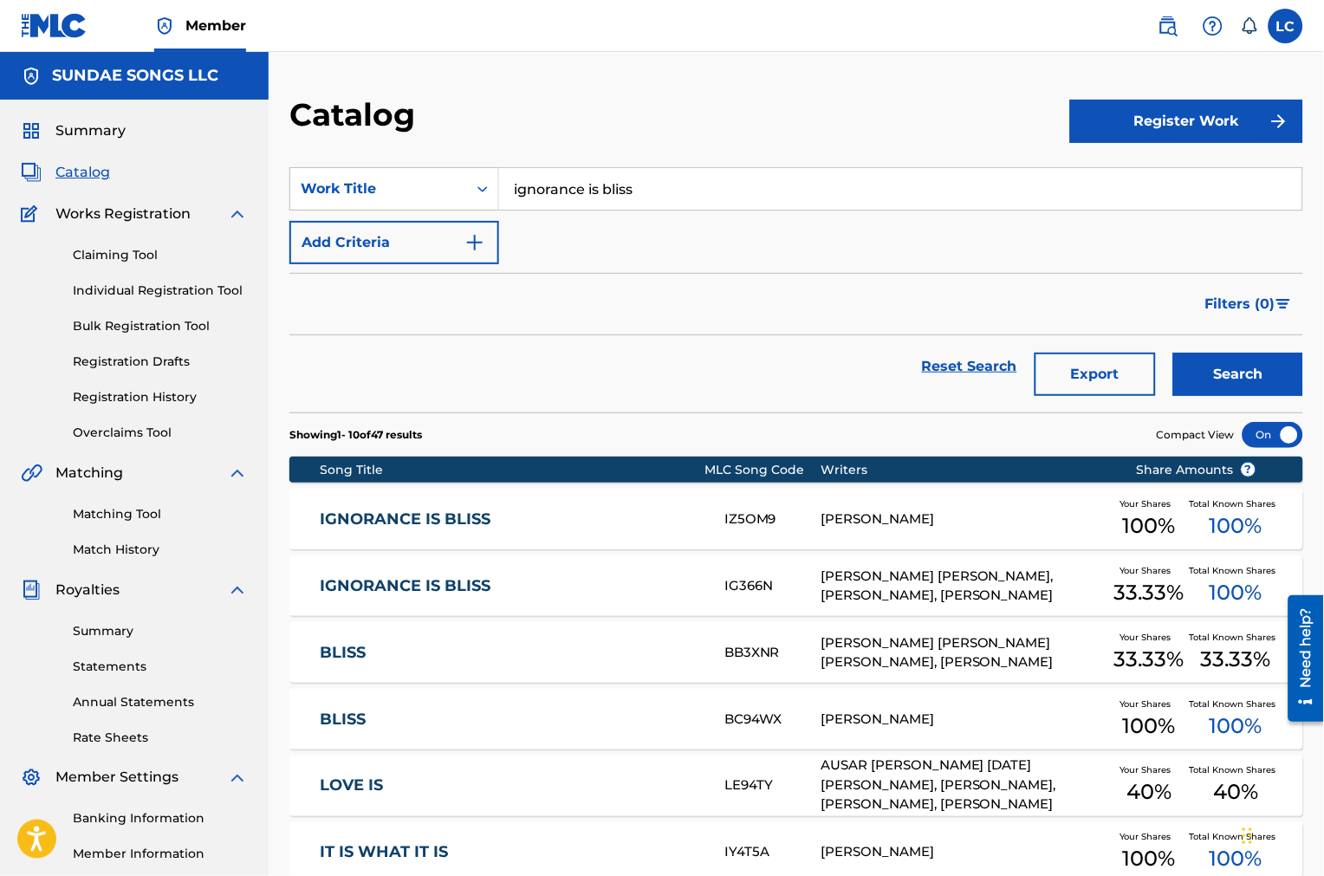
click at [865, 535] on div "IGNORANCE IS BLISS IZ5OM9 NOAH SUTHERLAND Your Shares 100 % Total Known Shares …" at bounding box center [796, 519] width 1014 height 61
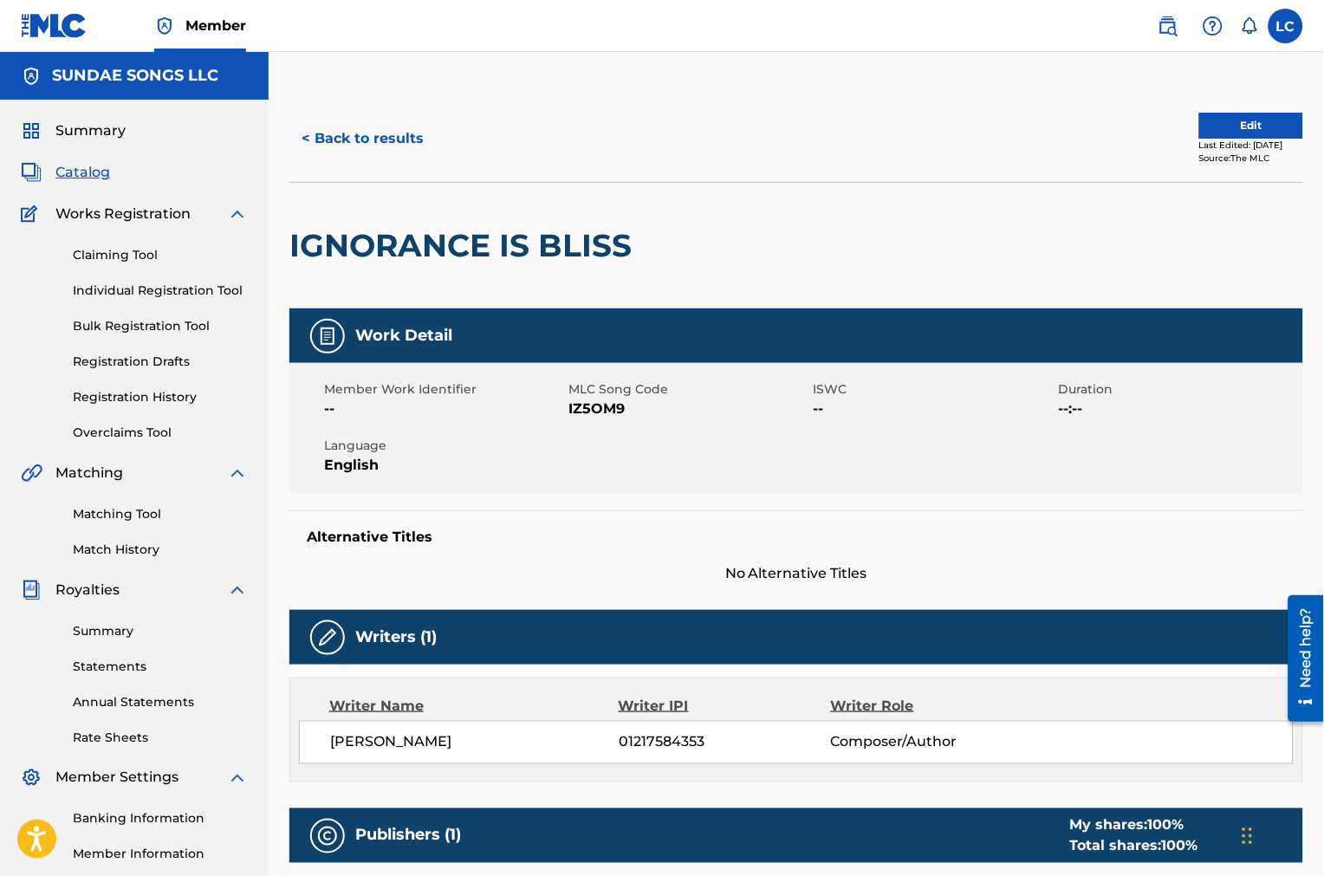
click at [97, 183] on div "Summary Catalog Works Registration Claiming Tool Individual Registration Tool B…" at bounding box center [134, 545] width 269 height 891
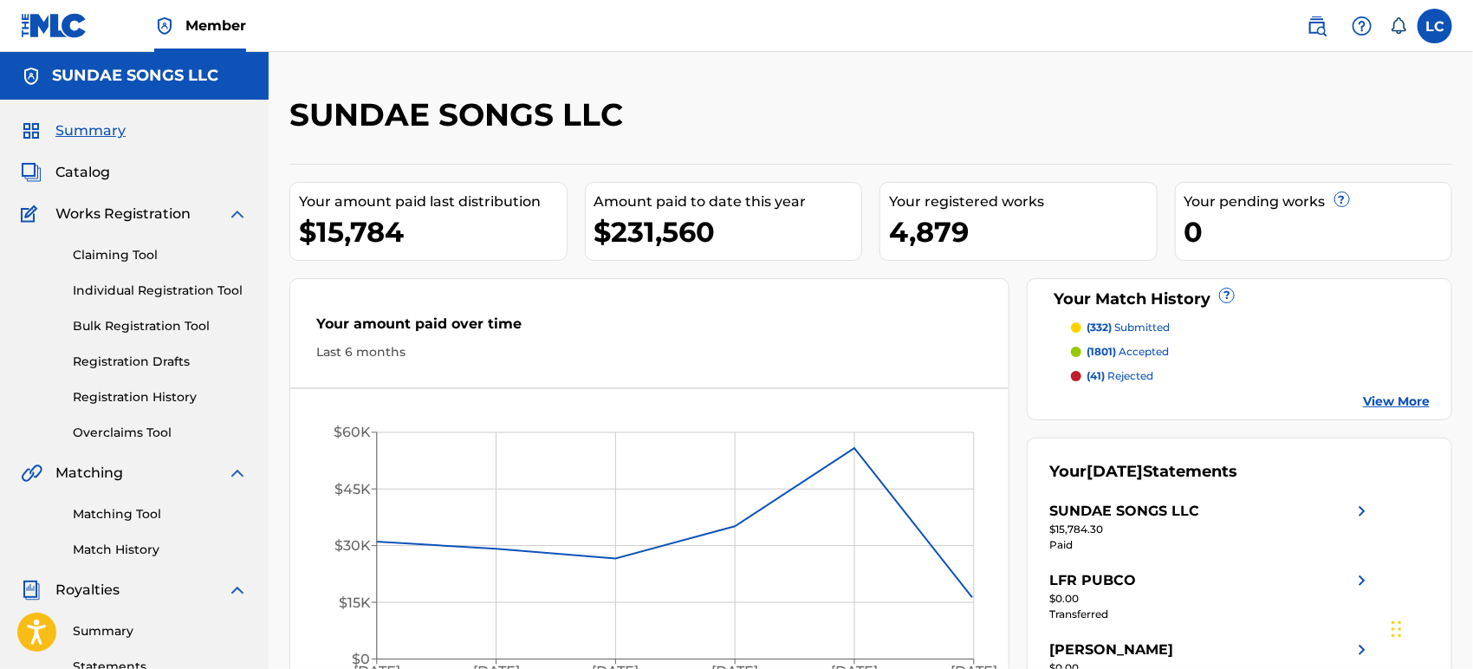
click at [101, 171] on span "Catalog" at bounding box center [82, 172] width 55 height 21
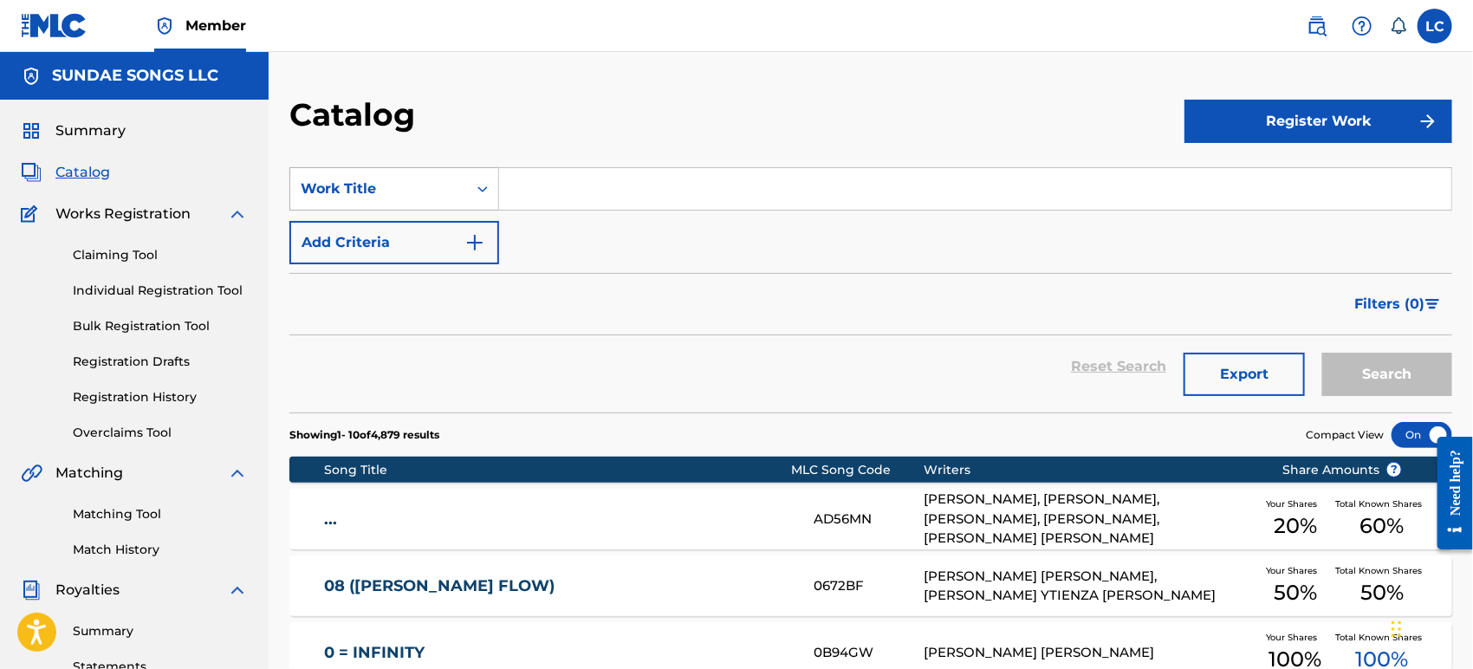
click at [392, 202] on div "Work Title" at bounding box center [378, 188] width 177 height 33
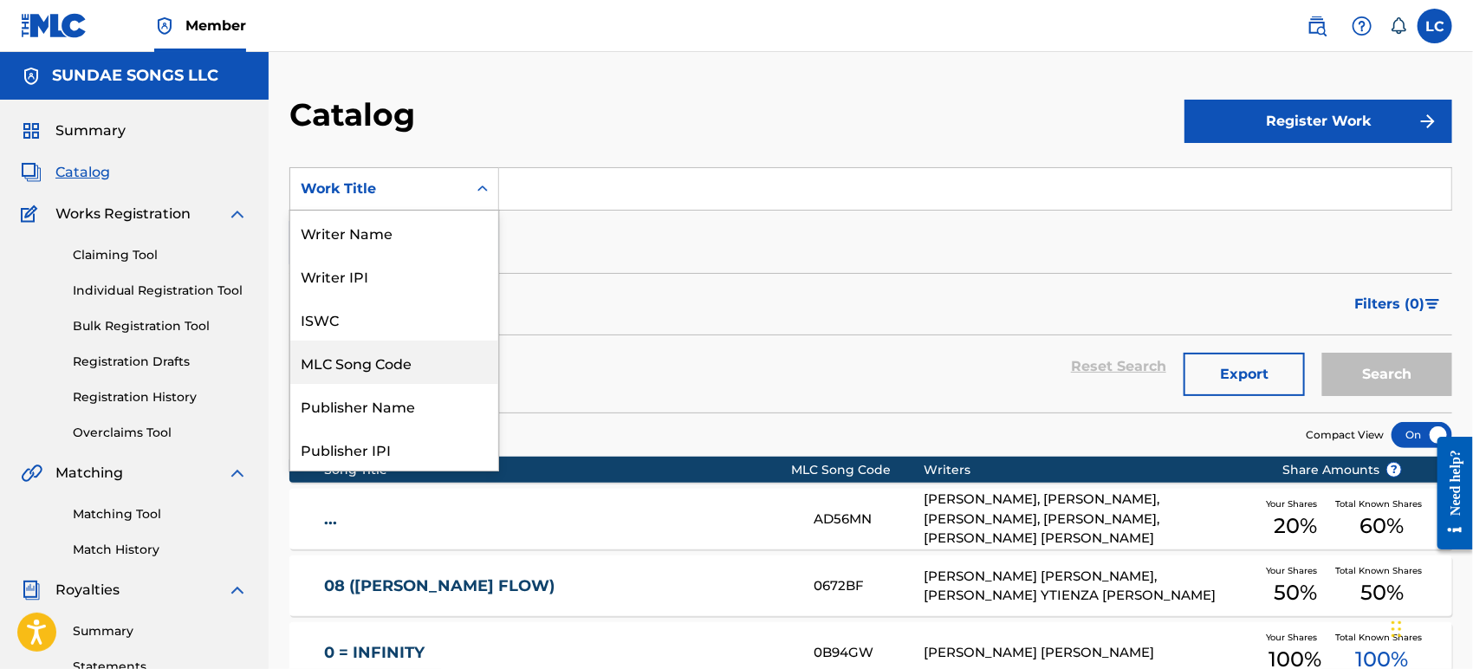
click at [396, 369] on div "MLC Song Code" at bounding box center [394, 361] width 208 height 43
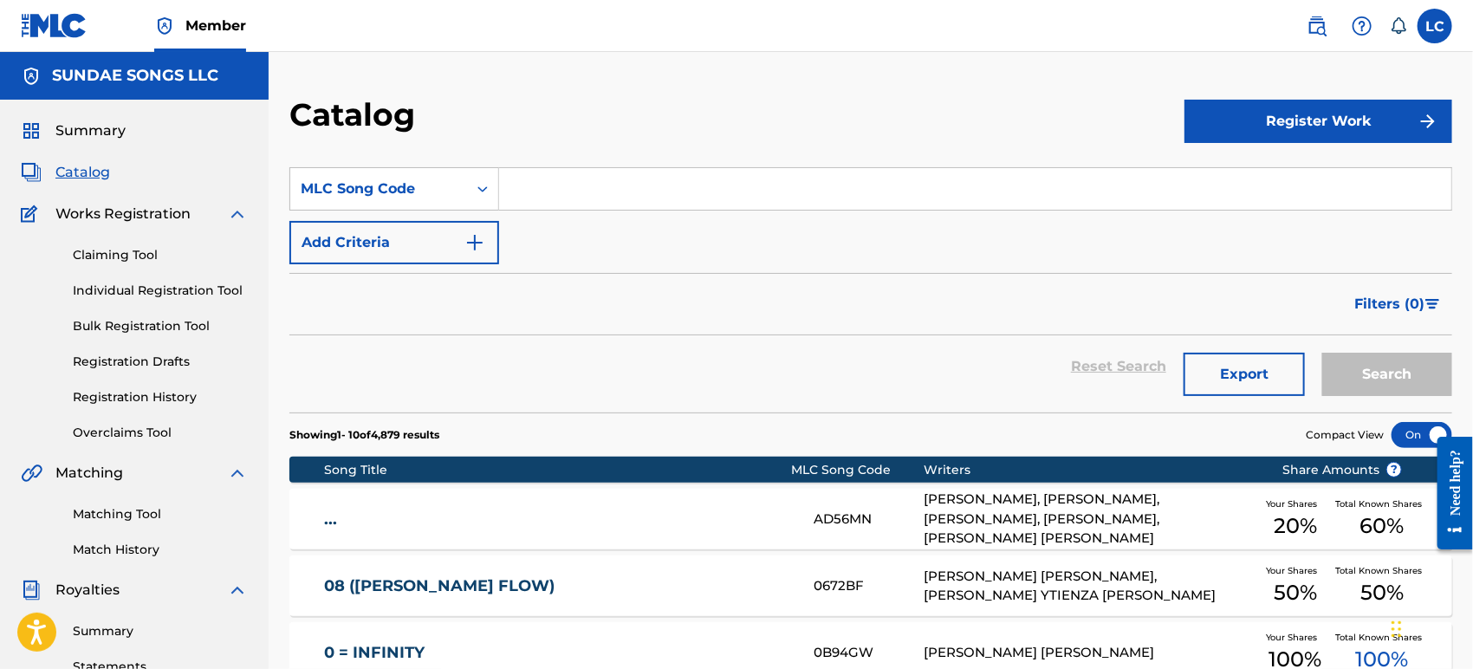
paste input "RO7QM2"
click at [1423, 391] on button "Search" at bounding box center [1387, 374] width 130 height 43
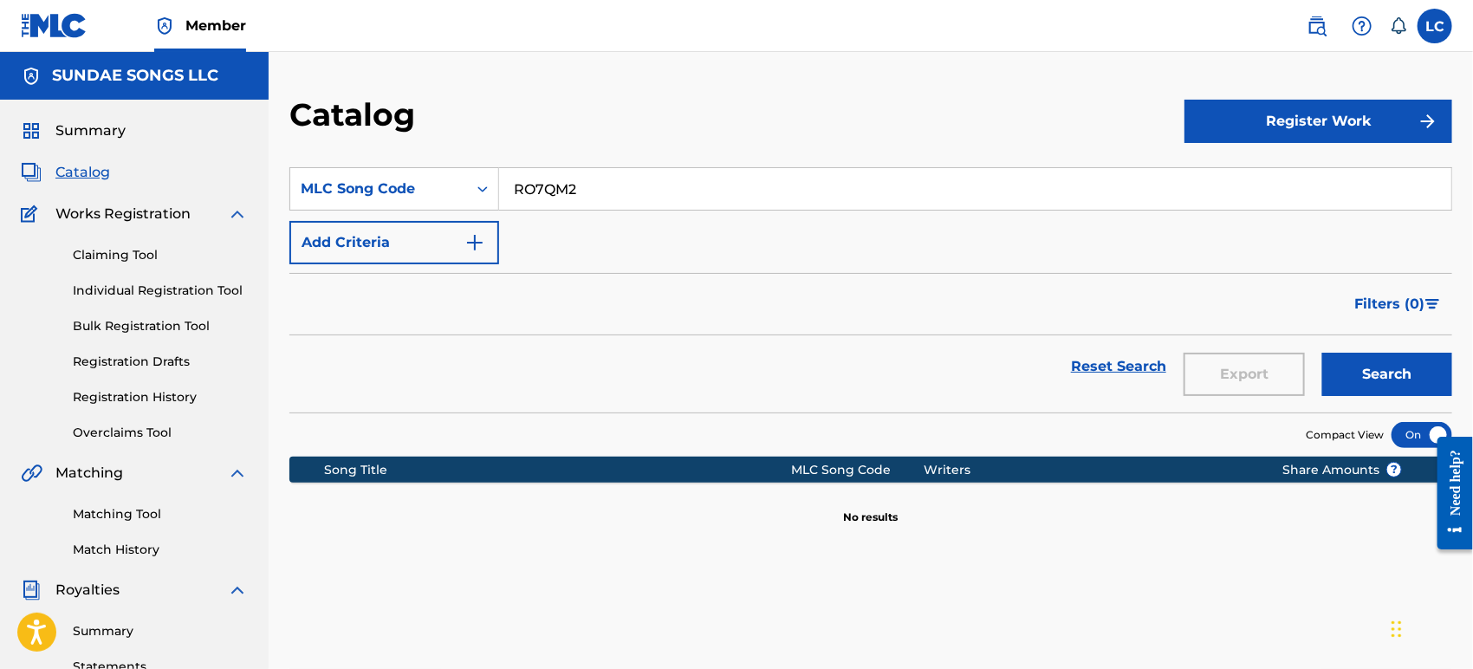
click at [695, 189] on input "RO7QM2" at bounding box center [975, 189] width 952 height 42
type input "RO7QM2"
click at [1398, 379] on button "Search" at bounding box center [1387, 374] width 130 height 43
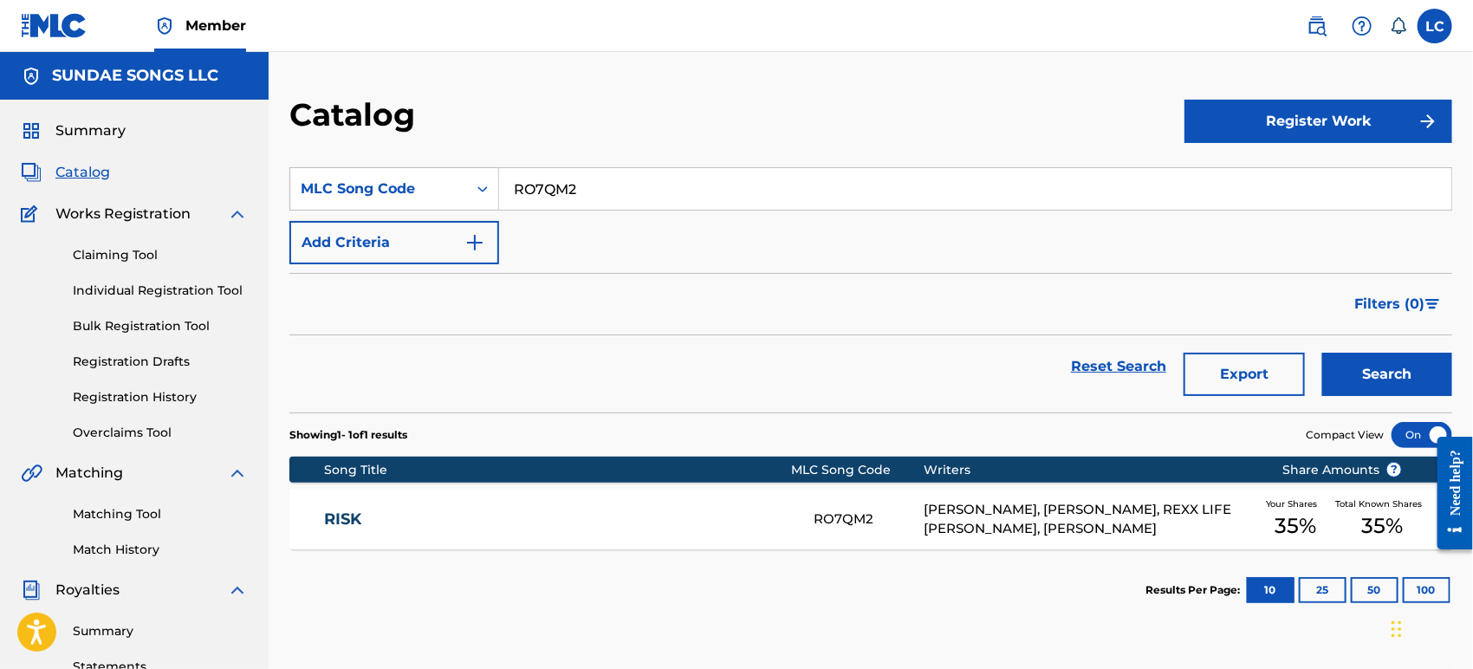
click at [747, 500] on div "RISK RO7QM2 JOHN SPENGEMANN, JAVUNTE LENNEL WHEELER, REXX LIFE RAJ, MARTIN W AN…" at bounding box center [870, 519] width 1163 height 61
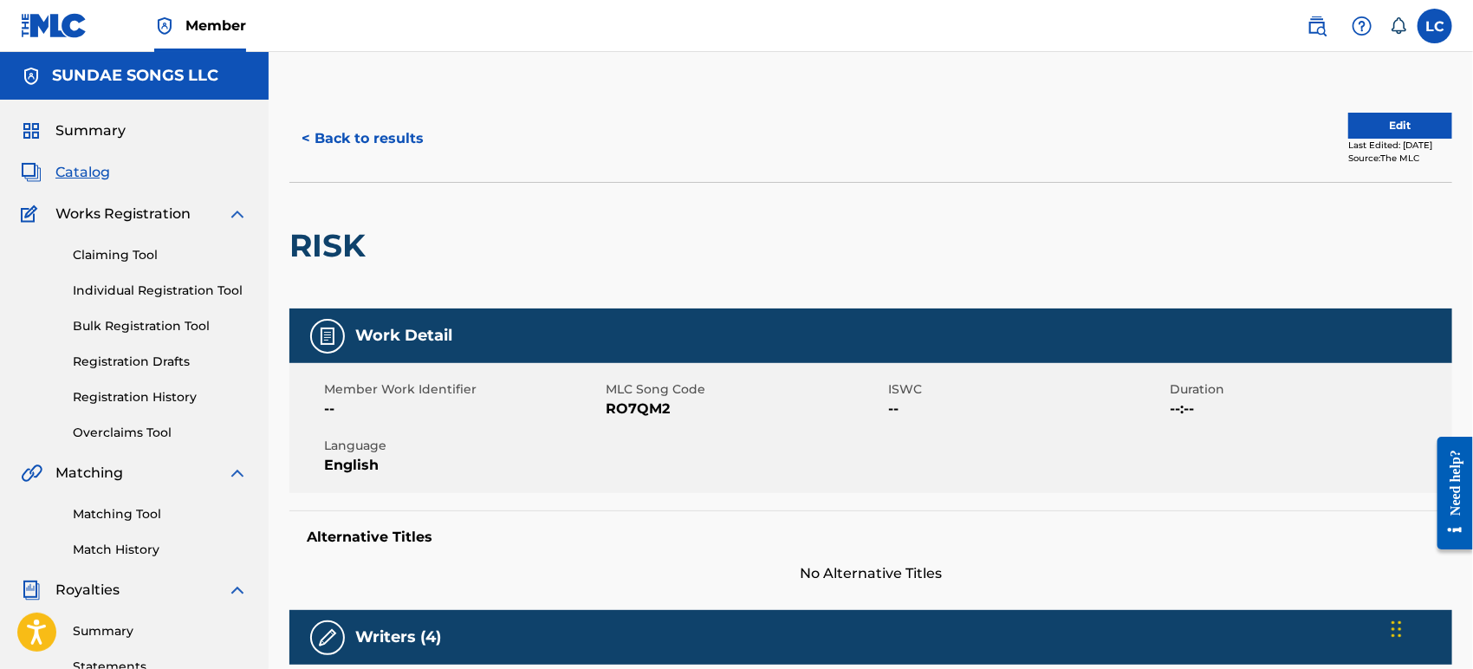
click at [379, 151] on button "< Back to results" at bounding box center [362, 138] width 146 height 43
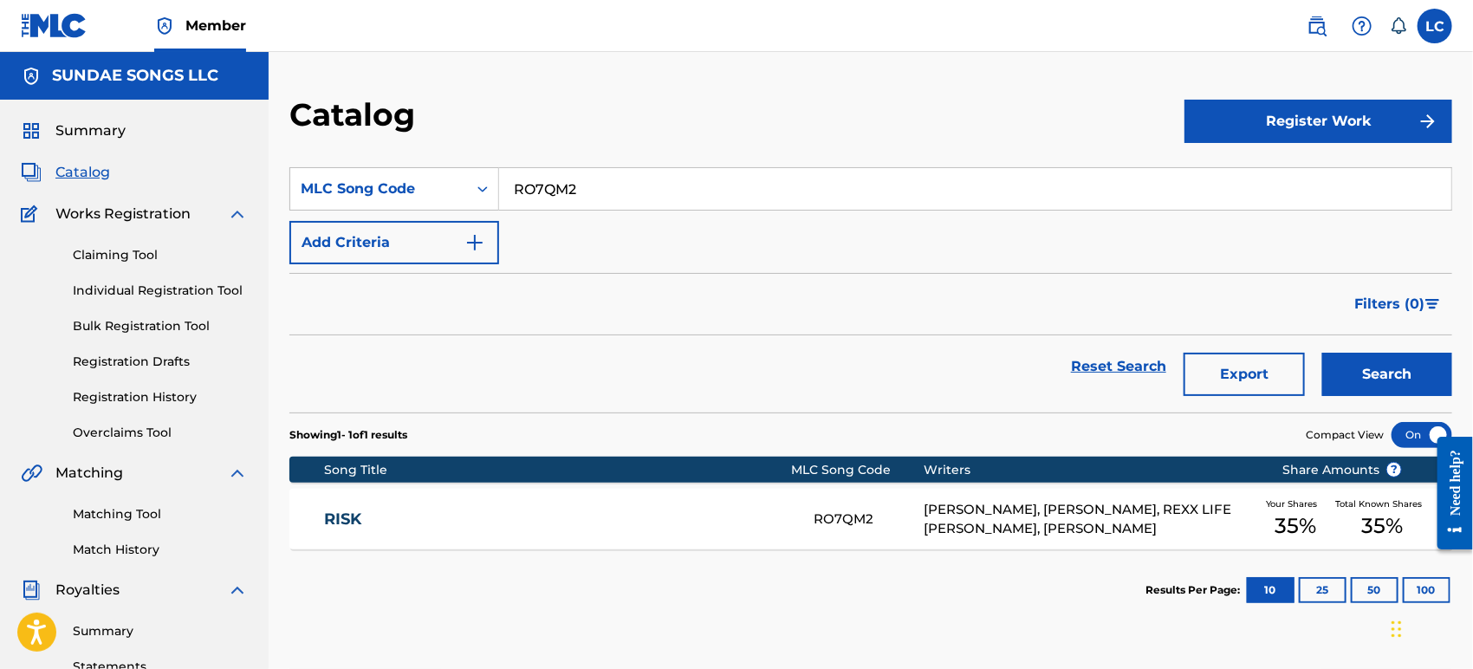
click at [560, 199] on input "RO7QM2" at bounding box center [975, 189] width 952 height 42
paste input "PN8OXO"
type input "PN8OXO"
click at [1370, 359] on button "Search" at bounding box center [1387, 374] width 130 height 43
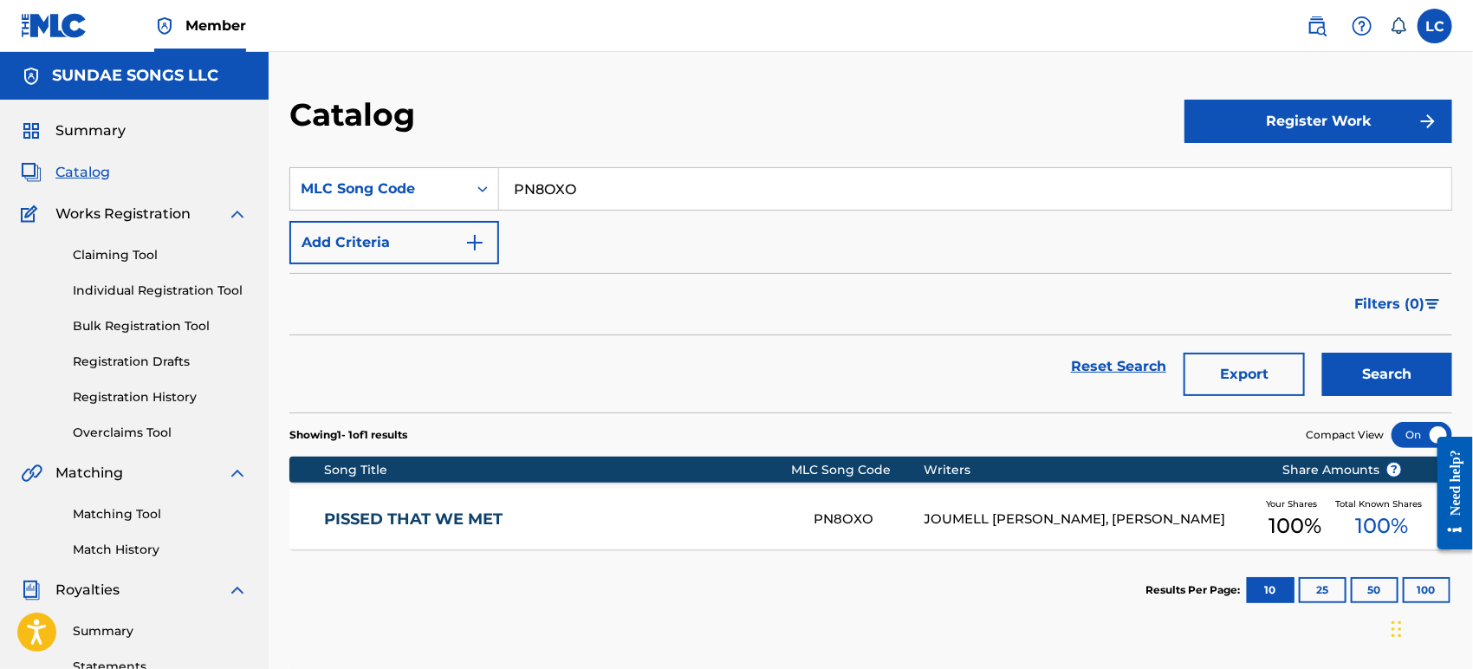
click at [688, 511] on link "PISSED THAT WE MET" at bounding box center [557, 519] width 466 height 20
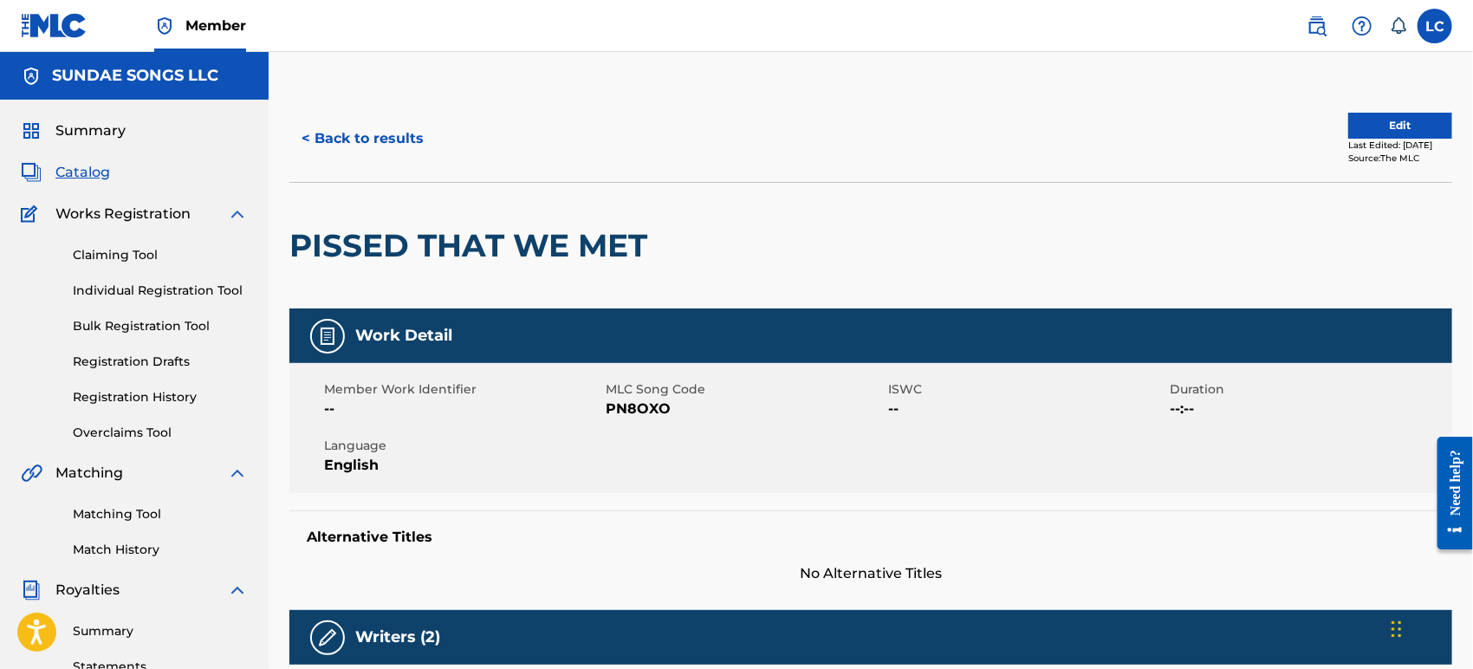
click at [342, 144] on button "< Back to results" at bounding box center [362, 138] width 146 height 43
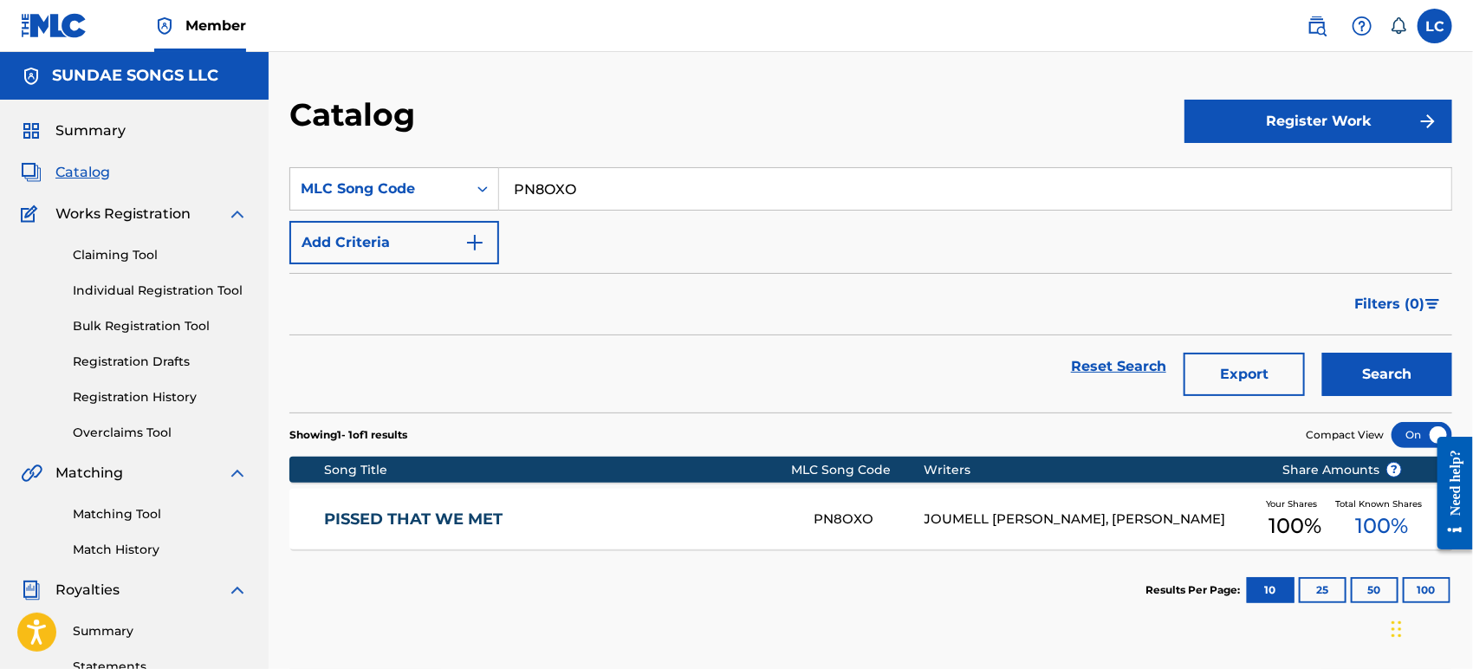
click at [518, 186] on input "PN8OXO" at bounding box center [975, 189] width 952 height 42
paste input "F6UW1"
type input "PF6UW1"
click at [1400, 396] on div "Search" at bounding box center [1382, 366] width 139 height 62
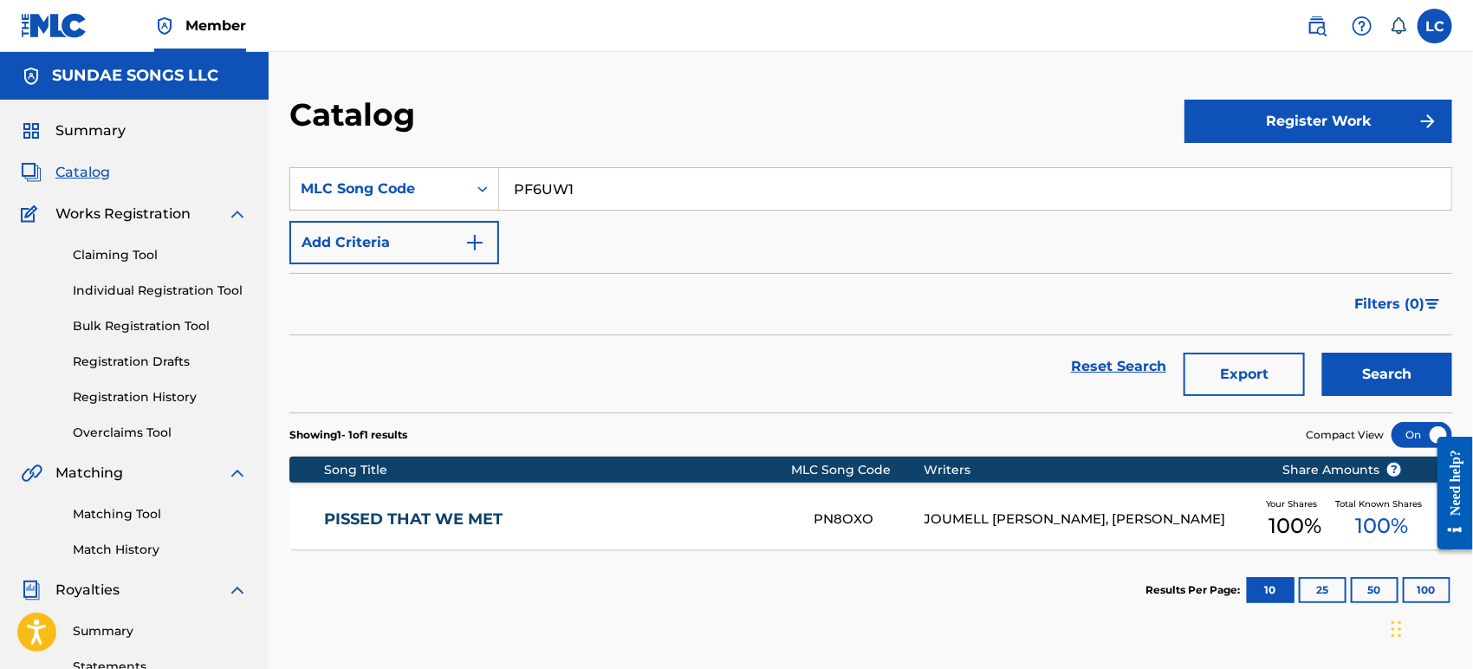
click at [1390, 387] on button "Search" at bounding box center [1387, 374] width 130 height 43
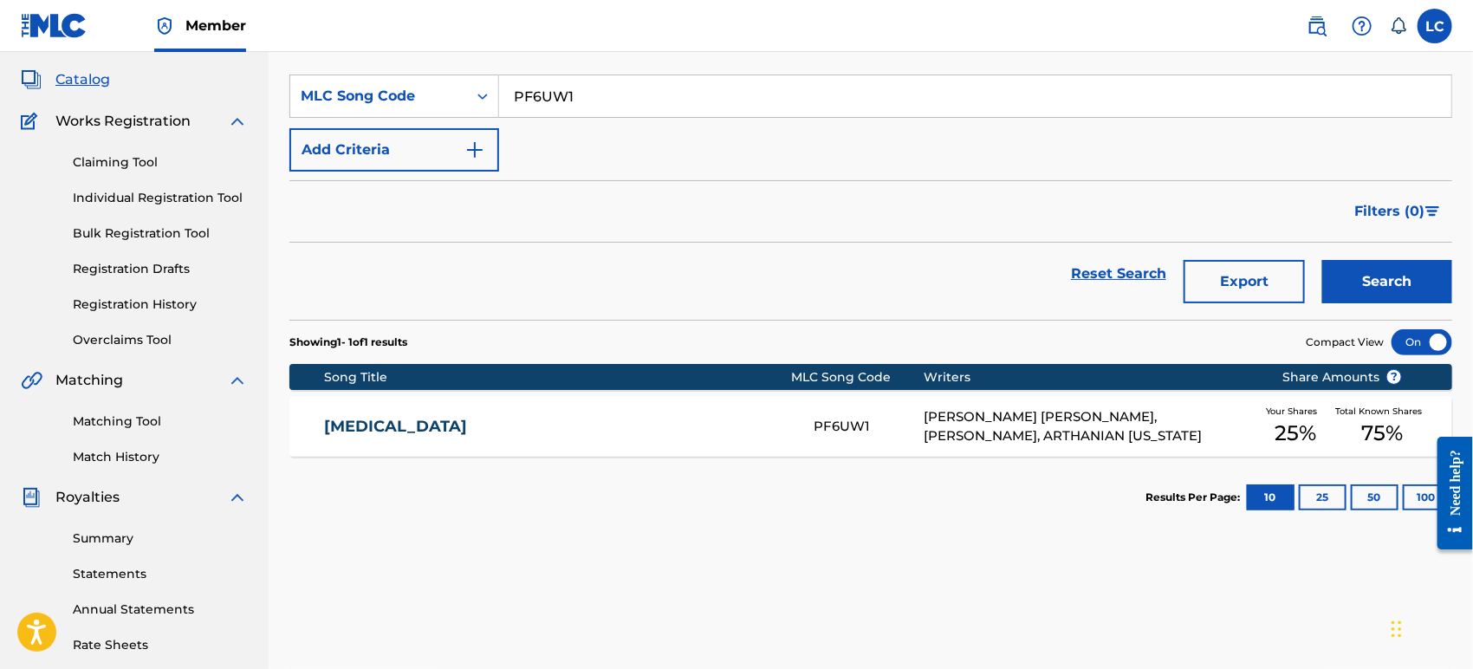
scroll to position [96, 0]
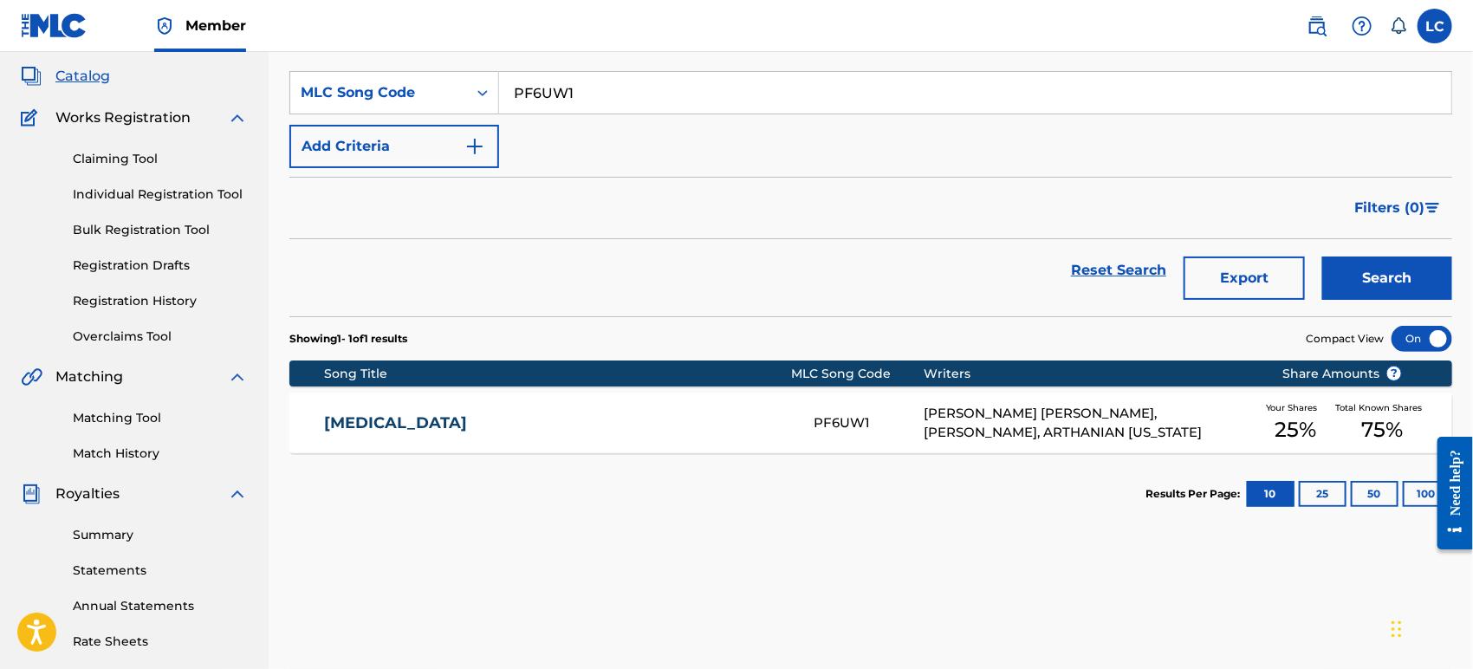
click at [777, 444] on div "PARANOIA PF6UW1 JAGGER KRUSEN, ALLAN JIMENEZ, ARTHANIAN MONTANA Your Shares 25 …" at bounding box center [870, 422] width 1163 height 61
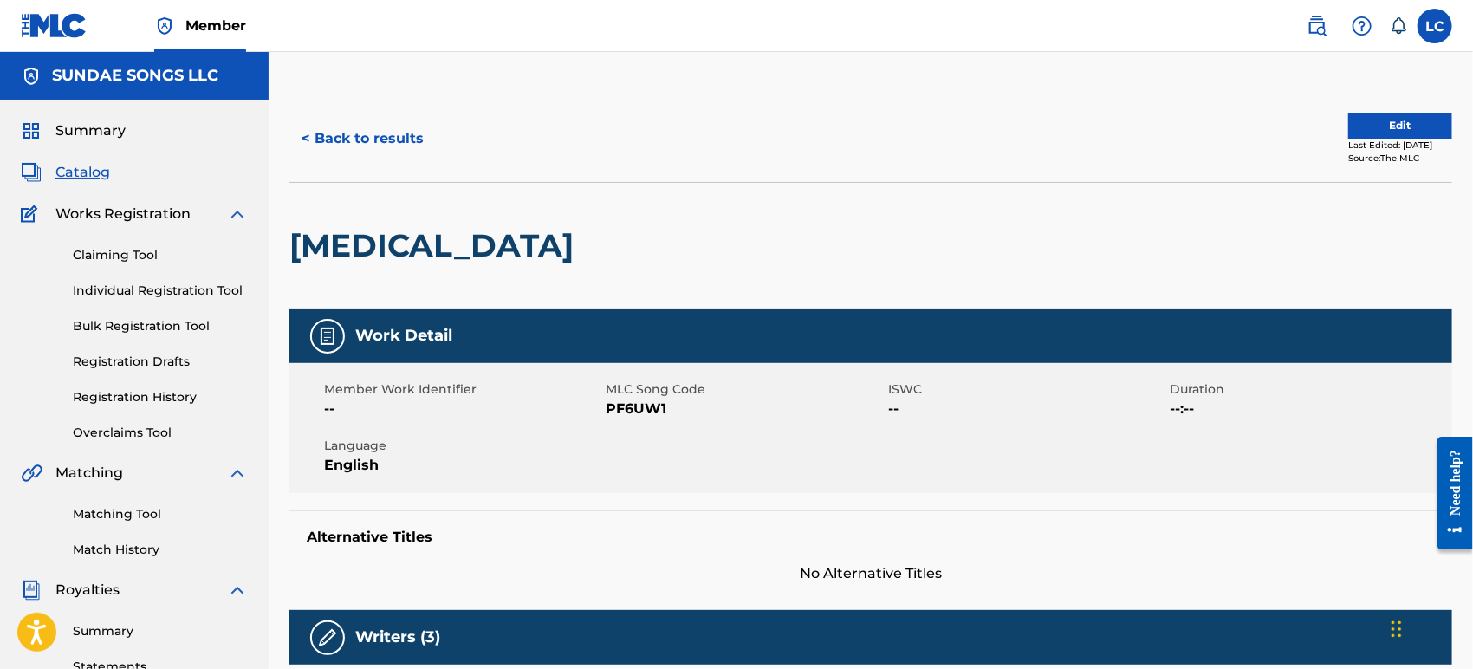
drag, startPoint x: 1287, startPoint y: 26, endPoint x: 1309, endPoint y: 27, distance: 21.7
click at [1303, 26] on nav "Member LC LC Leigh Cusick leigh@sundaesongs.com Notification Preferences Profil…" at bounding box center [736, 26] width 1473 height 52
click at [1309, 27] on img at bounding box center [1316, 26] width 21 height 21
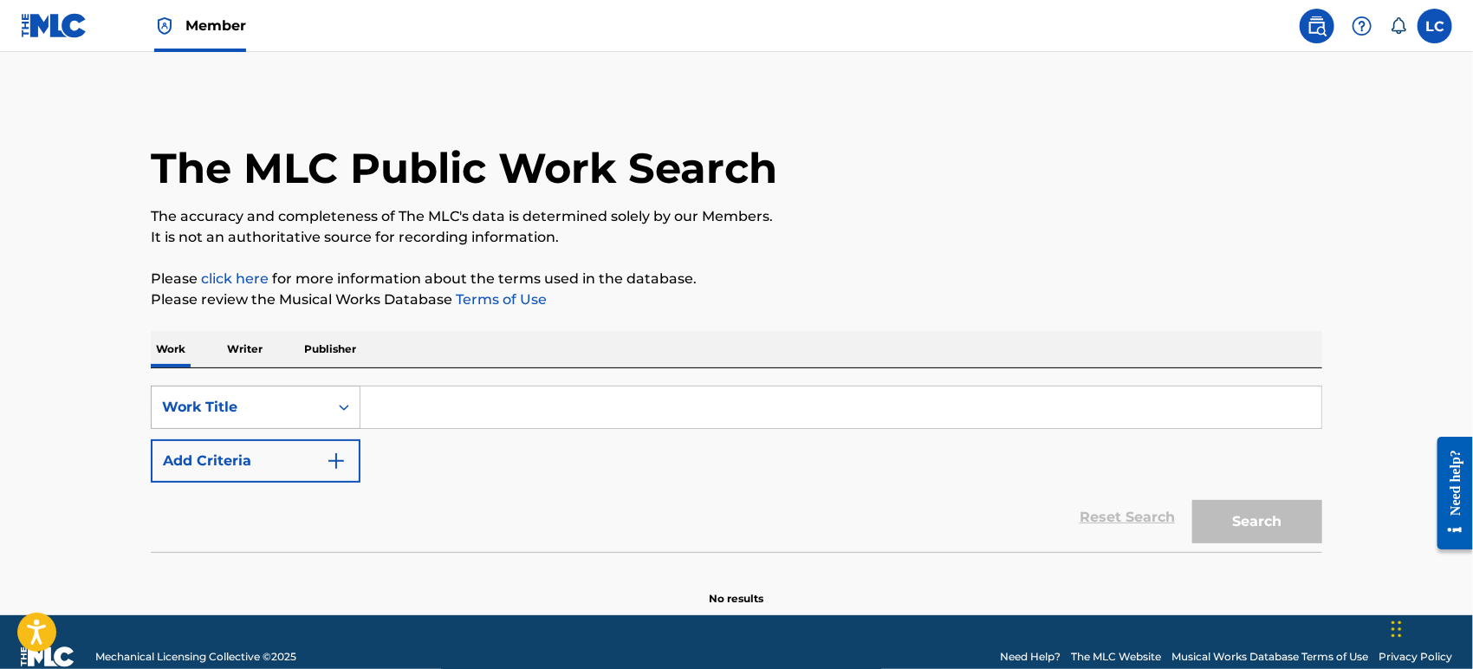
scroll to position [21, 0]
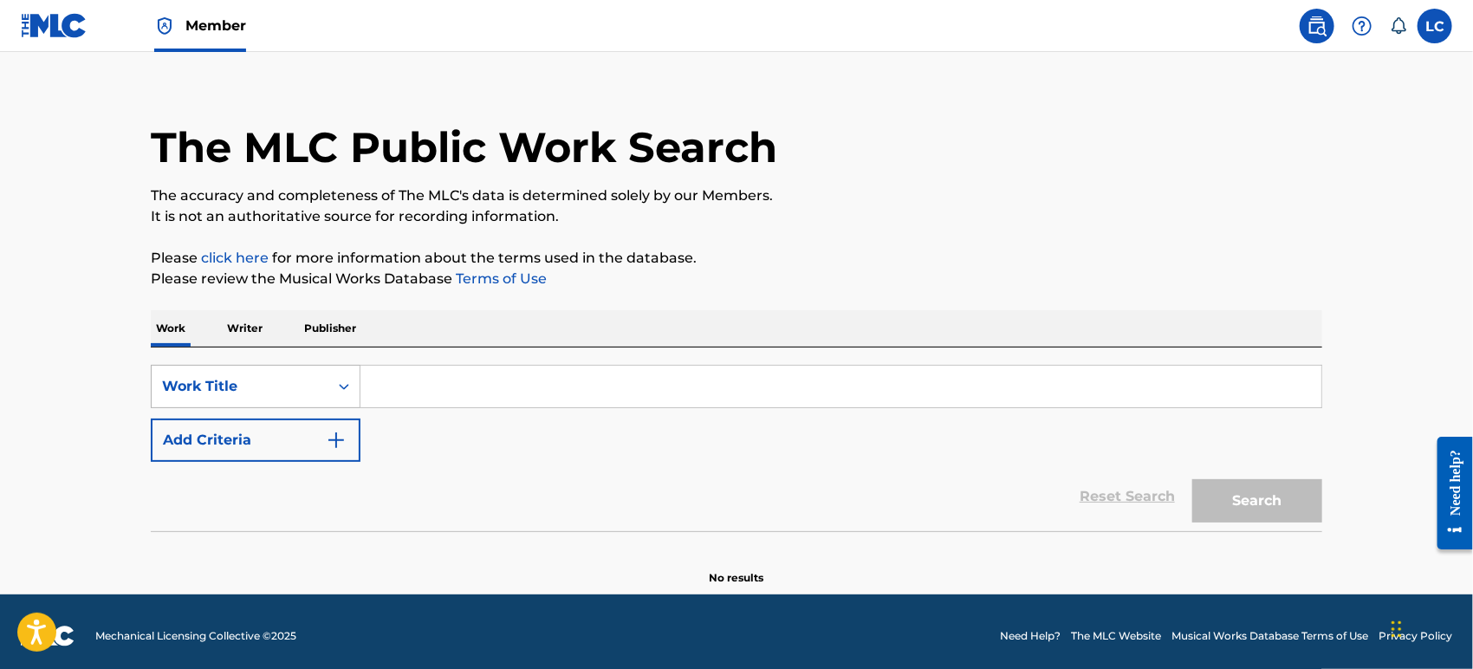
click at [308, 408] on div "Work Title" at bounding box center [256, 386] width 210 height 43
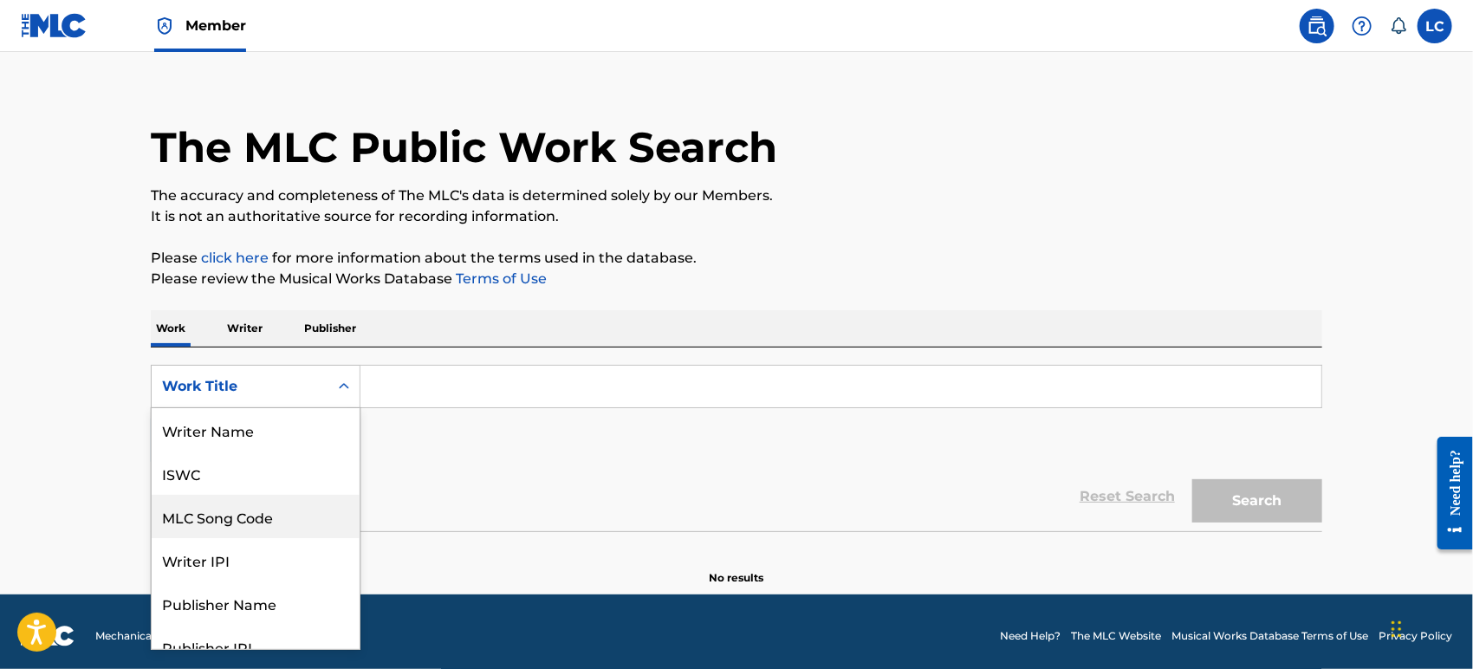
scroll to position [86, 0]
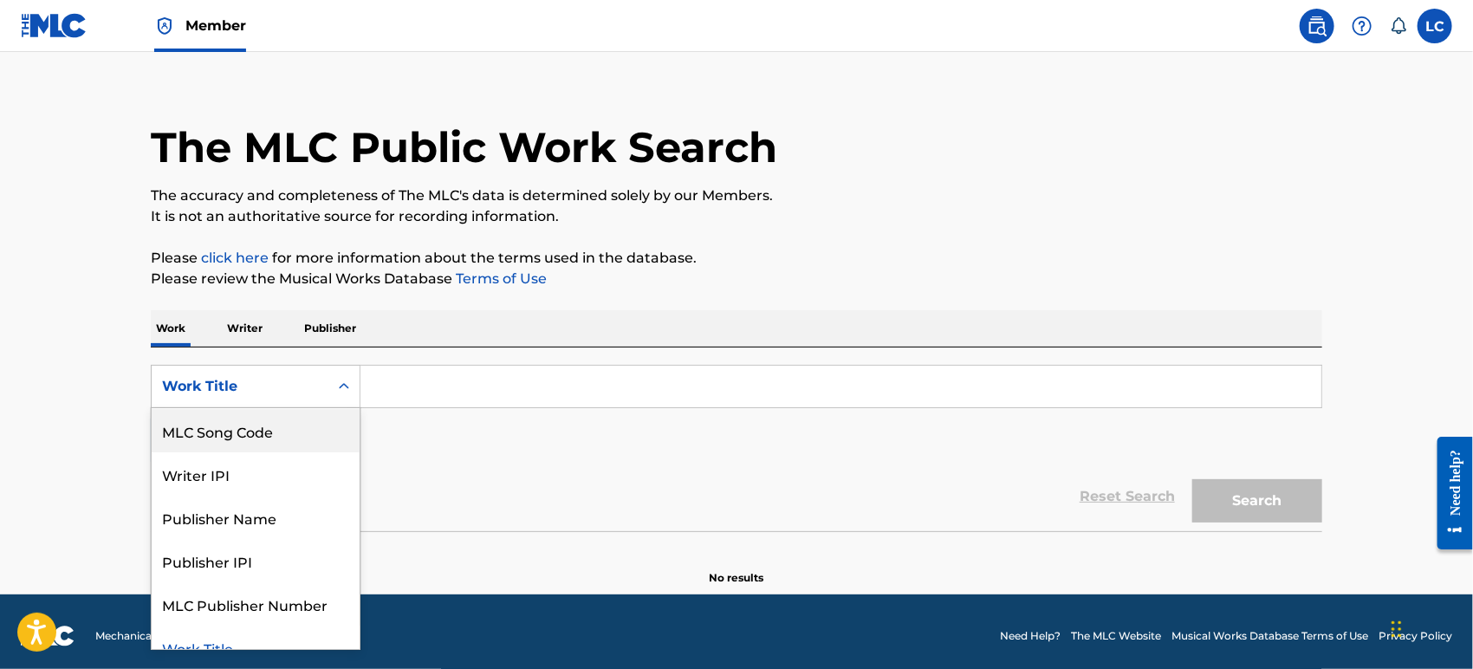
click at [298, 432] on div "MLC Song Code" at bounding box center [256, 430] width 208 height 43
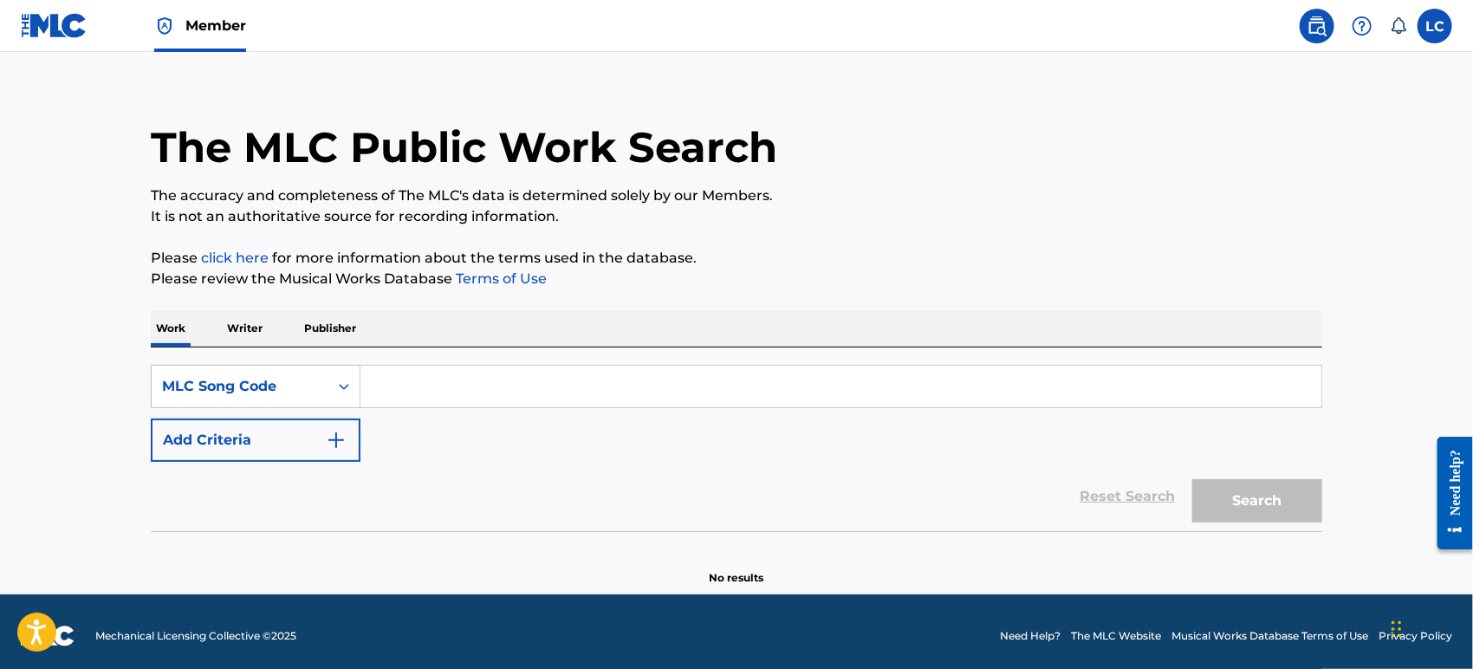
paste input "S63GTV"
type input "S63GTV"
click at [1282, 509] on button "Search" at bounding box center [1257, 500] width 130 height 43
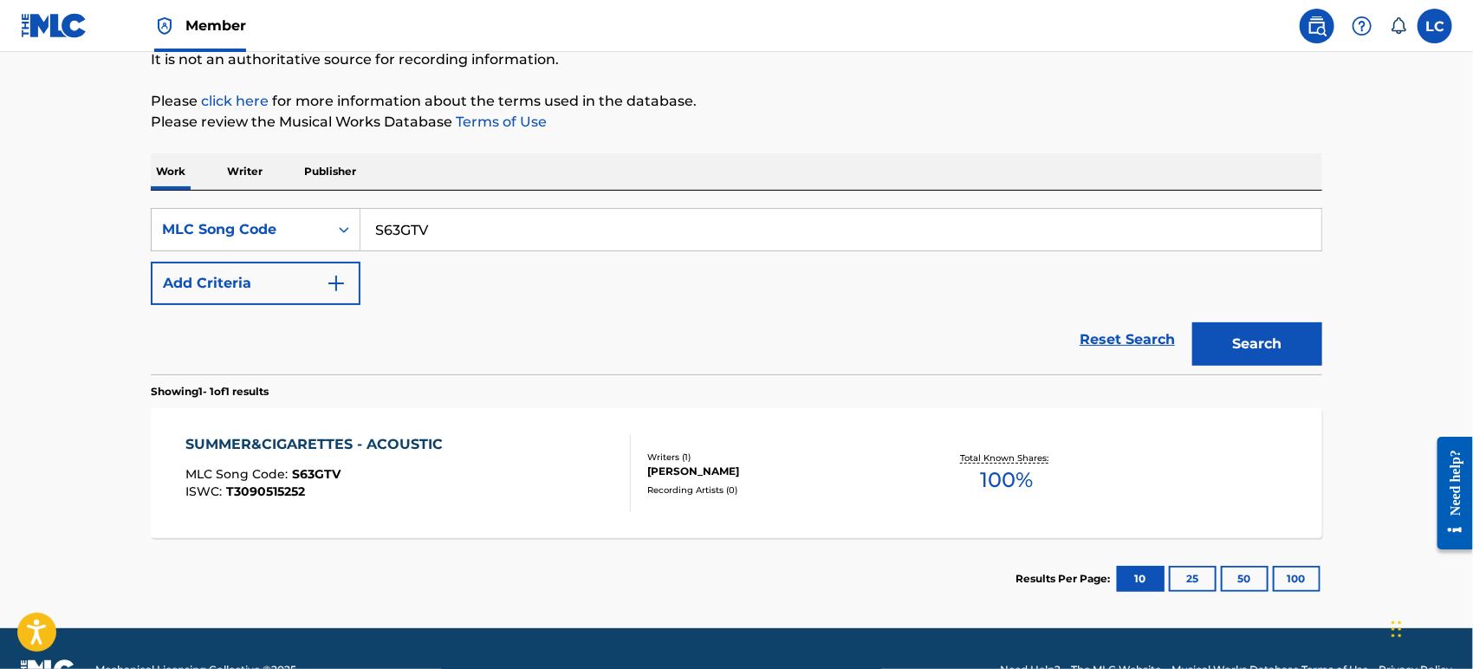
scroll to position [213, 0]
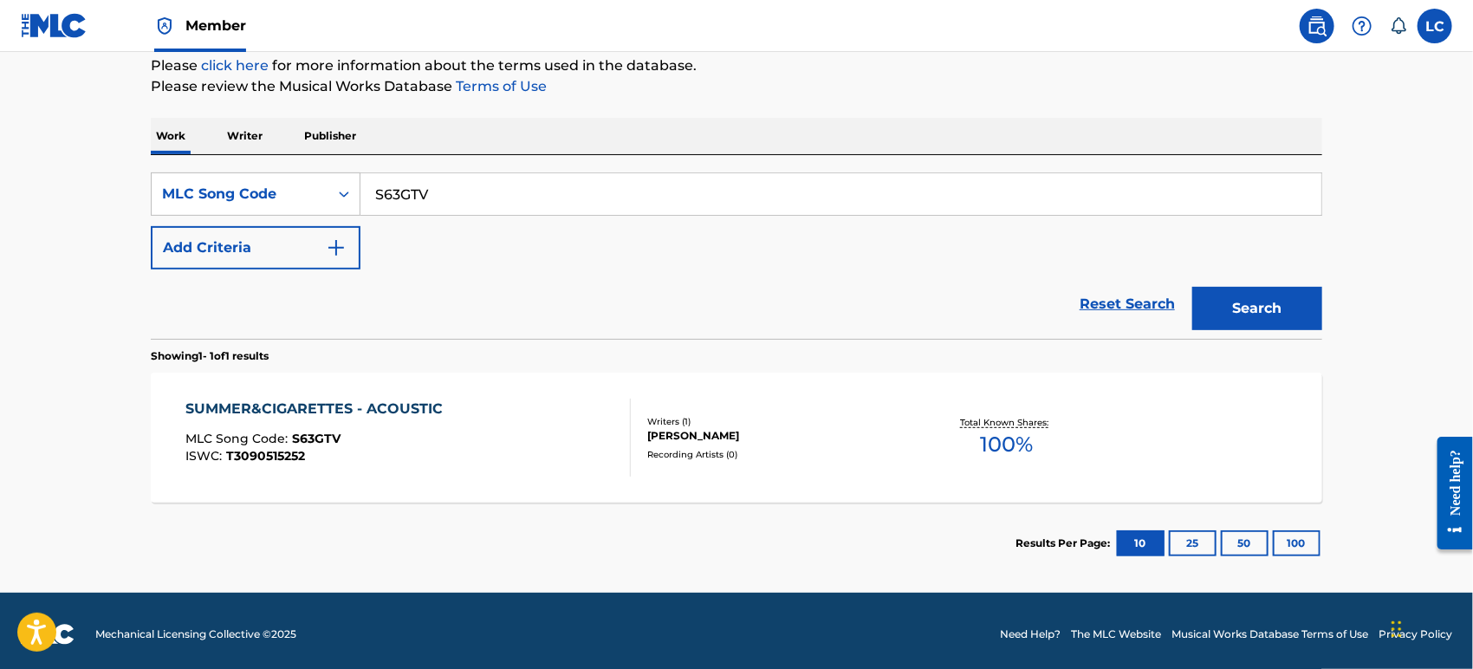
click at [812, 497] on div "SUMMER&CIGARETTES - ACOUSTIC MLC Song Code : S63GTV ISWC : T3090515252 Writers …" at bounding box center [736, 438] width 1171 height 130
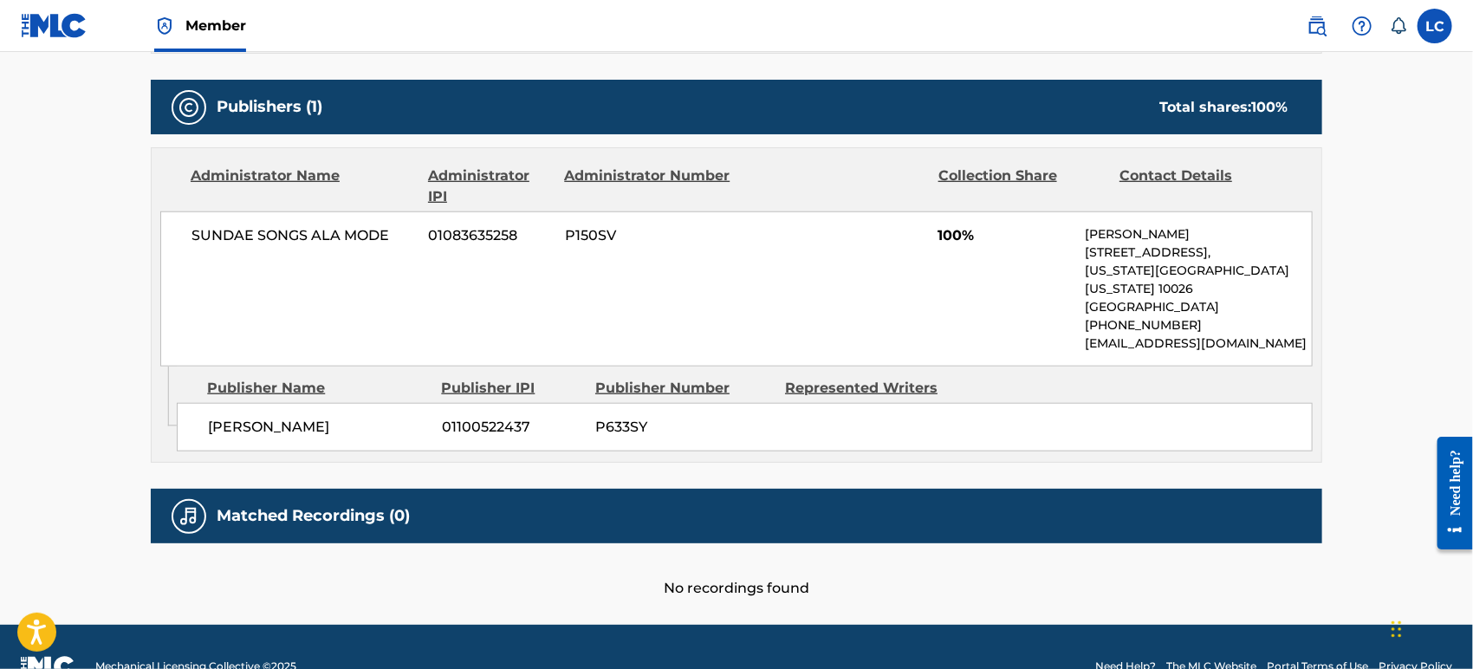
scroll to position [749, 0]
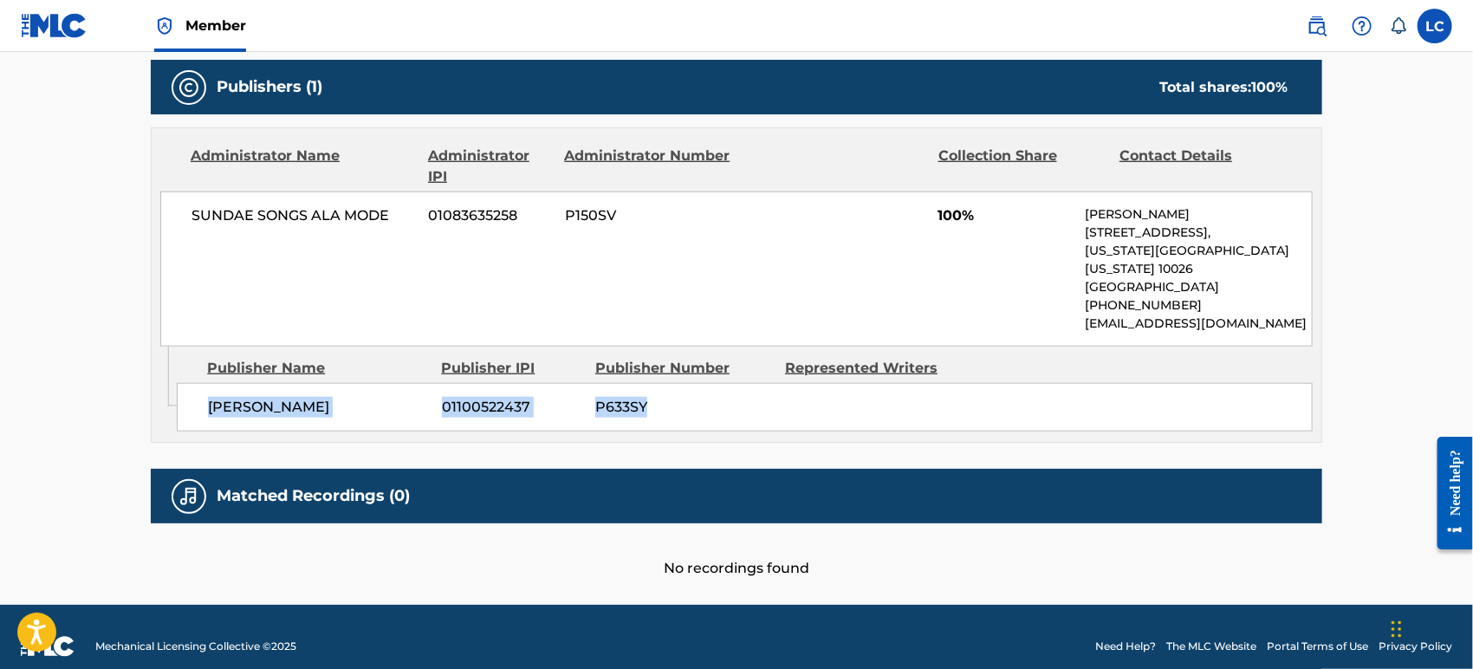
drag, startPoint x: 651, startPoint y: 392, endPoint x: 201, endPoint y: 398, distance: 450.5
click at [201, 398] on div "SAMMY RASH 01100522437 P633SY" at bounding box center [745, 407] width 1136 height 49
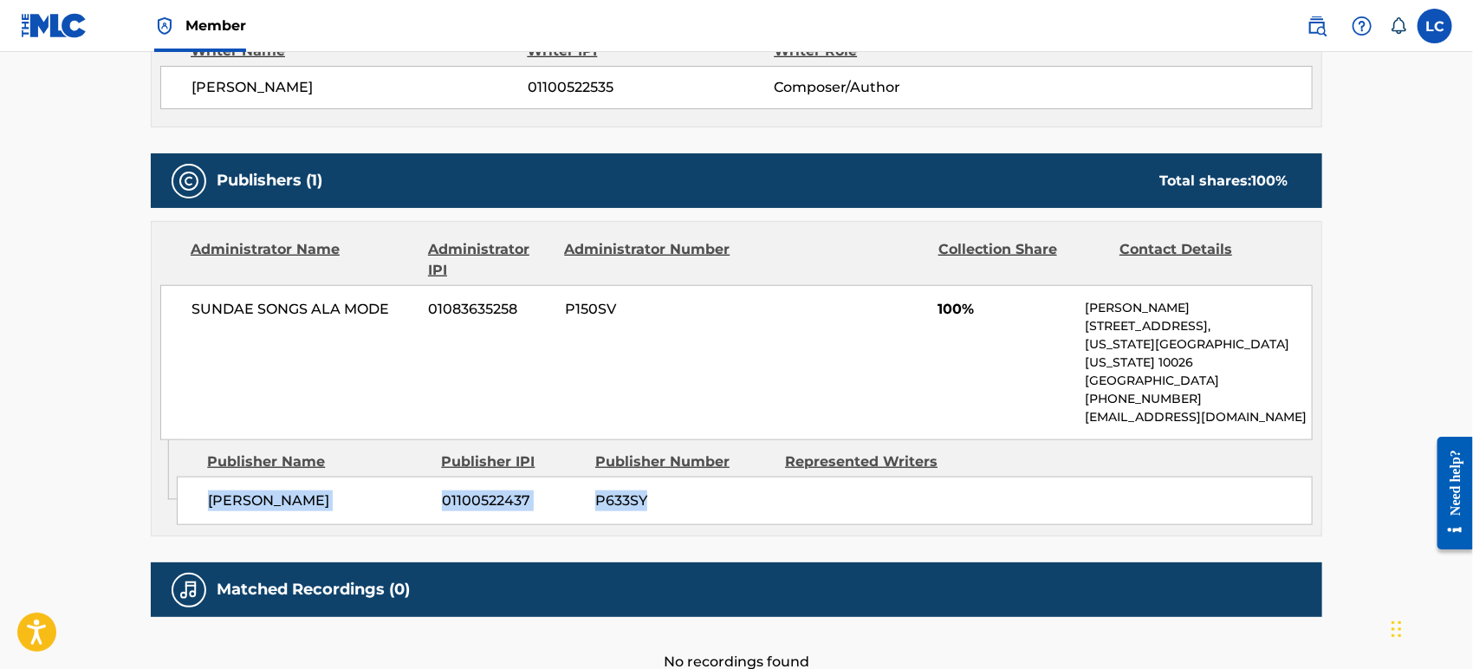
scroll to position [651, 0]
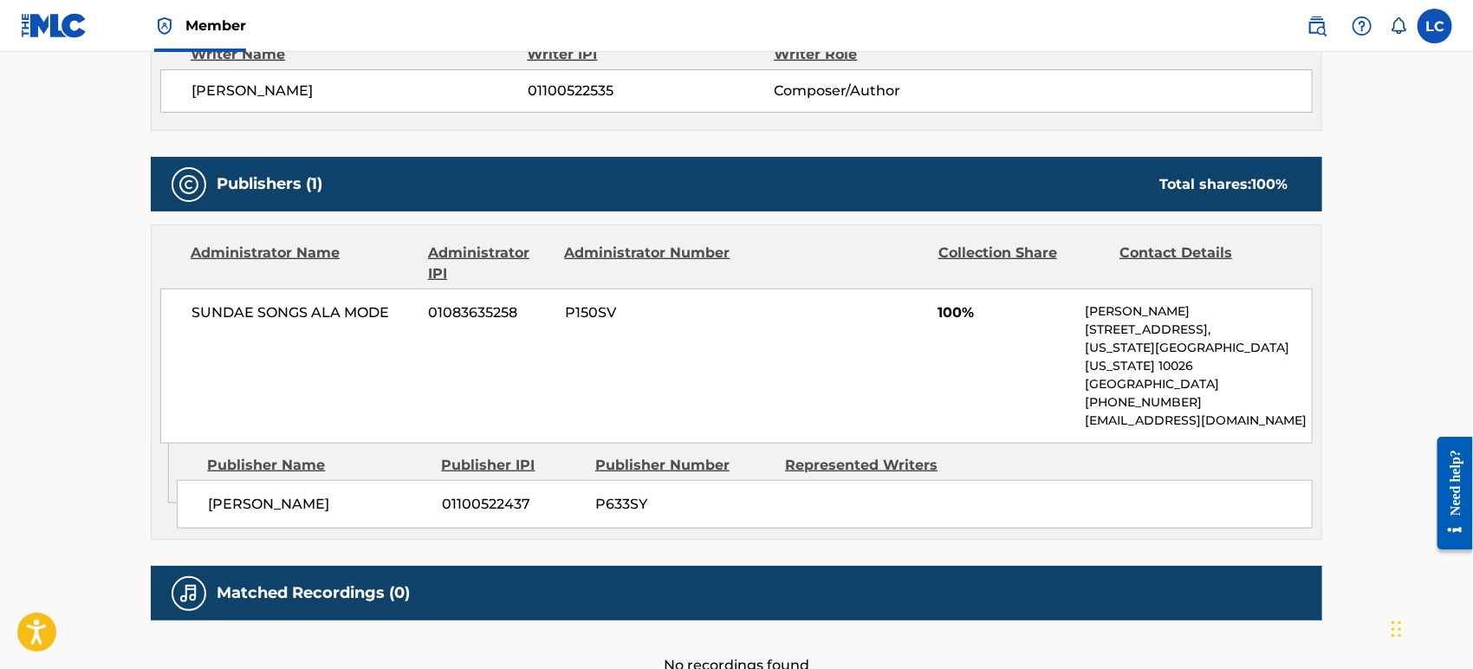
click at [843, 365] on div "SUNDAE SONGS ALA MODE 01083635258 P150SV 100% Debbie Rose 217 Central Park Nort…" at bounding box center [736, 365] width 1152 height 155
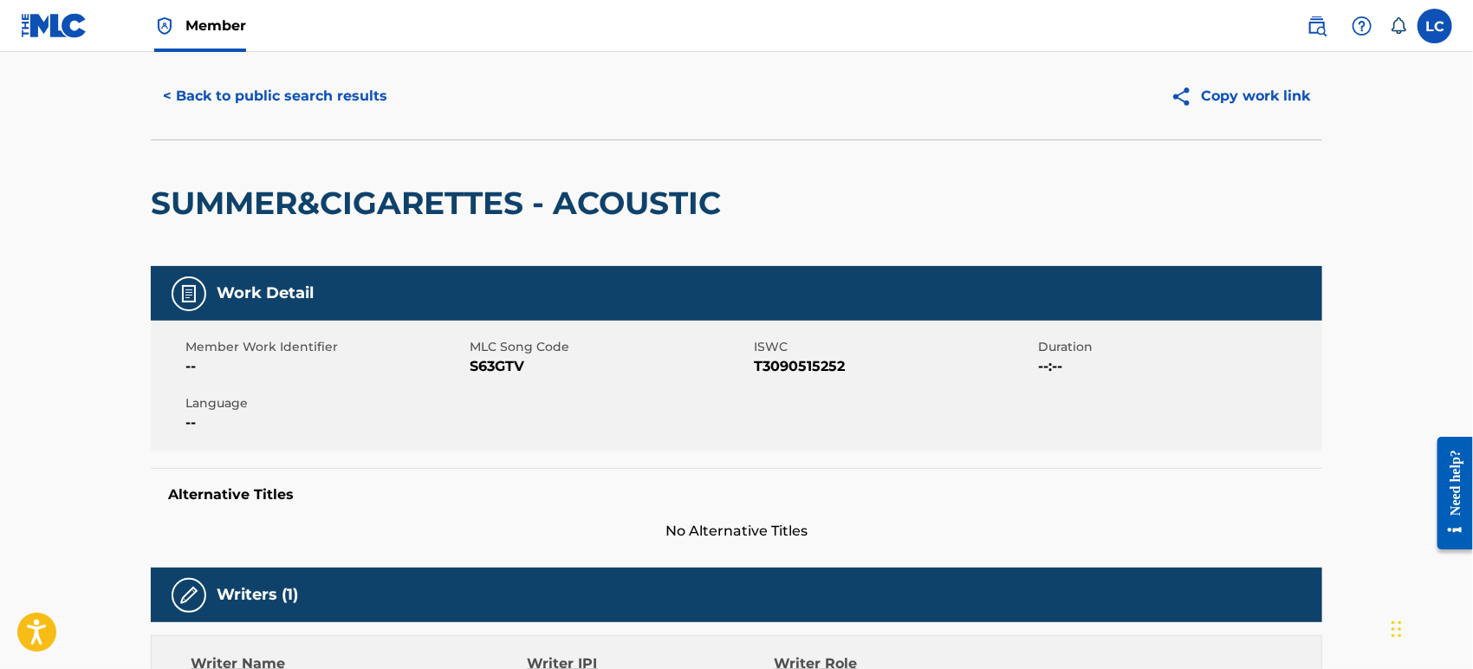
scroll to position [0, 0]
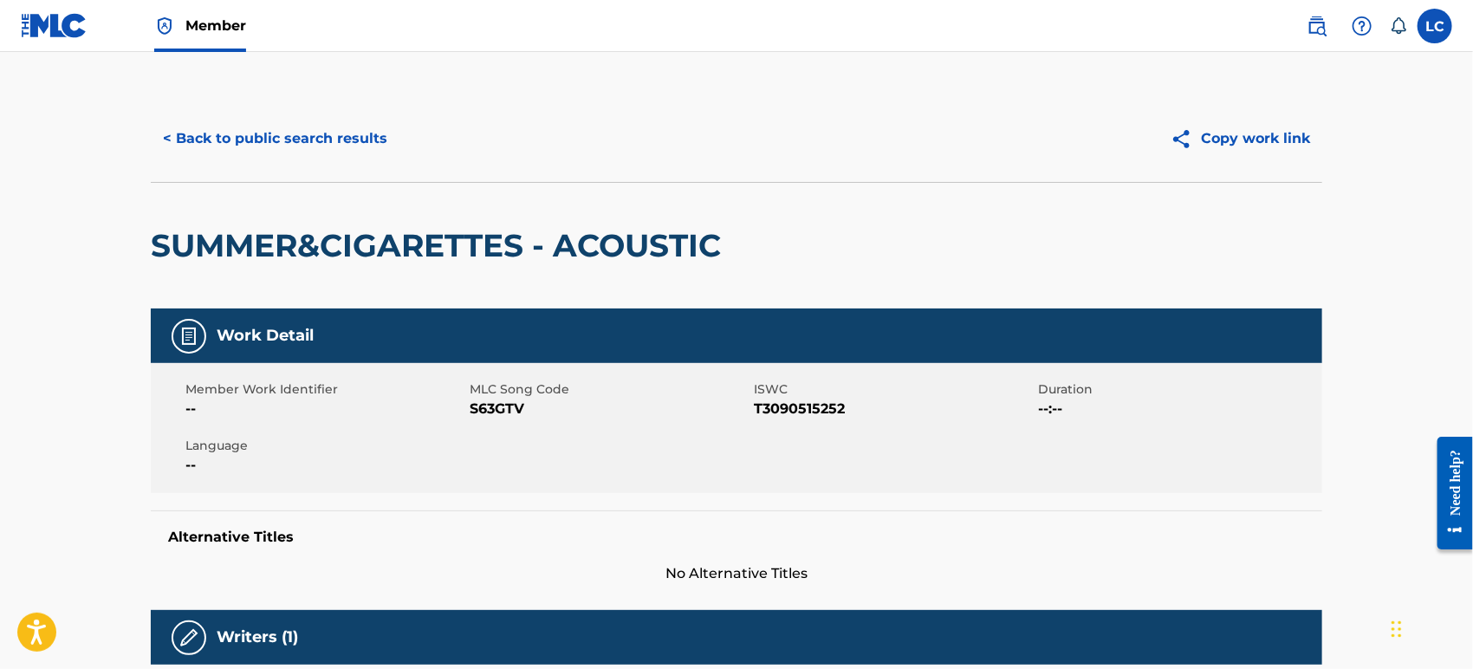
click at [252, 178] on div "< Back to public search results Copy work link" at bounding box center [736, 138] width 1171 height 87
click at [1313, 26] on img at bounding box center [1316, 26] width 21 height 21
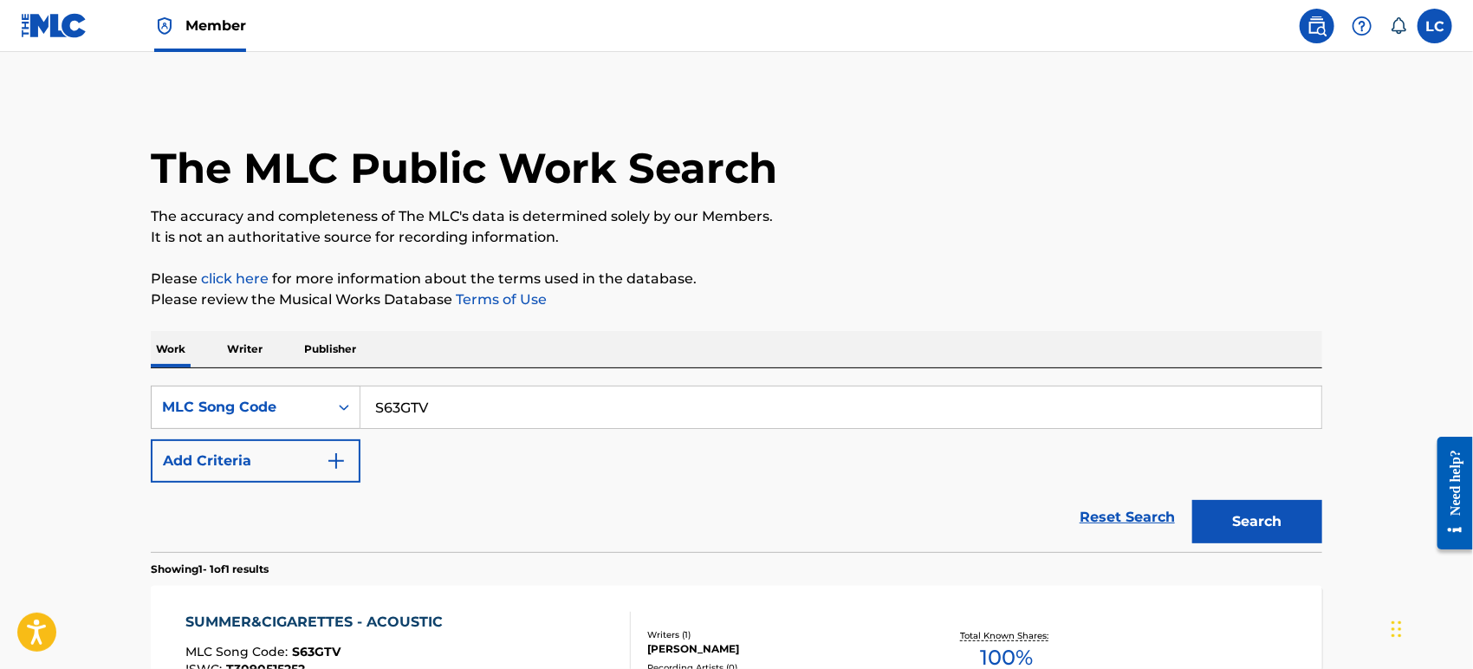
click at [433, 413] on input "S63GTV" at bounding box center [840, 407] width 961 height 42
click at [439, 407] on input "S63GTV" at bounding box center [840, 407] width 961 height 42
paste input "TD1SS8"
type input "TD1SS8"
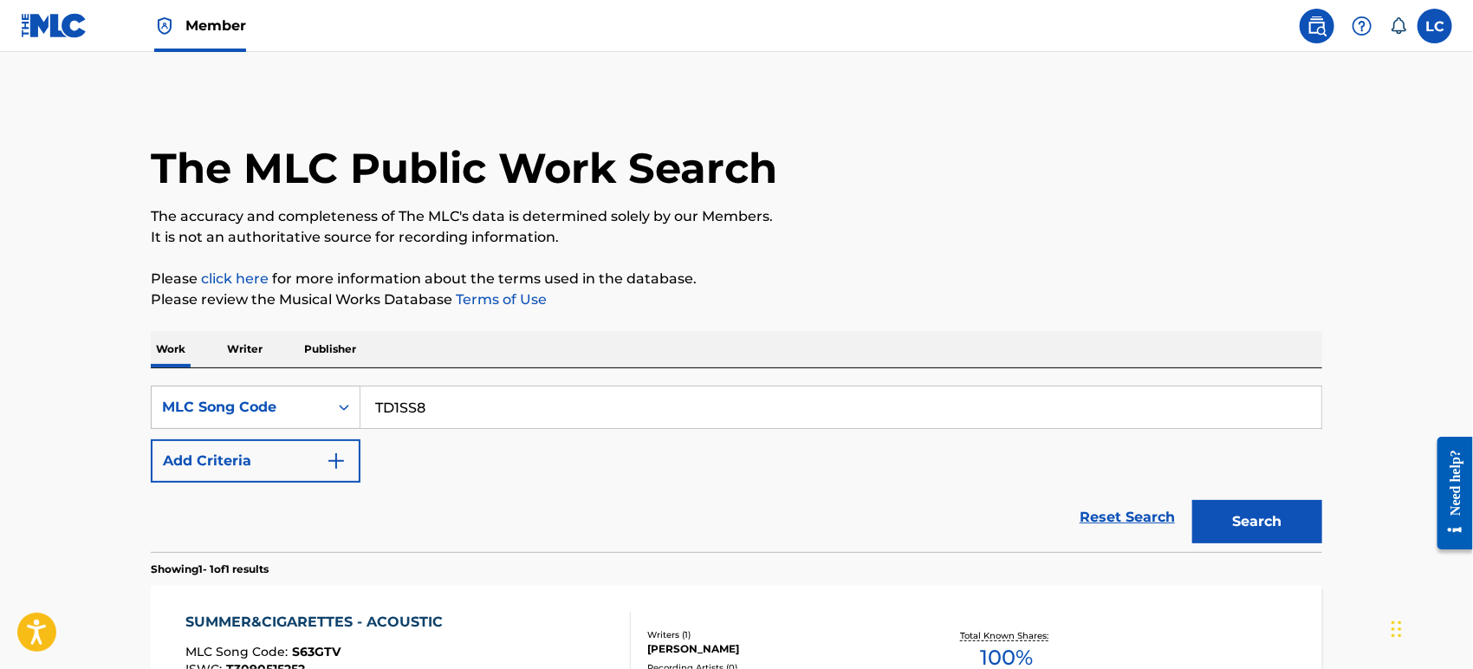
click at [1232, 527] on button "Search" at bounding box center [1257, 521] width 130 height 43
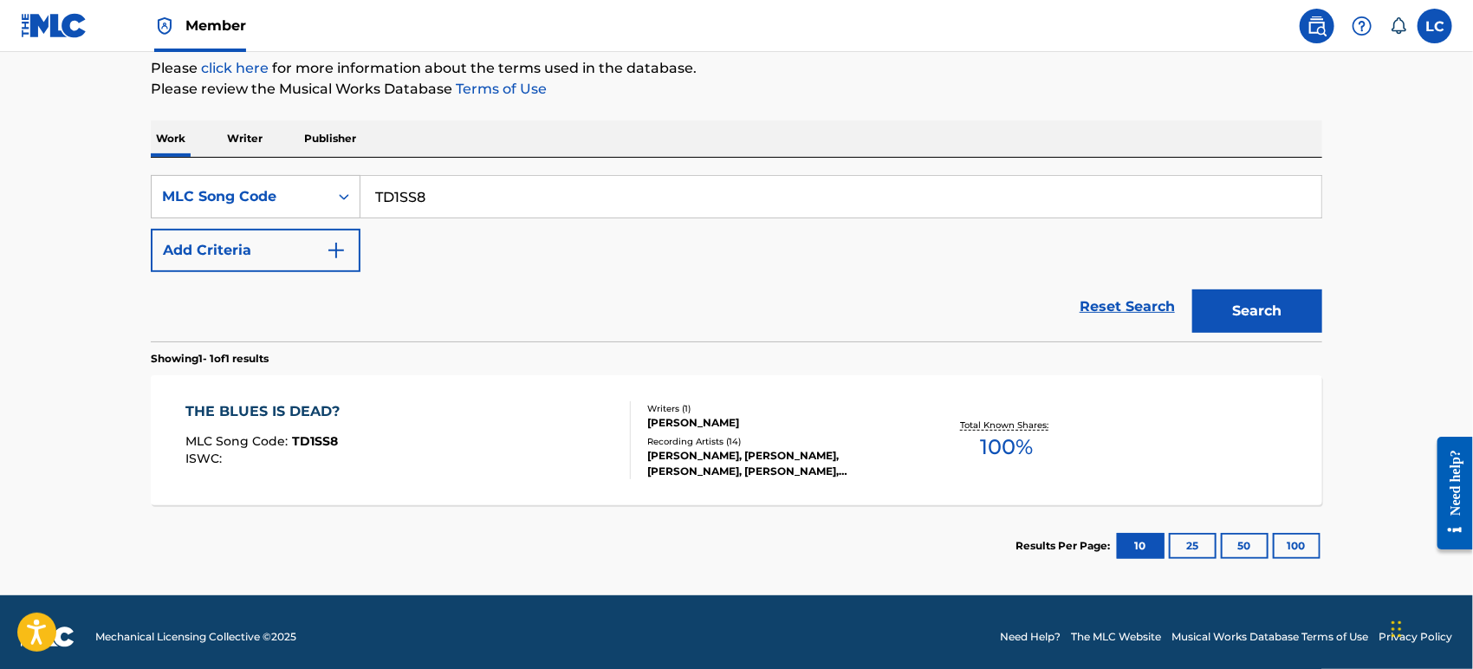
scroll to position [219, 0]
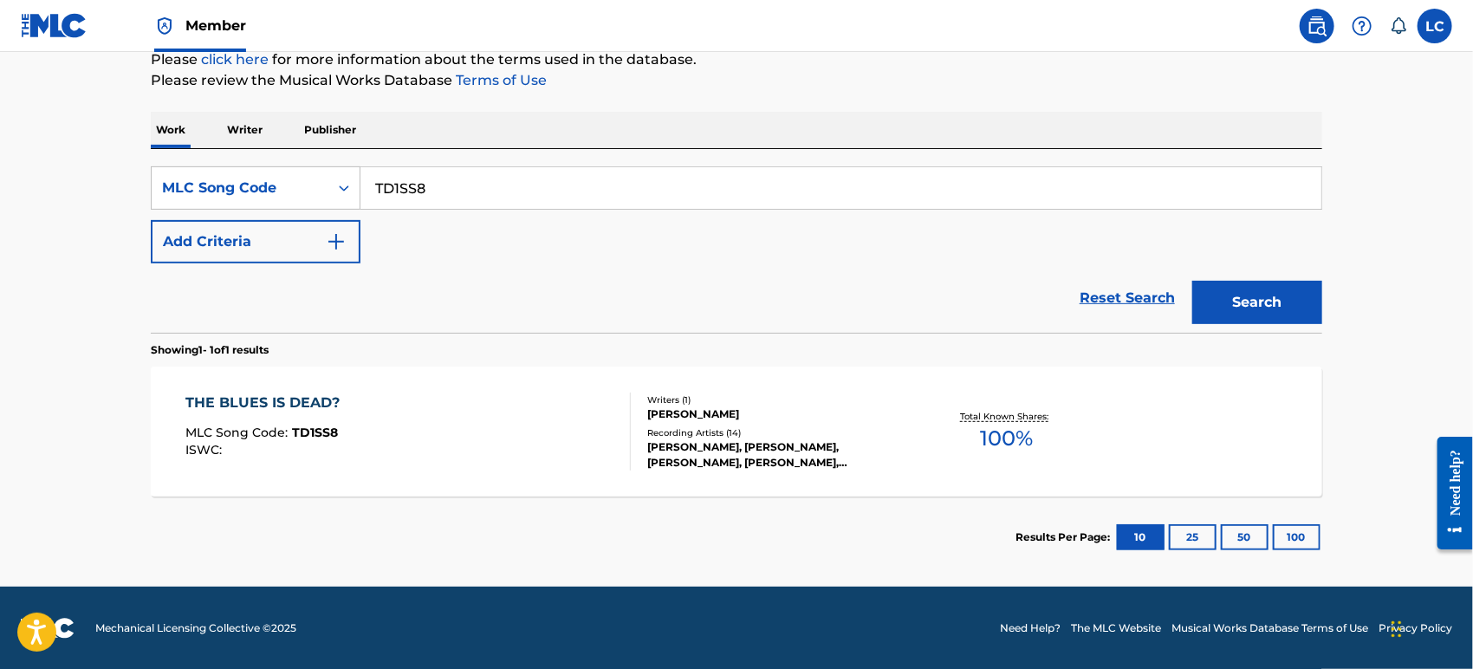
click at [728, 439] on div "[PERSON_NAME], [PERSON_NAME], [PERSON_NAME], [PERSON_NAME], [PERSON_NAME]" at bounding box center [778, 454] width 262 height 31
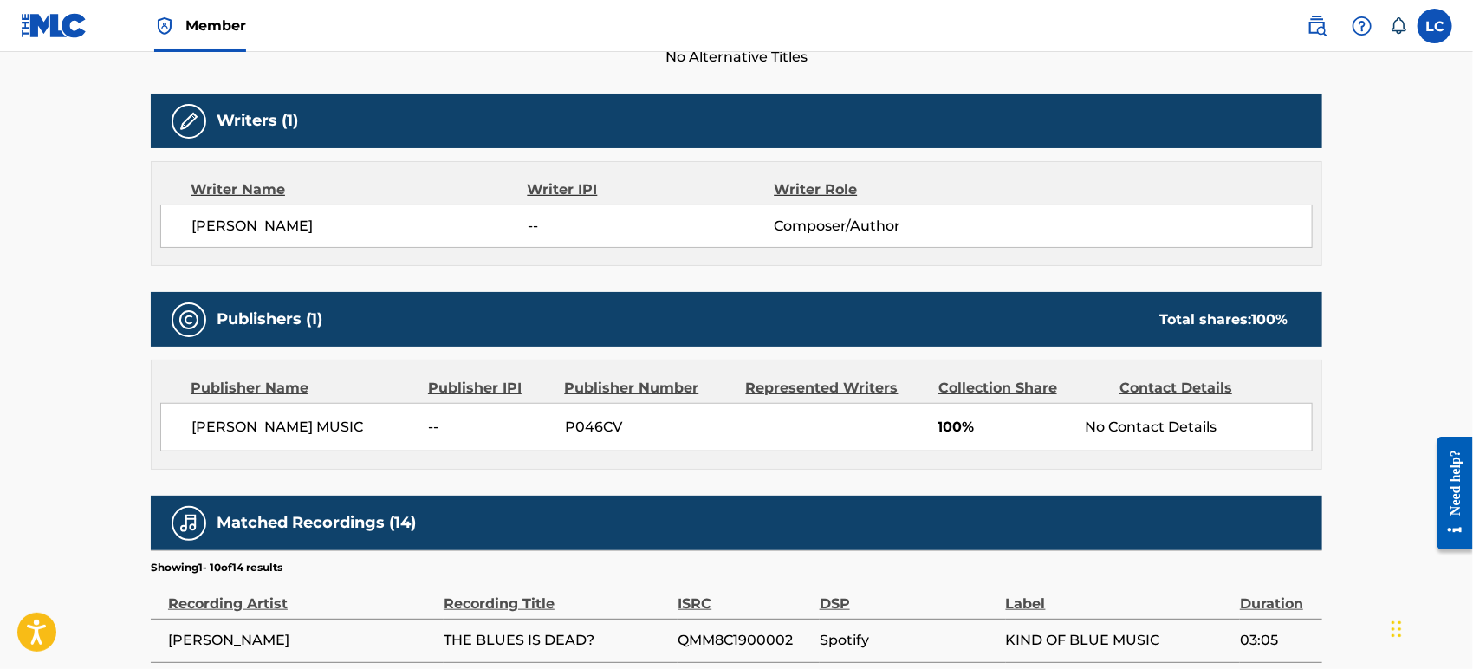
scroll to position [481, 0]
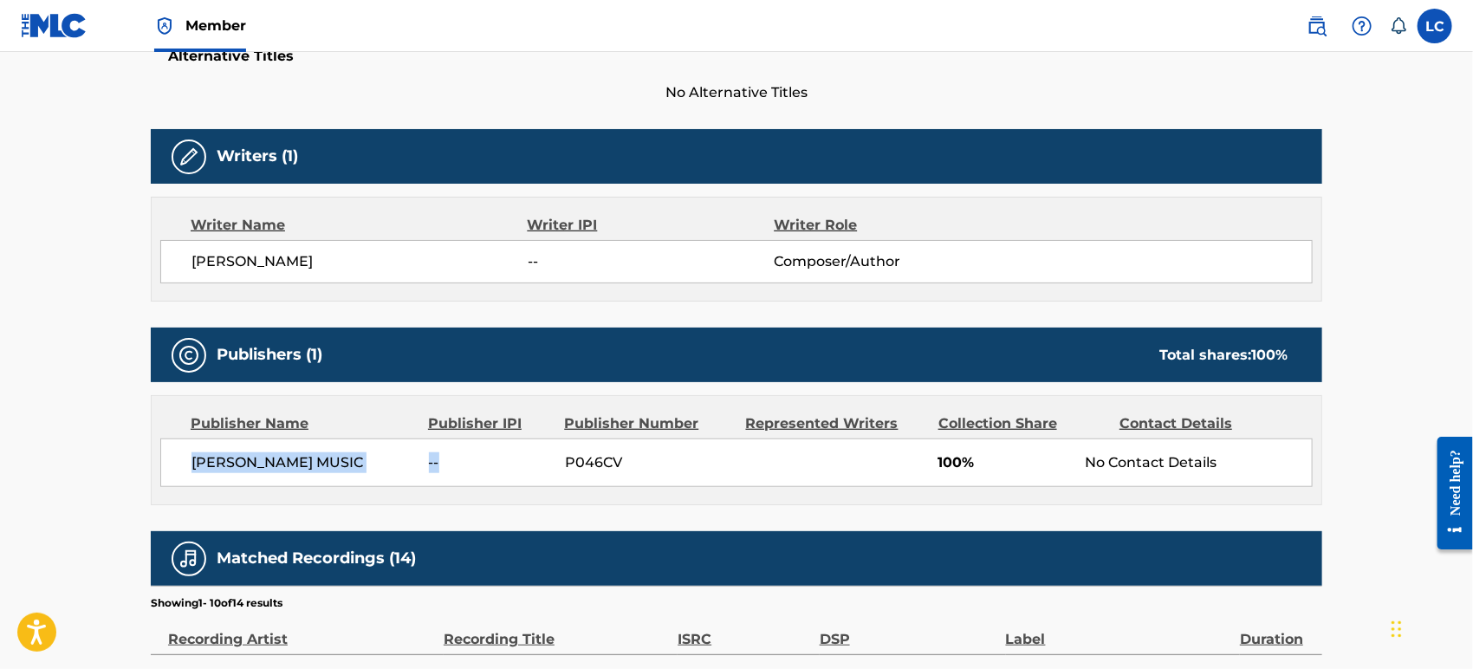
drag, startPoint x: 173, startPoint y: 458, endPoint x: 783, endPoint y: 472, distance: 610.1
click at [582, 472] on div "JONTAVIOUS WILLIS MUSIC -- P046CV 100% No Contact Details" at bounding box center [736, 462] width 1152 height 49
click at [1098, 463] on div "No Contact Details" at bounding box center [1199, 462] width 226 height 21
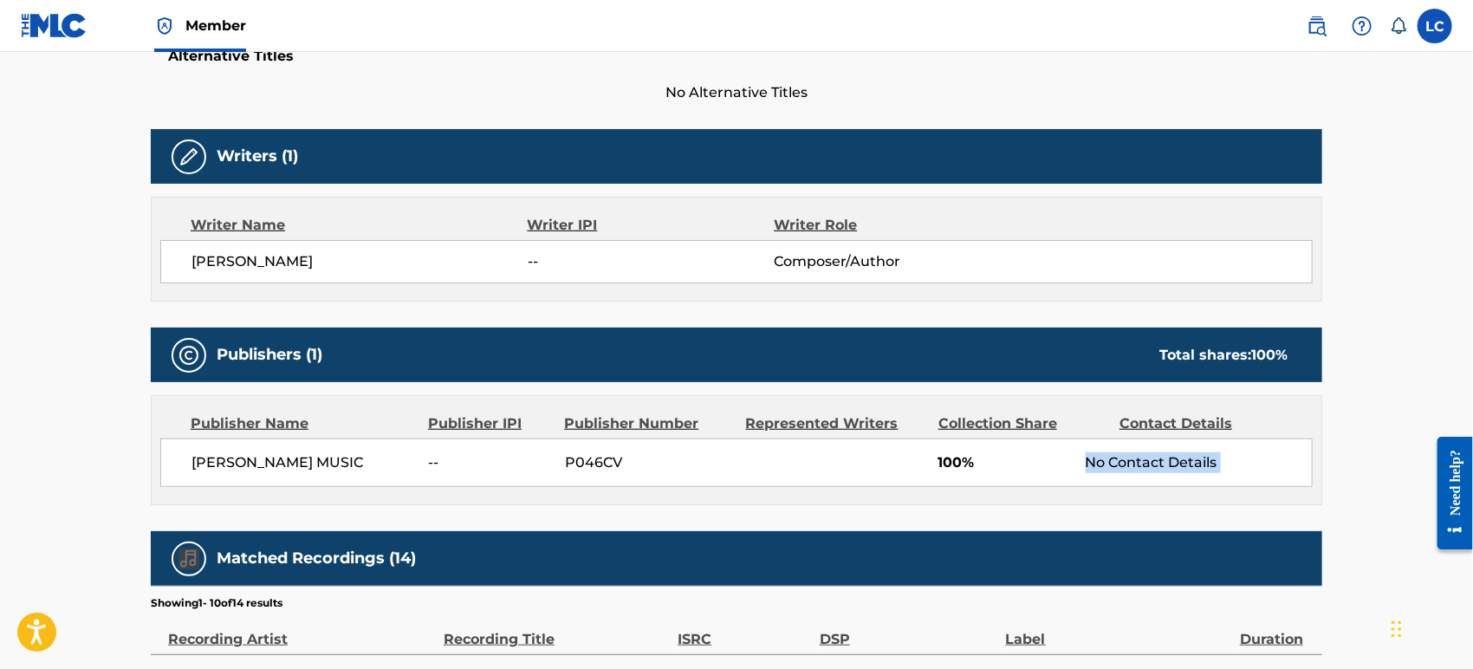
click at [1098, 463] on div "No Contact Details" at bounding box center [1199, 462] width 226 height 21
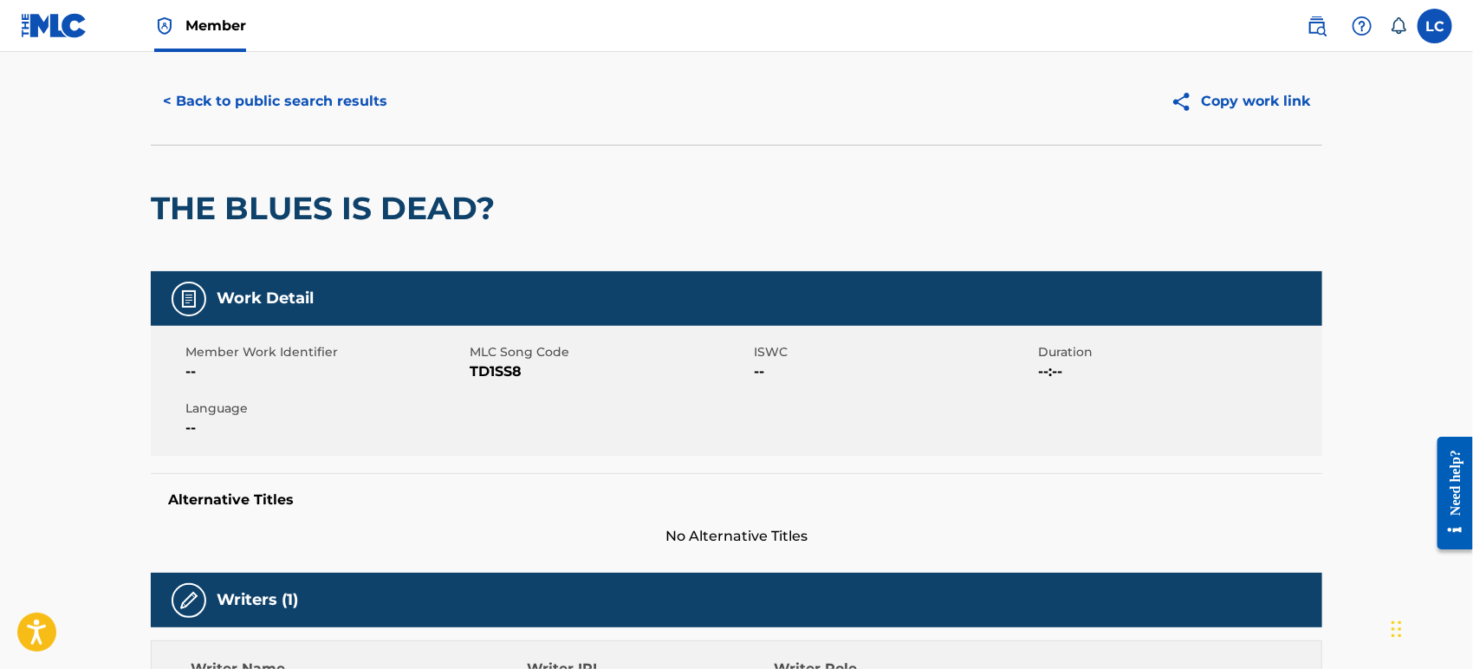
scroll to position [0, 0]
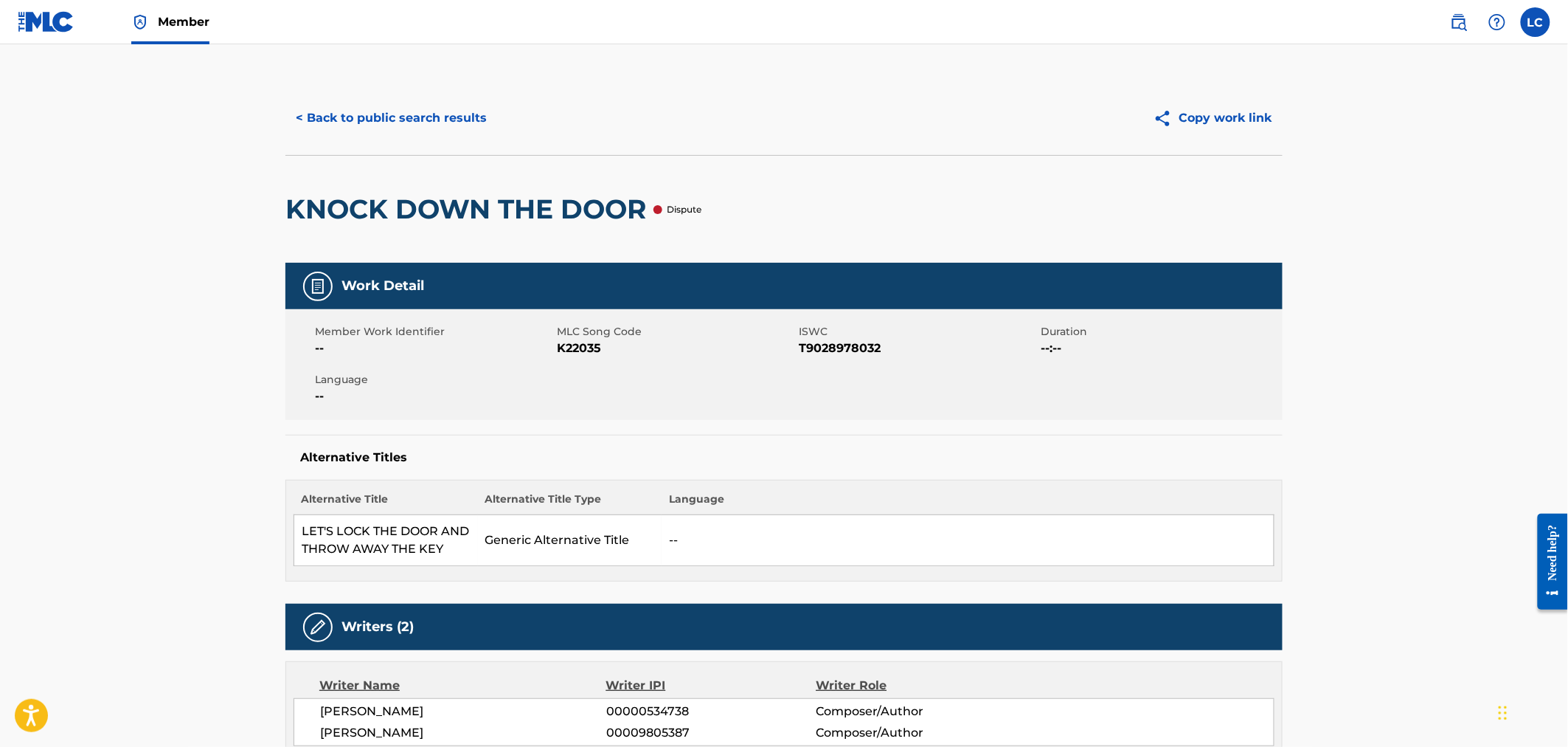
click at [44, 32] on img at bounding box center [46, 21] width 57 height 21
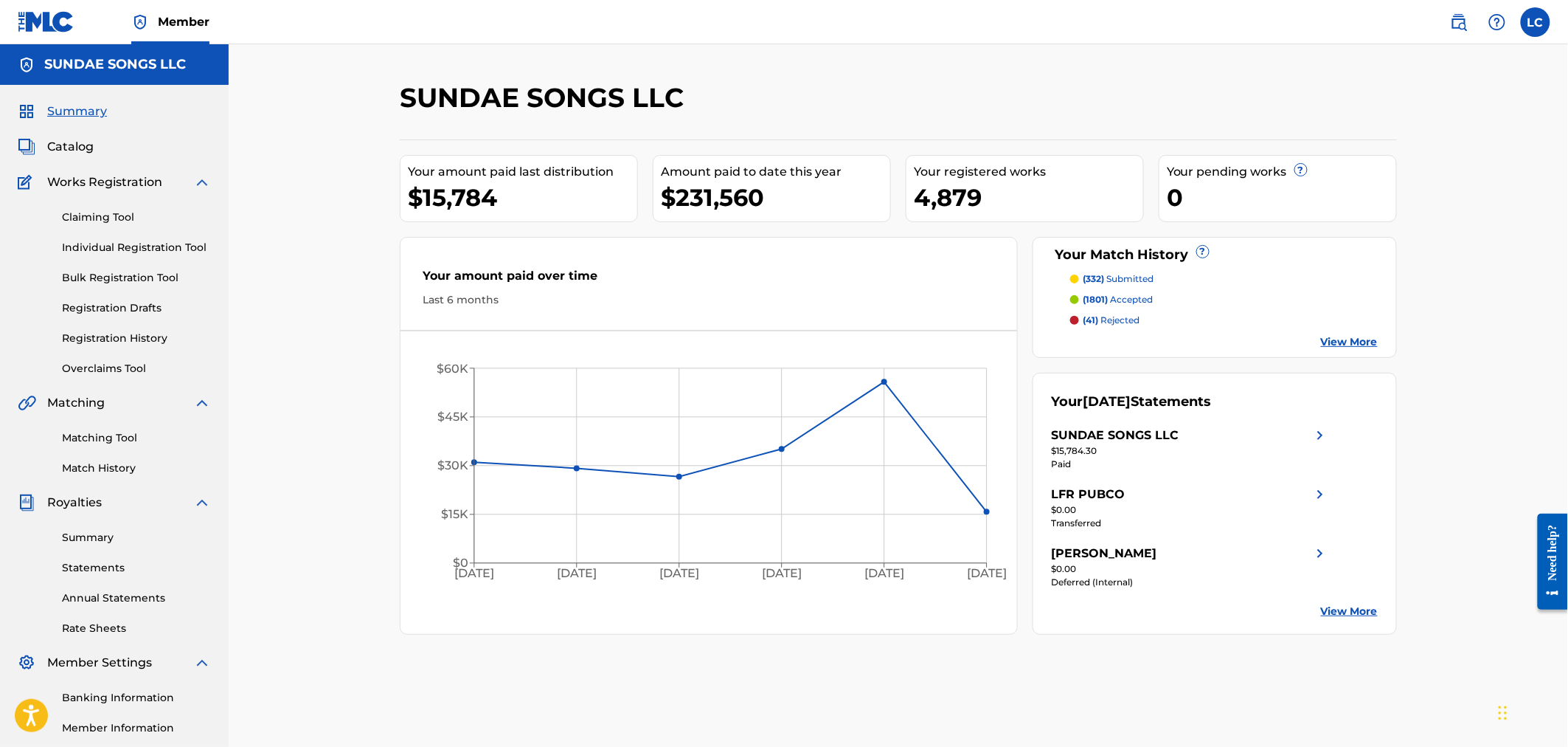
click at [123, 463] on link "Match History" at bounding box center [136, 468] width 149 height 15
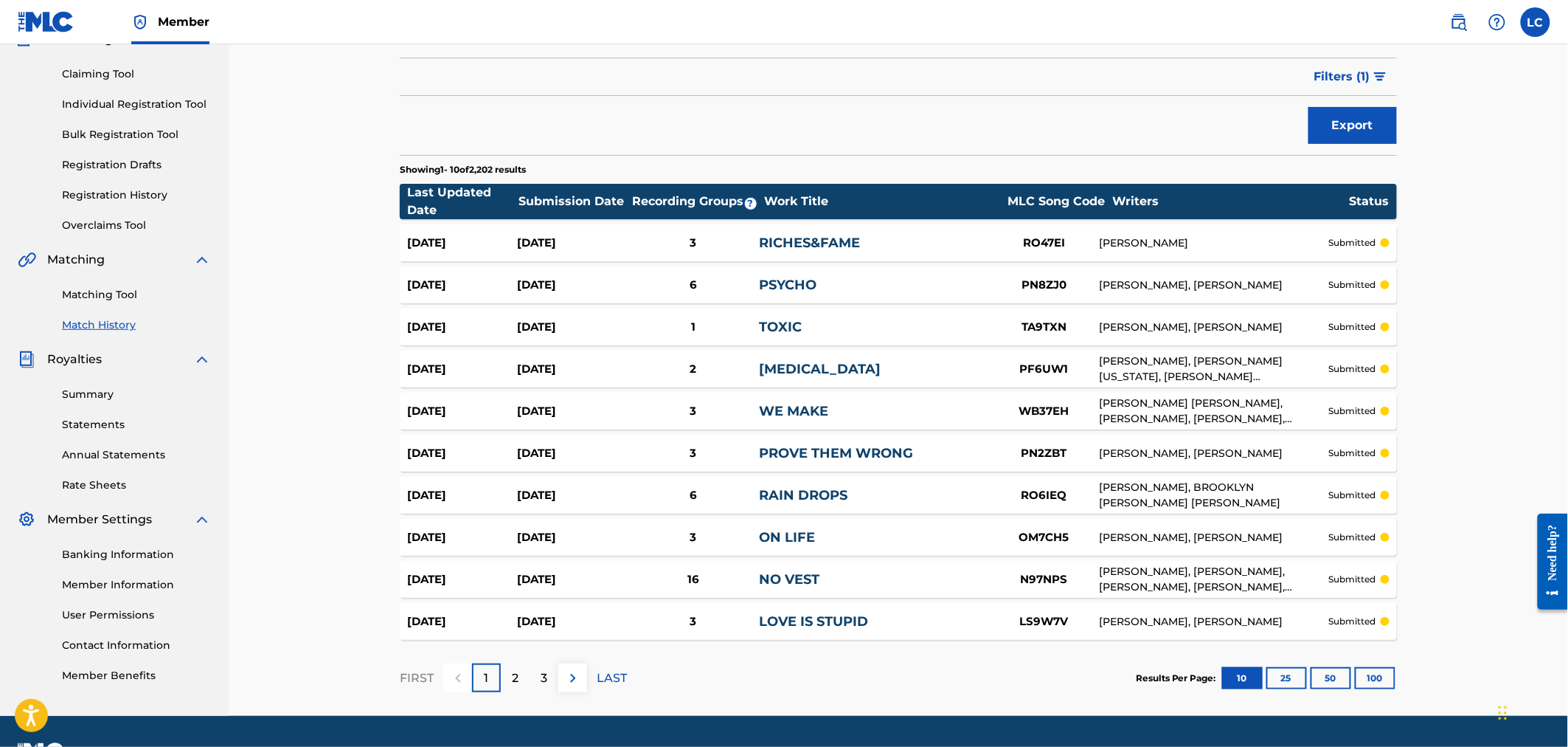
scroll to position [182, 0]
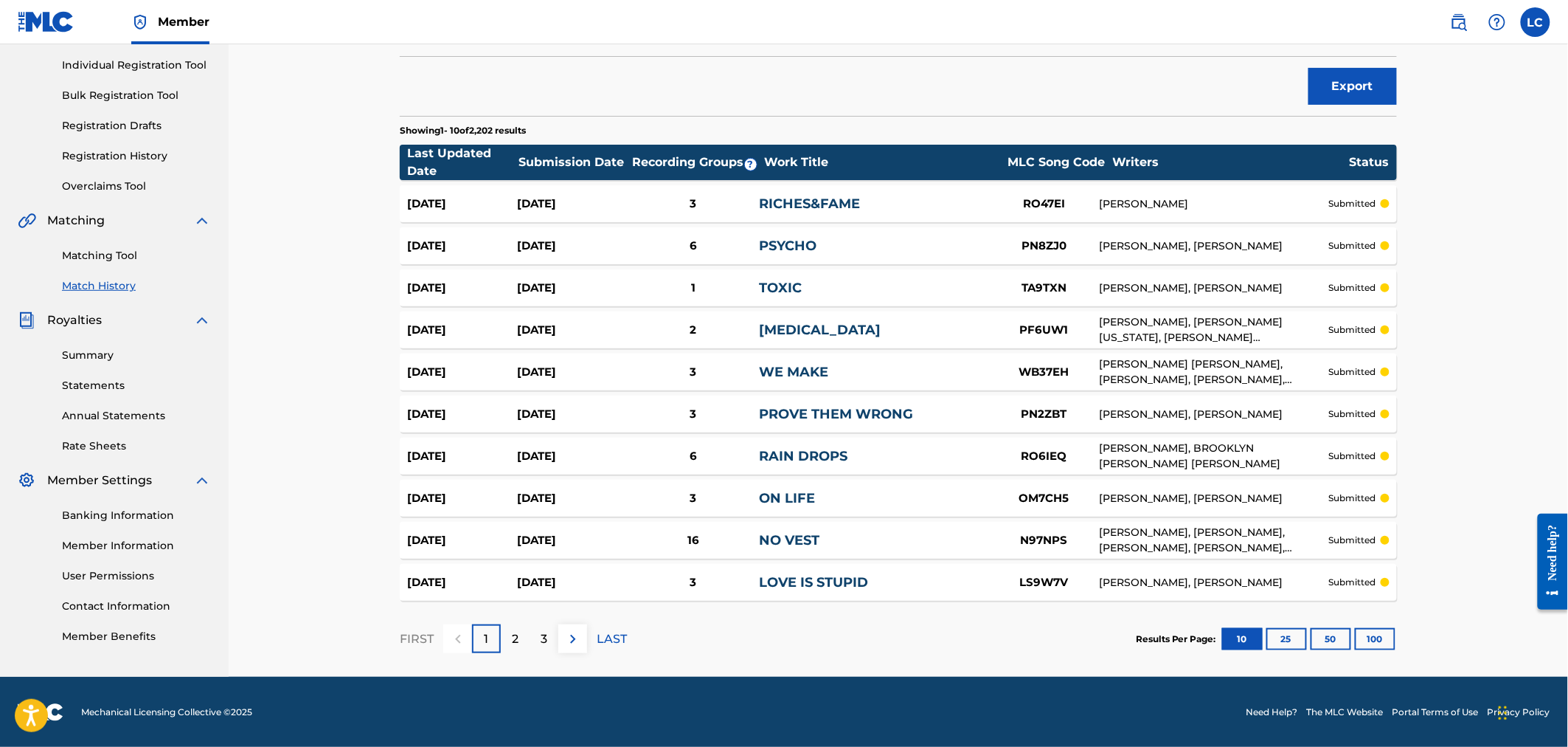
click at [1388, 643] on button "100" at bounding box center [1375, 639] width 41 height 22
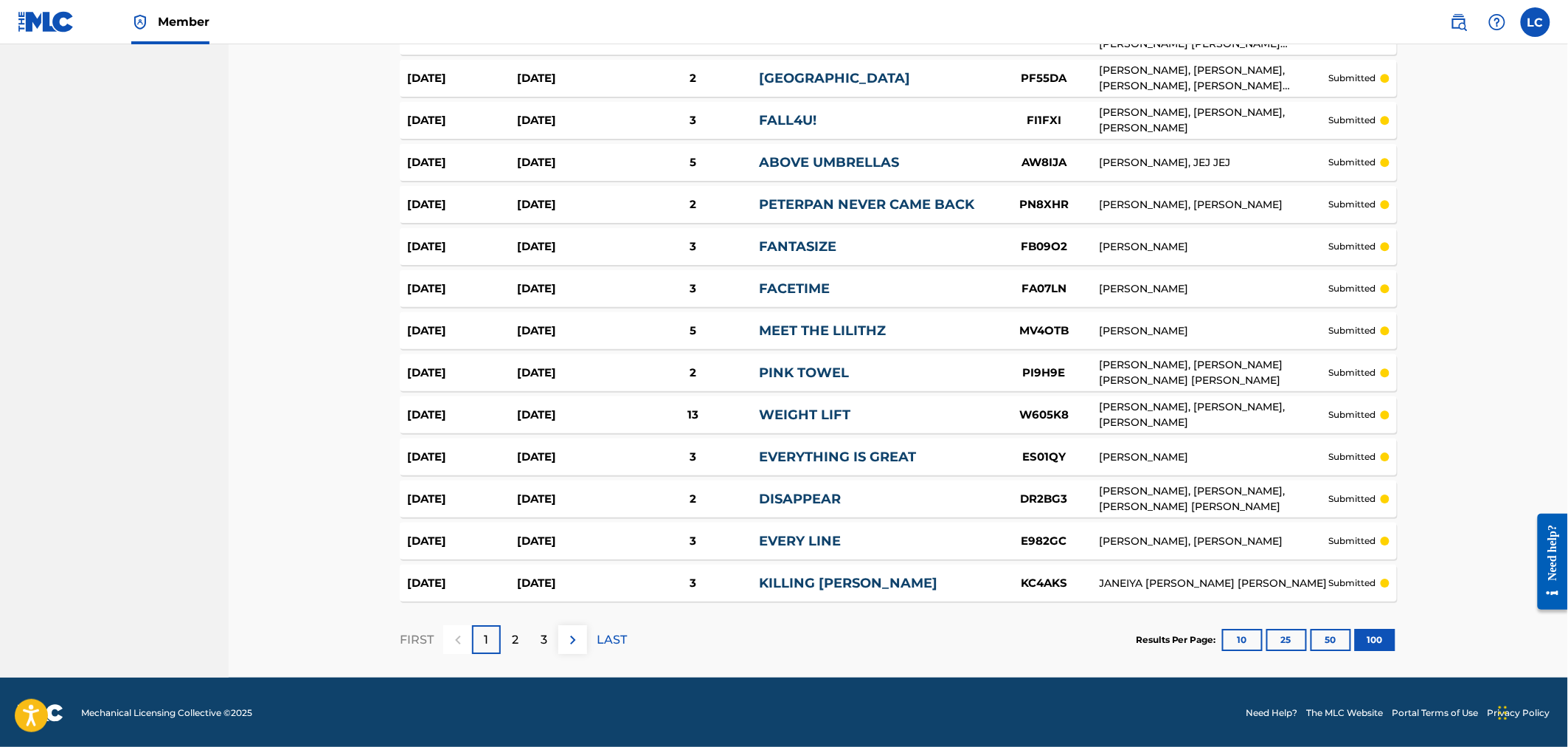
scroll to position [3973, 0]
click at [550, 630] on div "3" at bounding box center [544, 639] width 29 height 29
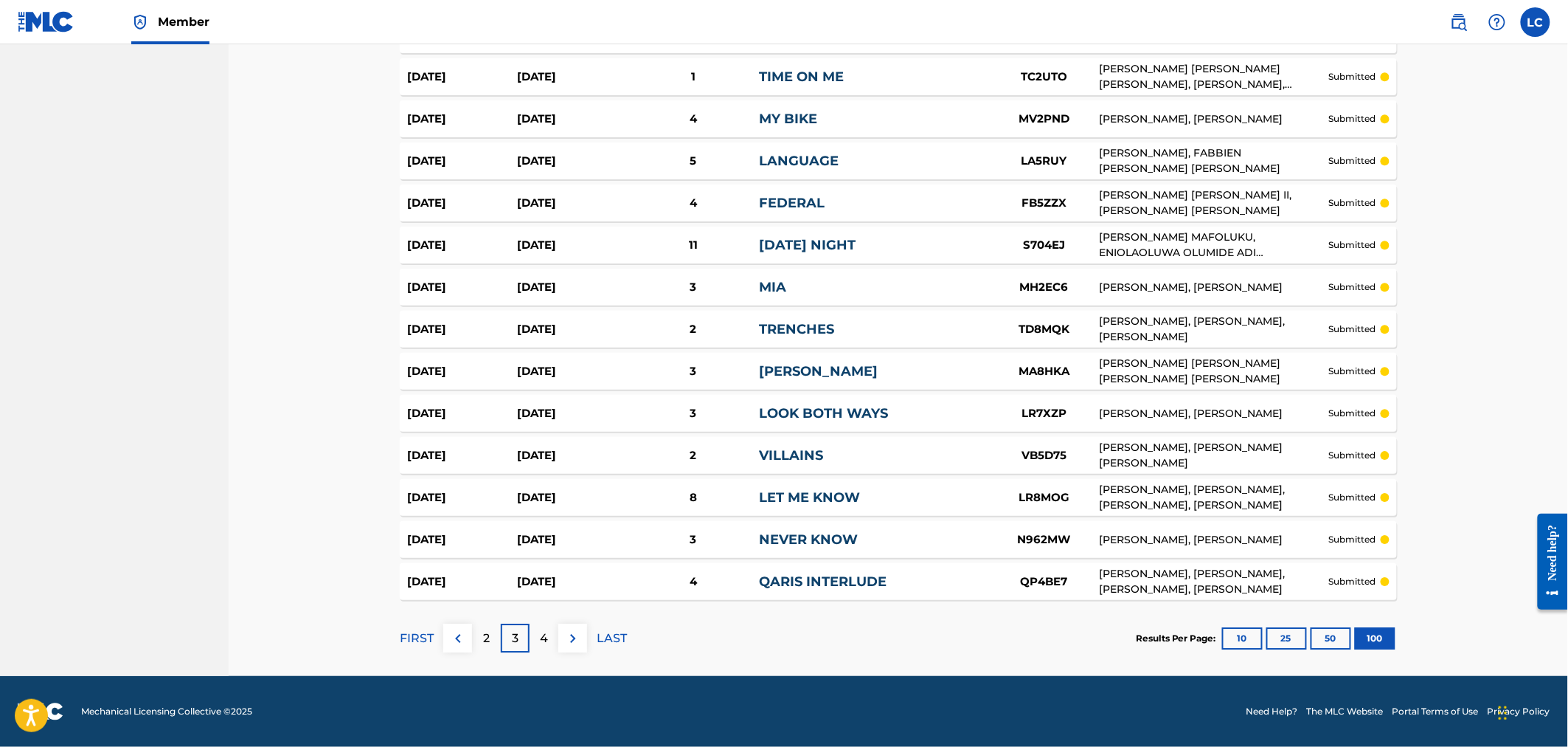
click at [544, 638] on p "4" at bounding box center [544, 638] width 9 height 18
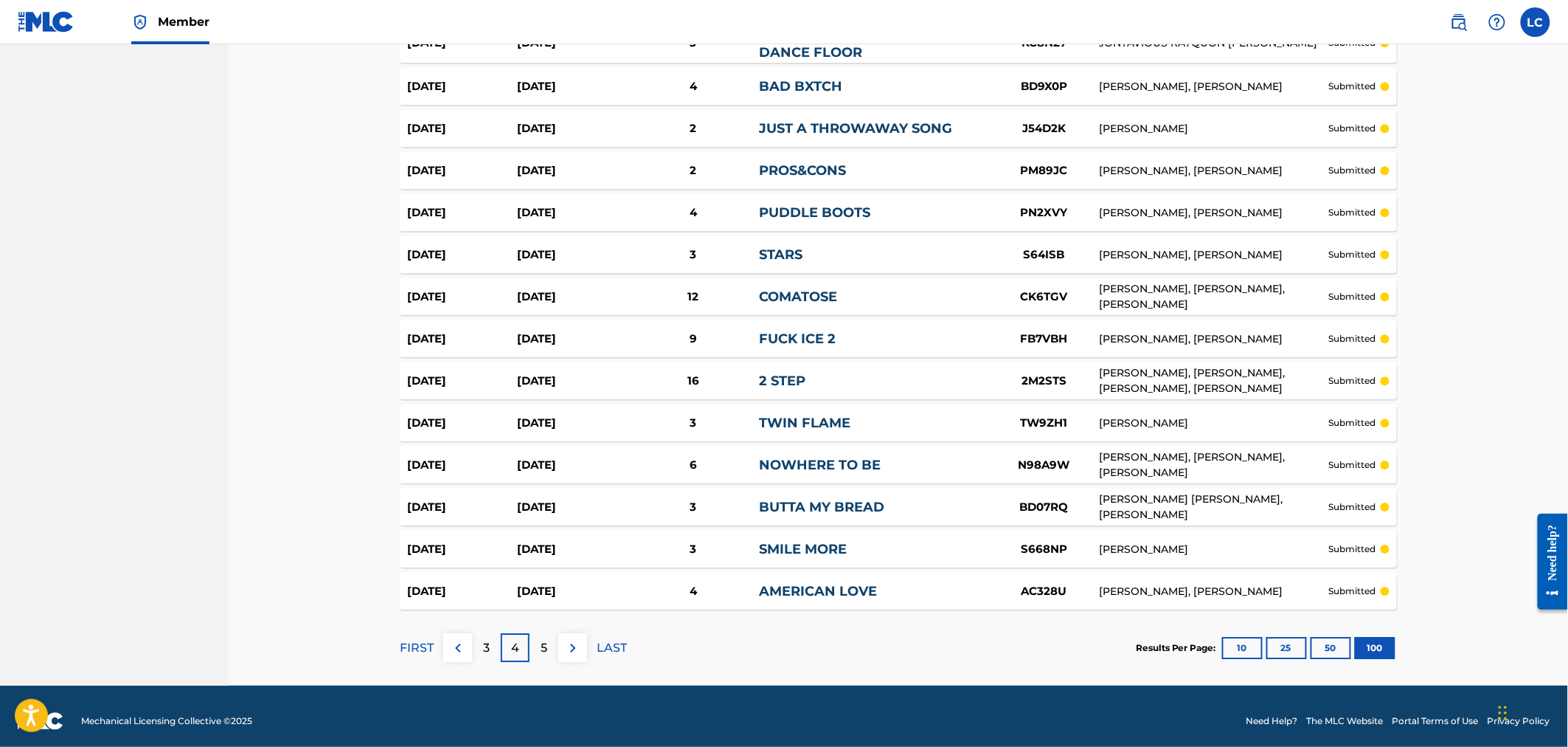
click at [536, 643] on div "5" at bounding box center [544, 647] width 29 height 29
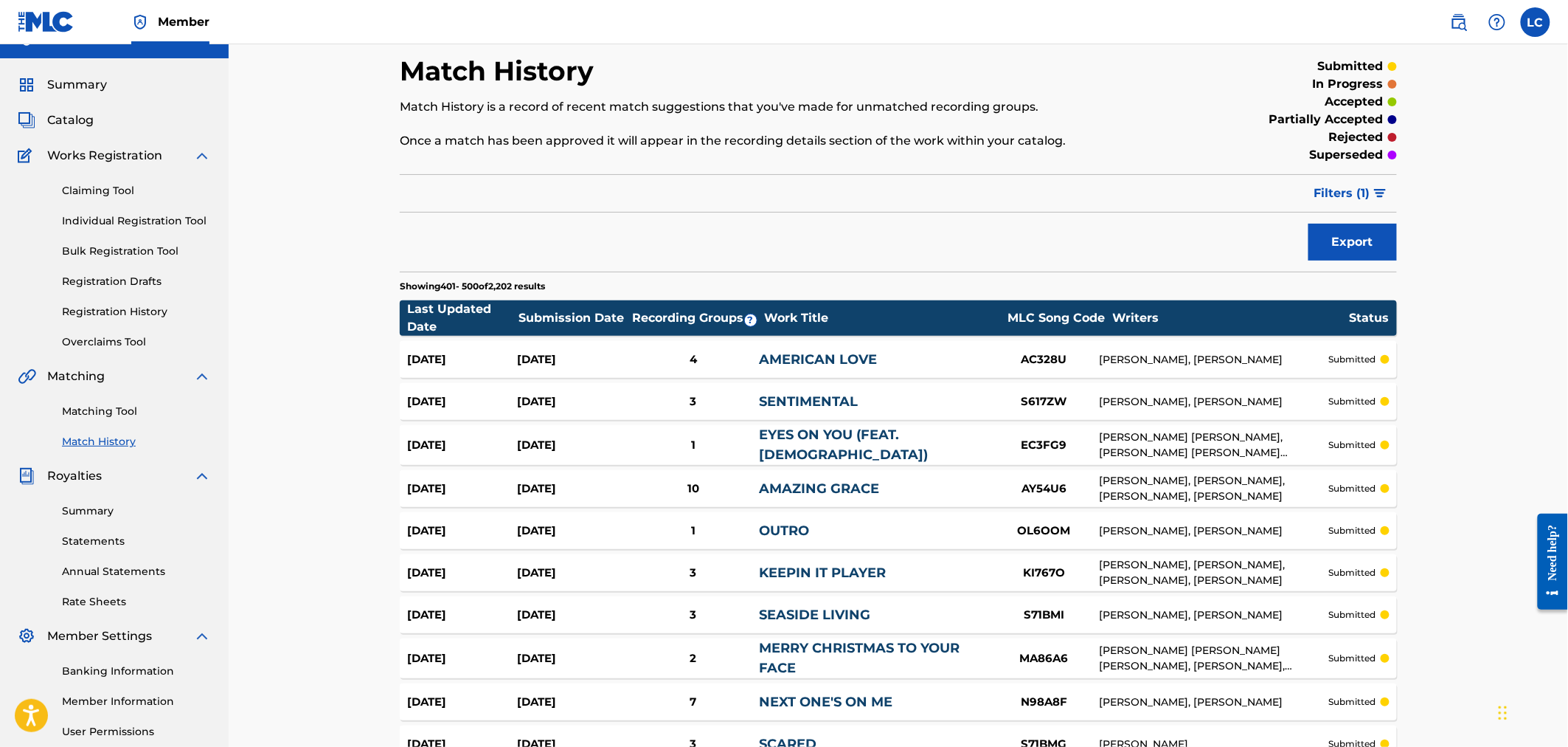
scroll to position [0, 0]
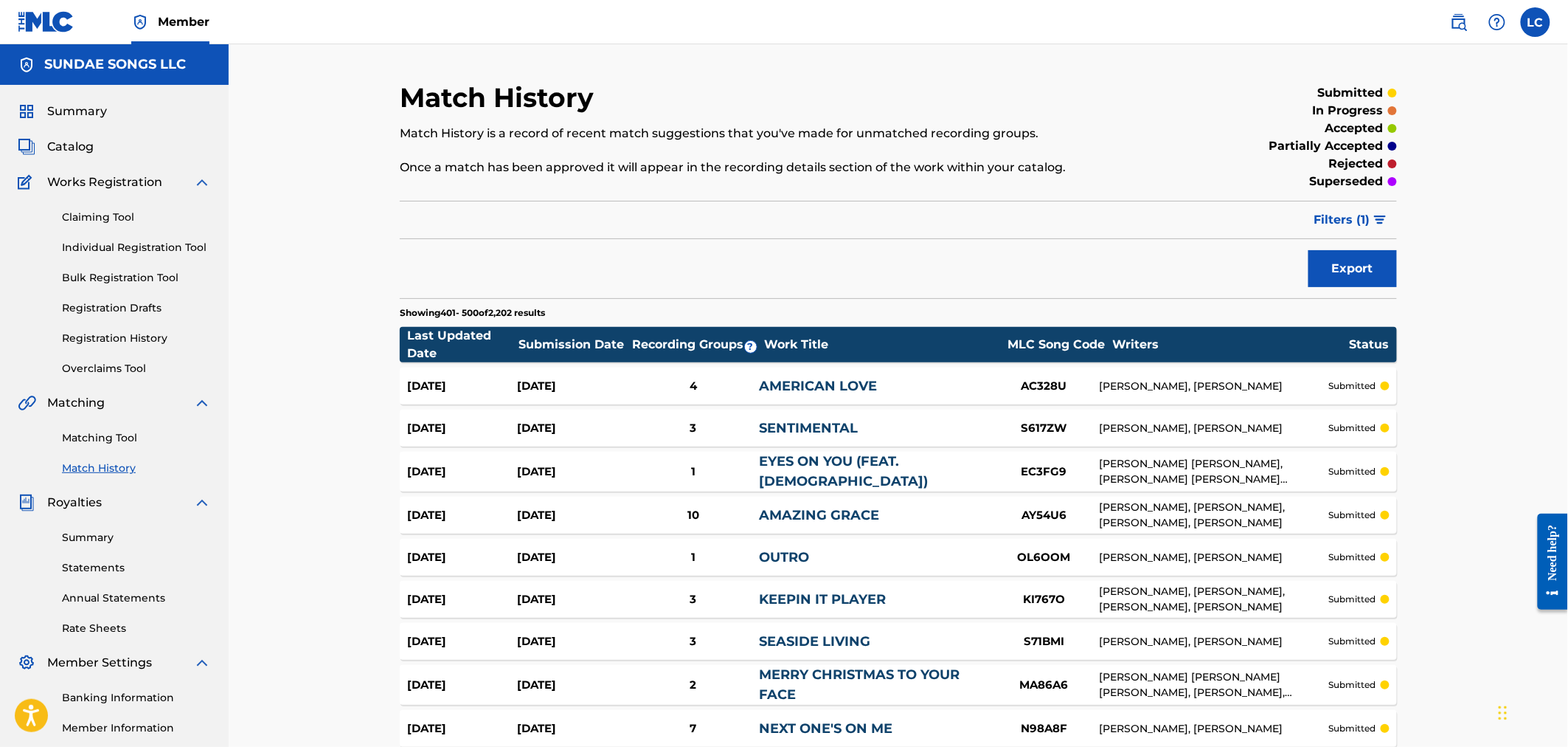
click at [1367, 217] on span "Filters ( 1 )" at bounding box center [1342, 220] width 56 height 18
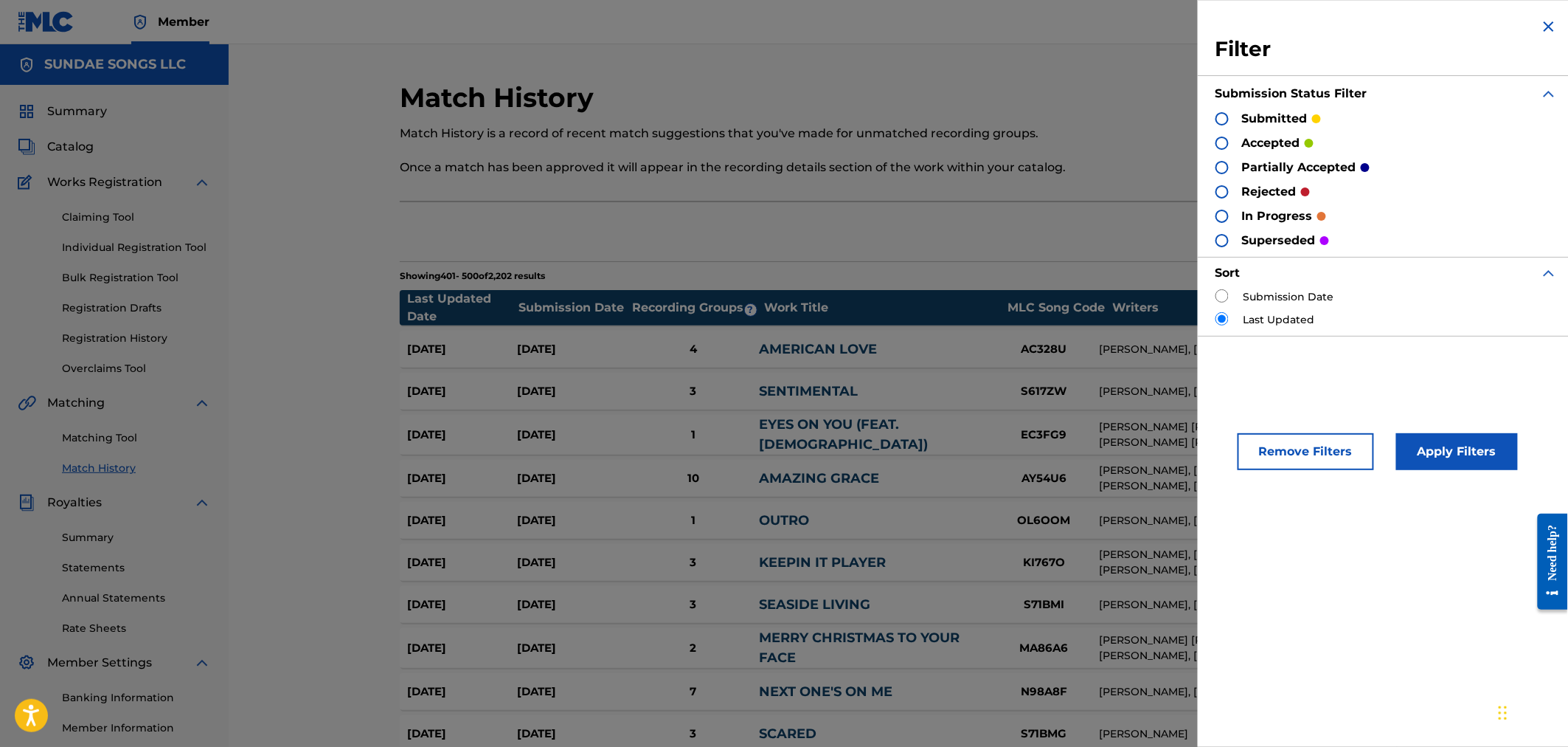
click at [1221, 300] on input "radio" at bounding box center [1222, 296] width 14 height 14
radio input "true"
click at [1470, 474] on div "Remove Filters Apply Filters" at bounding box center [1387, 443] width 378 height 90
click at [1469, 459] on button "Apply Filters" at bounding box center [1456, 451] width 122 height 37
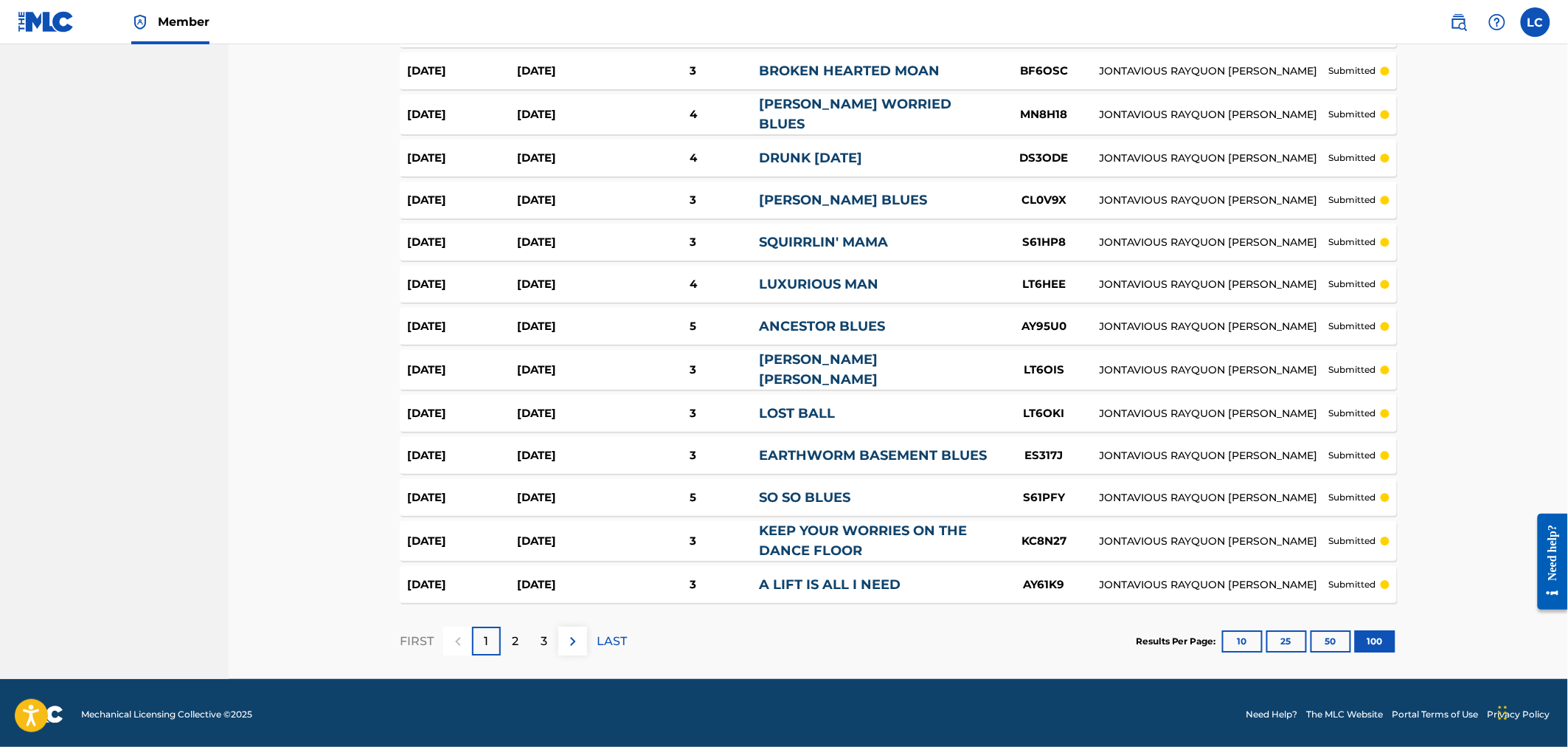
click at [541, 637] on p "3" at bounding box center [544, 641] width 7 height 18
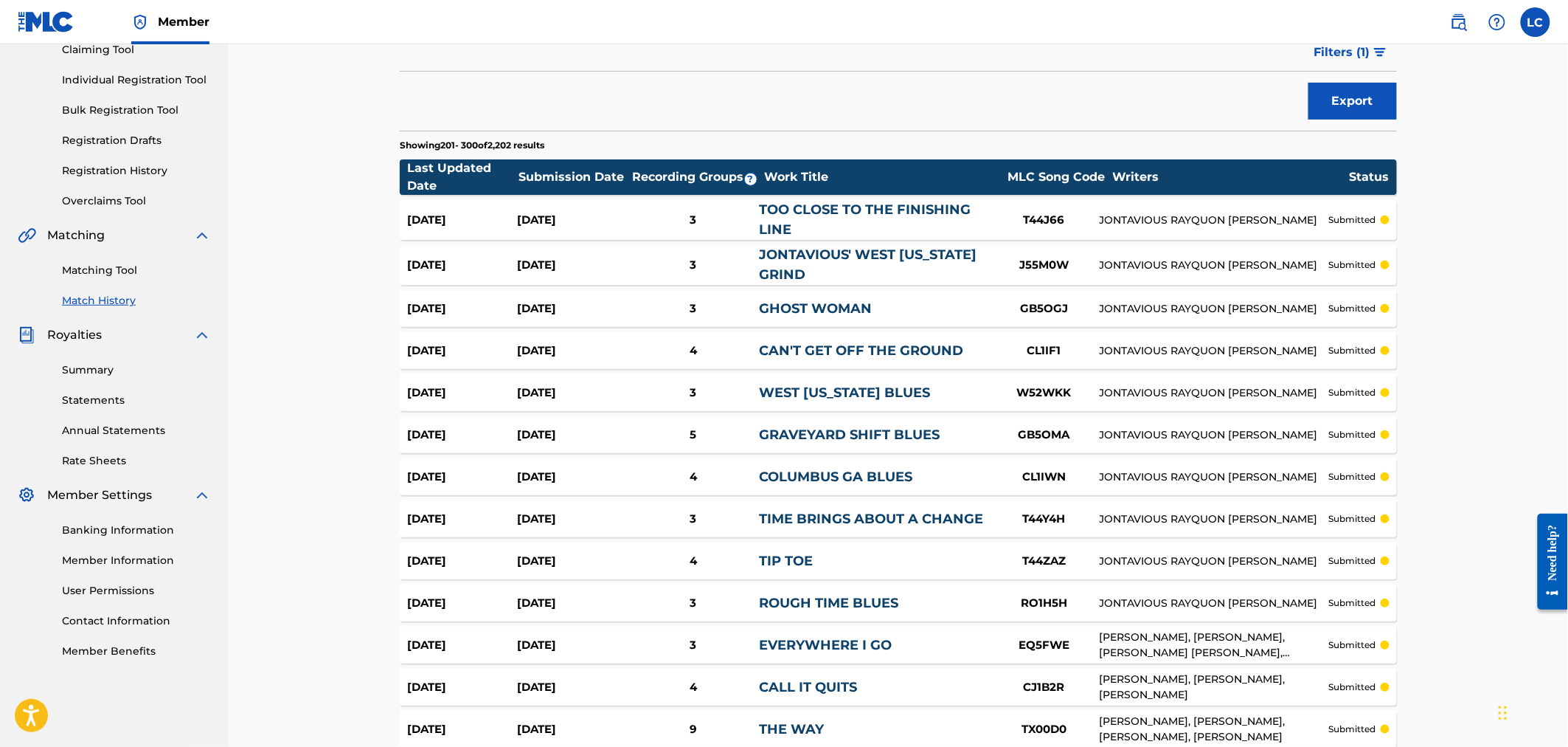
scroll to position [3973, 0]
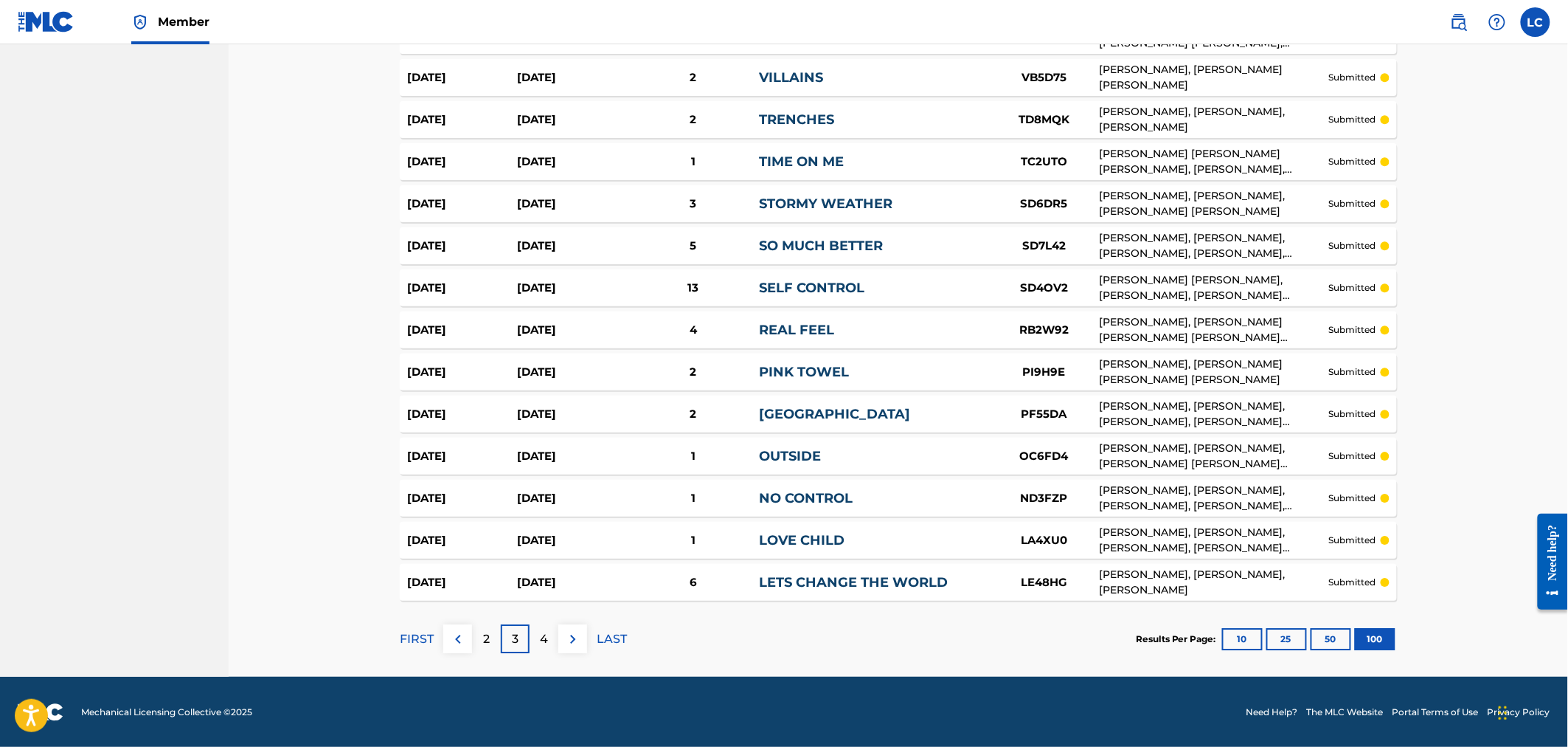
click at [541, 640] on p "4" at bounding box center [544, 639] width 9 height 18
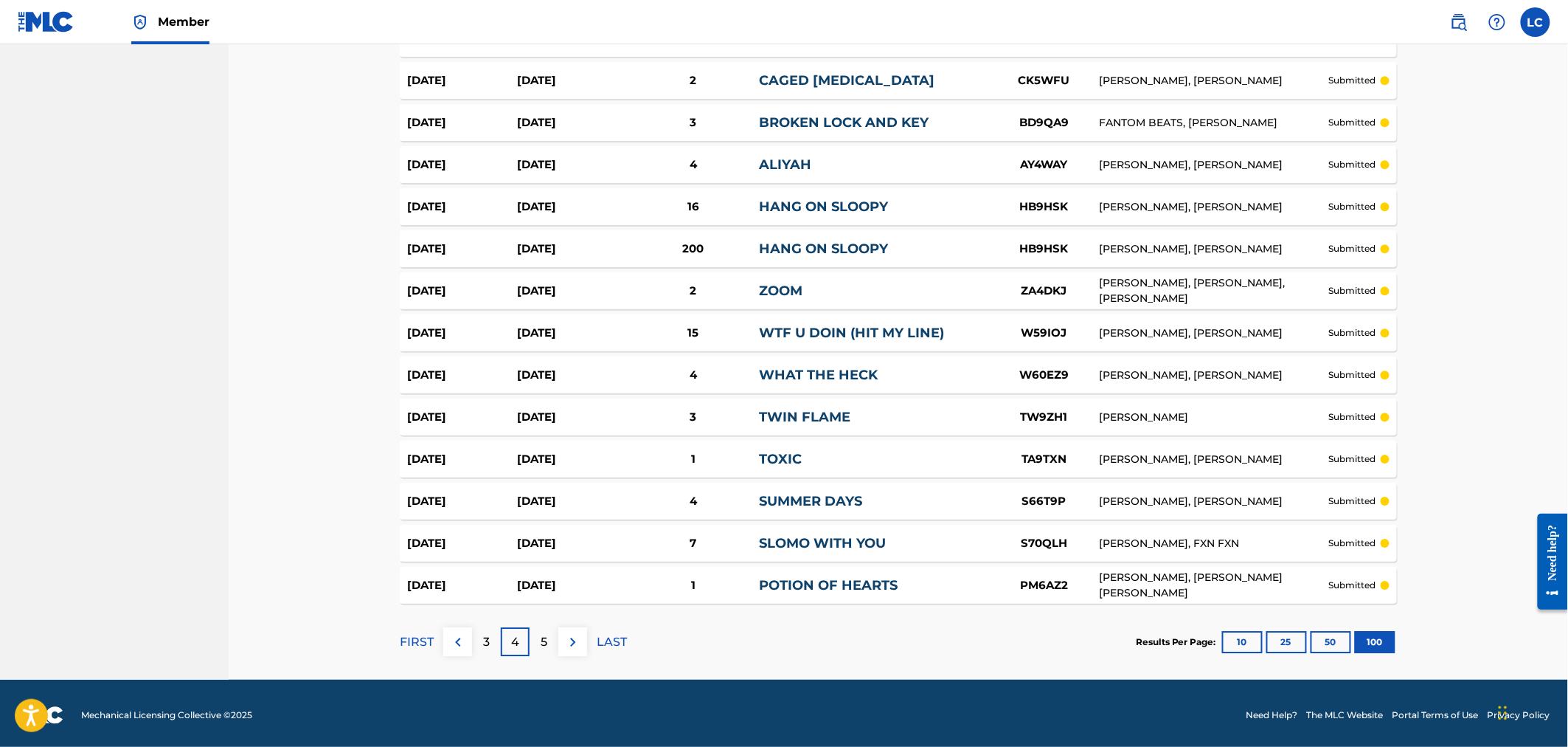
click at [535, 635] on div "5" at bounding box center [544, 641] width 29 height 29
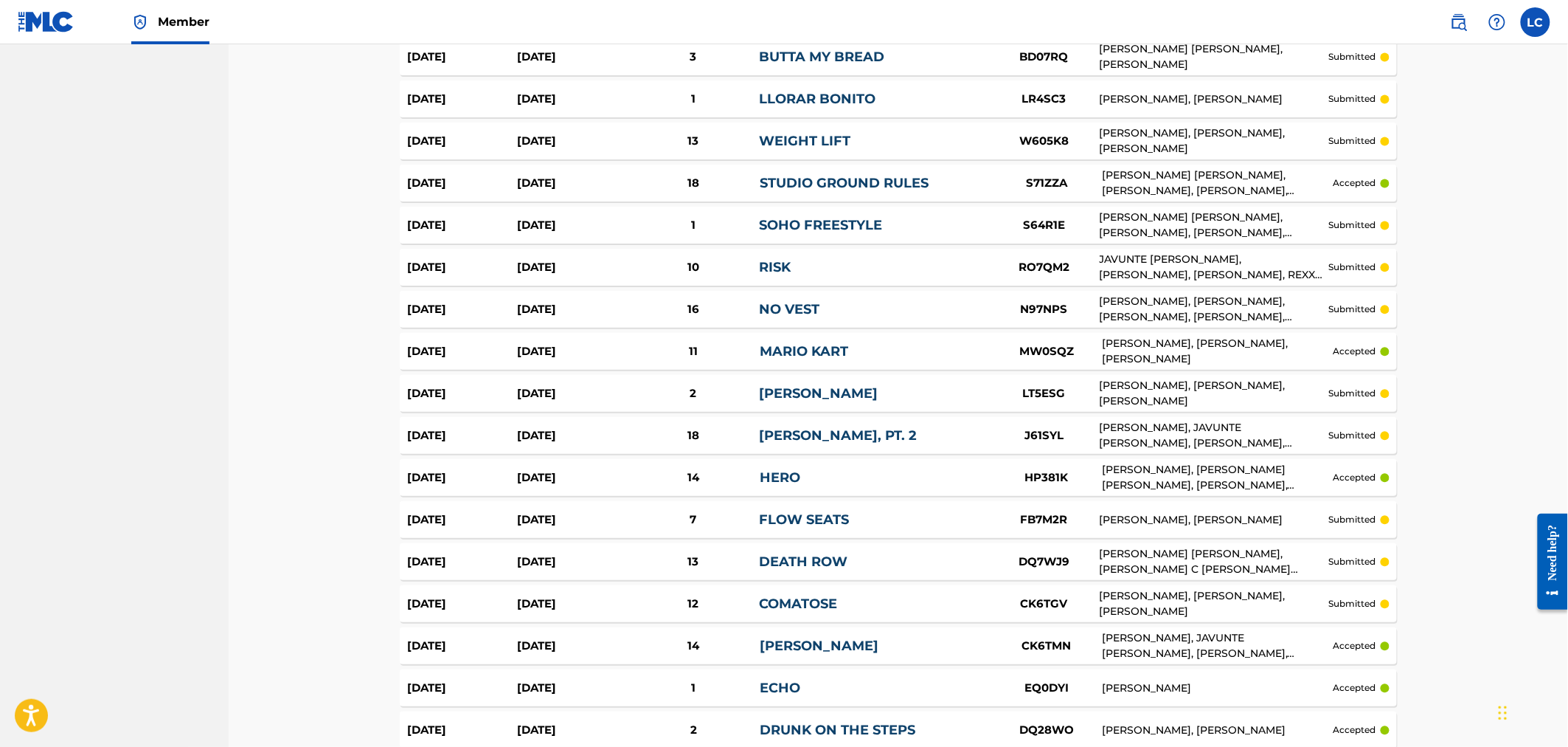
scroll to position [1184, 0]
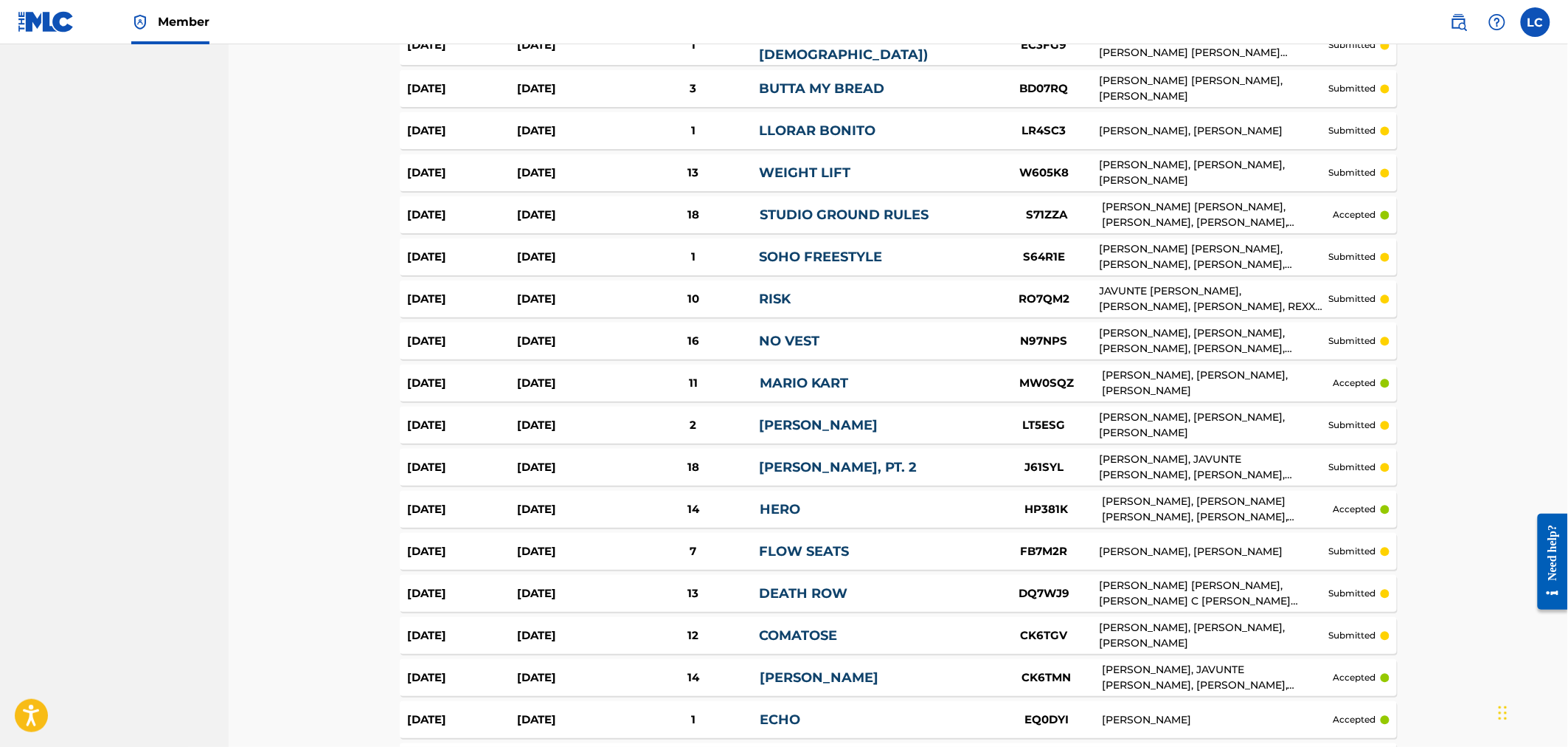
click at [901, 284] on div "Aug 21, 2025 May 20, 2025 10 RISK RO7QM2 JAVUNTE LENNEL WHEELER, JOHN SPENGEMAN…" at bounding box center [898, 298] width 997 height 37
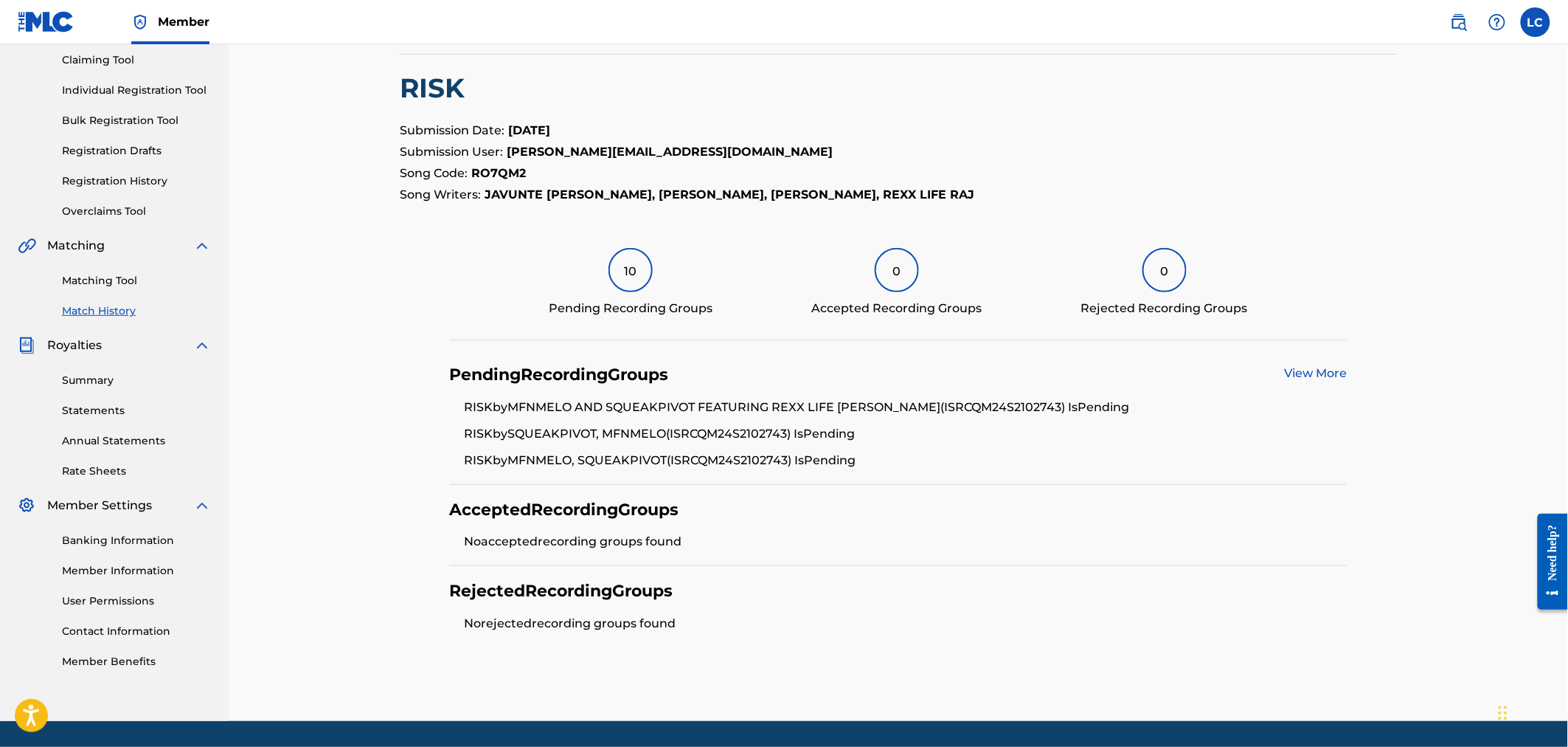
scroll to position [202, 0]
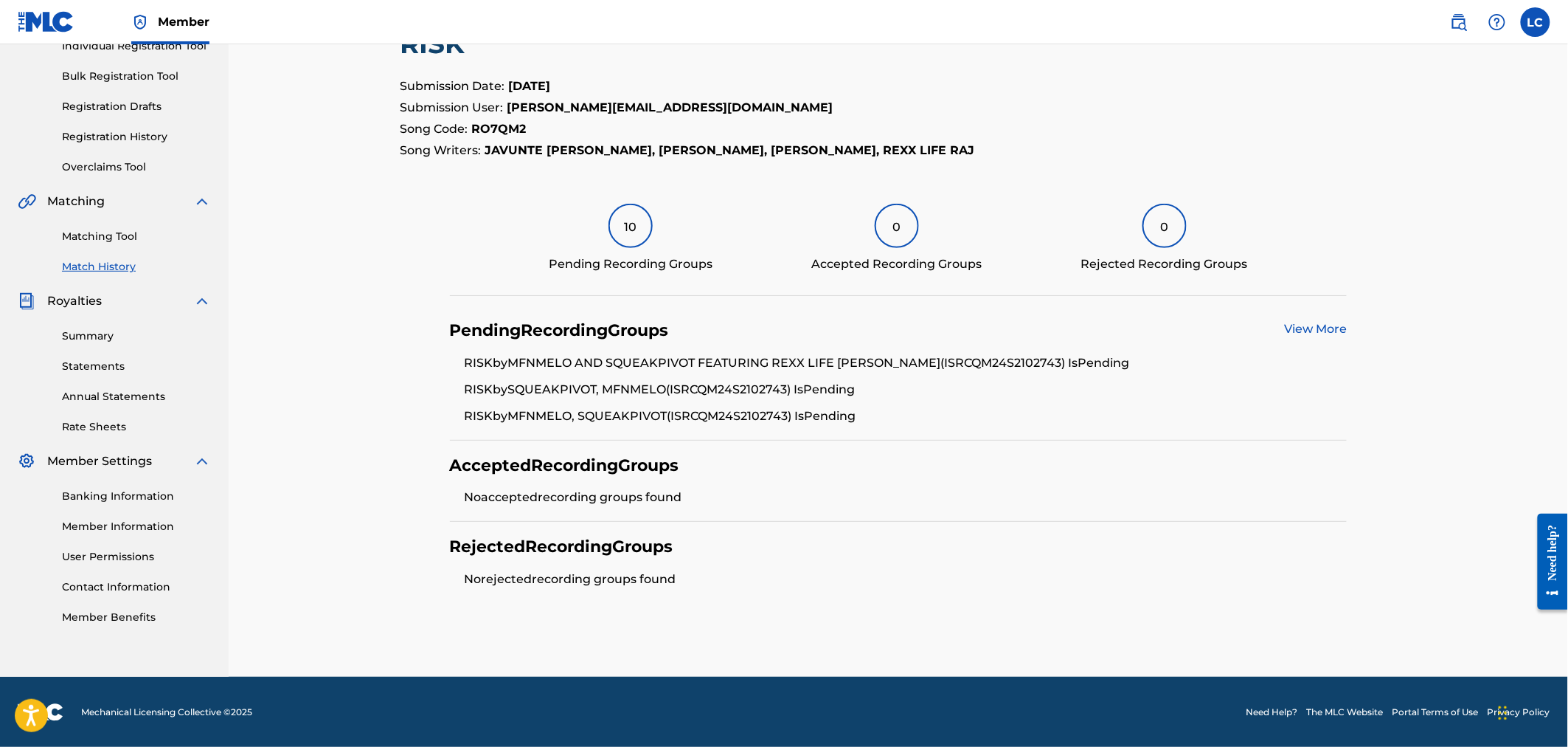
click at [1324, 329] on link "View More" at bounding box center [1315, 329] width 63 height 14
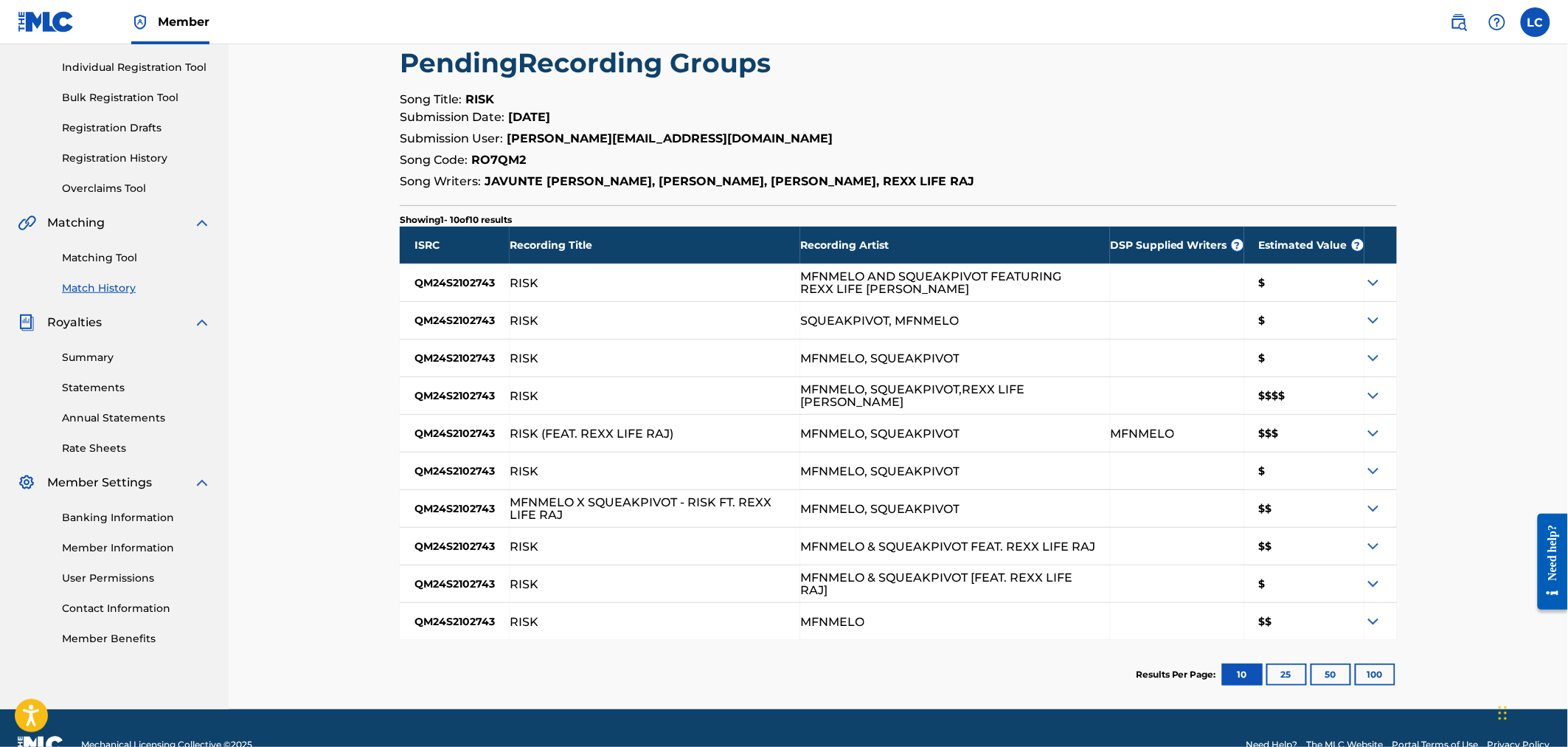
scroll to position [213, 0]
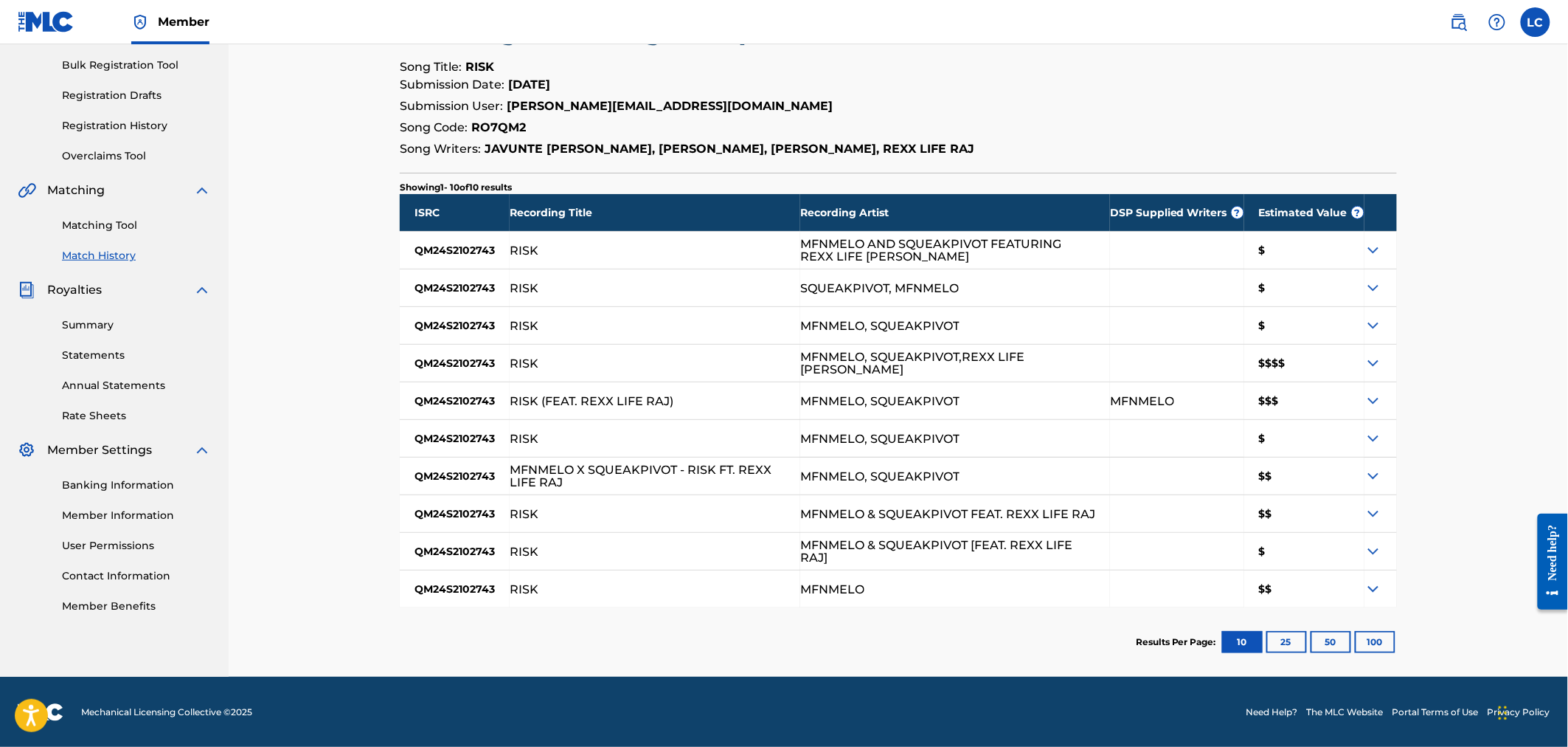
click at [1376, 356] on img at bounding box center [1373, 363] width 18 height 18
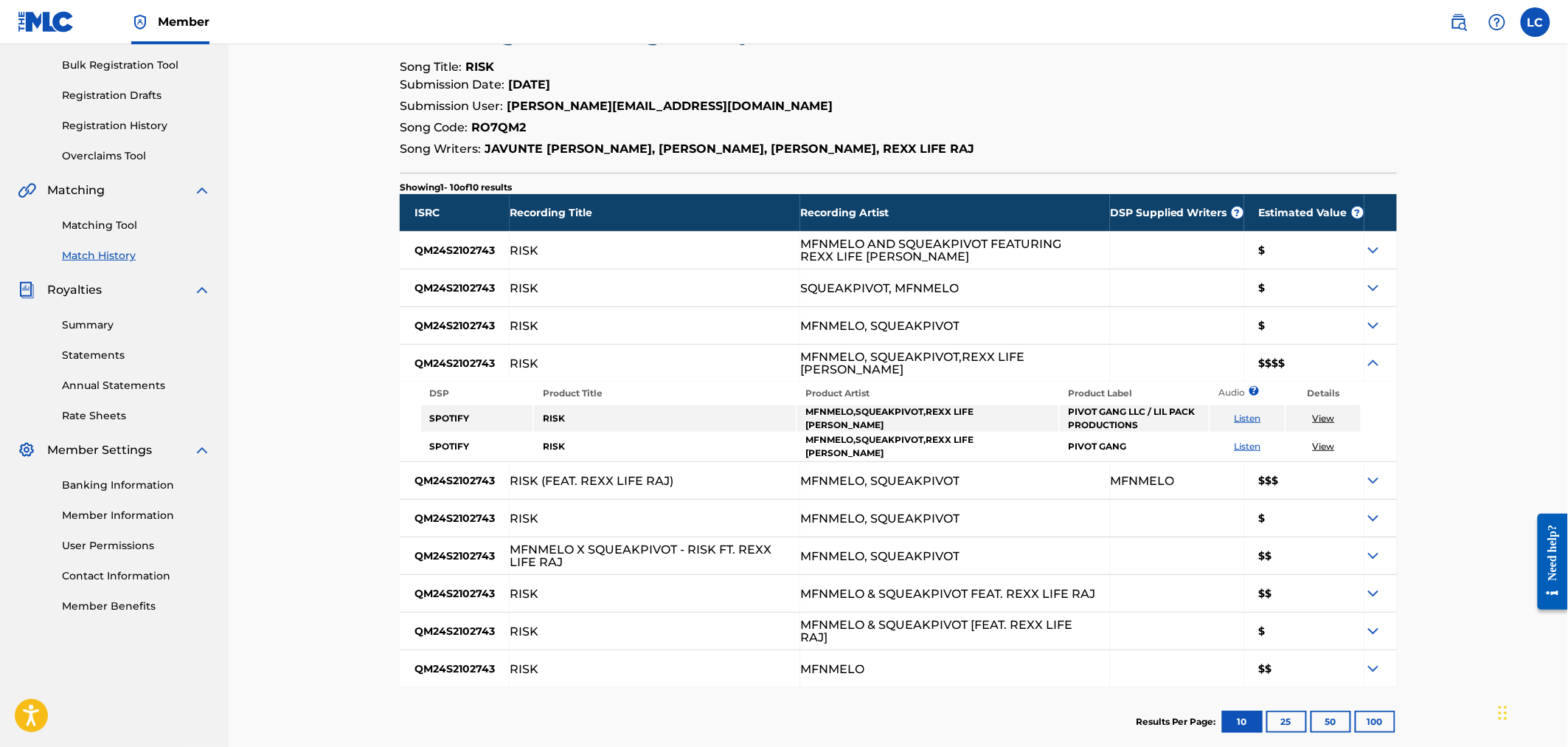
click at [1368, 472] on img at bounding box center [1373, 480] width 18 height 18
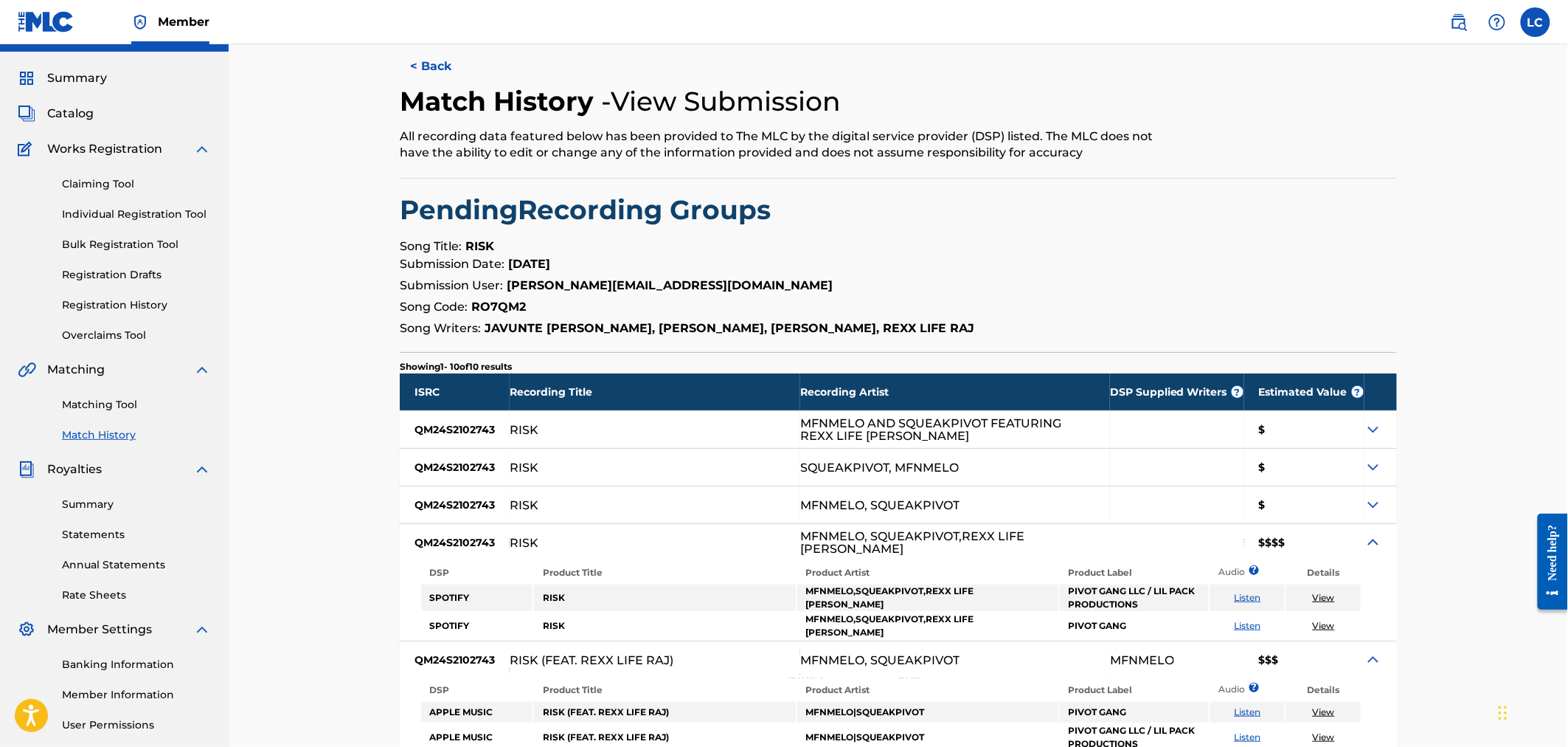
scroll to position [0, 0]
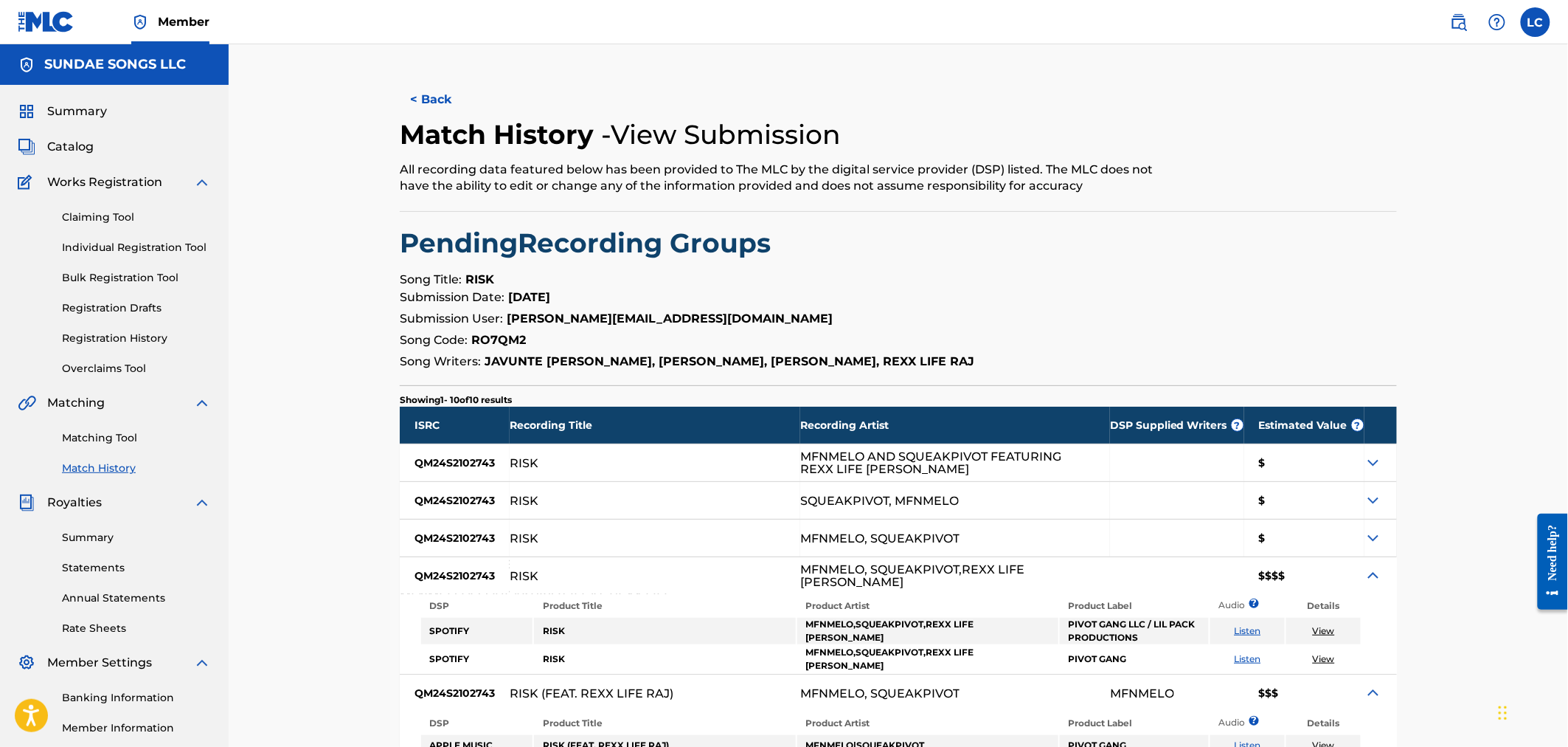
click at [1462, 30] on img at bounding box center [1458, 22] width 18 height 18
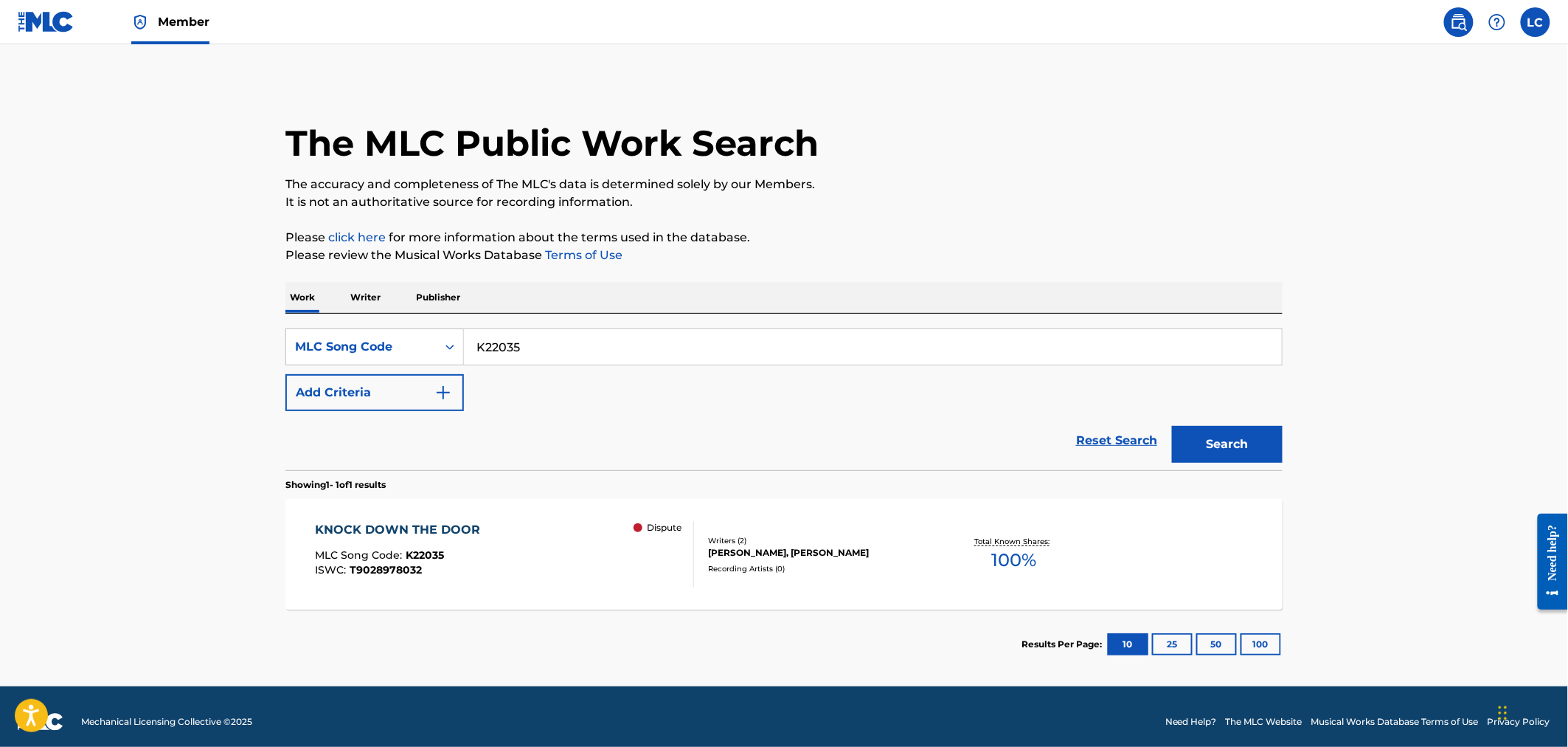
click at [765, 566] on div "Recording Artists ( 0 )" at bounding box center [820, 568] width 223 height 11
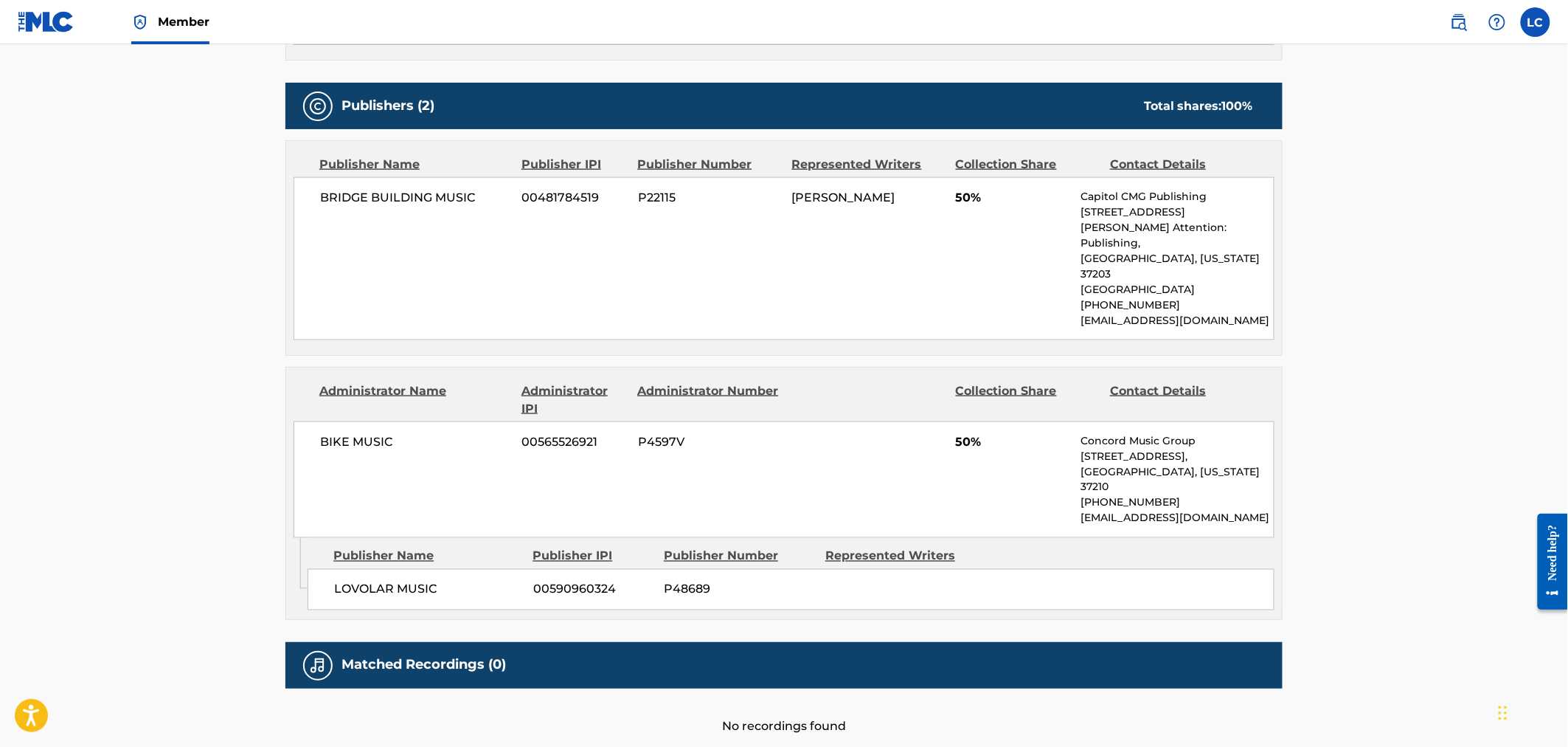
scroll to position [738, 0]
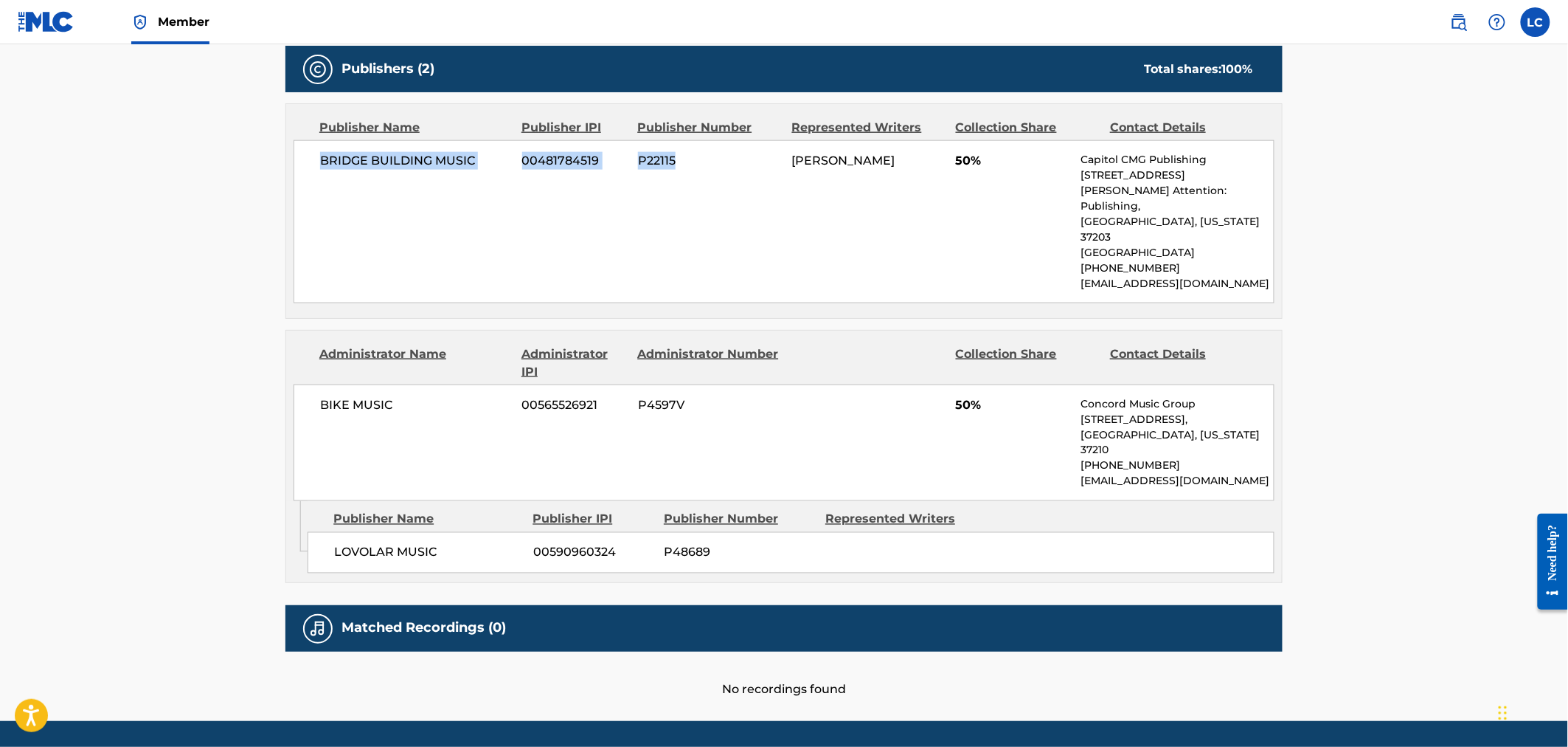
drag, startPoint x: 312, startPoint y: 158, endPoint x: 811, endPoint y: 168, distance: 499.1
click at [741, 167] on div "BRIDGE BUILDING MUSIC 00481784519 P22115 WES FARRELL 50% Capitol CMG Publishing…" at bounding box center [784, 221] width 981 height 163
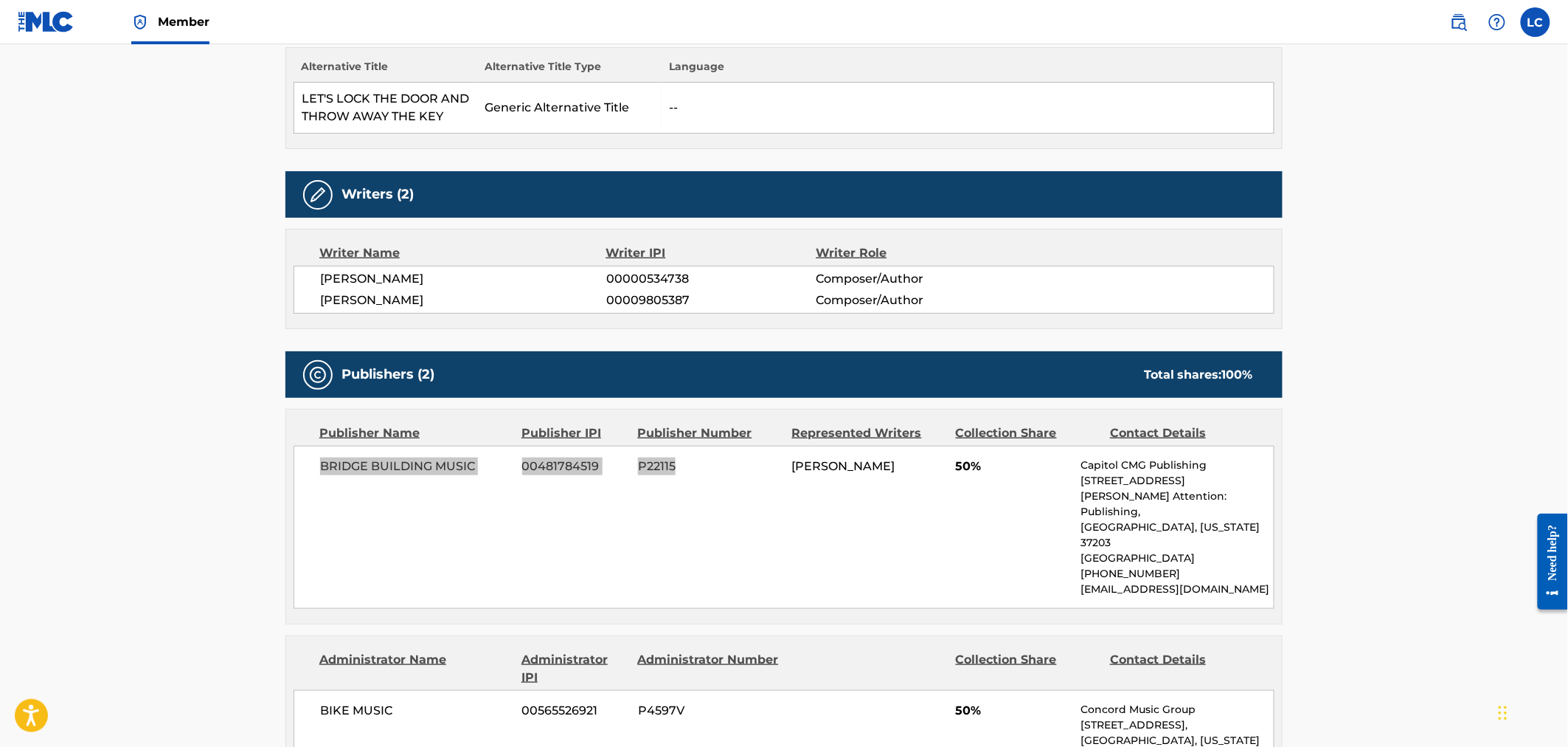
scroll to position [0, 0]
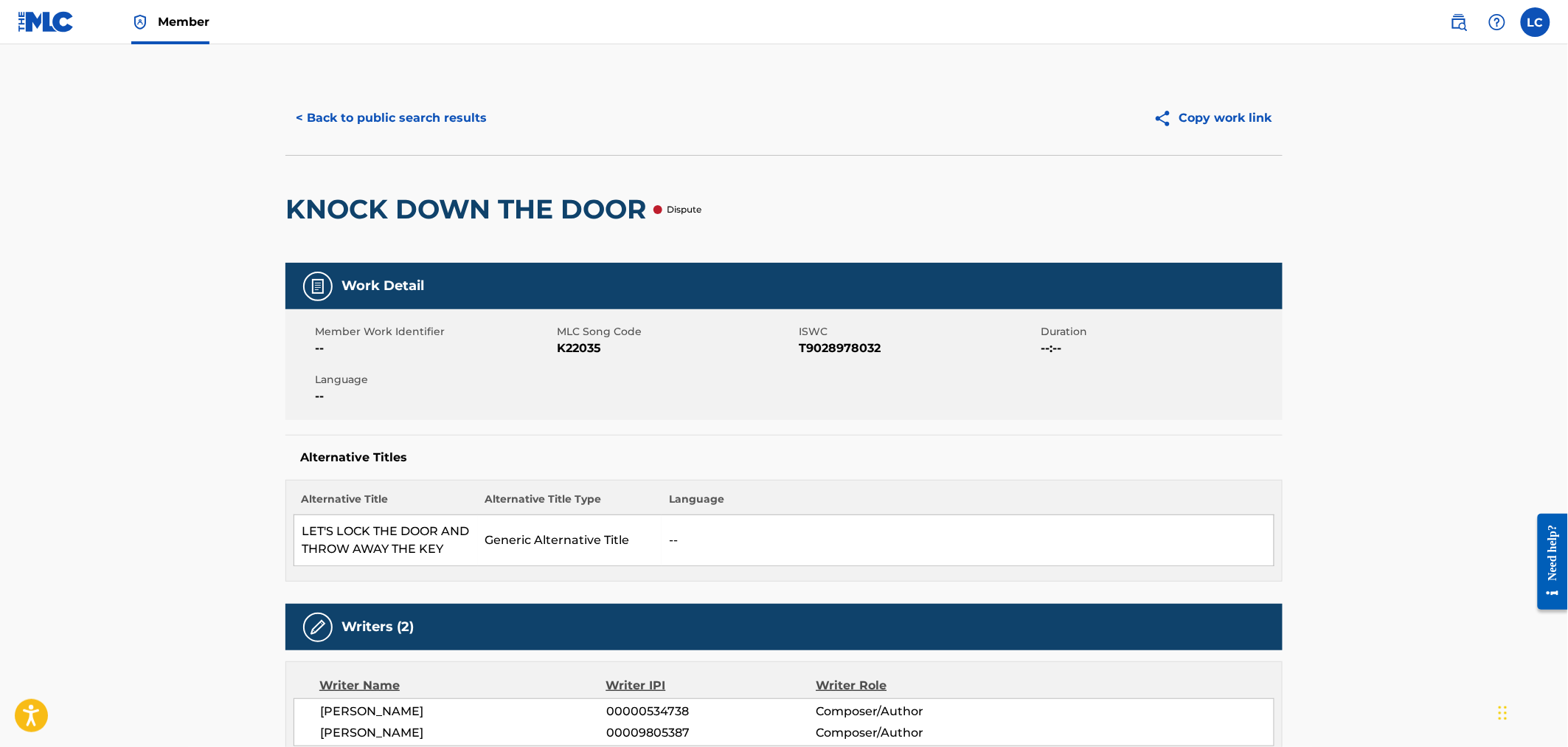
click at [352, 124] on button "< Back to public search results" at bounding box center [391, 118] width 212 height 37
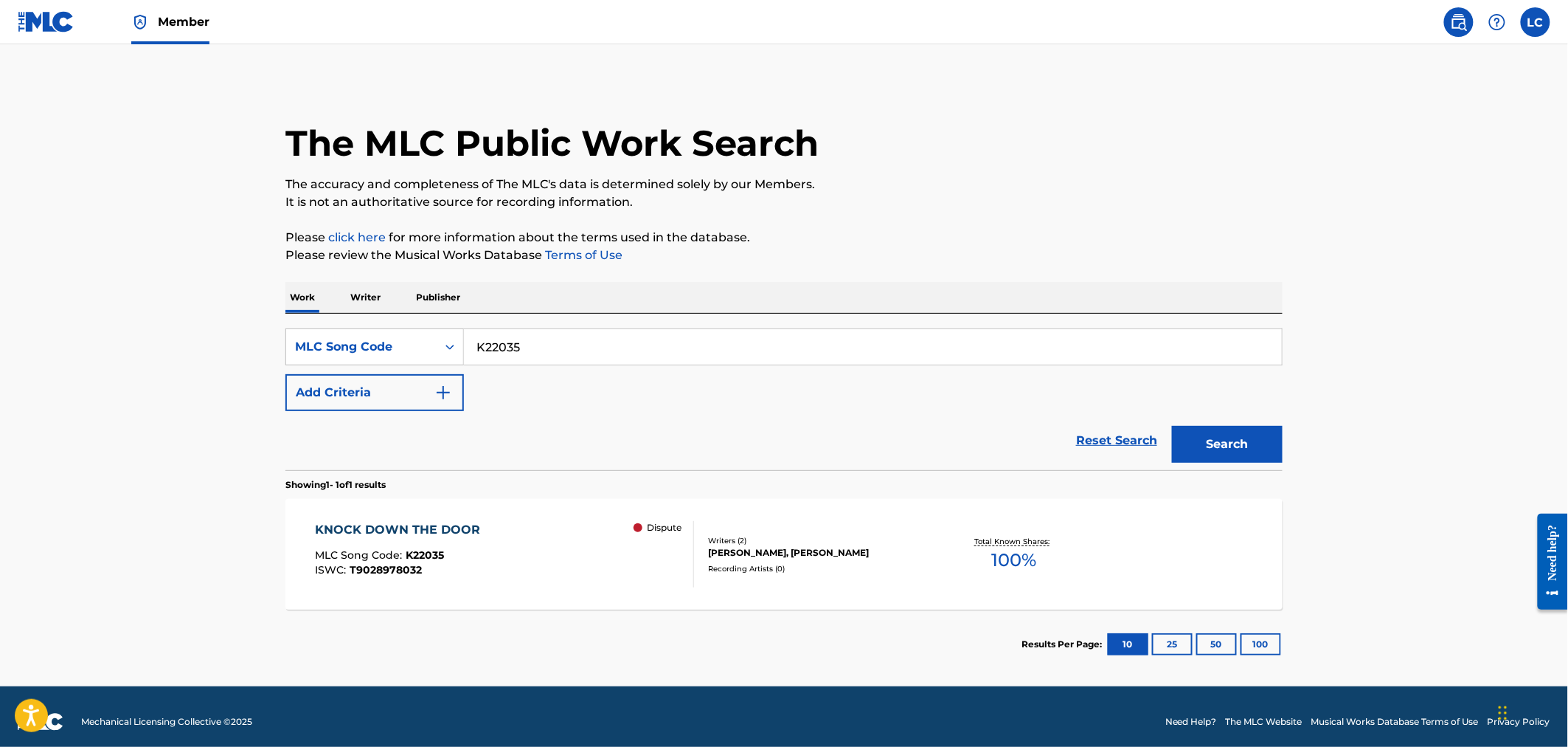
click at [552, 360] on input "K22035" at bounding box center [873, 347] width 818 height 36
click at [544, 342] on input "K22035" at bounding box center [873, 347] width 818 height 36
paste input "B6568N"
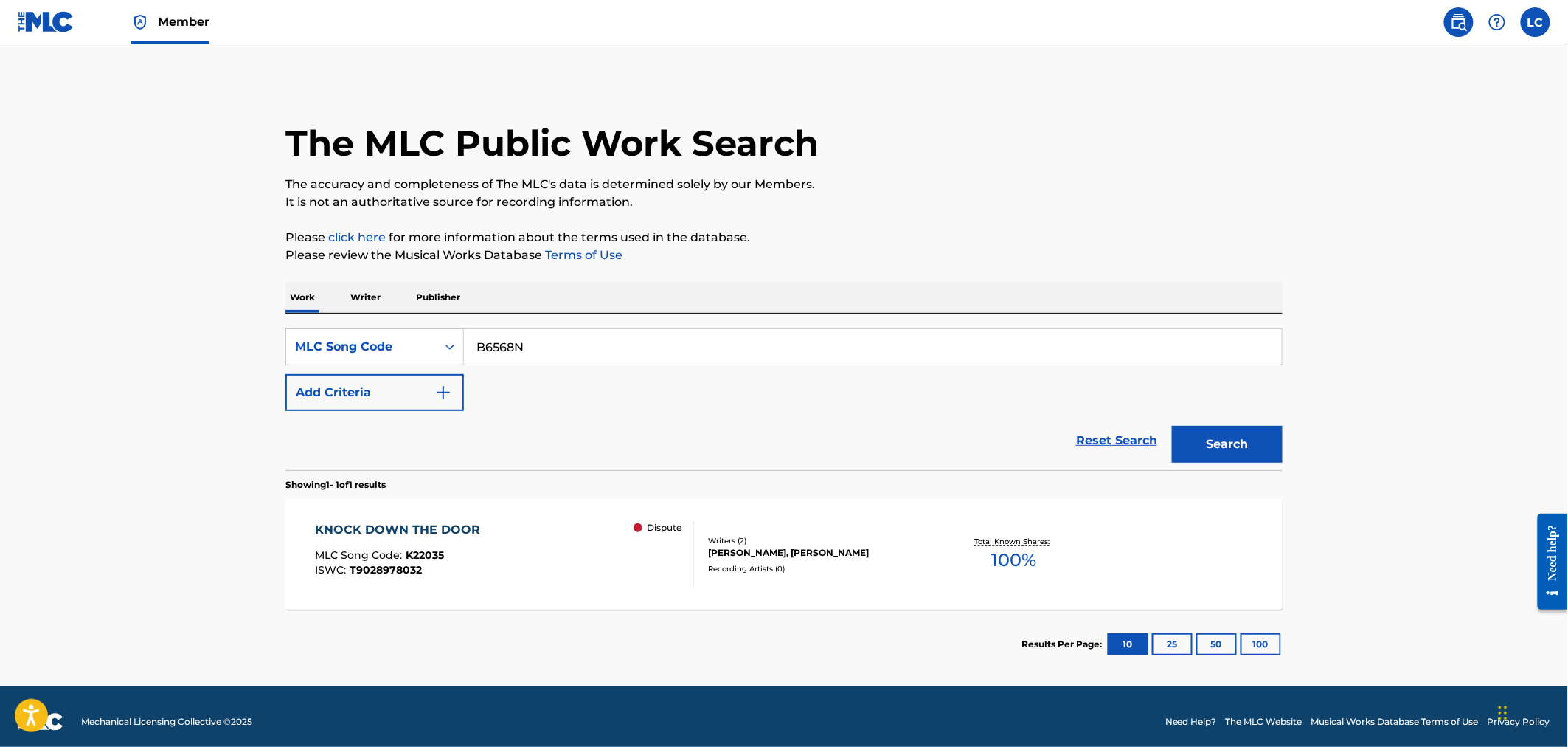
type input "B6568N"
click at [1236, 439] on button "Search" at bounding box center [1228, 444] width 111 height 37
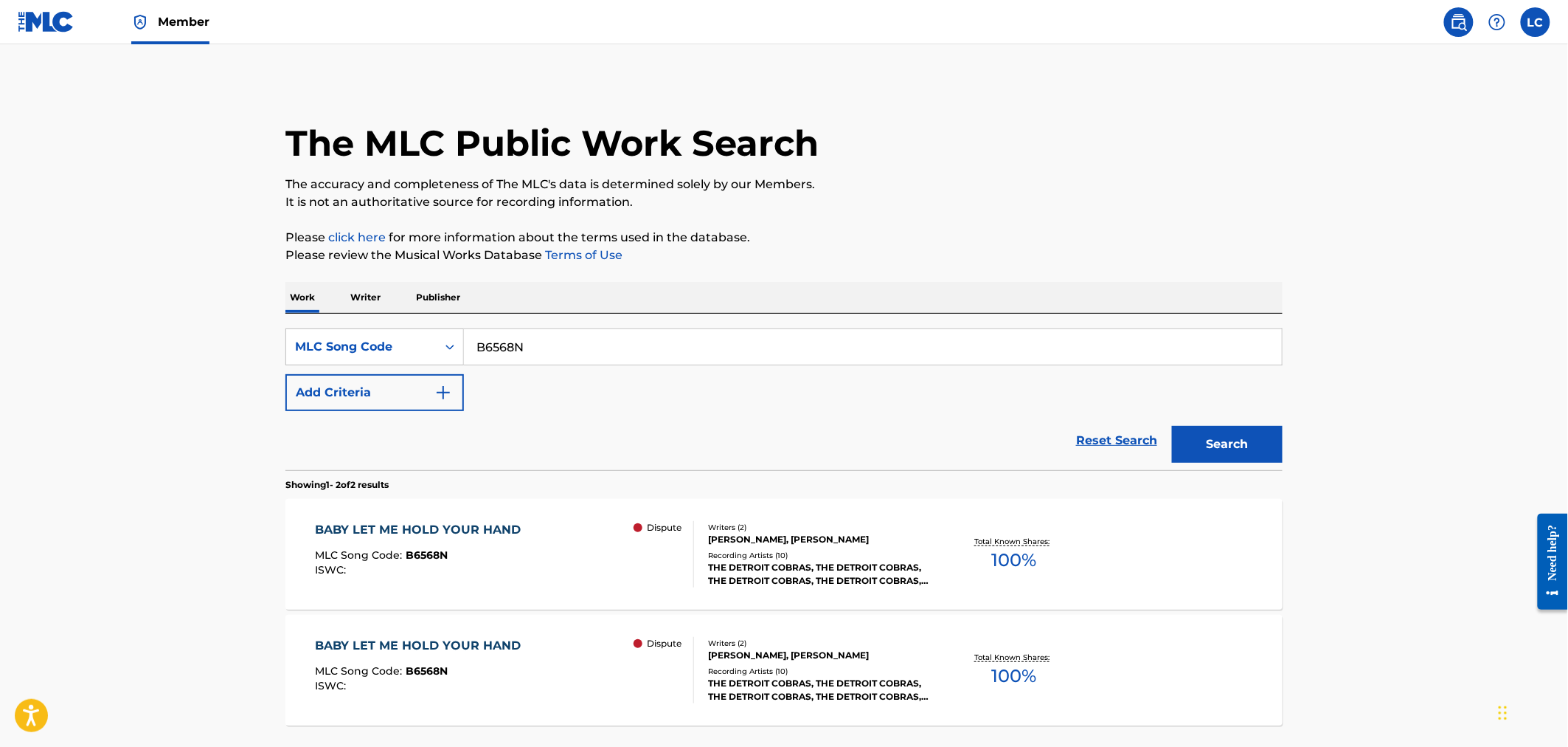
click at [1010, 560] on span "100 %" at bounding box center [1013, 560] width 45 height 26
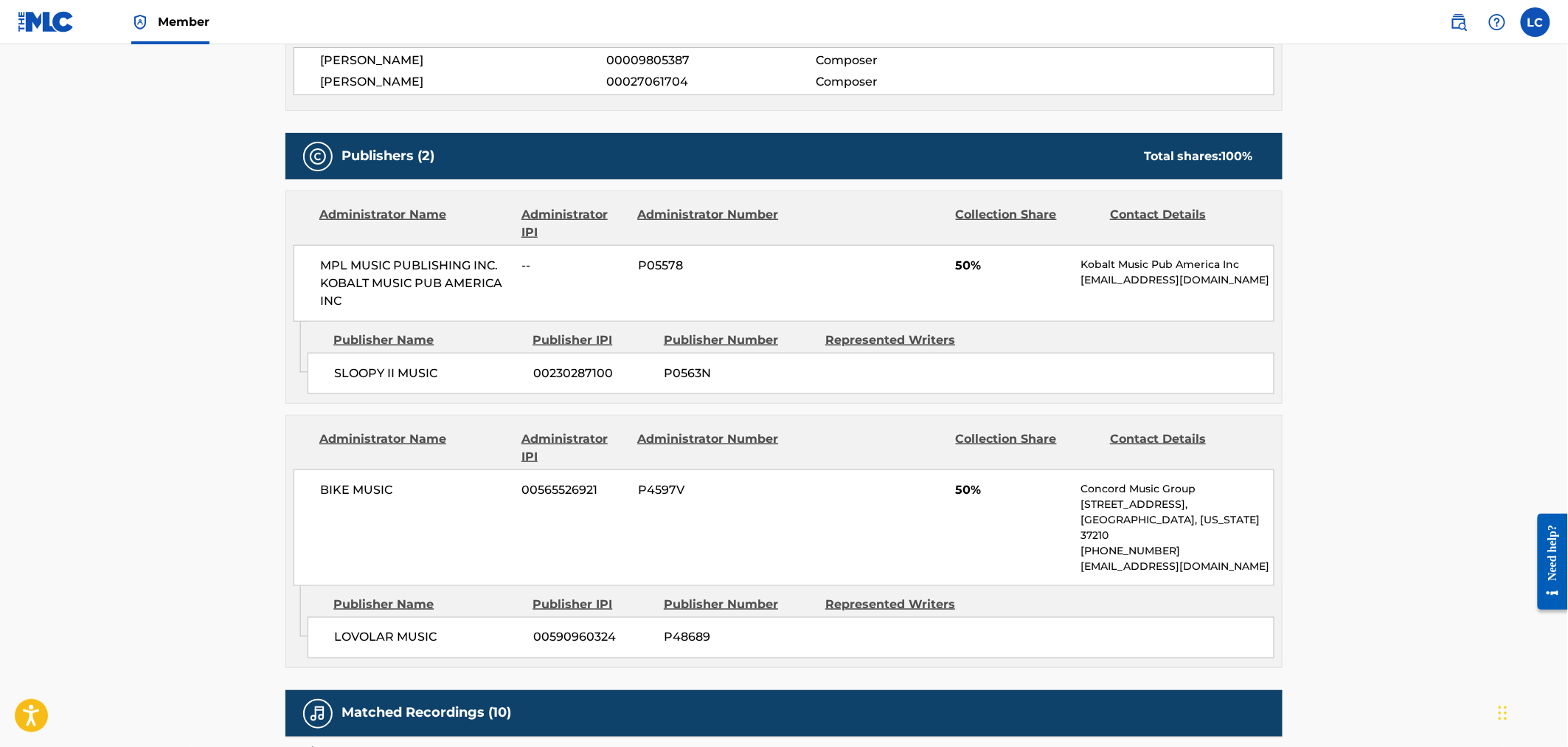
scroll to position [573, 0]
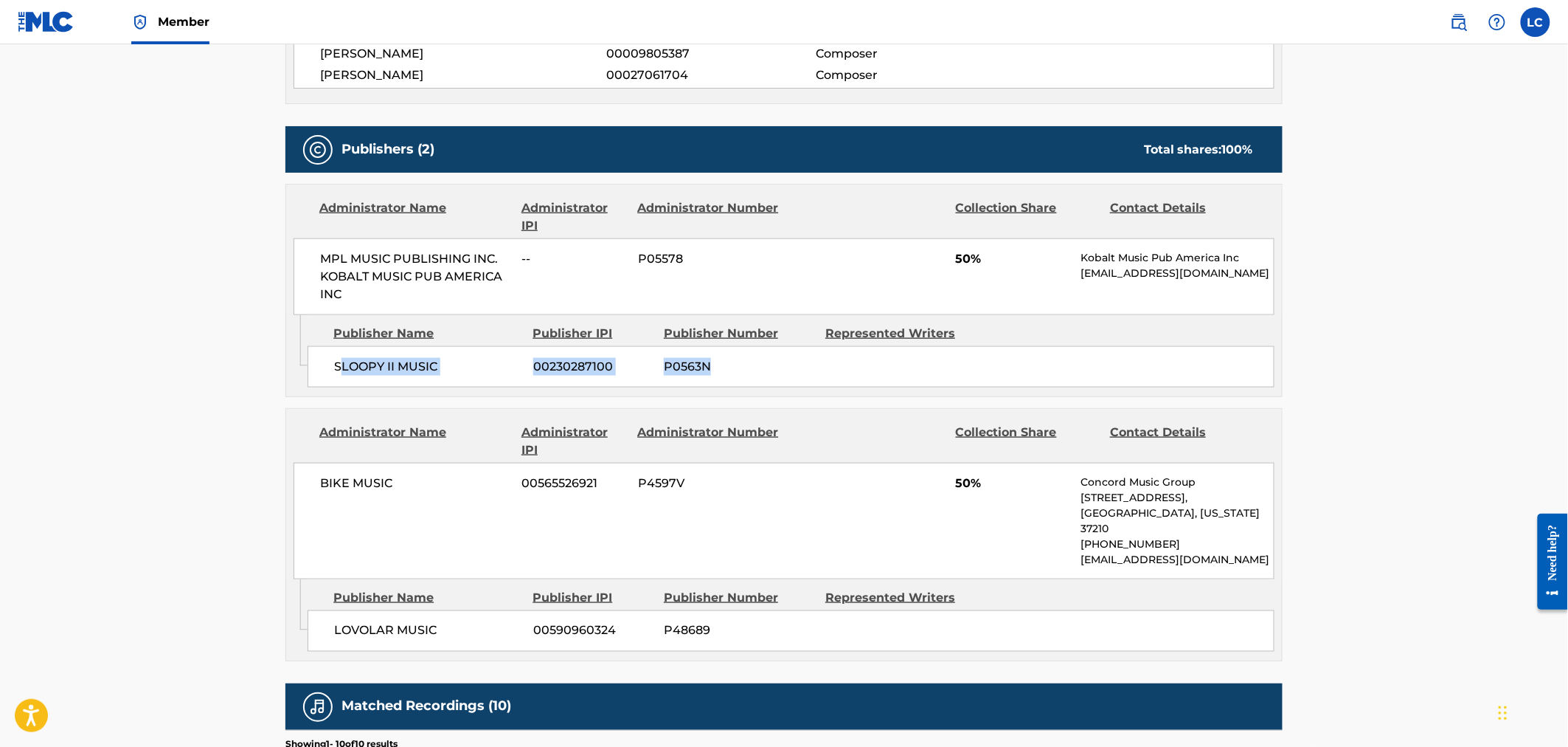
drag, startPoint x: 683, startPoint y: 367, endPoint x: 340, endPoint y: 357, distance: 343.1
click at [340, 357] on div "SLOOPY II MUSIC 00230287100 P0563N" at bounding box center [791, 366] width 967 height 42
click at [837, 463] on div "BIKE MUSIC 00565526921 P4597V 50% Concord Music Group 10 Lea Ave, Unit 300, Nas…" at bounding box center [784, 520] width 981 height 117
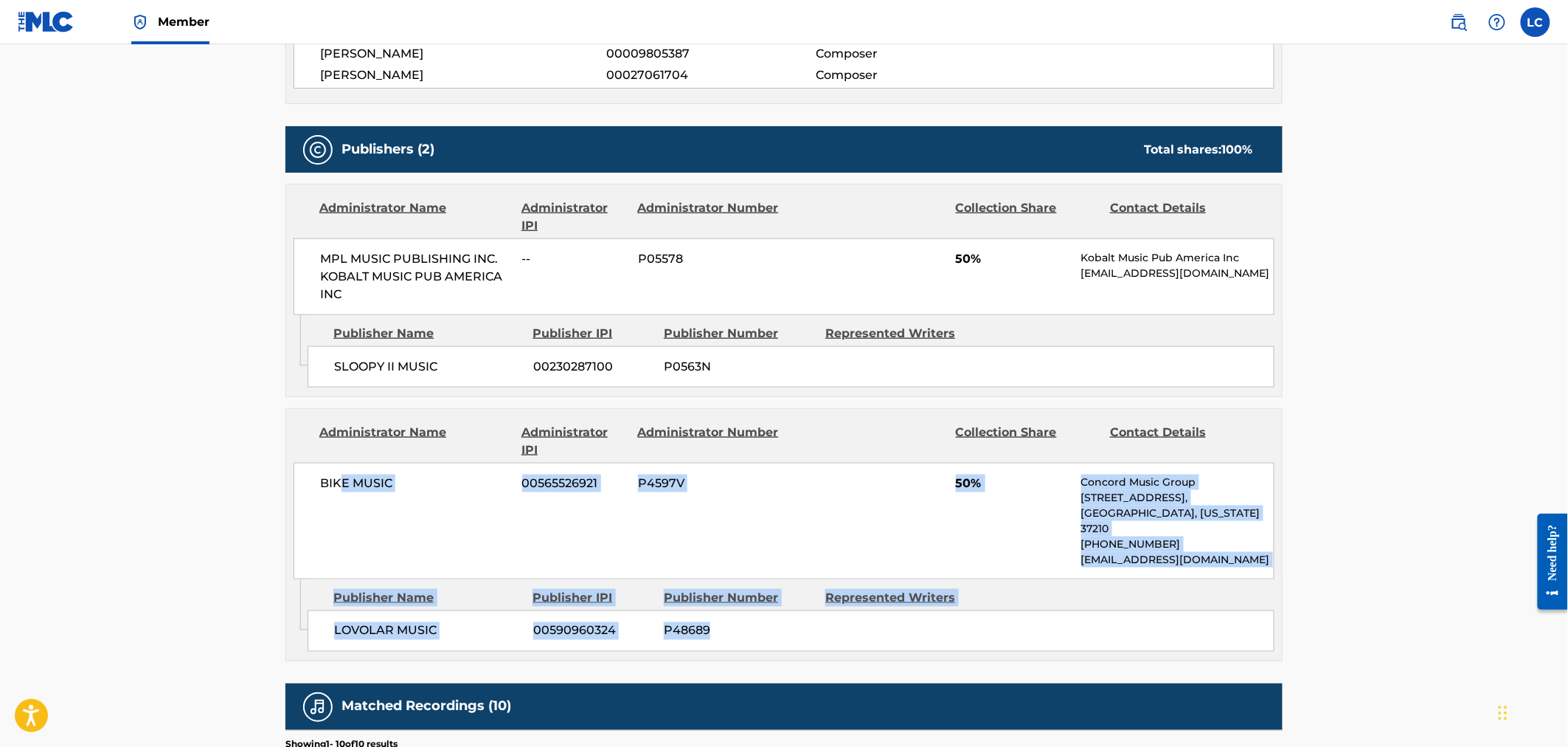
drag, startPoint x: 746, startPoint y: 612, endPoint x: 340, endPoint y: 491, distance: 423.6
click at [340, 491] on div "Administrator Name Administrator IPI Administrator Number Collection Share Cont…" at bounding box center [783, 534] width 997 height 253
click at [397, 495] on div "BIKE MUSIC 00565526921 P4597V 50% Concord Music Group 10 Lea Ave, Unit 300, Nas…" at bounding box center [784, 520] width 981 height 117
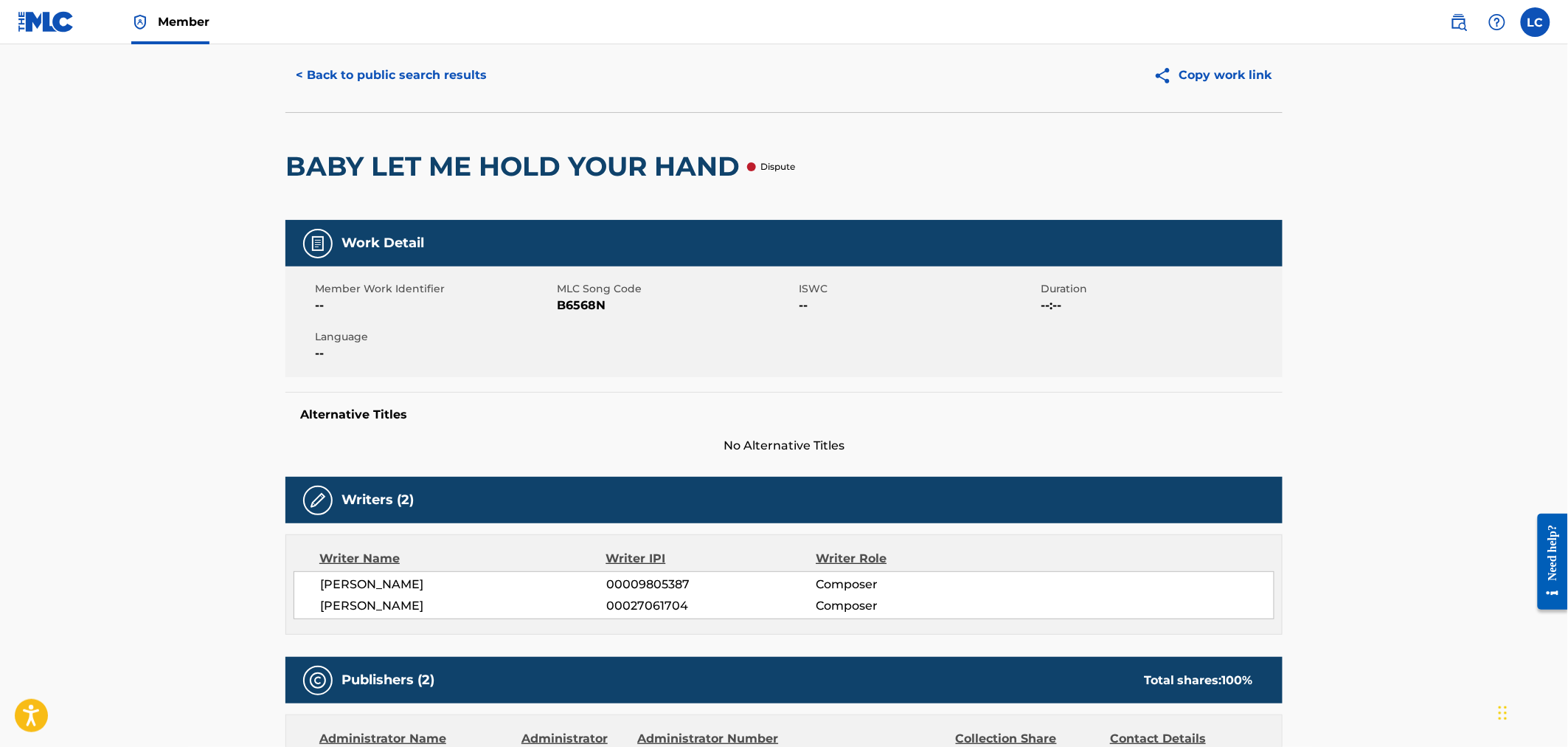
scroll to position [0, 0]
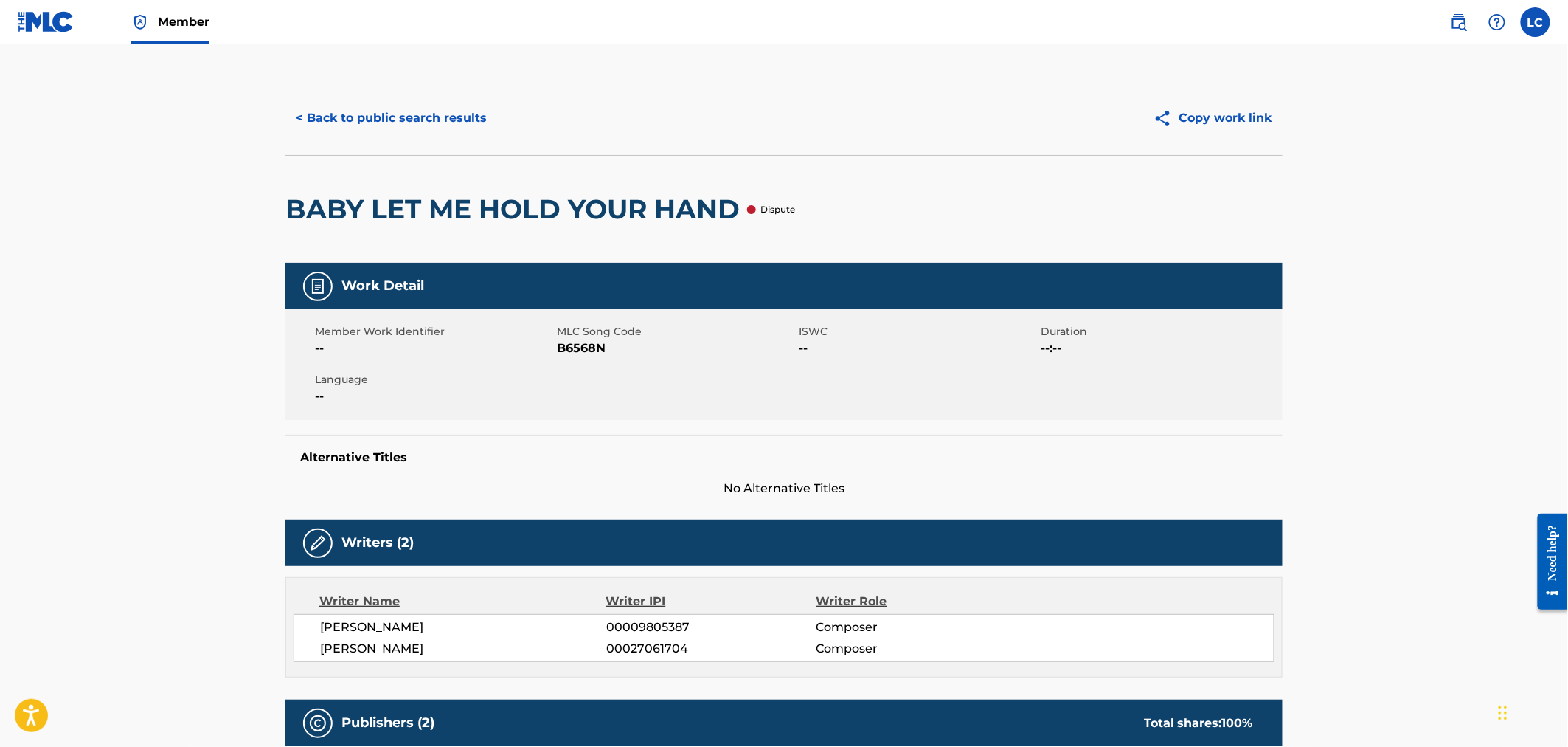
drag, startPoint x: 395, startPoint y: 138, endPoint x: 394, endPoint y: 129, distance: 9.1
click at [395, 138] on div "< Back to public search results Copy work link" at bounding box center [783, 118] width 997 height 74
click at [394, 115] on button "< Back to public search results" at bounding box center [391, 118] width 212 height 37
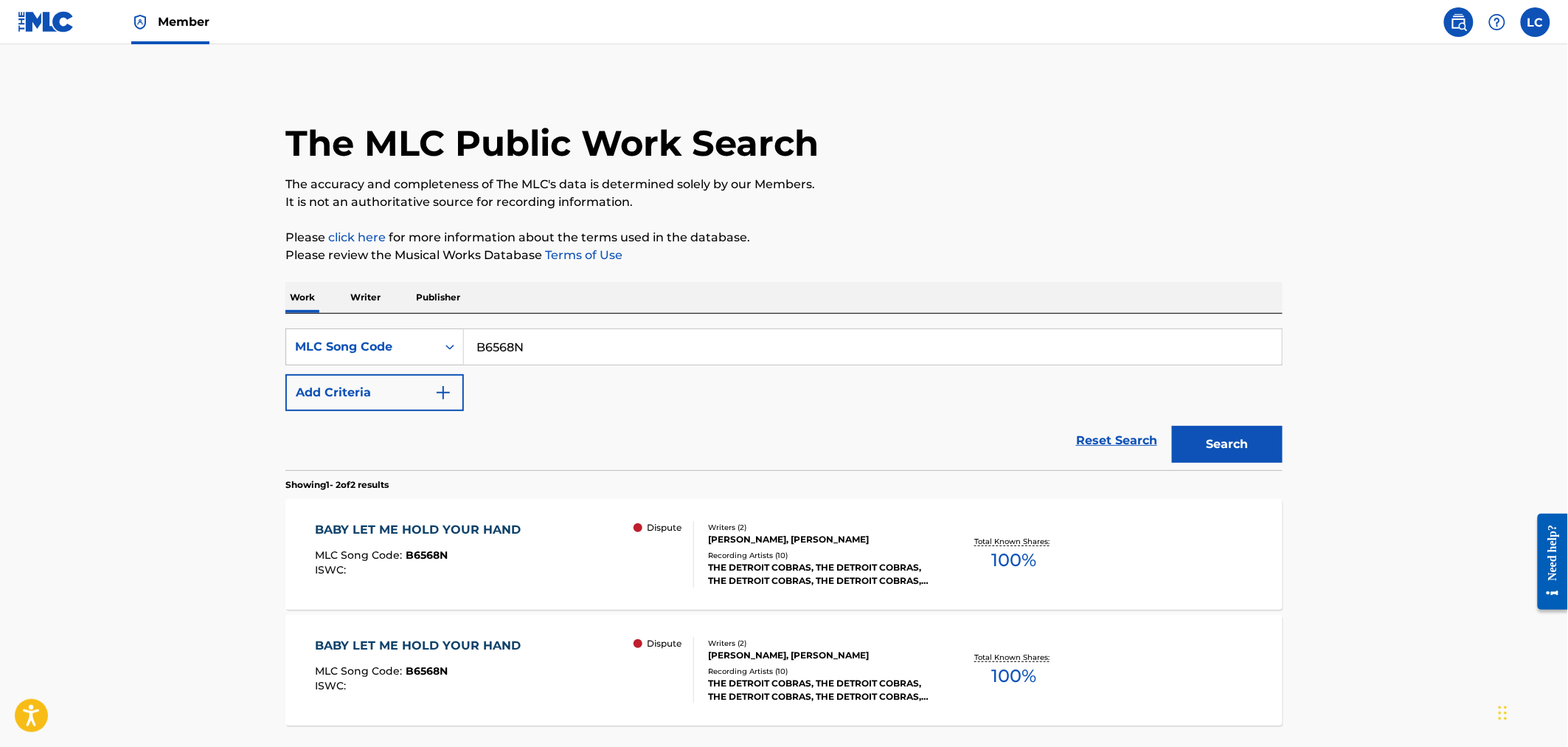
click at [535, 348] on input "B6568N" at bounding box center [873, 347] width 818 height 36
paste input "I00872"
type input "I00872"
click at [1234, 453] on button "Search" at bounding box center [1228, 444] width 111 height 37
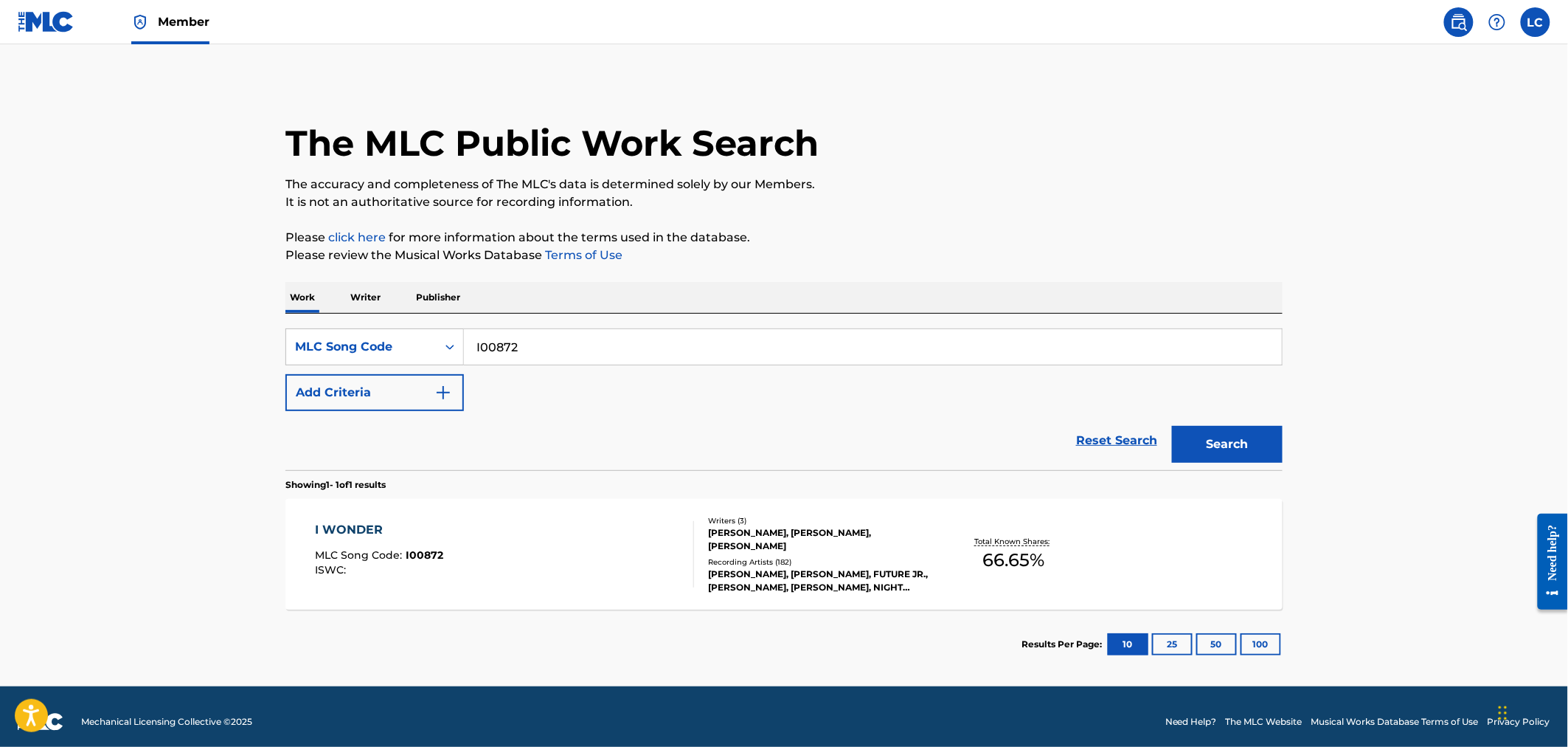
click at [830, 567] on div "DAN BLACK, DAN BLACK, FUTURE JR., JOSEF PAGE, DAN BLACK, NIGHT BEATS, DAN AUERB…" at bounding box center [820, 580] width 223 height 26
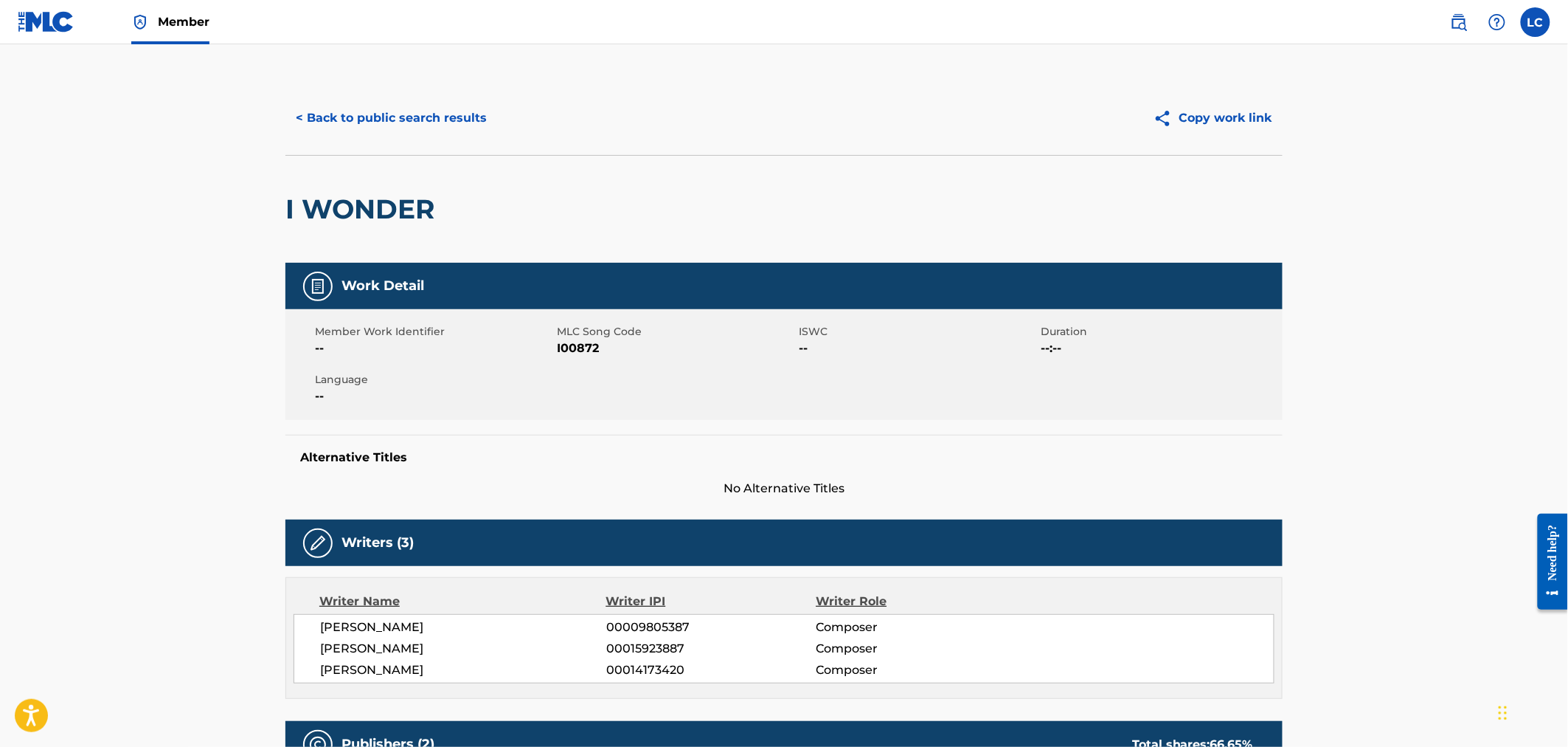
click at [354, 124] on button "< Back to public search results" at bounding box center [391, 118] width 212 height 37
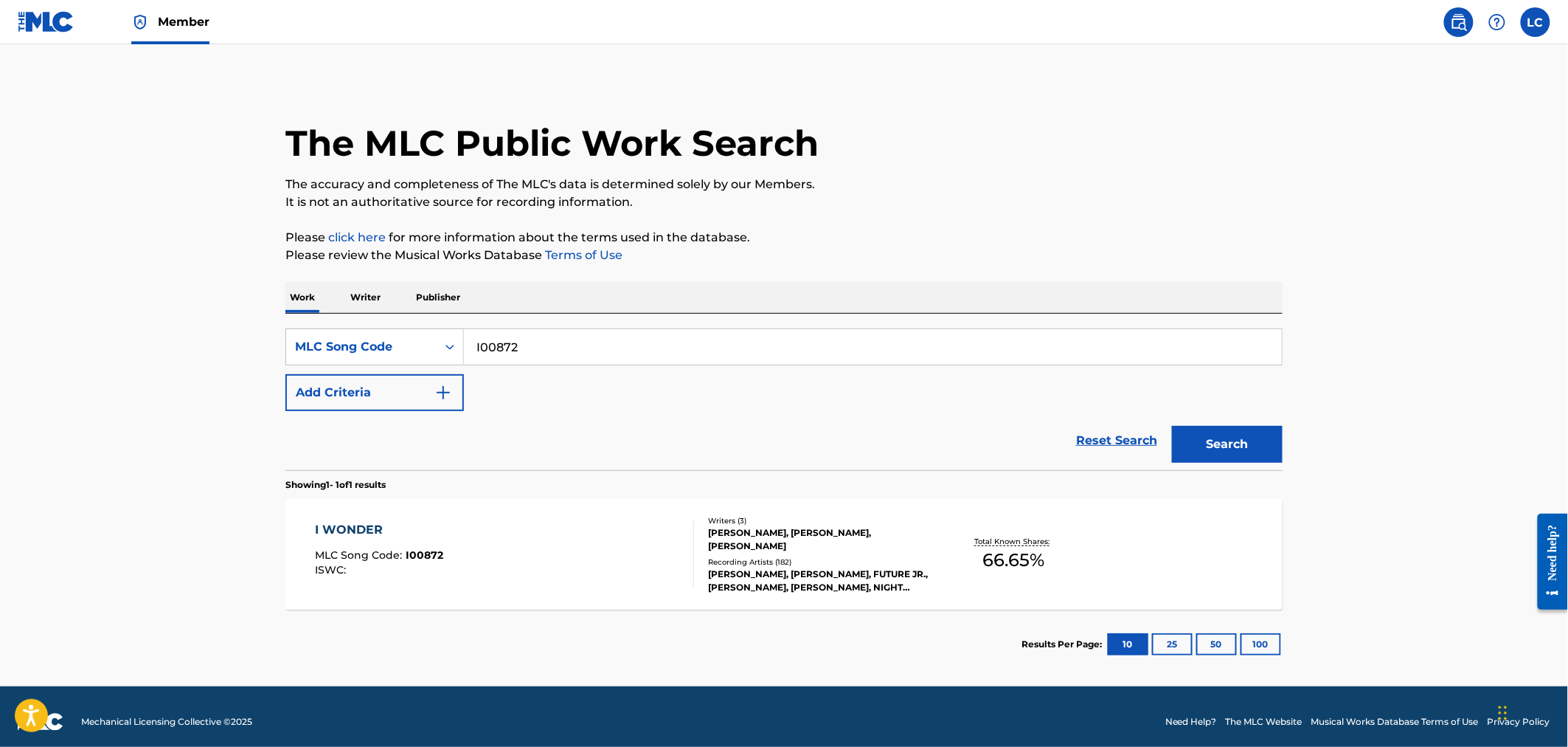
click at [572, 354] on input "I00872" at bounding box center [873, 347] width 818 height 36
paste input "B6568N"
type input "B6568N"
click at [1272, 440] on button "Search" at bounding box center [1228, 444] width 111 height 37
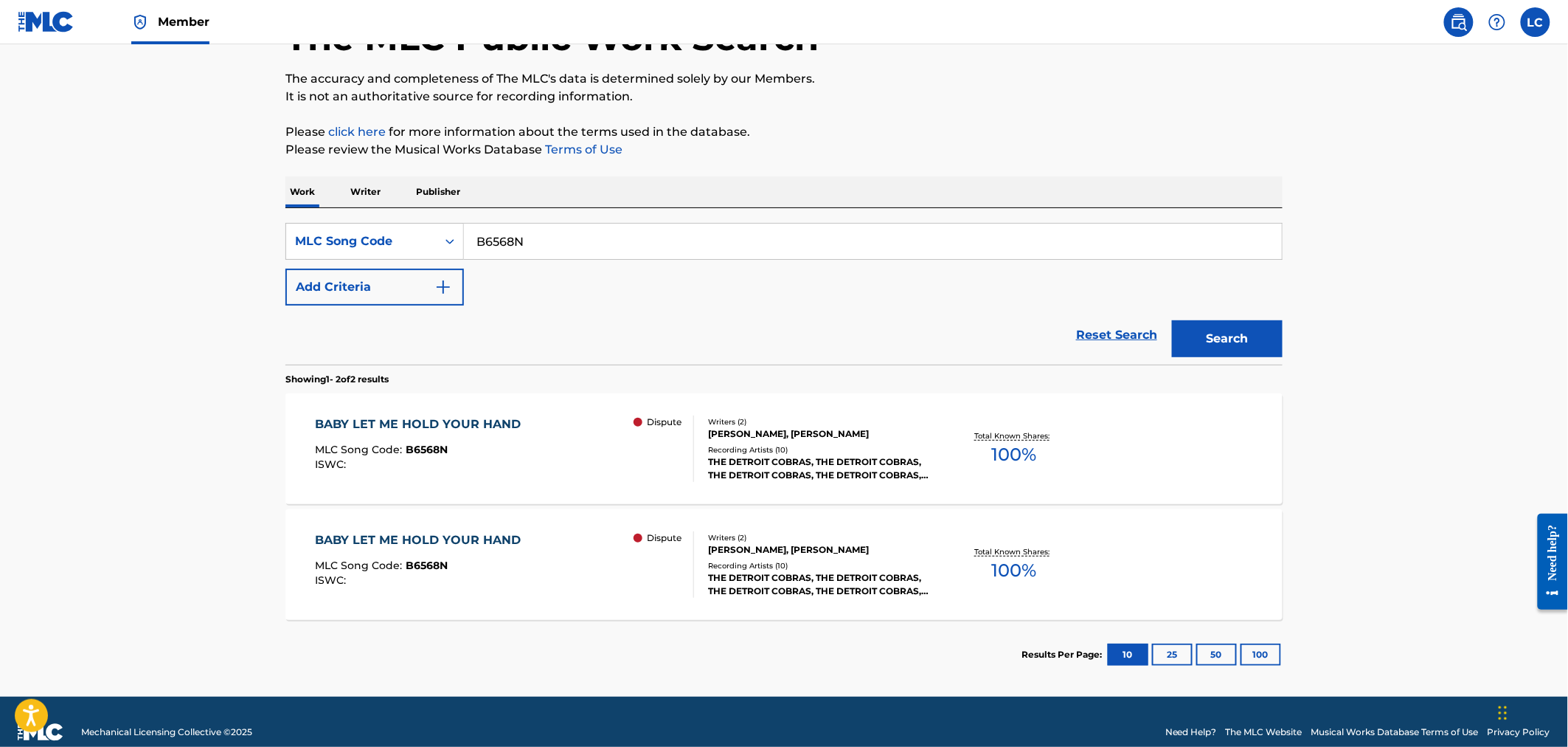
scroll to position [126, 0]
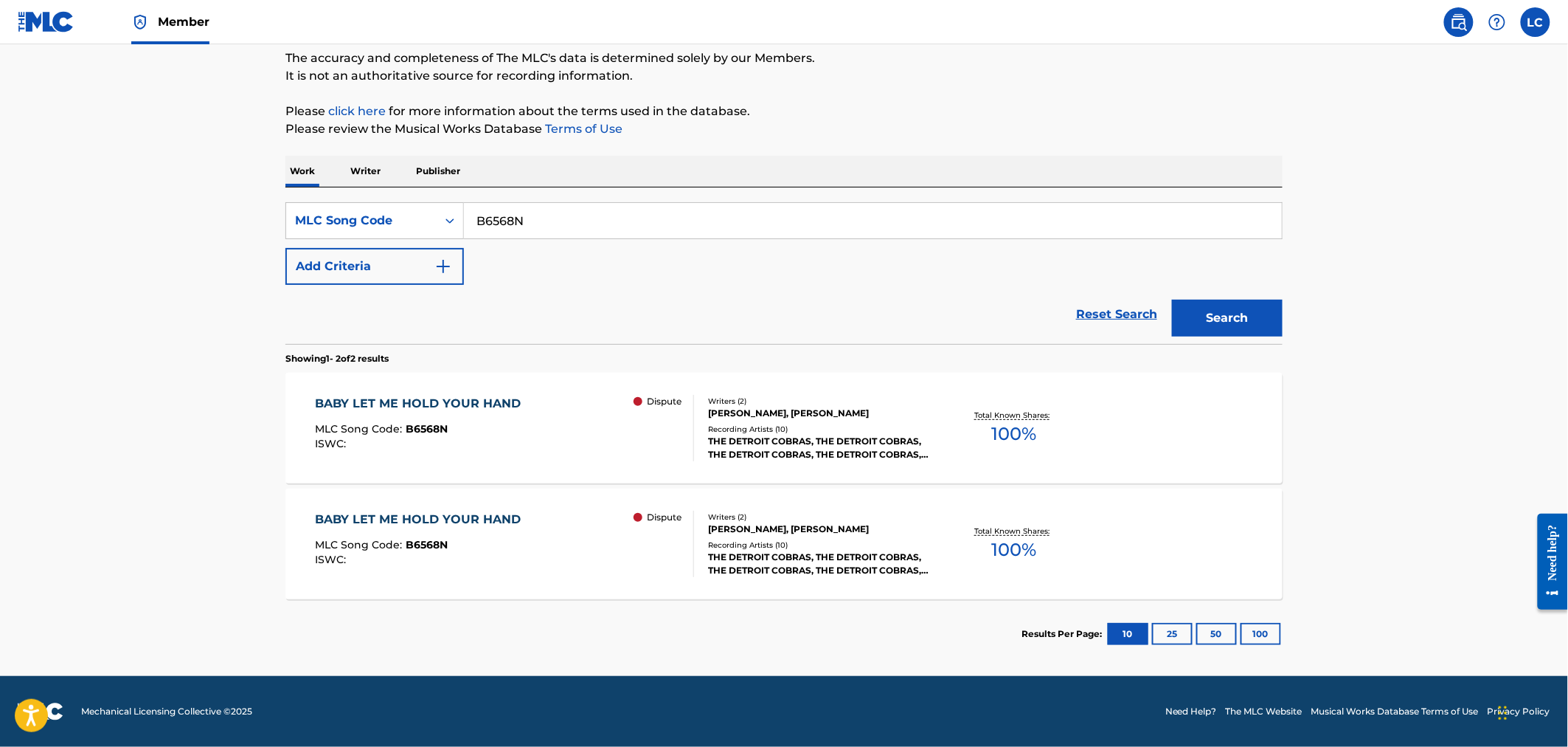
click at [922, 522] on div "WES FARRELL, BERT RUSSELL" at bounding box center [820, 529] width 223 height 14
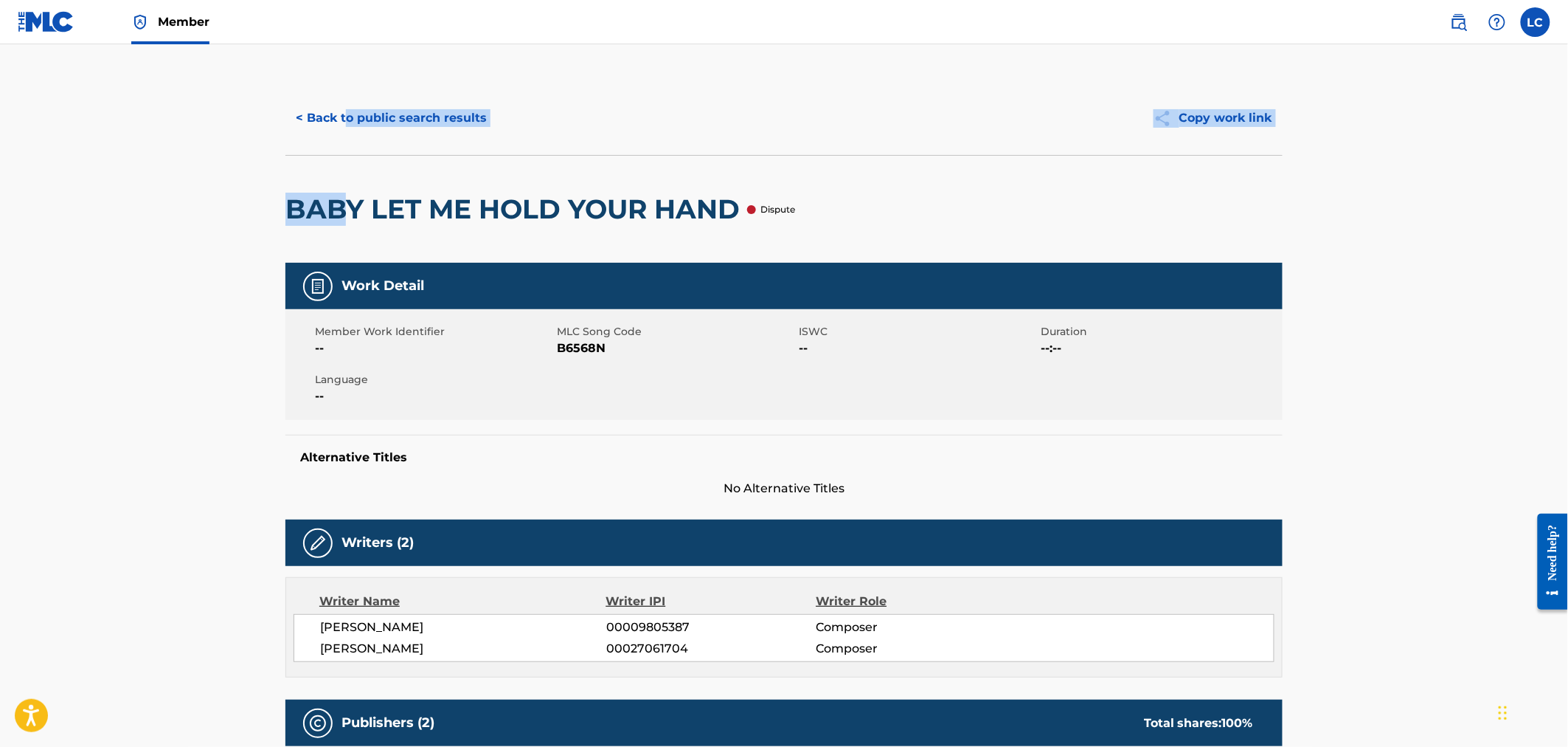
drag, startPoint x: 345, startPoint y: 155, endPoint x: 356, endPoint y: 138, distance: 20.2
click at [347, 147] on div "< Back to public search results Copy work link BABY LET ME HOLD YOUR HAND Dispu…" at bounding box center [783, 171] width 997 height 181
click at [358, 134] on button "< Back to public search results" at bounding box center [391, 118] width 212 height 37
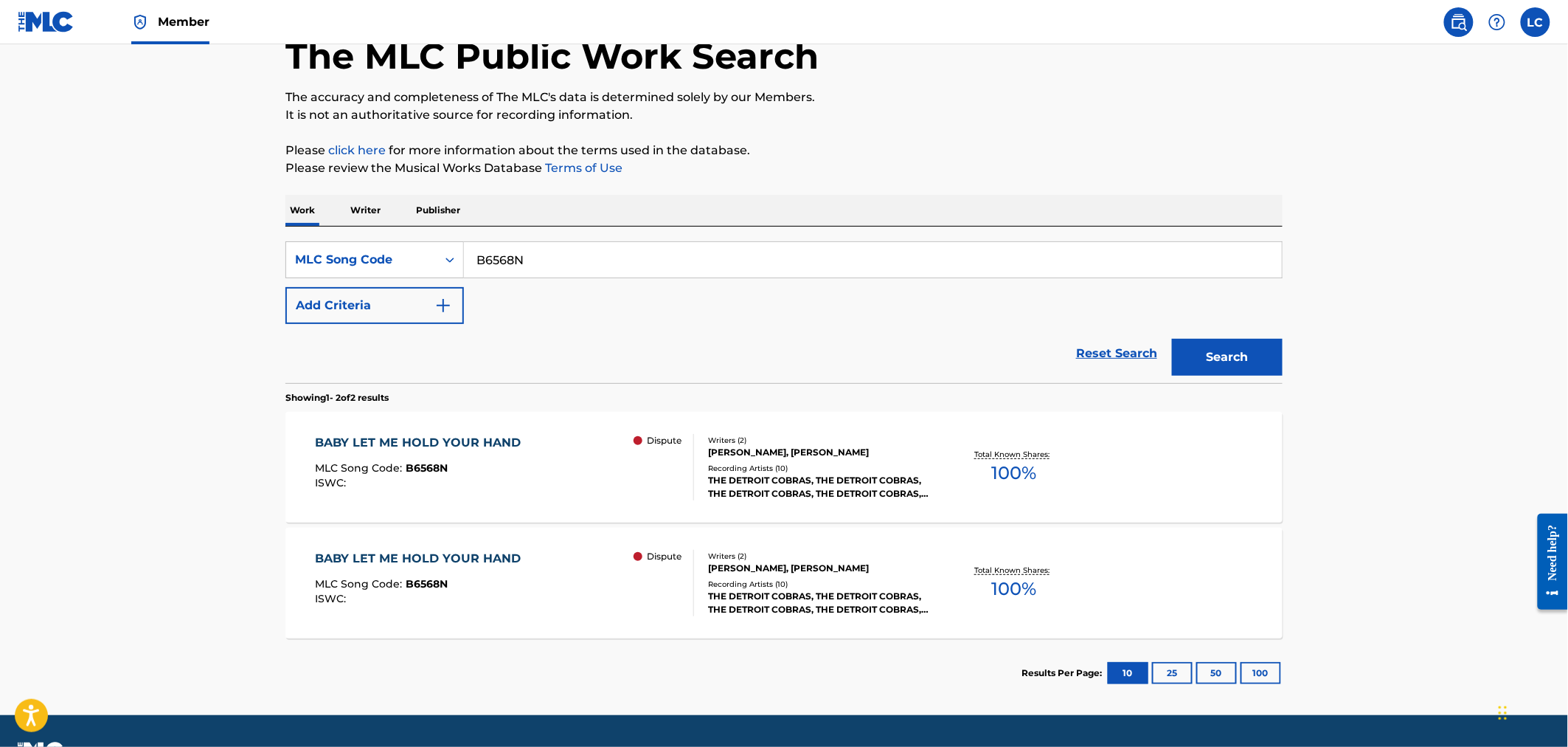
click at [660, 485] on div "Dispute" at bounding box center [663, 467] width 60 height 66
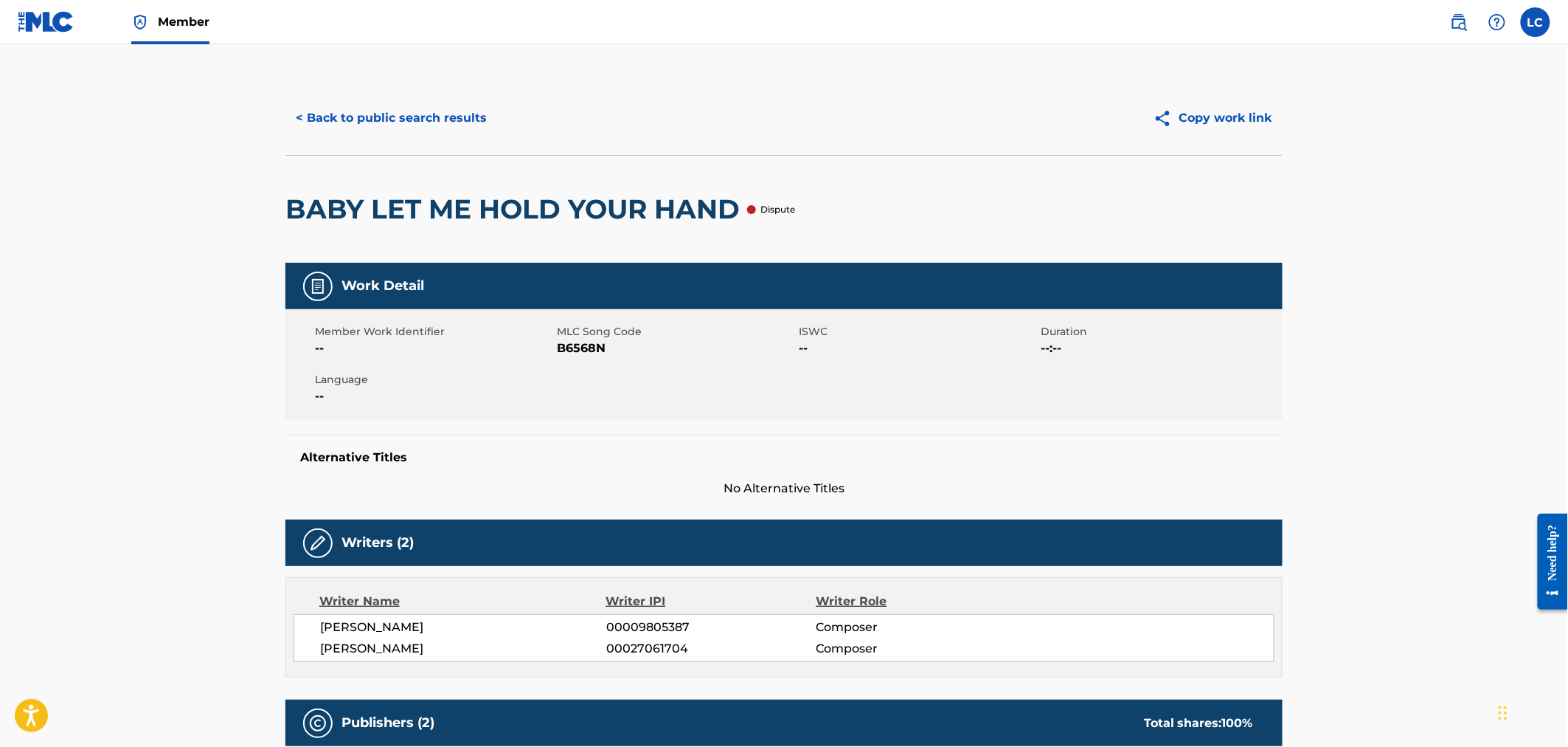
click at [346, 115] on button "< Back to public search results" at bounding box center [391, 118] width 212 height 37
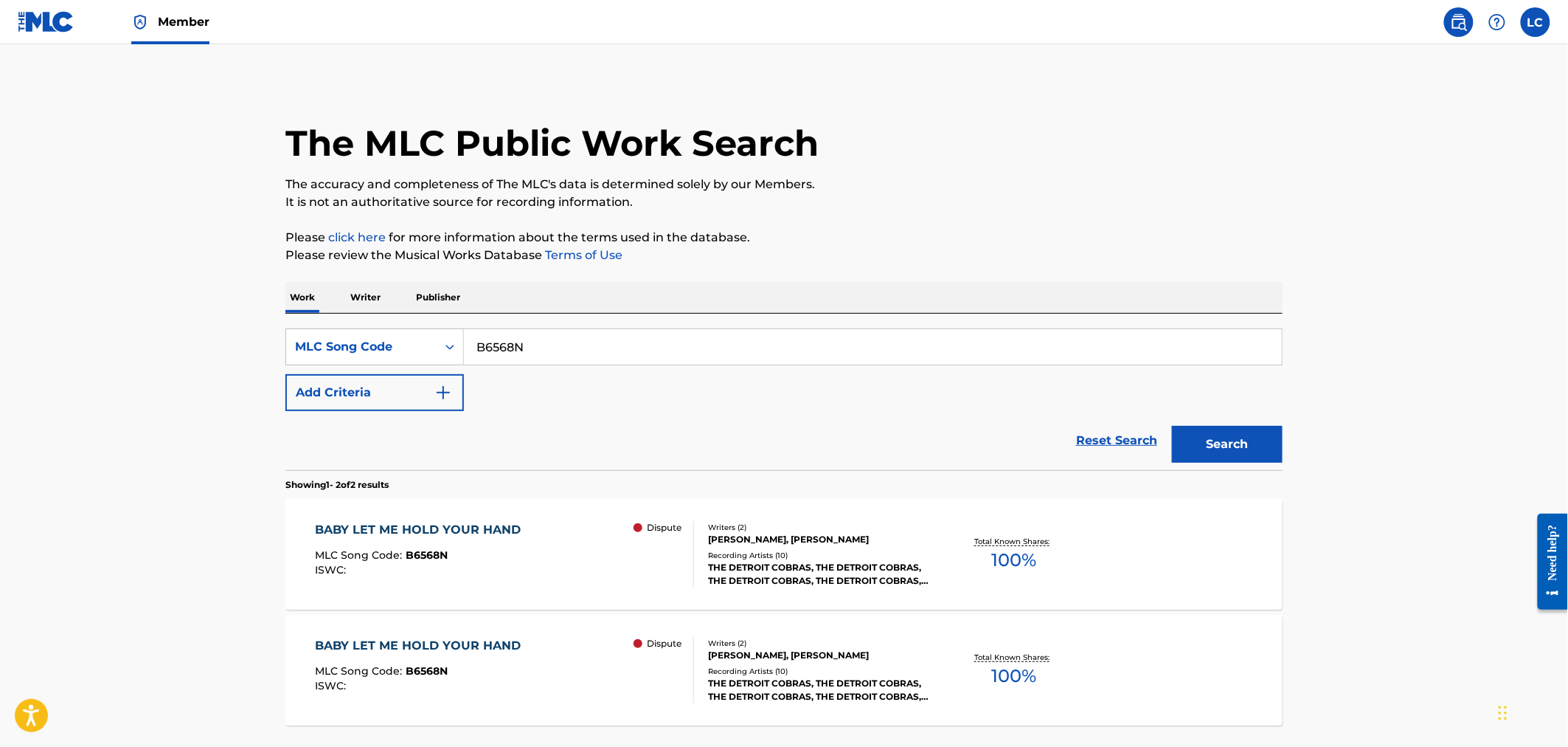
click at [544, 337] on input "B6568N" at bounding box center [873, 347] width 818 height 36
paste input "I00872"
type input "I00872"
click at [1203, 445] on button "Search" at bounding box center [1228, 444] width 111 height 37
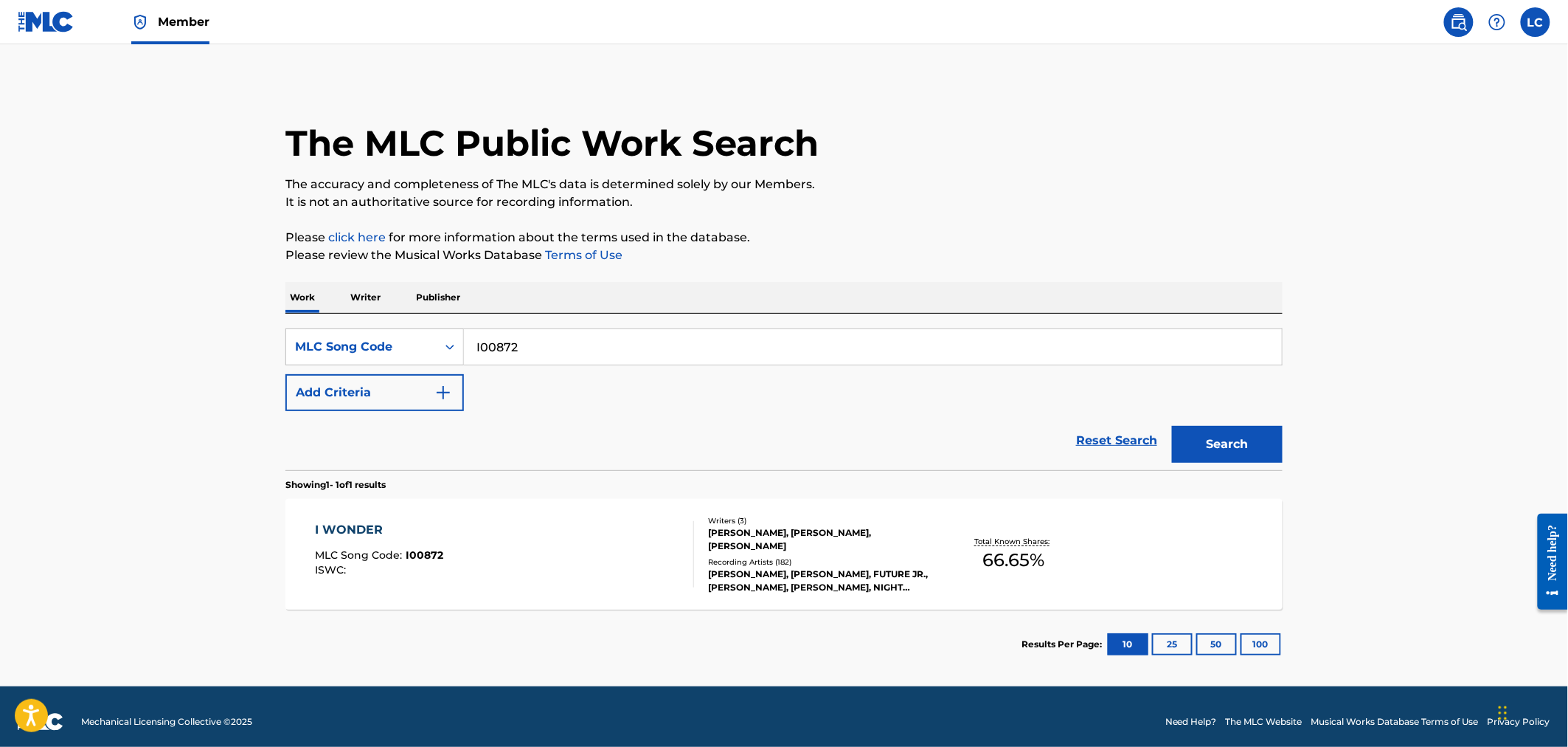
click at [957, 532] on div "Total Known Shares: 66.65 %" at bounding box center [1013, 555] width 166 height 45
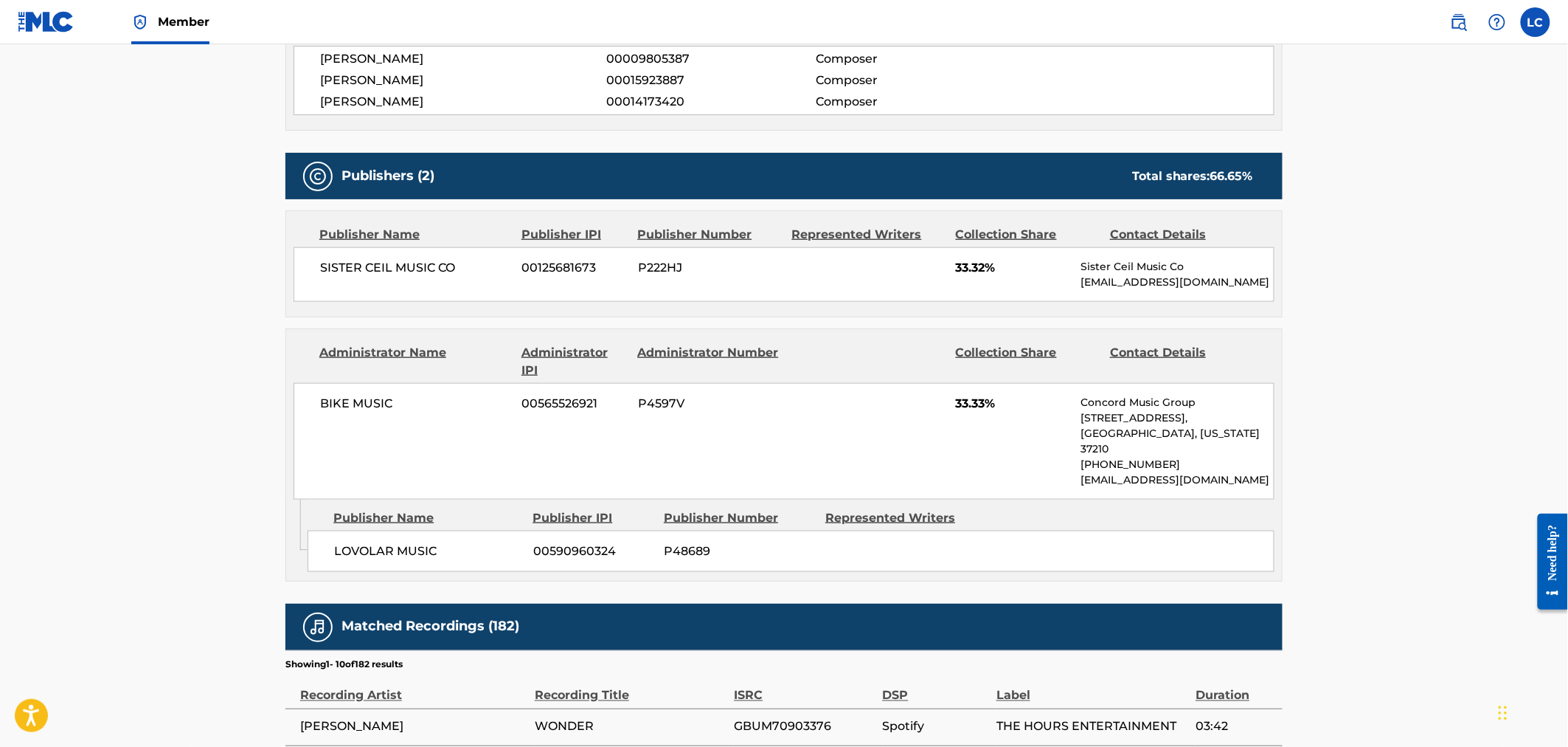
scroll to position [573, 0]
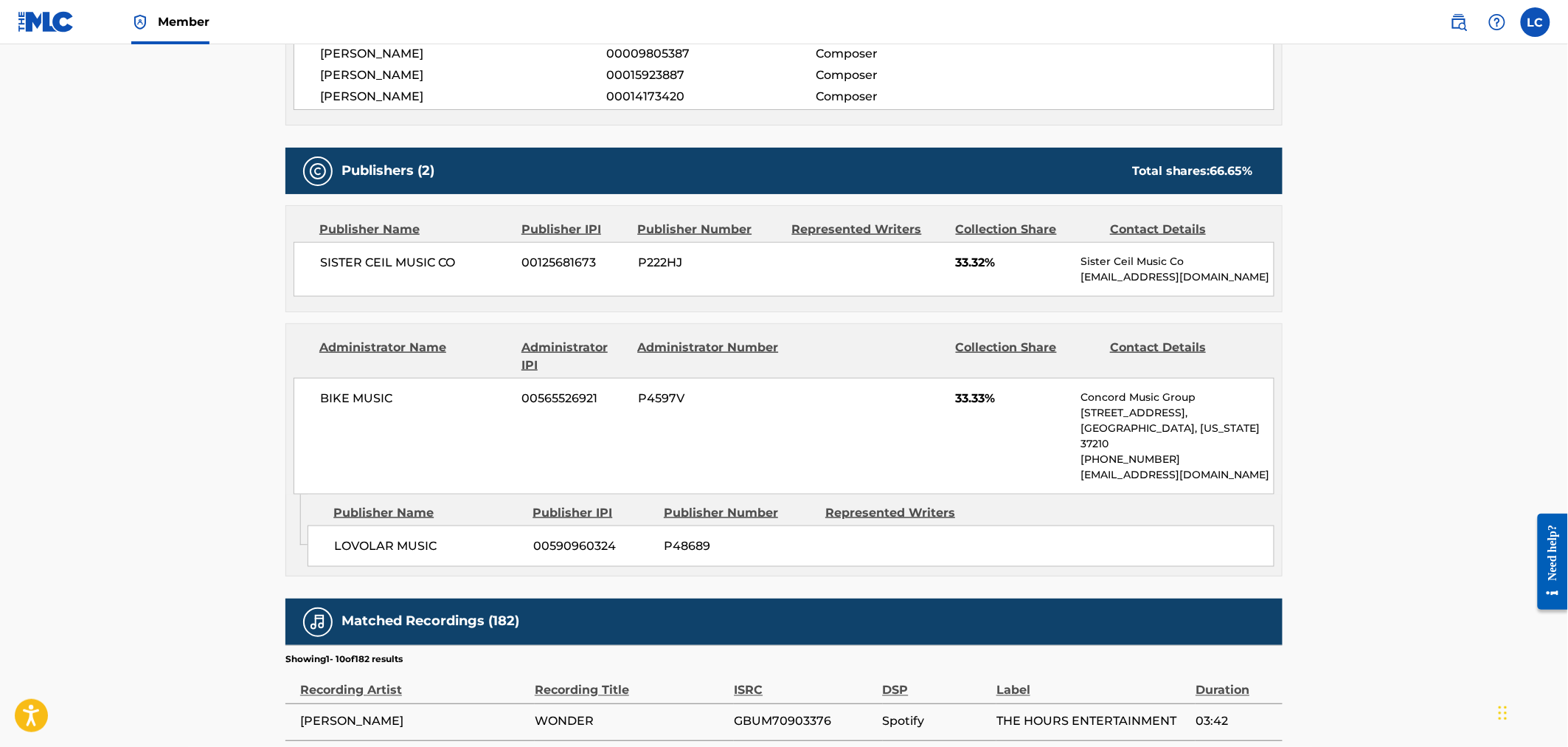
click at [1008, 541] on div "LOVOLAR MUSIC 00590960324 P48689" at bounding box center [791, 546] width 967 height 42
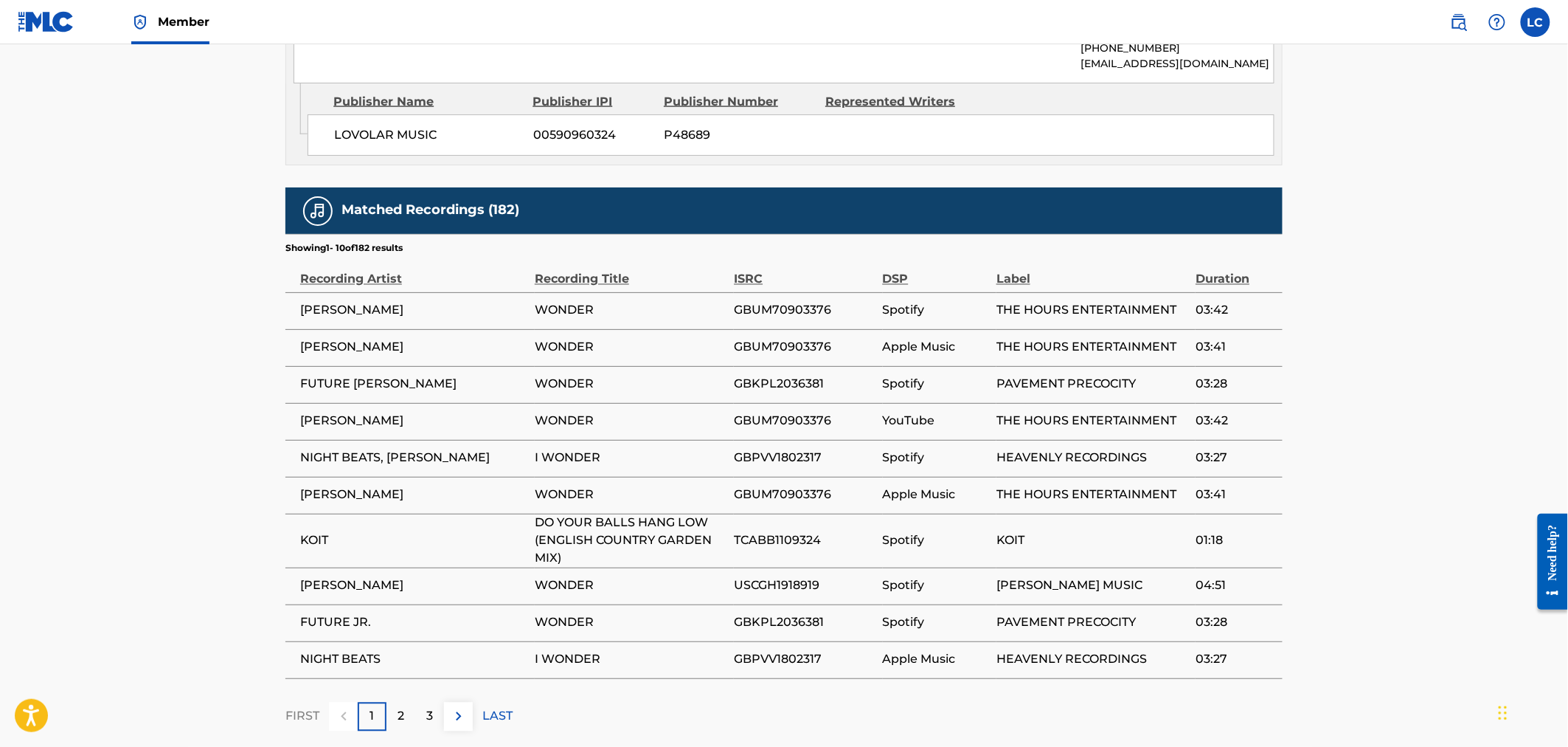
scroll to position [1049, 0]
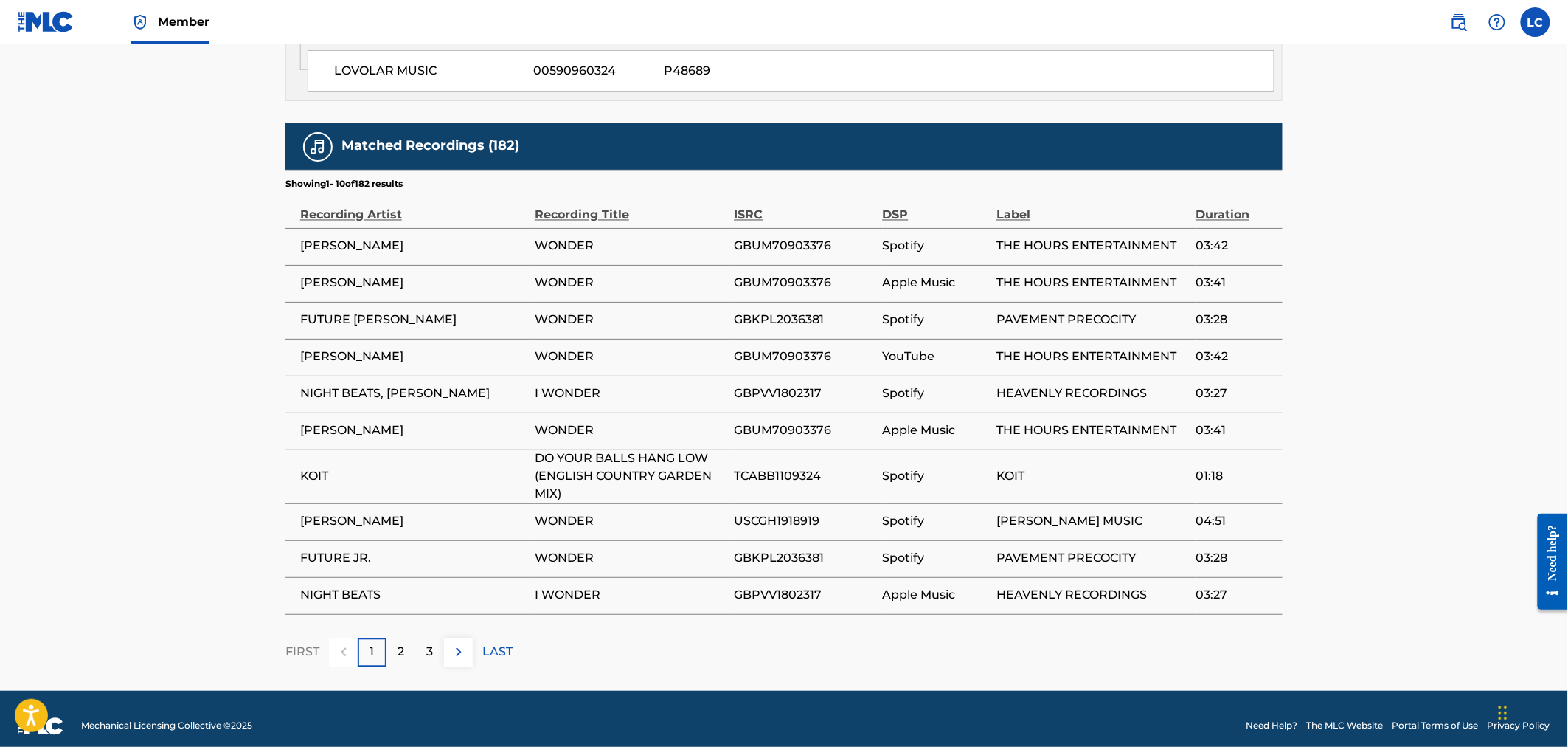
click at [463, 643] on img at bounding box center [458, 652] width 18 height 18
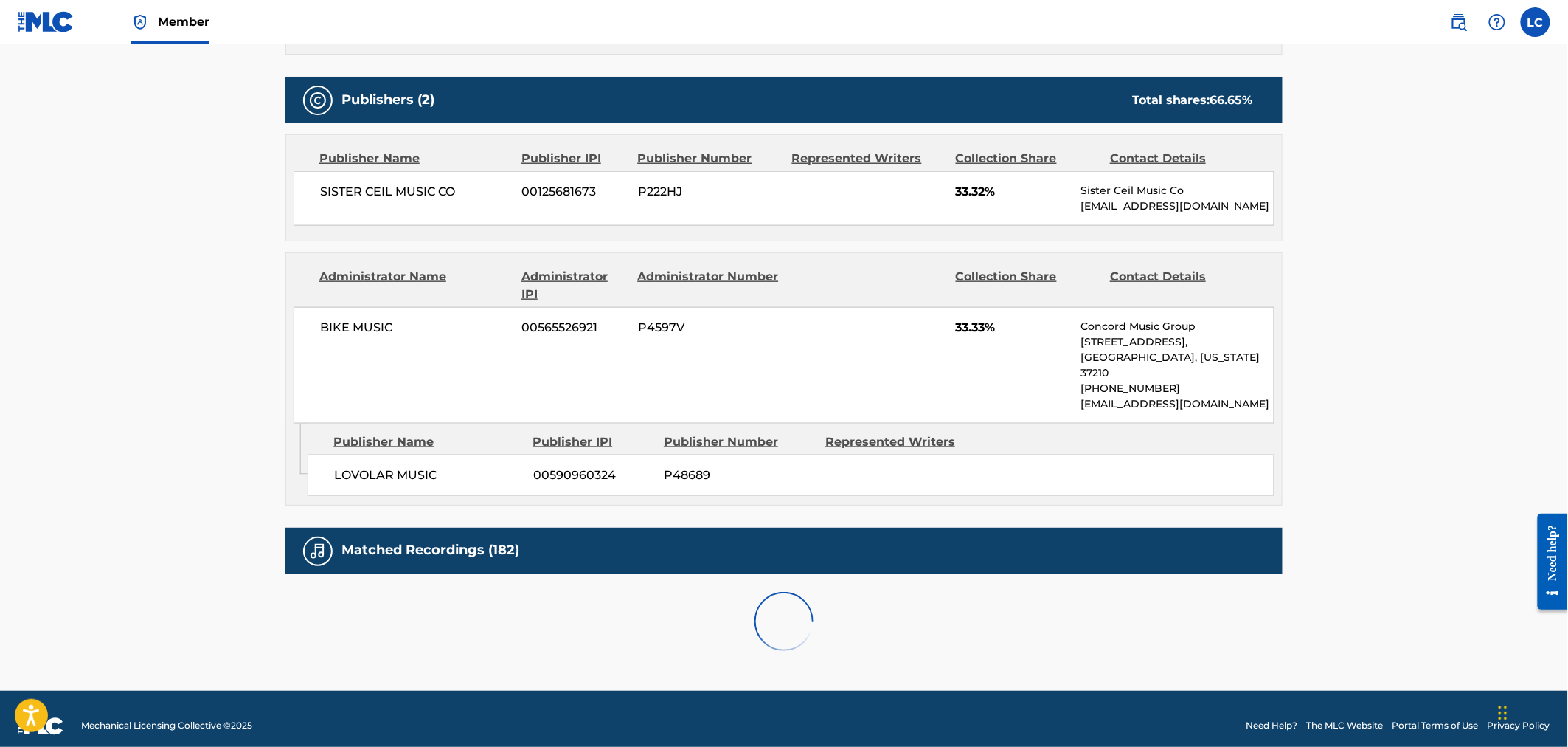
scroll to position [1031, 0]
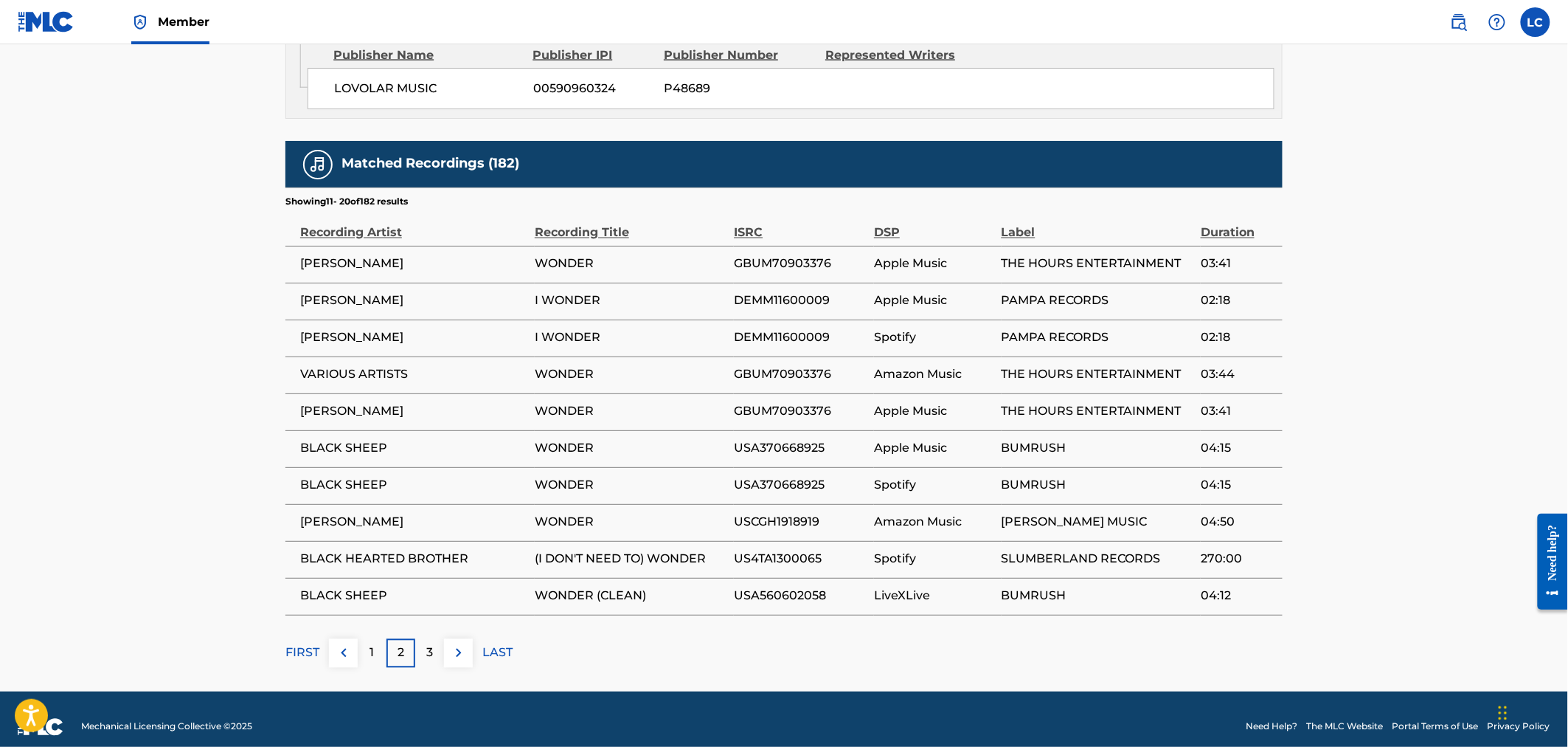
click at [455, 644] on img at bounding box center [458, 652] width 18 height 18
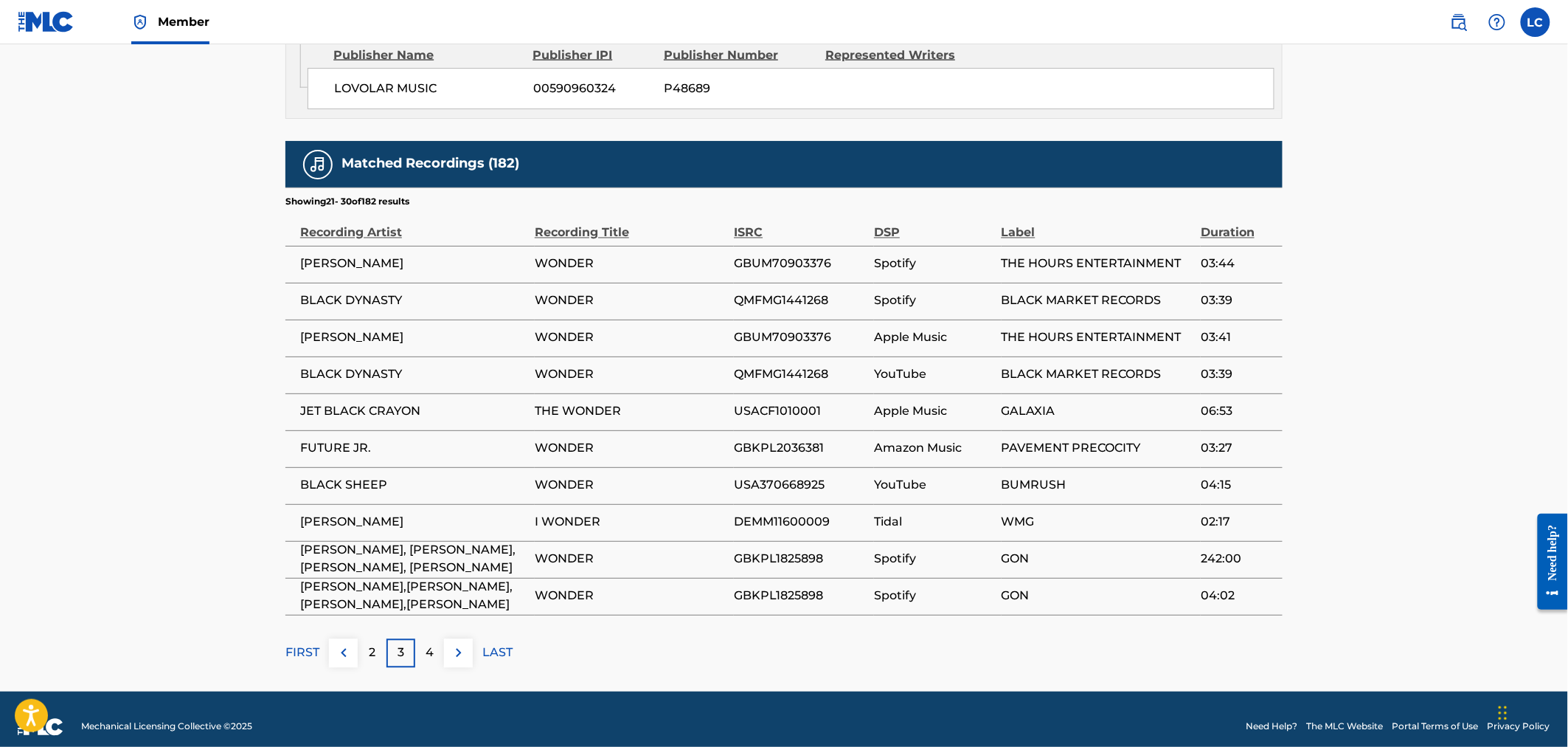
click at [455, 644] on img at bounding box center [458, 652] width 18 height 18
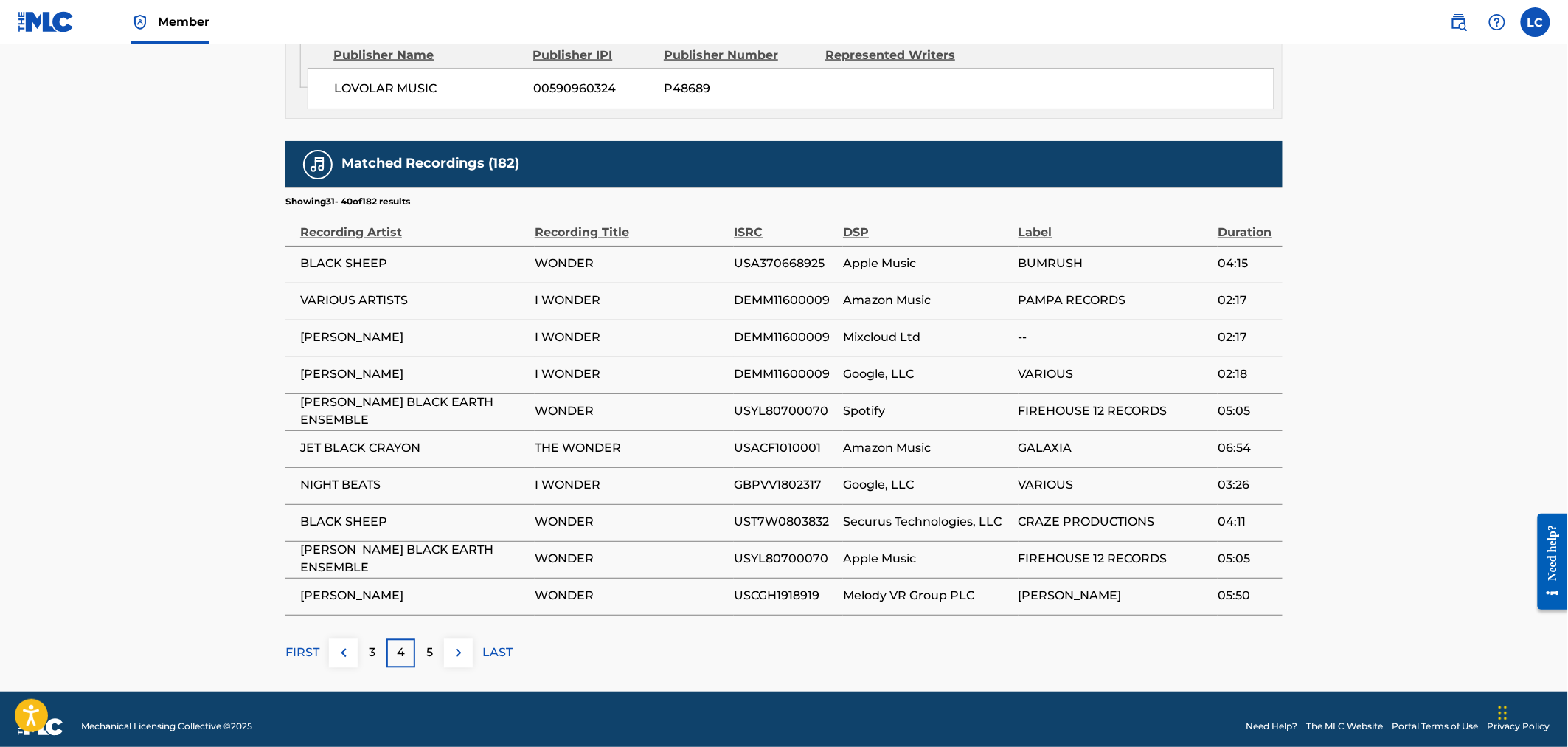
click at [455, 644] on img at bounding box center [458, 652] width 18 height 18
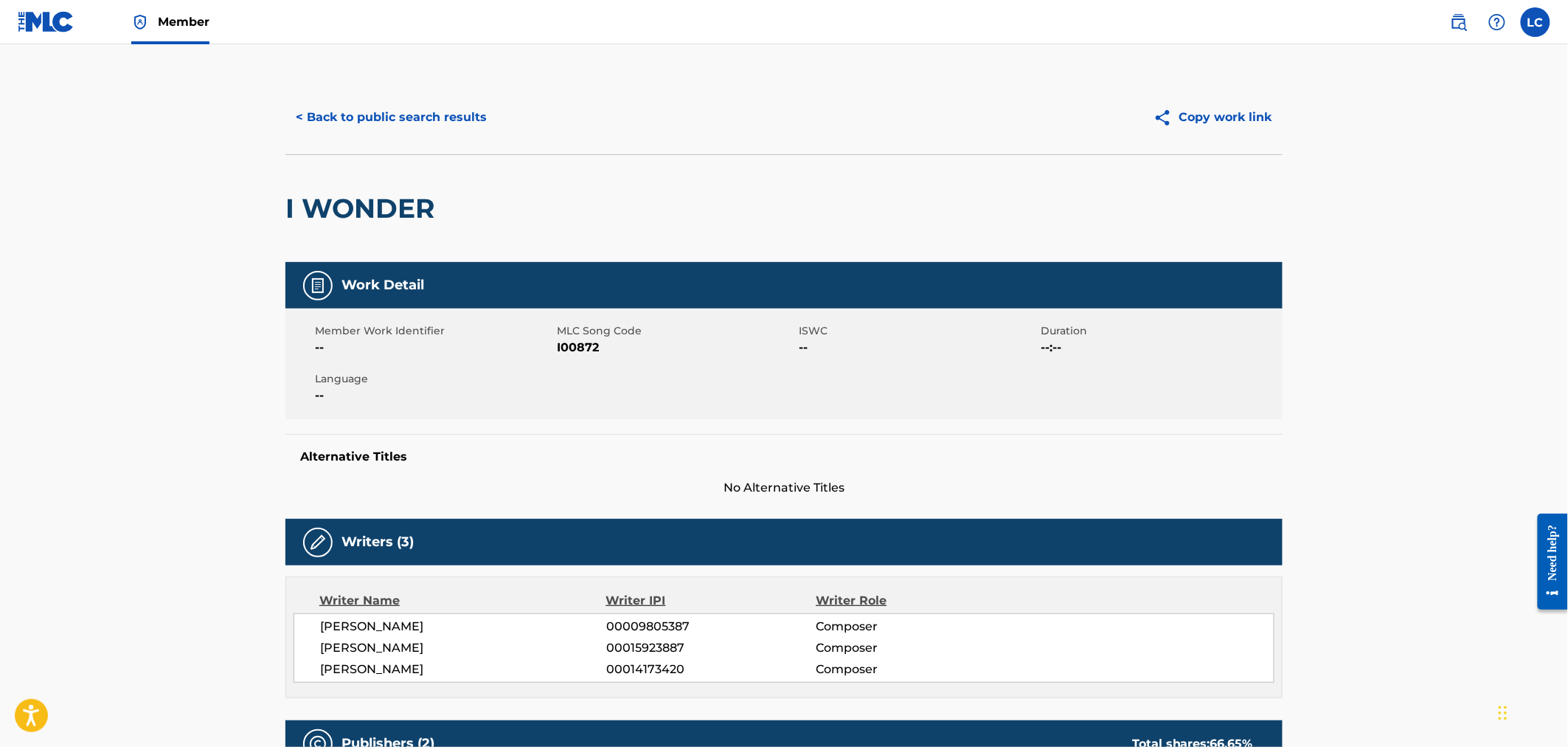
scroll to position [0, 0]
click at [472, 116] on button "< Back to public search results" at bounding box center [391, 118] width 212 height 37
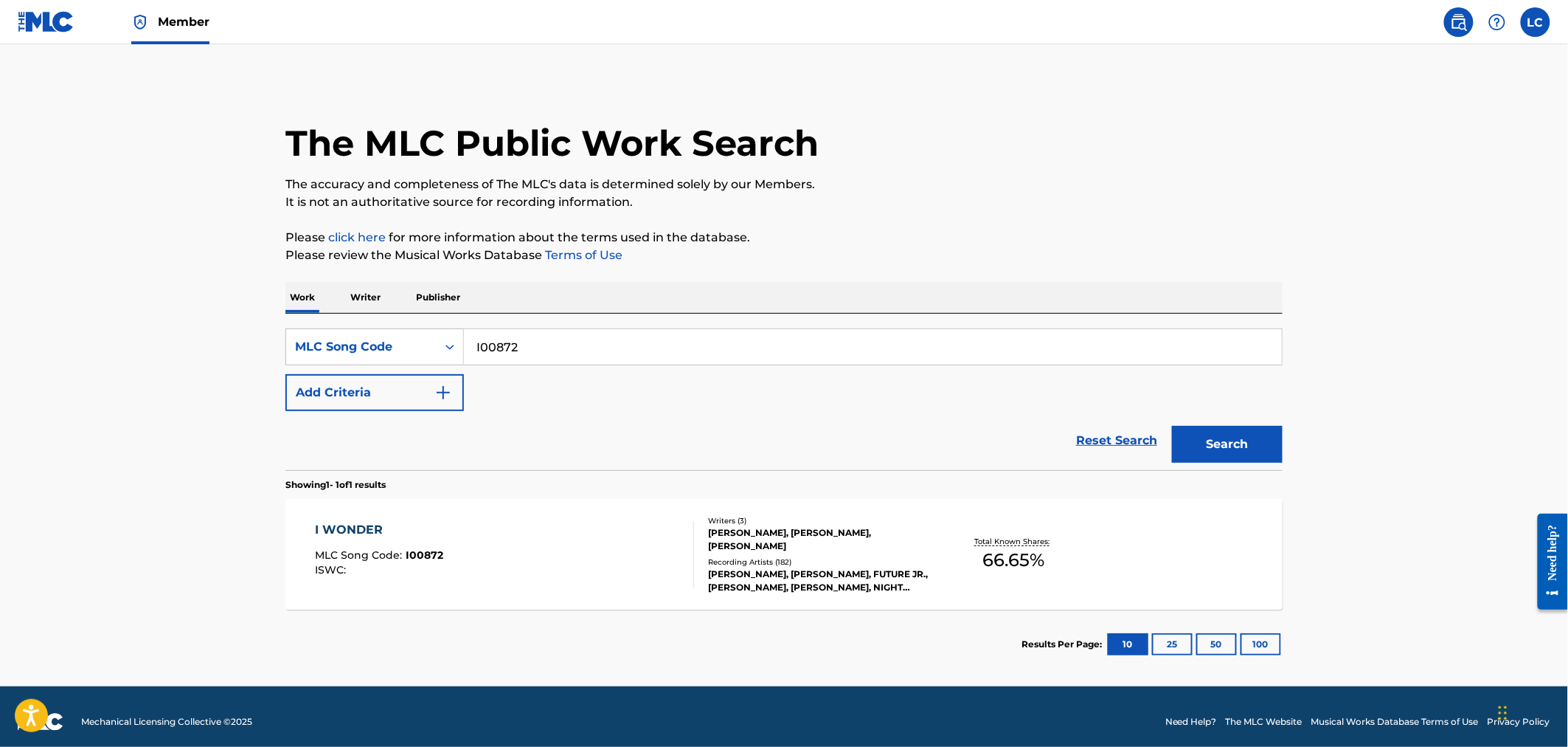
click at [511, 340] on input "I00872" at bounding box center [873, 347] width 818 height 36
paste input "B6568N"
type input "B6568N"
click at [1229, 427] on div "Search" at bounding box center [1223, 440] width 118 height 59
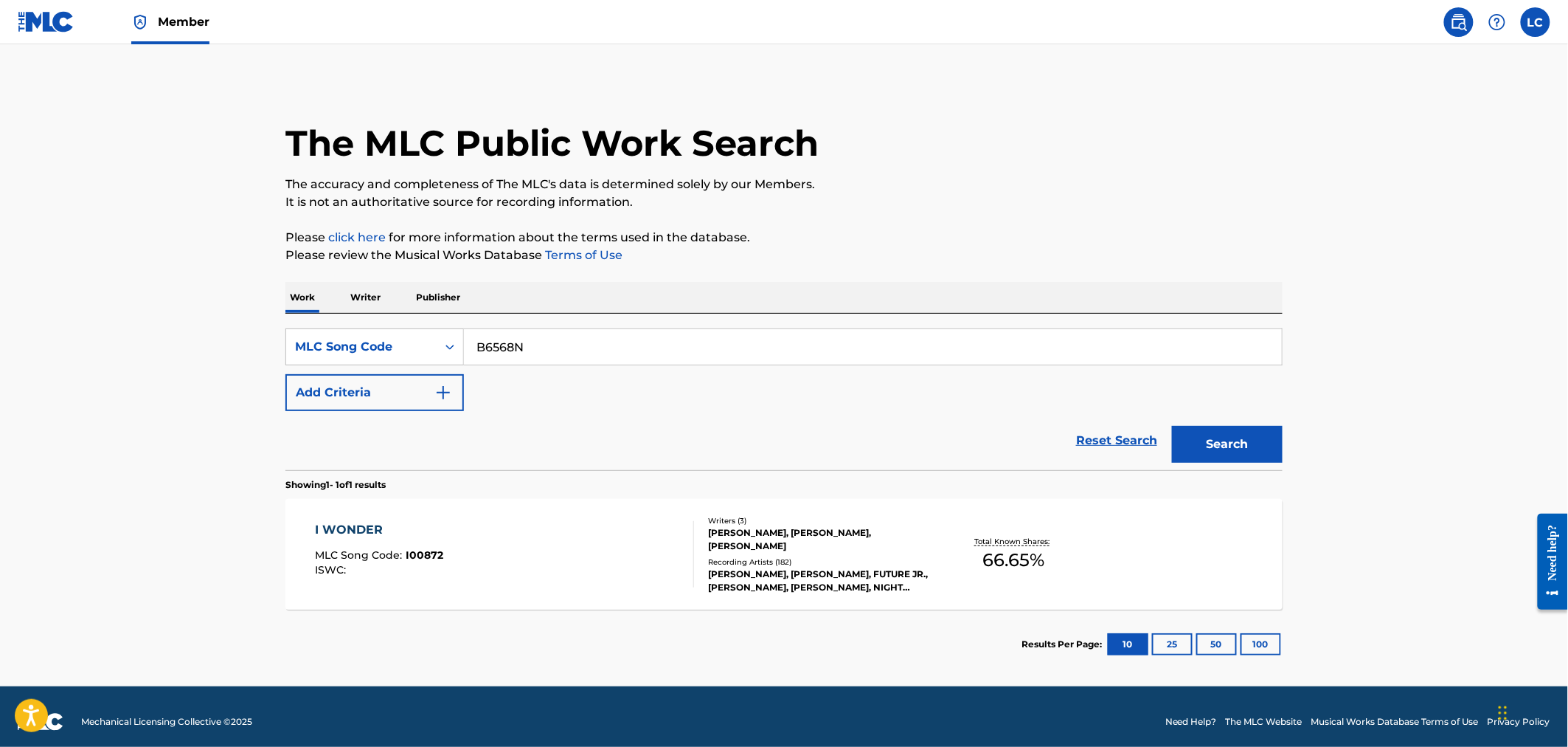
click at [1233, 431] on button "Search" at bounding box center [1228, 444] width 111 height 37
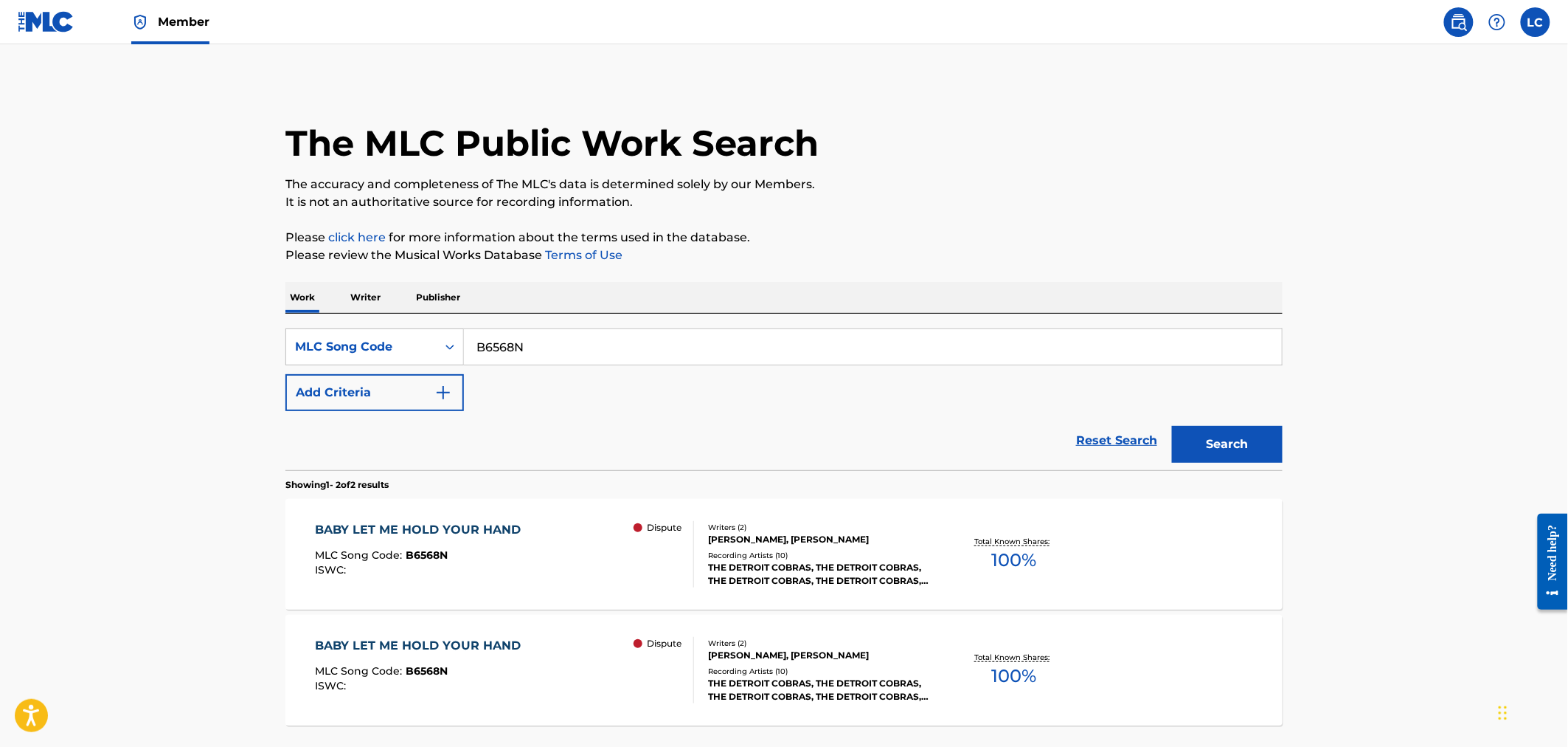
click at [754, 555] on div "Recording Artists ( 10 )" at bounding box center [820, 555] width 223 height 11
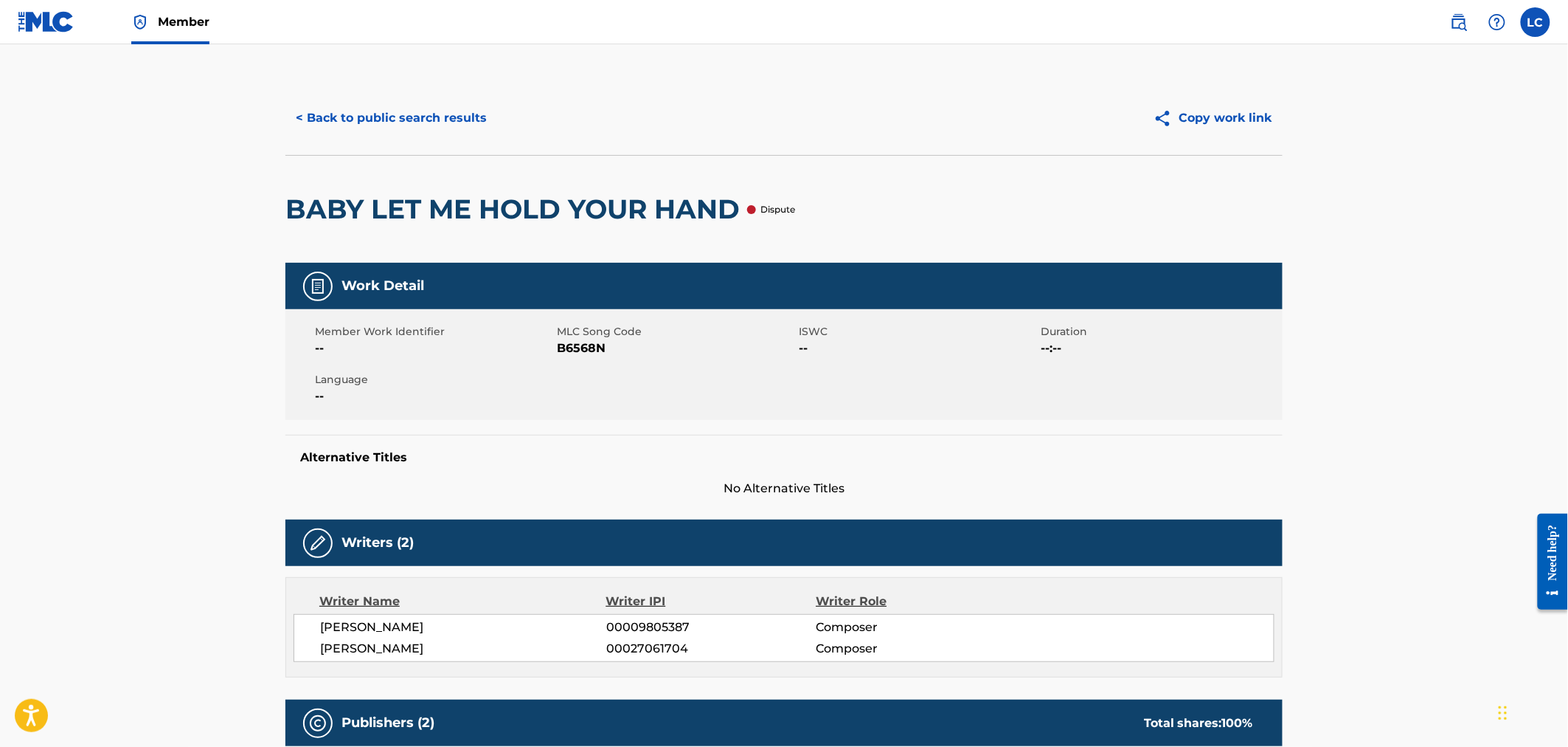
click at [365, 129] on button "< Back to public search results" at bounding box center [391, 118] width 212 height 37
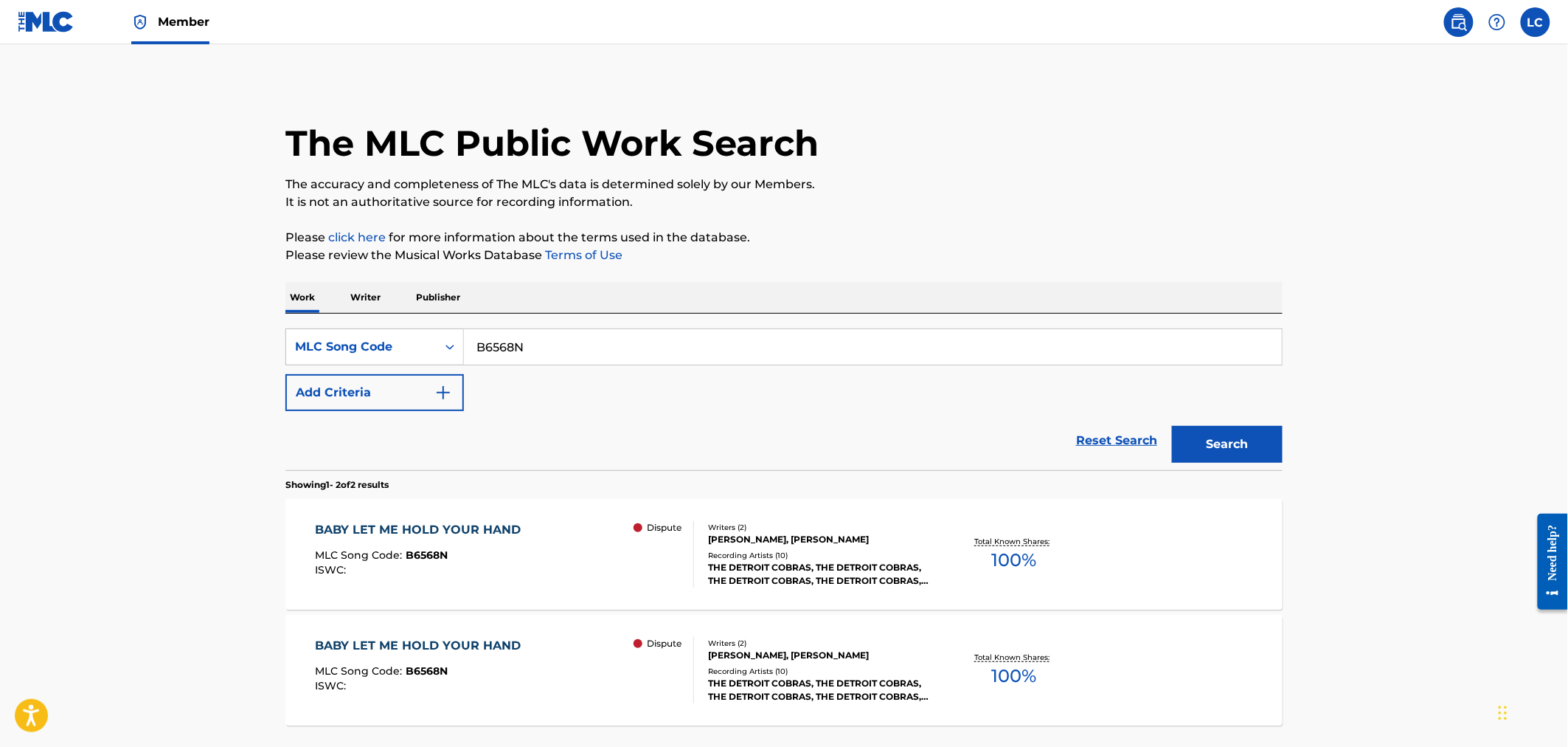
click at [505, 341] on input "B6568N" at bounding box center [873, 347] width 818 height 36
paste input "K22035"
type input "K22035"
click at [1263, 459] on button "Search" at bounding box center [1228, 444] width 111 height 37
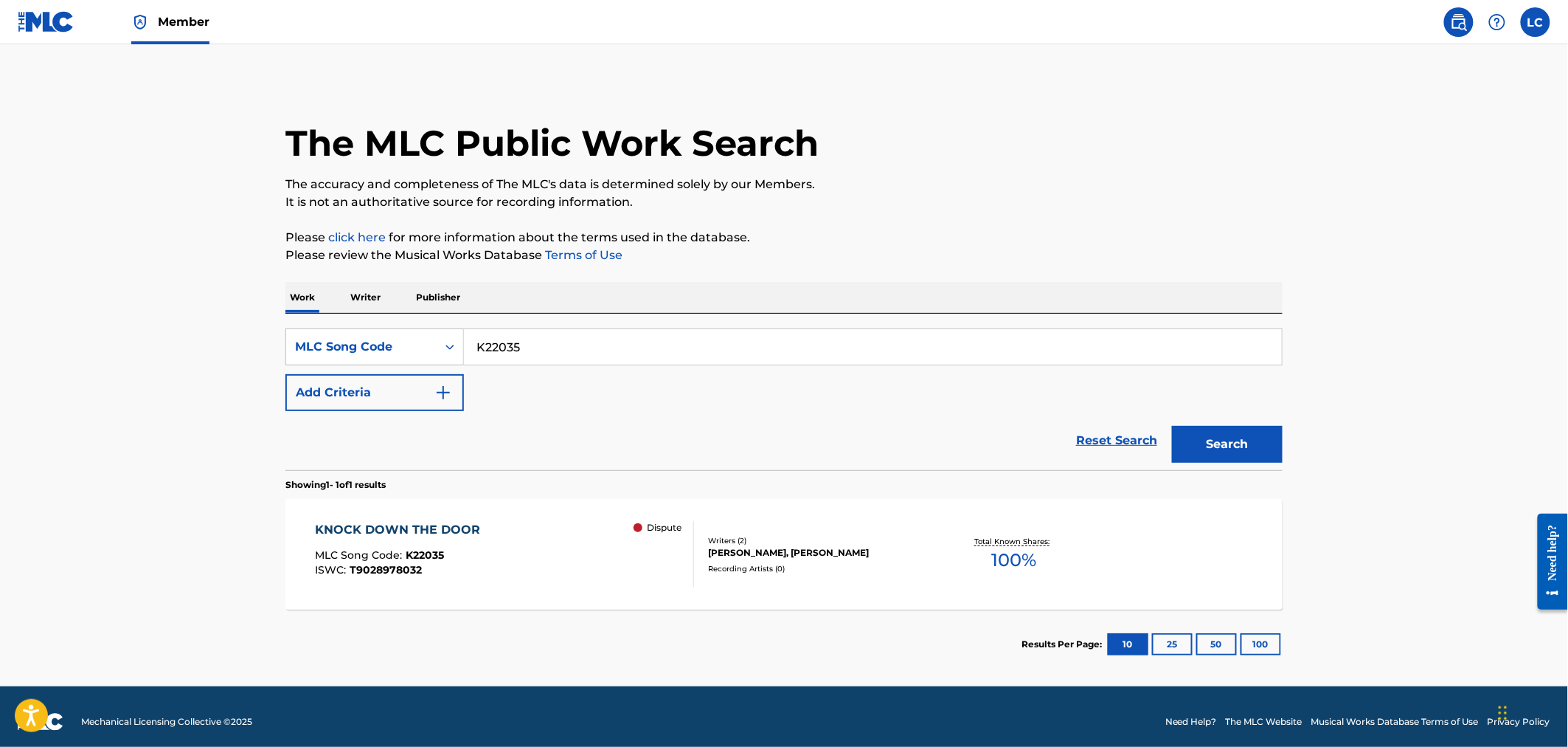
click at [871, 530] on div "KNOCK DOWN THE DOOR MLC Song Code : K22035 ISWC : T9028978032 Dispute Writers (…" at bounding box center [783, 555] width 997 height 111
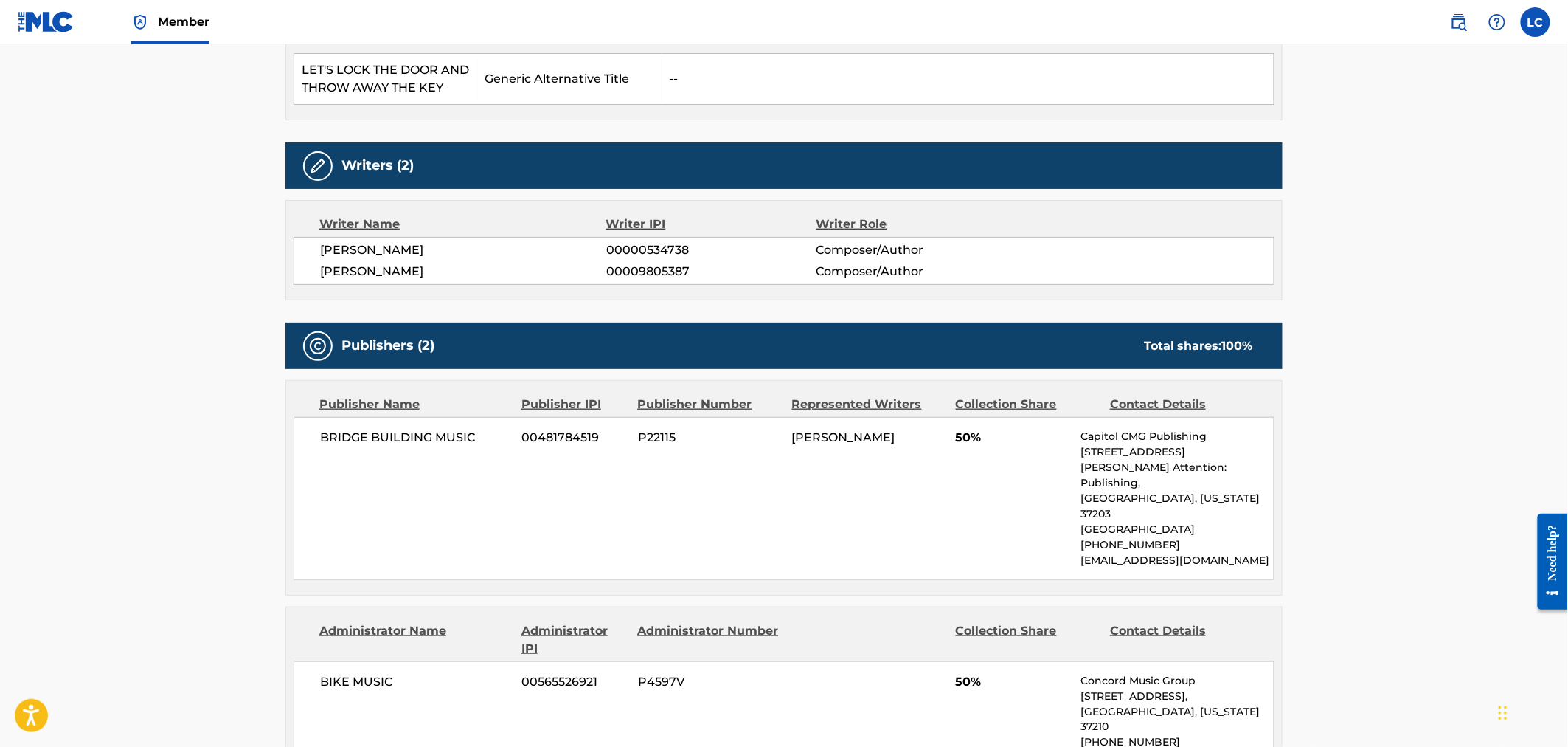
scroll to position [491, 0]
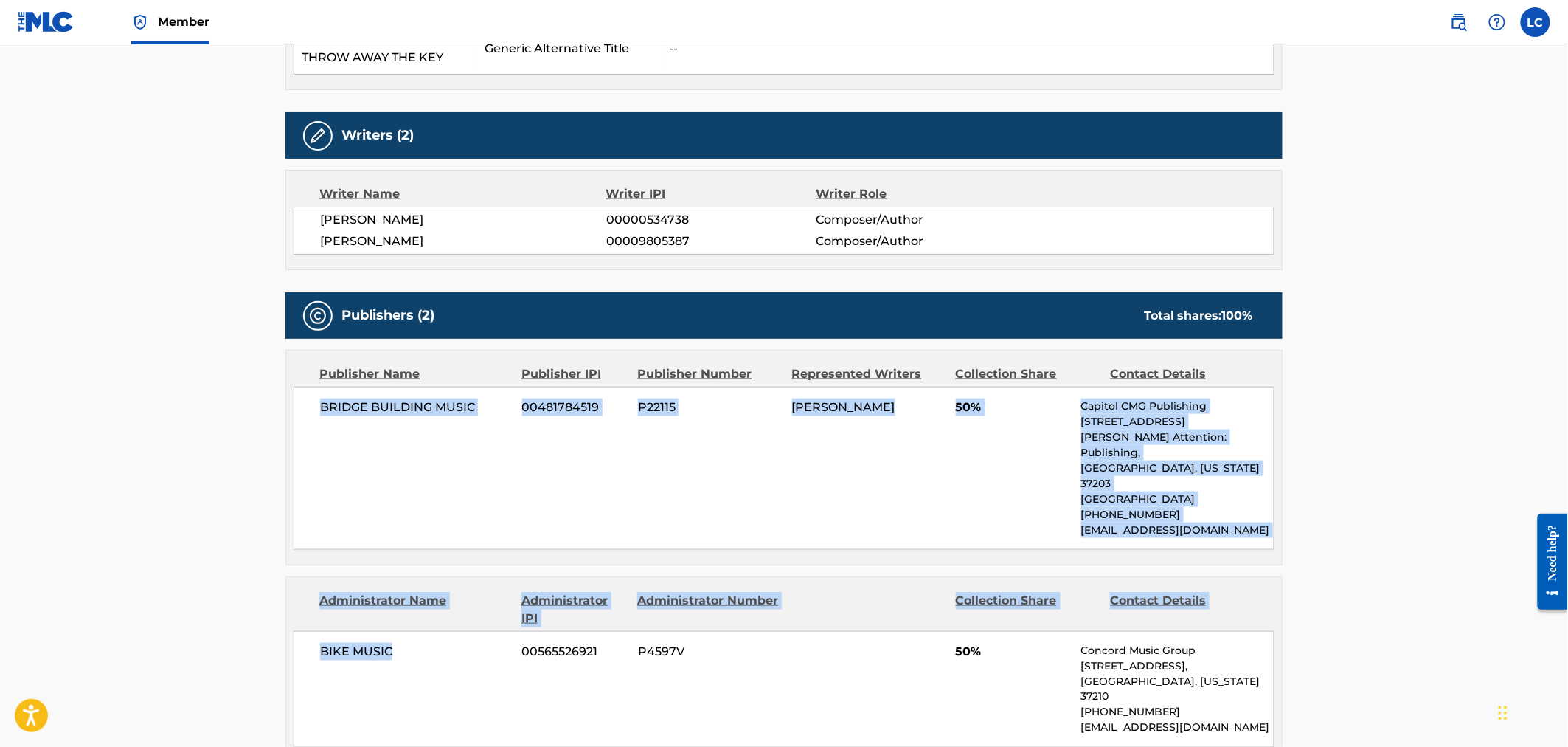
drag, startPoint x: 321, startPoint y: 405, endPoint x: 498, endPoint y: 626, distance: 283.1
click at [498, 626] on div "Publishers (2) Total shares: 100 % Publisher Name Publisher IPI Publisher Numbe…" at bounding box center [783, 560] width 997 height 537
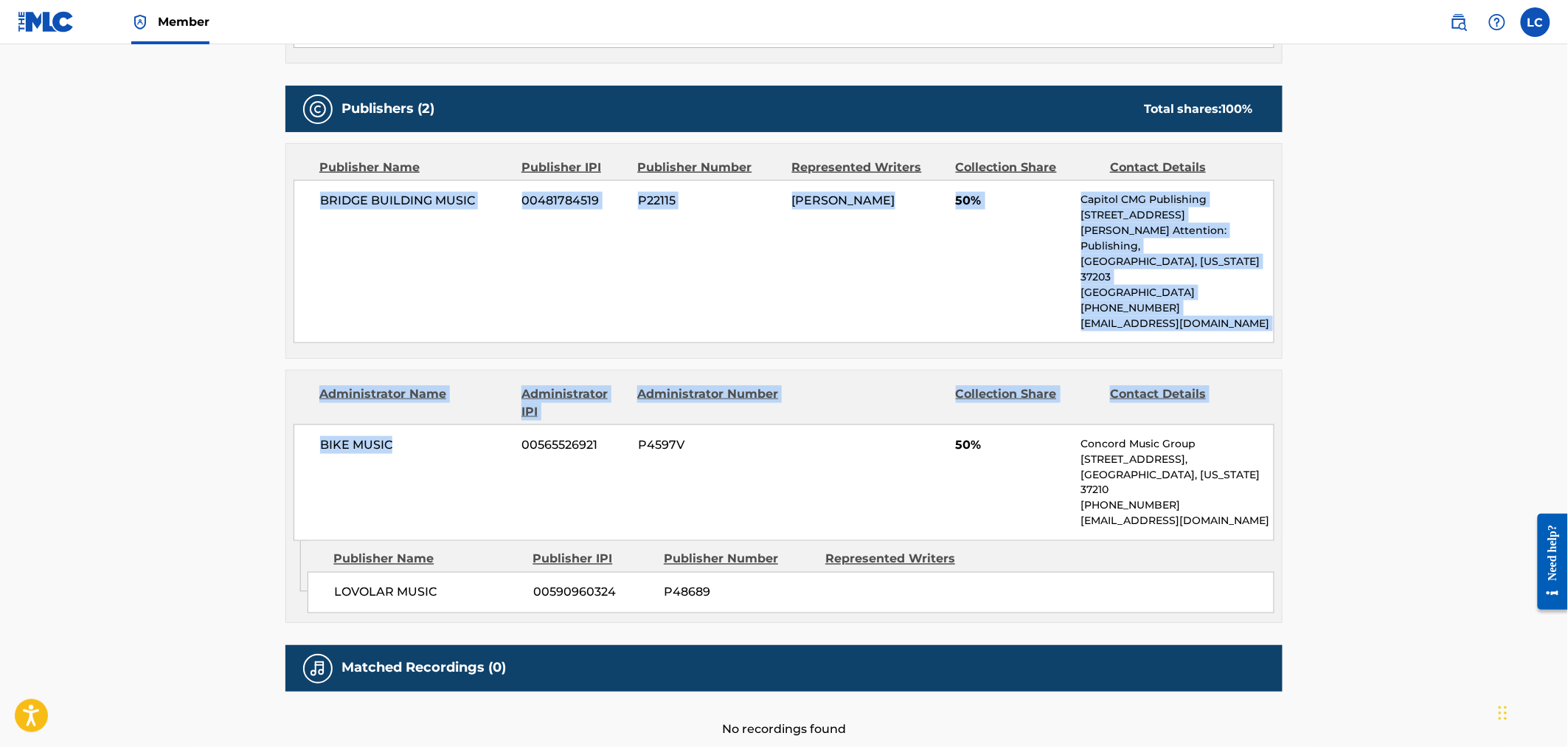
scroll to position [754, 0]
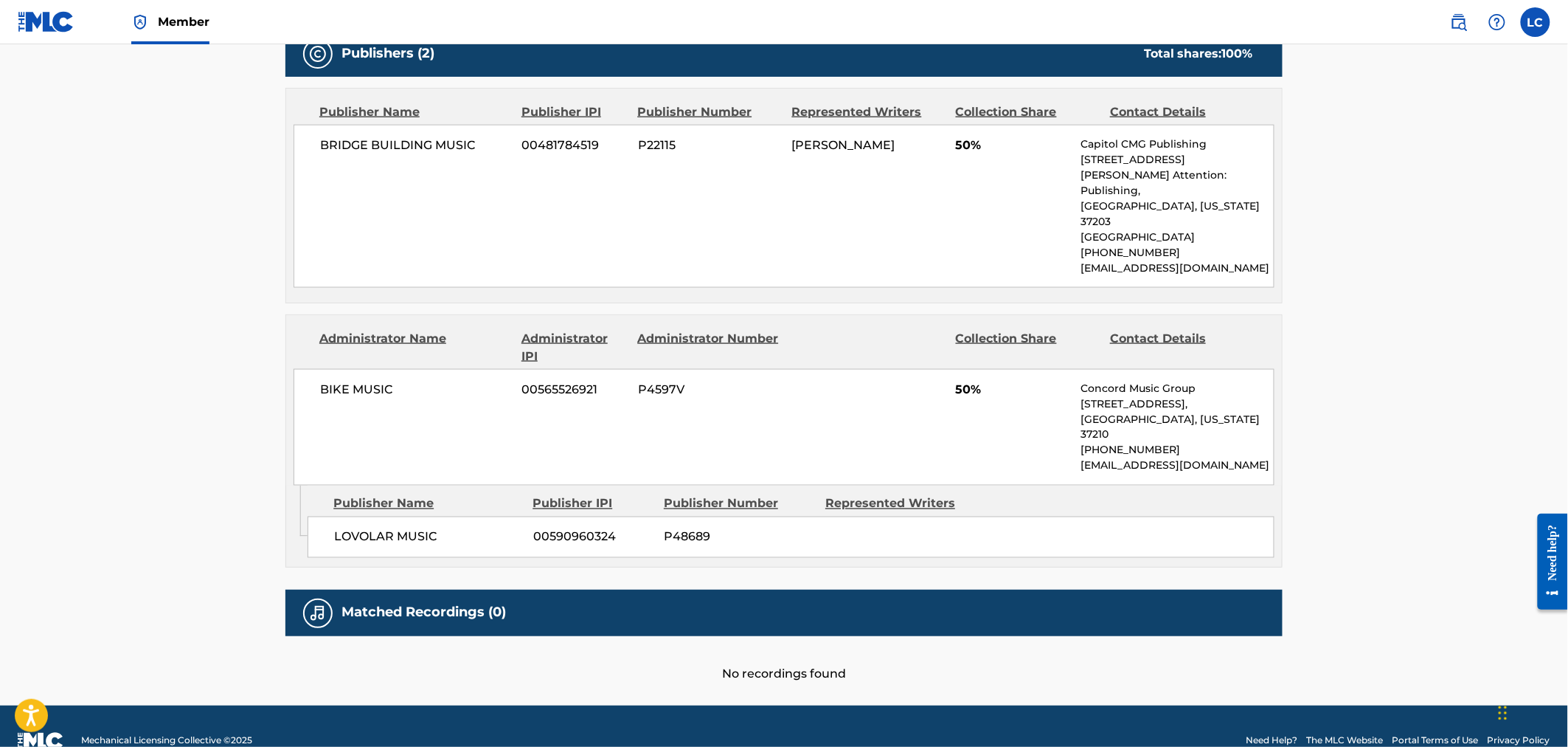
click at [789, 401] on div "BIKE MUSIC 00565526921 P4597V 50% Concord Music Group 10 Lea Ave, Unit 300, Nas…" at bounding box center [784, 427] width 981 height 117
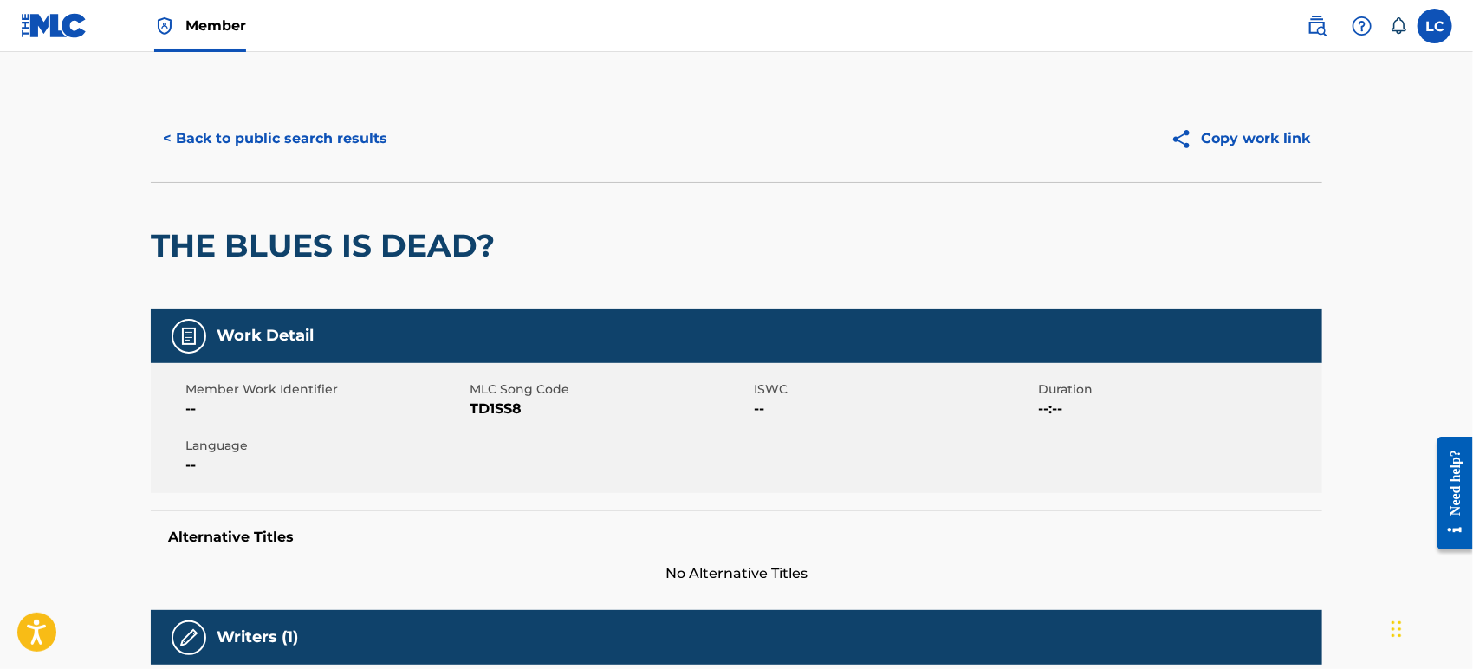
click at [299, 151] on button "< Back to public search results" at bounding box center [275, 138] width 249 height 43
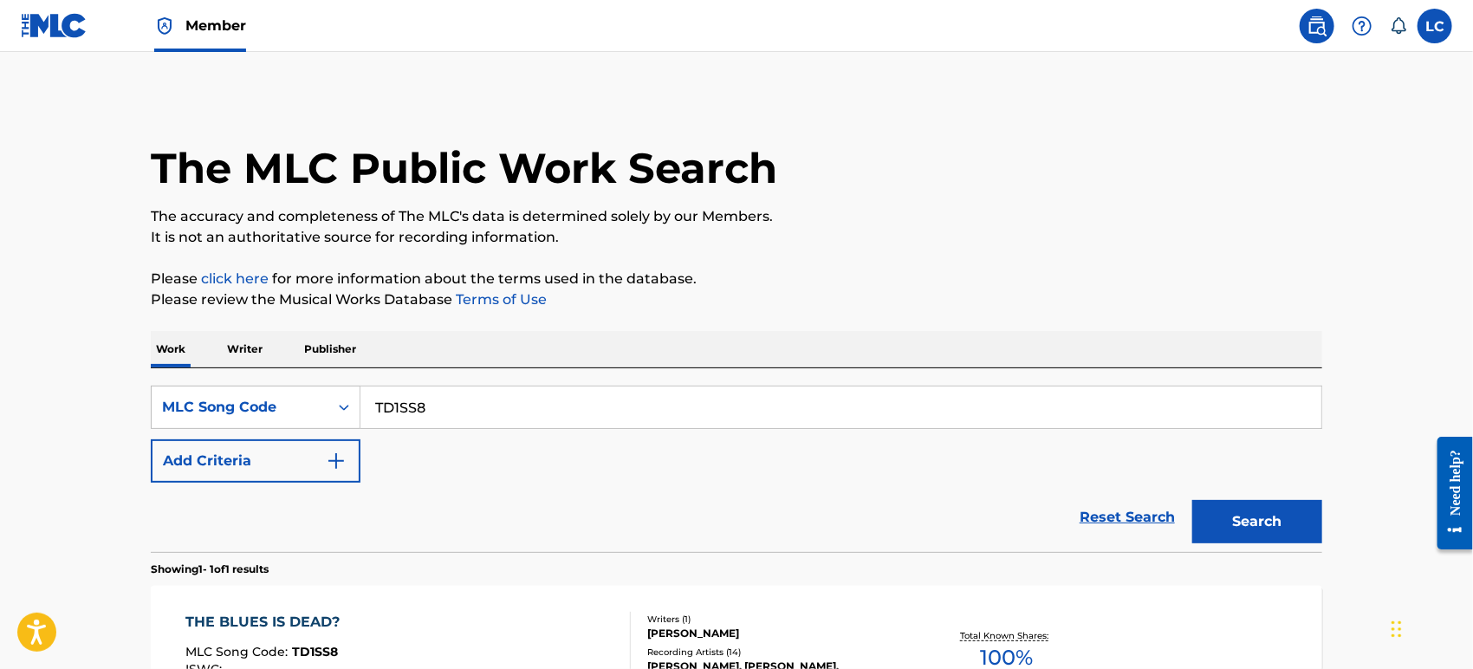
click at [68, 40] on link at bounding box center [54, 25] width 67 height 51
